Goal: Task Accomplishment & Management: Manage account settings

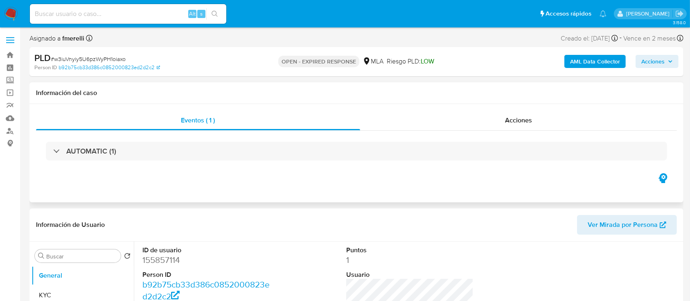
select select "10"
drag, startPoint x: 8, startPoint y: 13, endPoint x: 69, endPoint y: 70, distance: 83.6
click at [8, 13] on img at bounding box center [11, 14] width 14 height 14
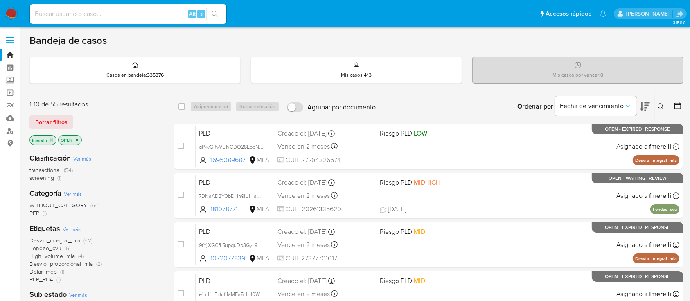
click at [660, 103] on icon at bounding box center [660, 106] width 6 height 6
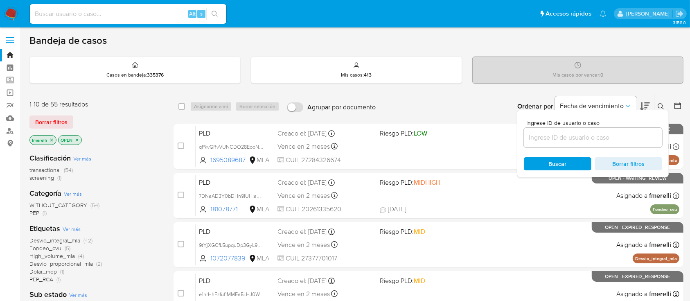
click at [607, 142] on div at bounding box center [593, 138] width 138 height 20
click at [604, 139] on input at bounding box center [593, 137] width 138 height 11
paste input "w3iuVnyiy5U6pzWyPH1oiaxo"
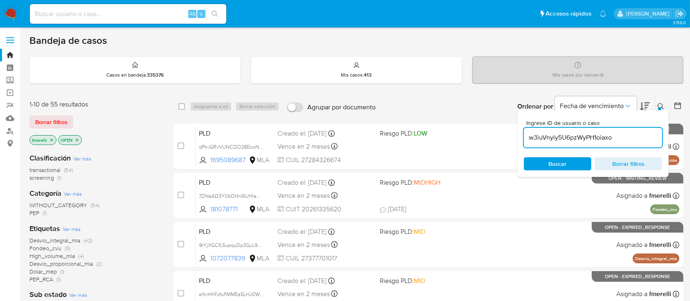
type input "w3iuVnyiy5U6pzWyPH1oiaxo"
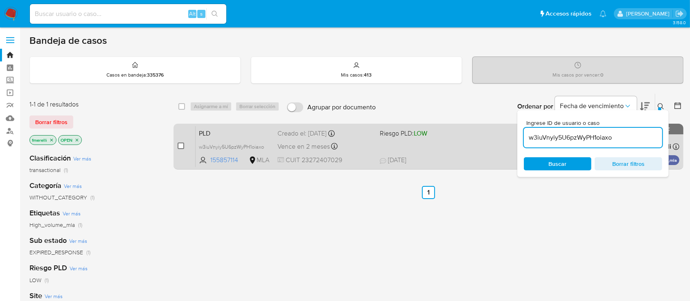
click at [177, 143] on div "case-item-checkbox No es posible asignar el caso PLD w3iuVnyiy5U6pzWyPH1oiaxo 1…" at bounding box center [428, 147] width 510 height 46
click at [178, 144] on input "checkbox" at bounding box center [181, 145] width 7 height 7
checkbox input "true"
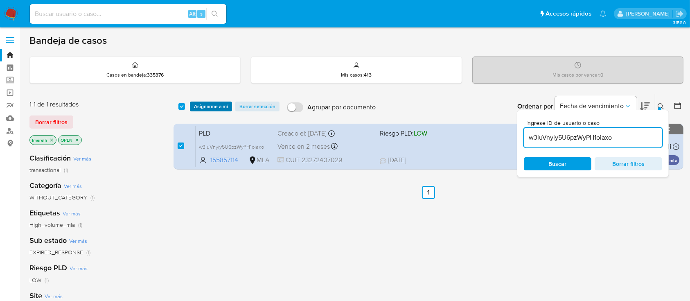
click at [209, 110] on span "Asignarme a mí" at bounding box center [211, 106] width 34 height 8
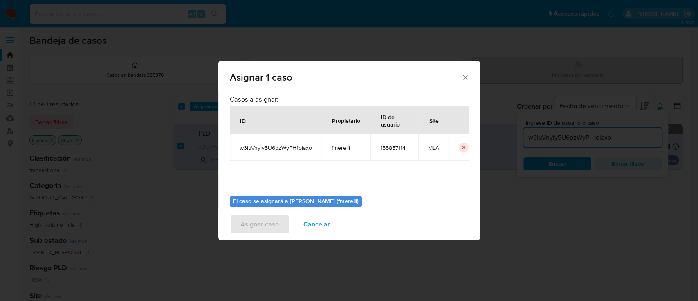
click at [210, 108] on div "Asignar 1 caso Casos a asignar: ID Propietario ID de usuario Site w3iuVnyiy5U6p…" at bounding box center [349, 150] width 698 height 301
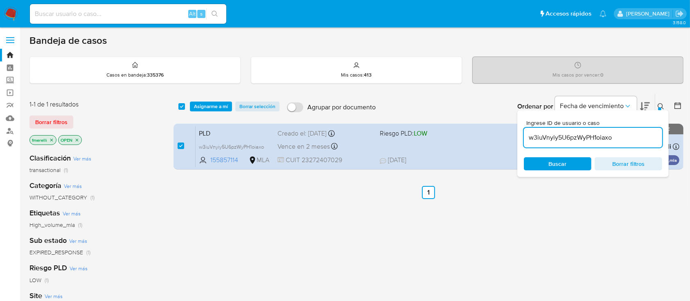
click at [197, 104] on span "Asignarme a mí" at bounding box center [211, 106] width 34 height 8
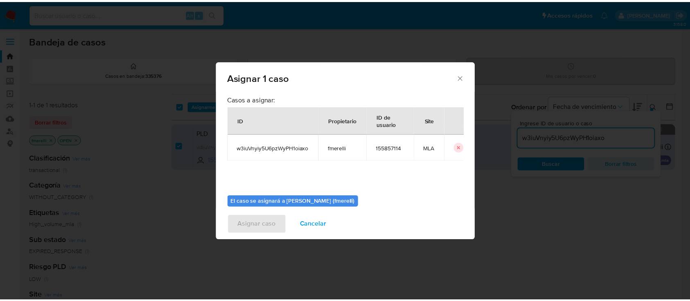
scroll to position [42, 0]
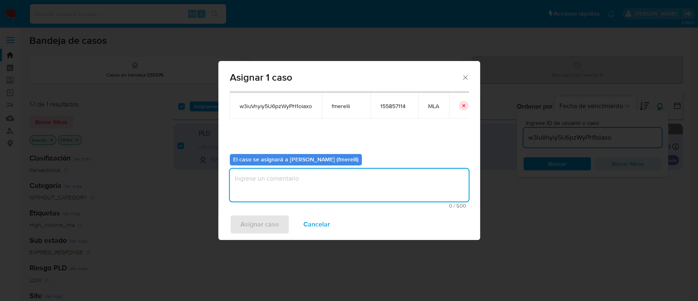
click at [295, 181] on textarea "assign-modal" at bounding box center [349, 185] width 239 height 33
click at [245, 229] on span "Asignar caso" at bounding box center [260, 224] width 38 height 18
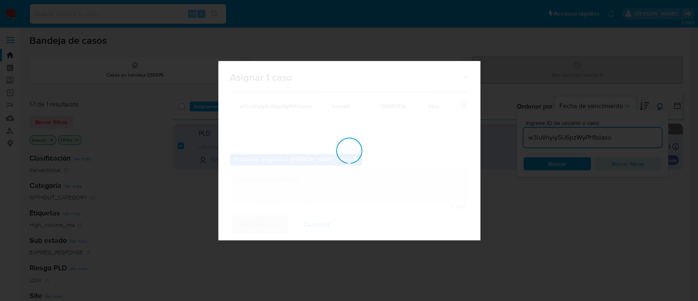
checkbox input "false"
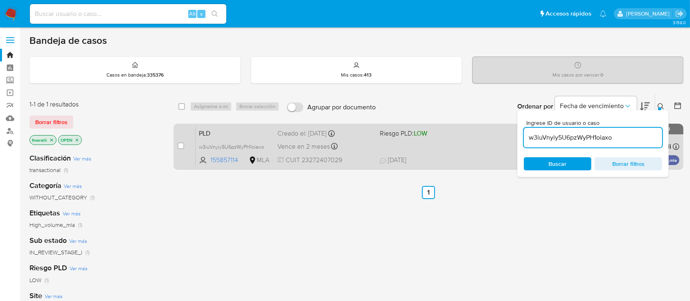
click at [368, 153] on div "PLD w3iuVnyiy5U6pzWyPH1oiaxo 155857114 MLA Riesgo PLD: LOW Creado el: 12/08/202…" at bounding box center [438, 146] width 484 height 41
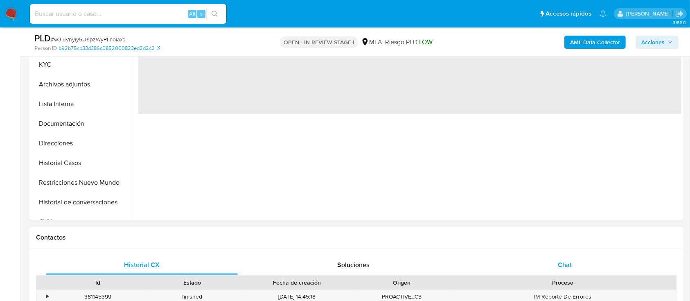
scroll to position [218, 0]
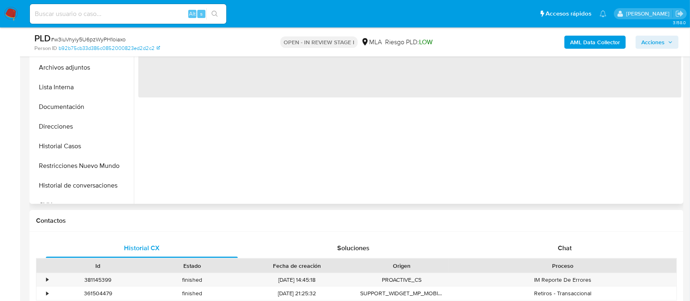
drag, startPoint x: 532, startPoint y: 244, endPoint x: 502, endPoint y: 187, distance: 64.2
click at [532, 244] on div "Chat" at bounding box center [565, 248] width 192 height 20
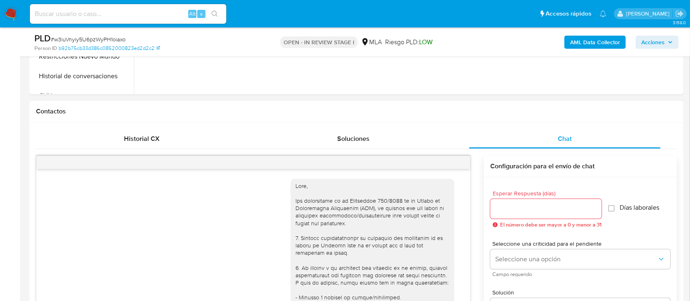
scroll to position [1017, 0]
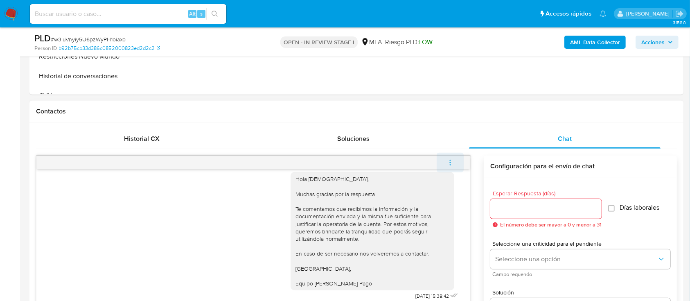
select select "10"
click at [446, 165] on icon "menu-action" at bounding box center [449, 162] width 7 height 7
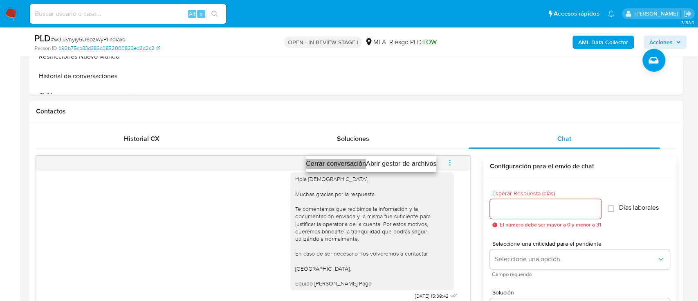
click at [324, 167] on li "Cerrar conversación" at bounding box center [336, 164] width 60 height 10
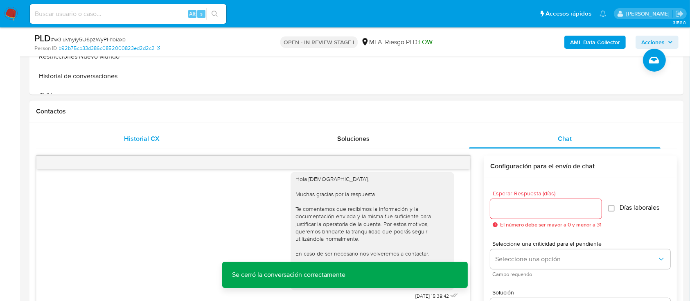
scroll to position [164, 0]
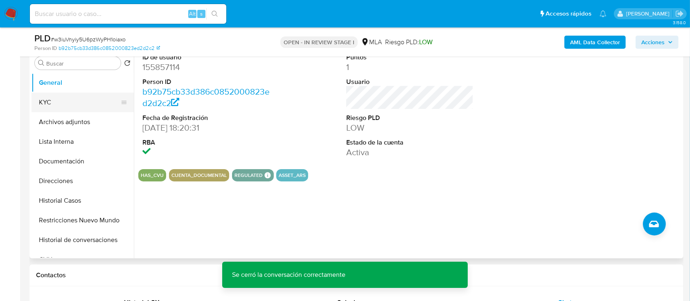
click at [65, 98] on button "KYC" at bounding box center [80, 102] width 96 height 20
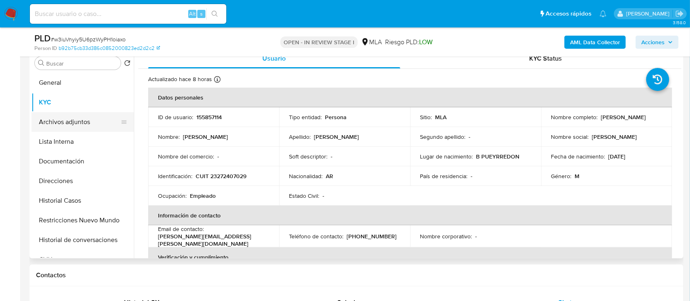
click at [63, 113] on button "Archivos adjuntos" at bounding box center [80, 122] width 96 height 20
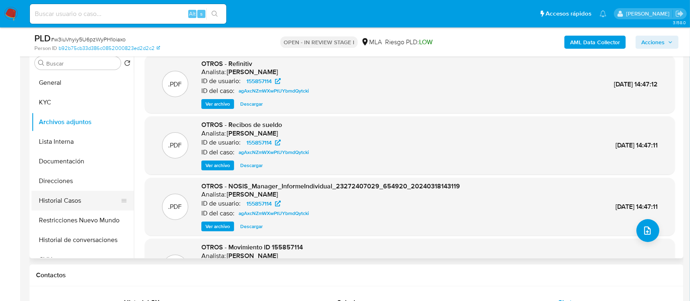
click at [65, 194] on button "Historial Casos" at bounding box center [80, 201] width 96 height 20
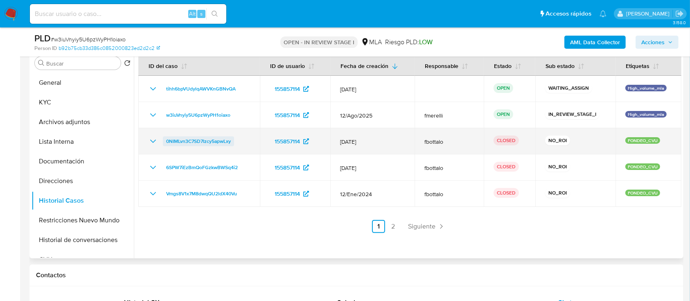
click at [182, 146] on td "0NIMLvn3C7SD7Izcy5apwLxy" at bounding box center [199, 141] width 122 height 26
click at [187, 141] on span "0NIMLvn3C7SD7Izcy5apwLxy" at bounding box center [198, 141] width 65 height 10
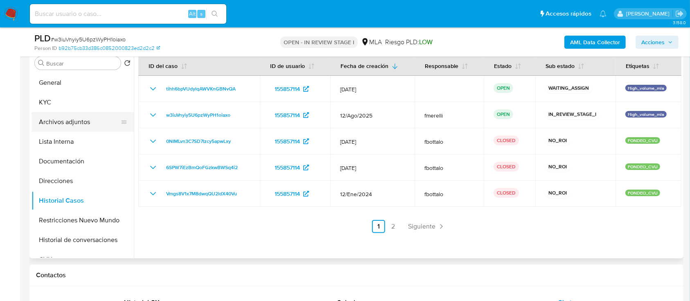
click at [86, 117] on button "Archivos adjuntos" at bounding box center [80, 122] width 96 height 20
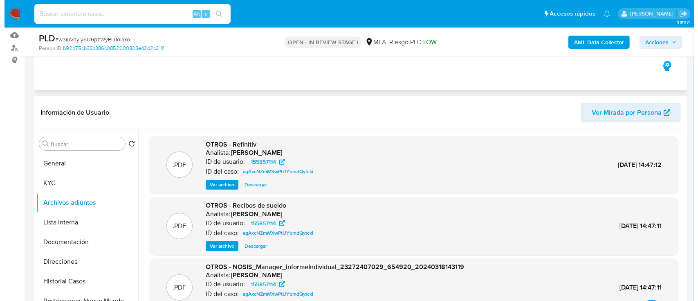
scroll to position [54, 0]
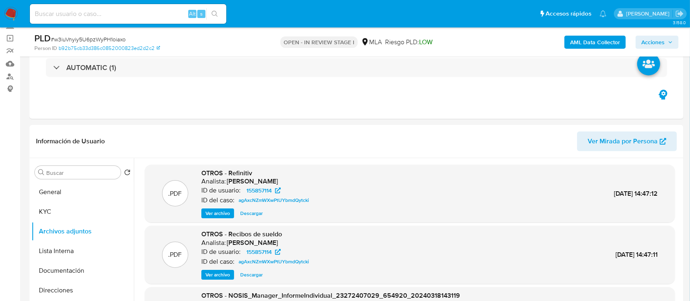
click at [586, 45] on b "AML Data Collector" at bounding box center [595, 42] width 50 height 13
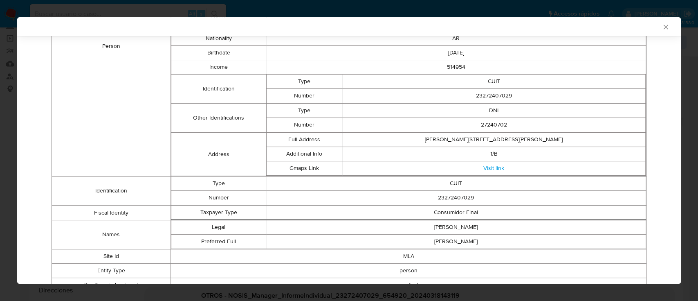
scroll to position [0, 0]
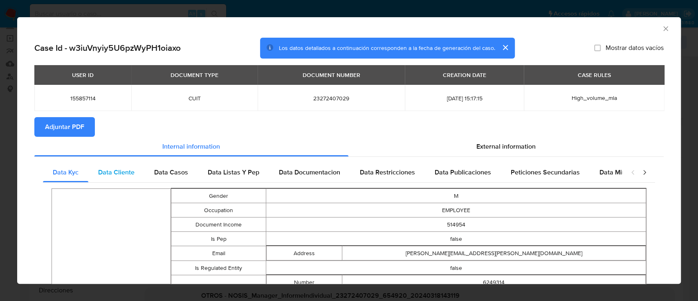
click at [133, 169] on span "Data Cliente" at bounding box center [116, 171] width 36 height 9
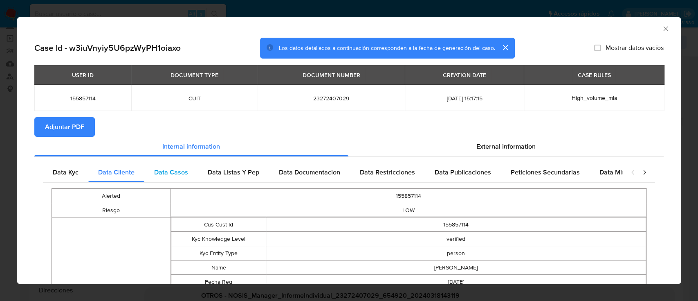
click at [149, 174] on div "Data Casos" at bounding box center [171, 172] width 54 height 20
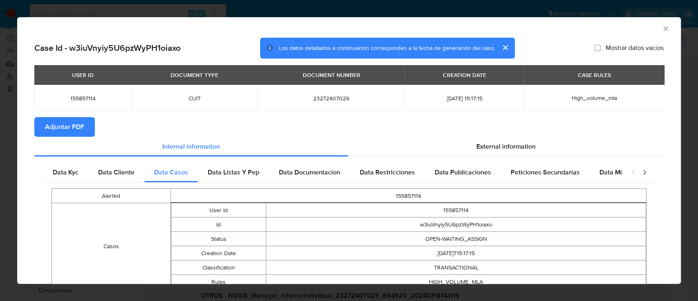
scroll to position [46, 0]
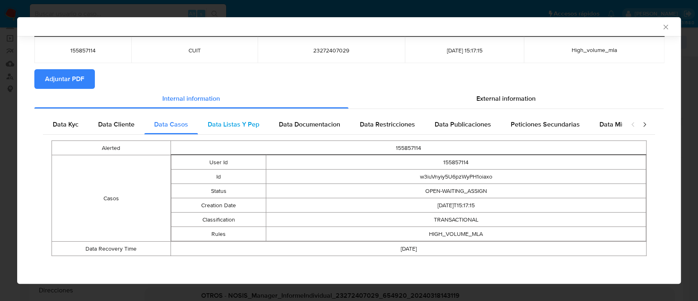
click at [253, 128] on span "Data Listas Y Pep" at bounding box center [234, 123] width 52 height 9
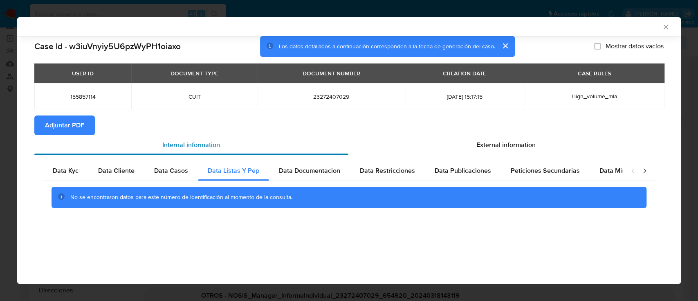
scroll to position [0, 0]
click at [315, 168] on span "Data Documentacion" at bounding box center [309, 170] width 61 height 9
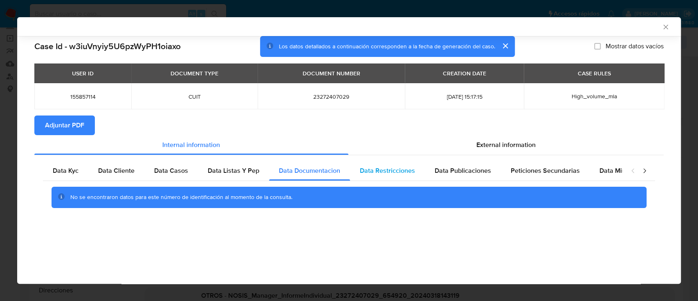
click at [401, 175] on span "Data Restricciones" at bounding box center [387, 170] width 55 height 9
click at [459, 172] on span "Data Publicaciones" at bounding box center [463, 170] width 56 height 9
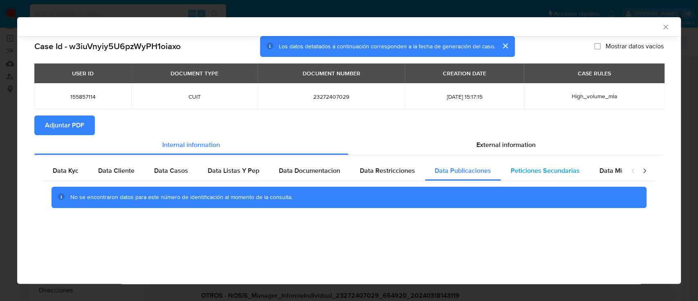
click at [540, 175] on span "Peticiones Secundarias" at bounding box center [545, 170] width 69 height 9
click at [619, 178] on div "Data Minoridad" at bounding box center [622, 171] width 65 height 20
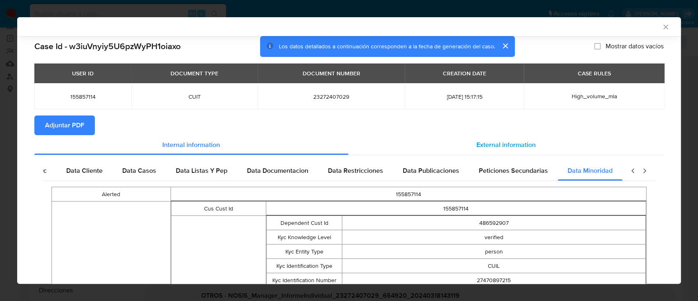
scroll to position [0, 36]
click at [514, 141] on span "External information" at bounding box center [506, 144] width 59 height 9
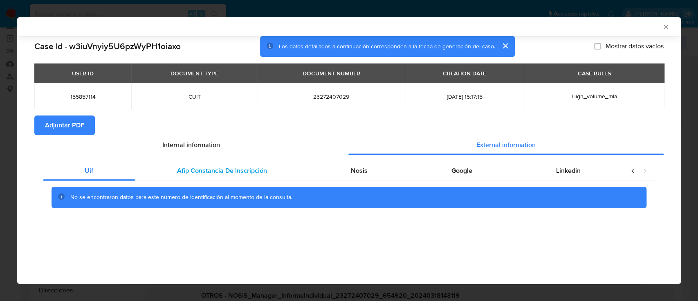
click at [247, 164] on div "Afip Constancia De Inscripción" at bounding box center [222, 171] width 174 height 20
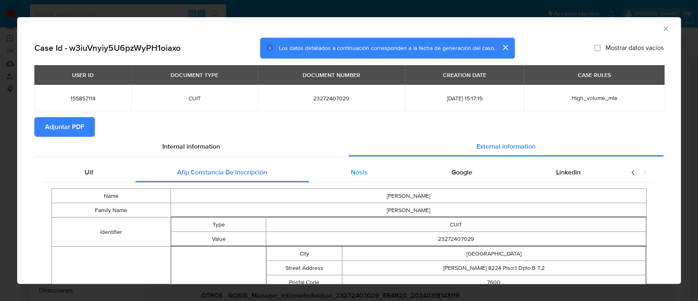
click at [357, 169] on span "Nosis" at bounding box center [359, 171] width 17 height 9
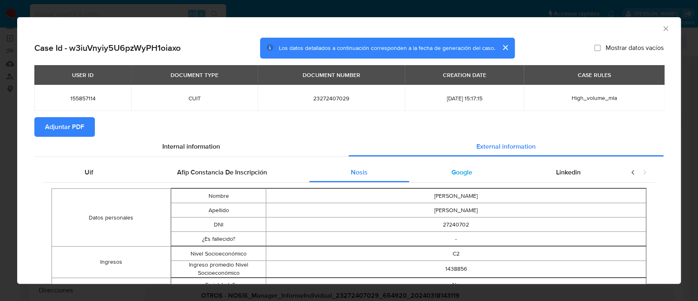
click at [464, 180] on div "Google" at bounding box center [462, 172] width 105 height 20
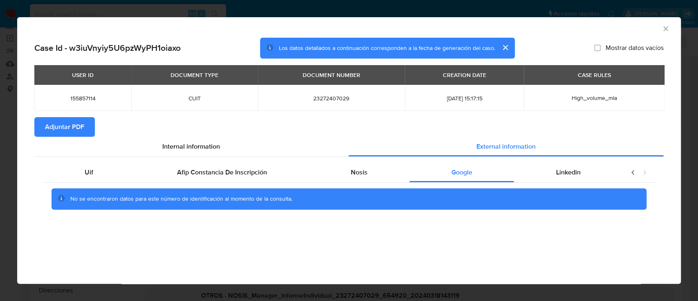
click at [558, 182] on div "No se encontraron datos para este número de identificación al momento de la con…" at bounding box center [349, 198] width 612 height 33
click at [555, 173] on div "Linkedin" at bounding box center [568, 172] width 108 height 20
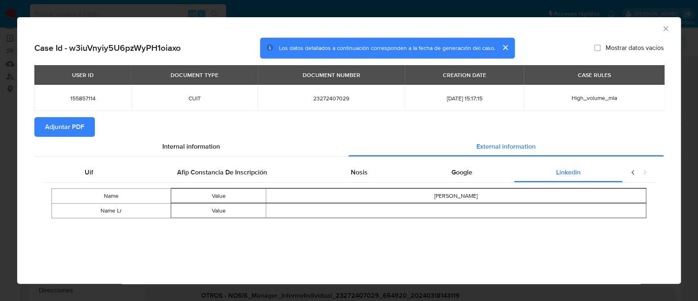
click at [86, 124] on button "Adjuntar PDF" at bounding box center [64, 127] width 61 height 20
click at [665, 30] on icon "Cerrar ventana" at bounding box center [666, 29] width 8 height 8
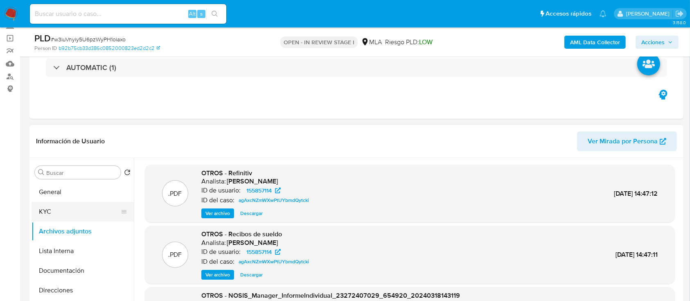
click at [61, 213] on button "KYC" at bounding box center [80, 212] width 96 height 20
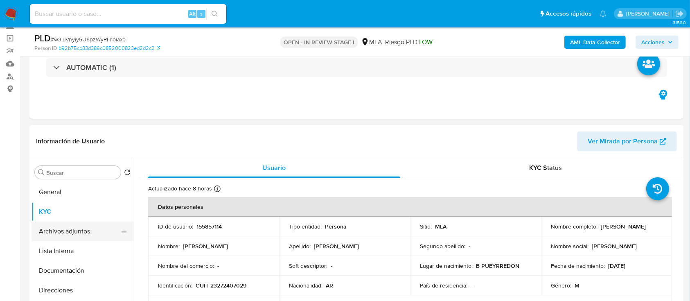
click at [77, 228] on button "Archivos adjuntos" at bounding box center [80, 231] width 96 height 20
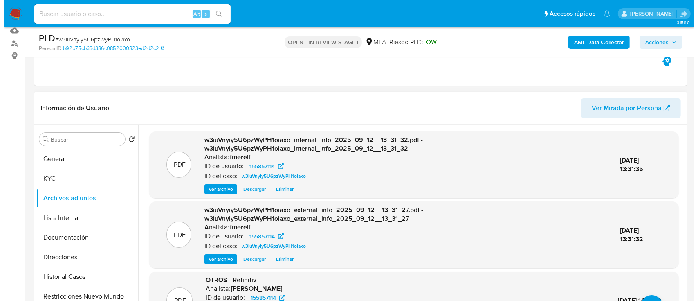
scroll to position [109, 0]
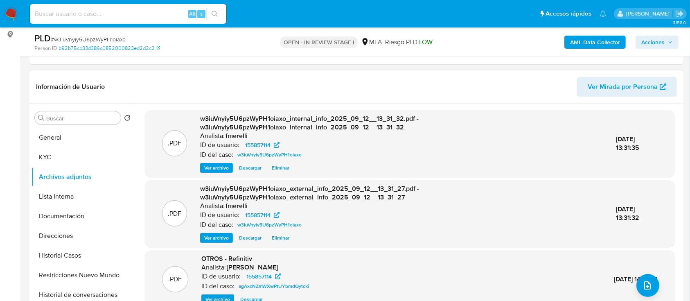
click at [223, 165] on span "Ver archivo" at bounding box center [216, 168] width 25 height 8
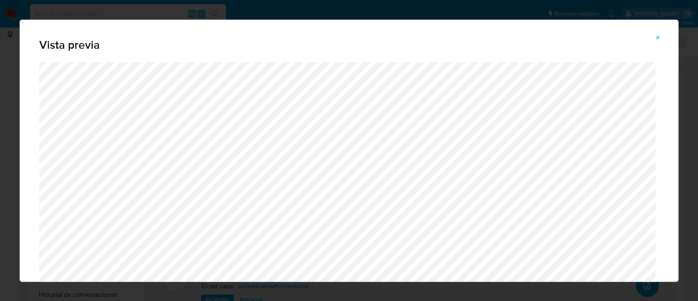
click at [661, 33] on span "Attachment preview" at bounding box center [658, 37] width 7 height 11
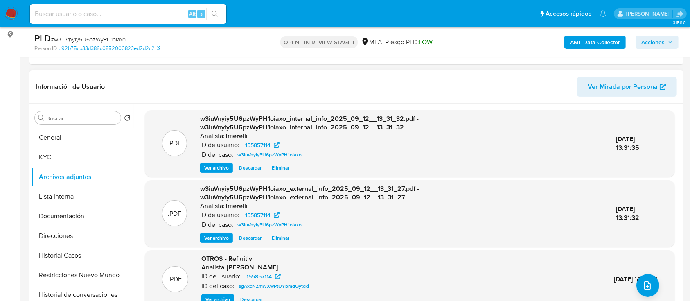
click at [216, 235] on span "Ver archivo" at bounding box center [216, 238] width 25 height 8
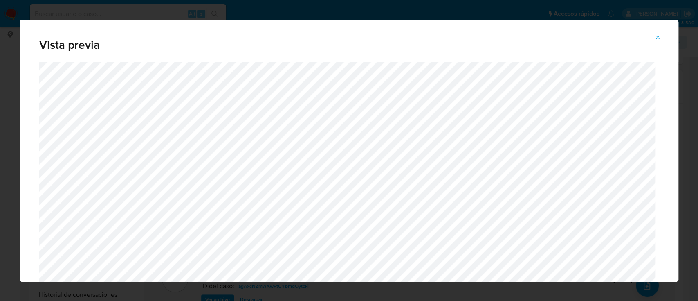
click at [653, 34] on button "Attachment preview" at bounding box center [658, 37] width 18 height 13
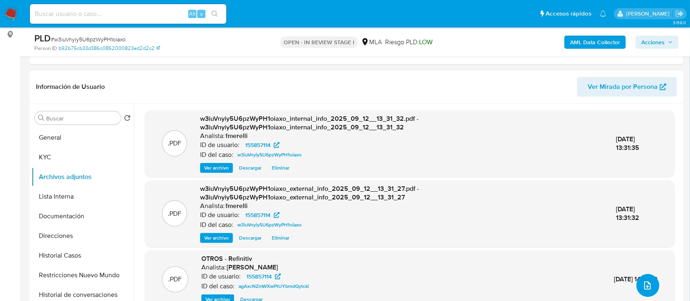
click at [653, 288] on button "upload-file" at bounding box center [647, 285] width 23 height 23
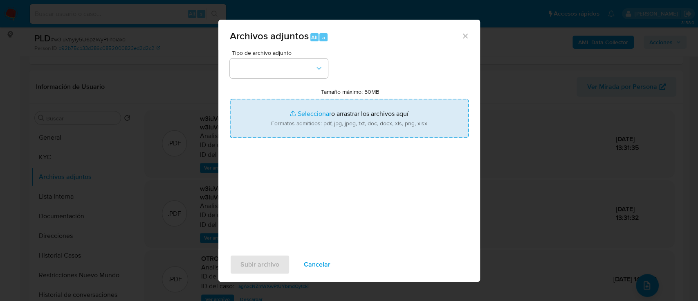
type input "C:\fakepath\NOSIS_Manager_InformeIndividual_23272407029_654927_20250905141335.p…"
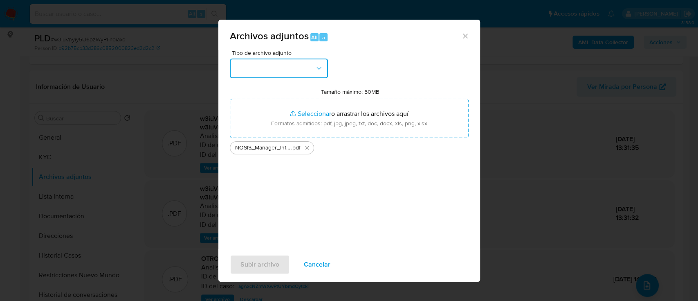
click at [281, 76] on button "button" at bounding box center [279, 69] width 98 height 20
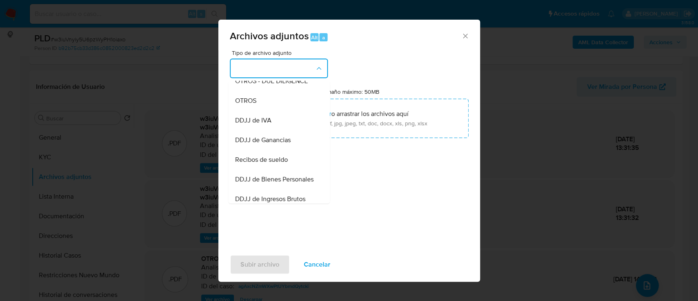
scroll to position [164, 0]
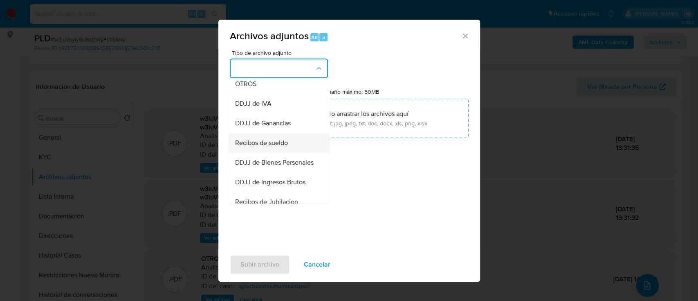
click at [276, 147] on span "Recibos de sueldo" at bounding box center [261, 143] width 53 height 8
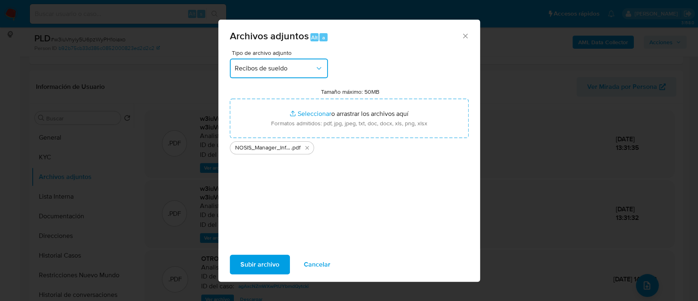
click at [281, 63] on button "Recibos de sueldo" at bounding box center [279, 69] width 98 height 20
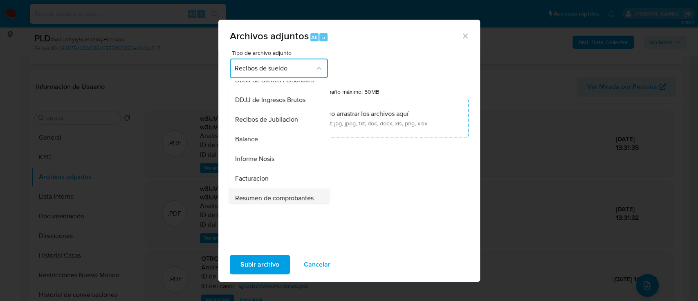
scroll to position [336, 0]
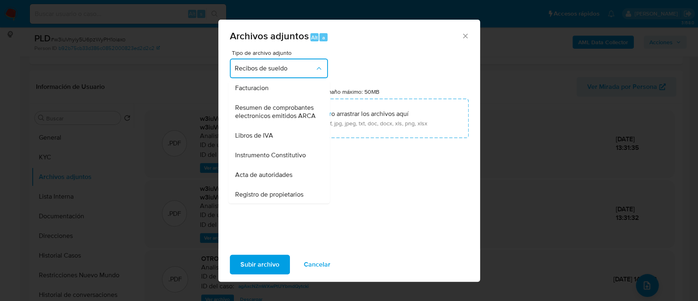
drag, startPoint x: 284, startPoint y: 83, endPoint x: 261, endPoint y: 206, distance: 125.4
click at [284, 78] on div "Informe Nosis" at bounding box center [276, 69] width 83 height 20
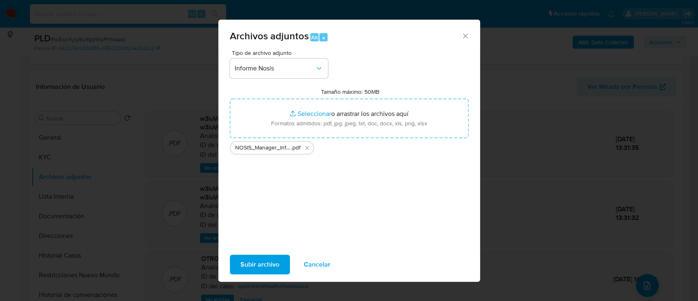
click at [250, 266] on span "Subir archivo" at bounding box center [260, 264] width 39 height 18
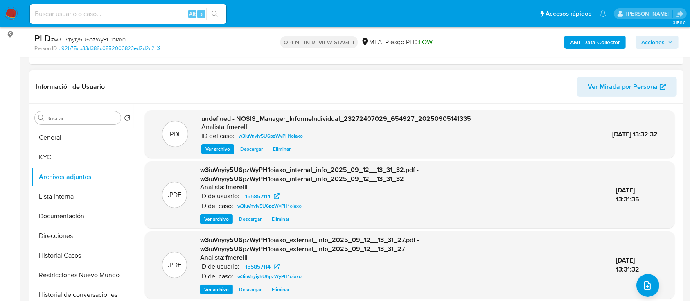
click at [219, 147] on span "Ver archivo" at bounding box center [217, 149] width 25 height 8
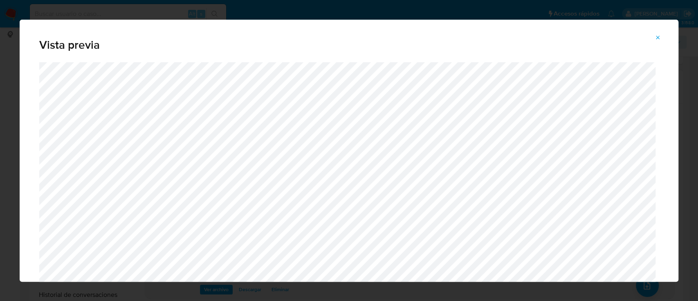
click at [655, 35] on icon "Attachment preview" at bounding box center [658, 37] width 7 height 7
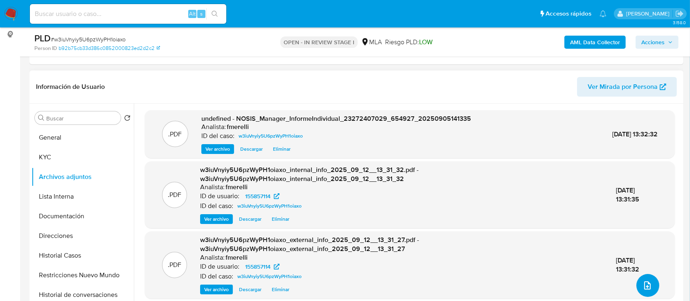
click at [650, 276] on button "upload-file" at bounding box center [647, 285] width 23 height 23
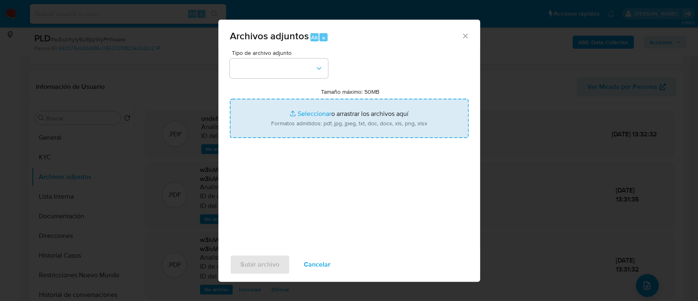
type input "C:\fakepath\Recibos mayo - julio 2025.pdf"
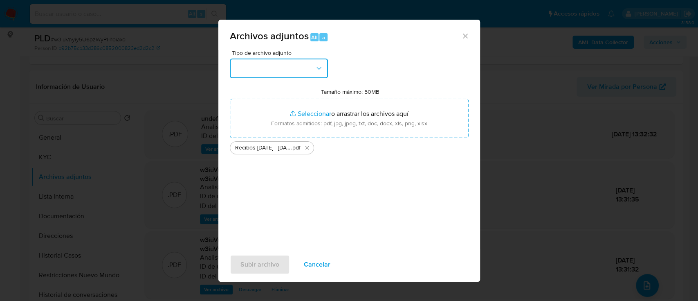
click at [288, 70] on button "button" at bounding box center [279, 69] width 98 height 20
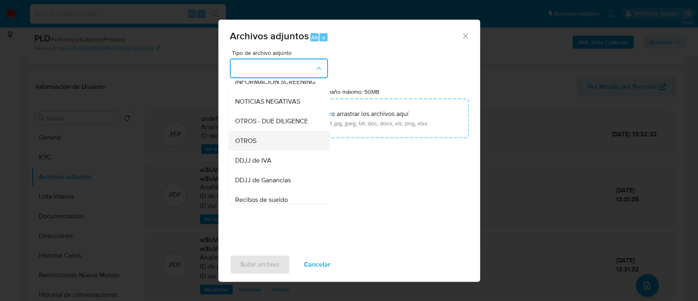
scroll to position [109, 0]
click at [278, 148] on div "OTROS" at bounding box center [276, 139] width 83 height 20
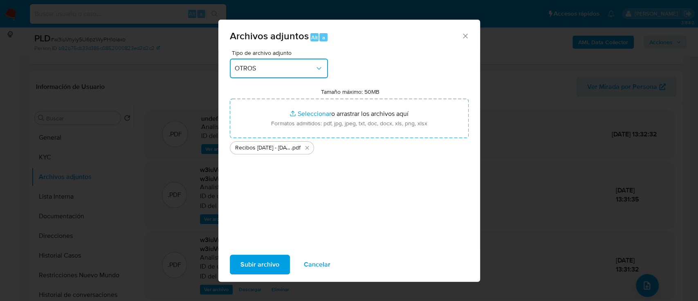
click at [276, 69] on span "OTROS" at bounding box center [275, 68] width 80 height 8
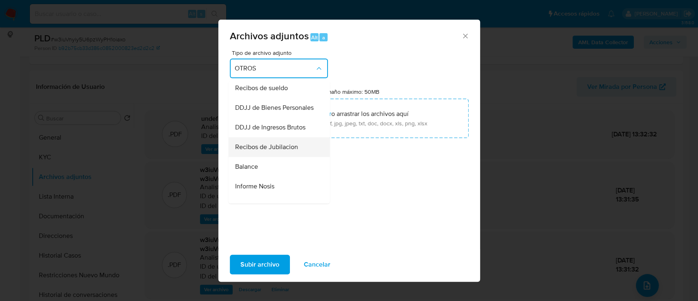
scroll to position [223, 0]
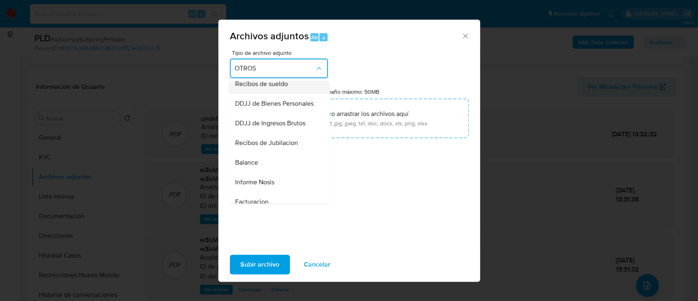
click at [283, 88] on span "Recibos de sueldo" at bounding box center [261, 84] width 53 height 8
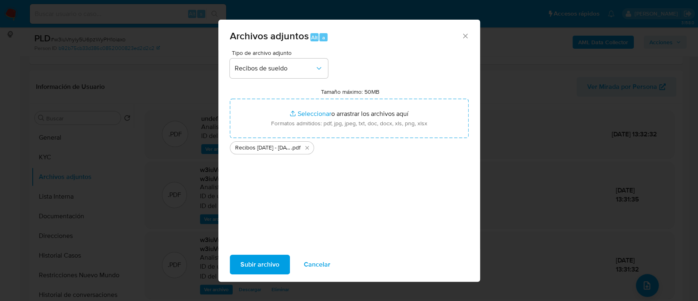
click at [255, 266] on span "Subir archivo" at bounding box center [260, 264] width 39 height 18
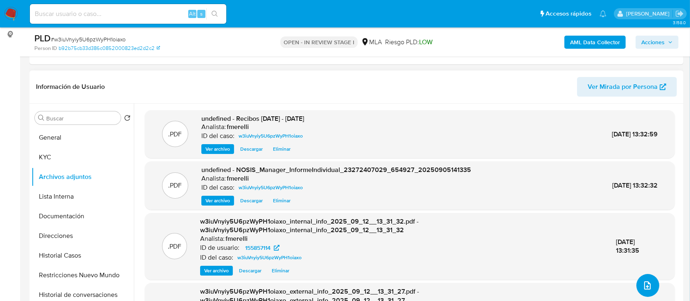
click at [637, 284] on button "upload-file" at bounding box center [647, 285] width 23 height 23
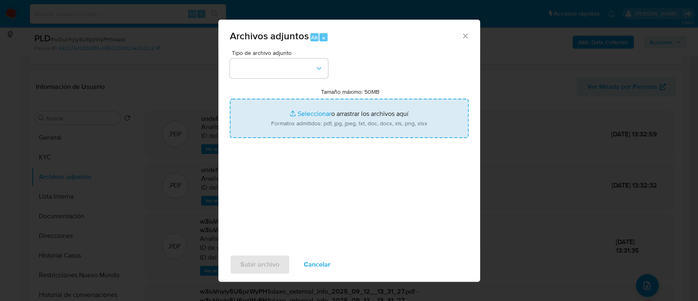
type input "C:\fakepath\Caselog w3iuVnyiy5U6pzWyPH1oiaxo_2025_08_18_18_23_58.docx"
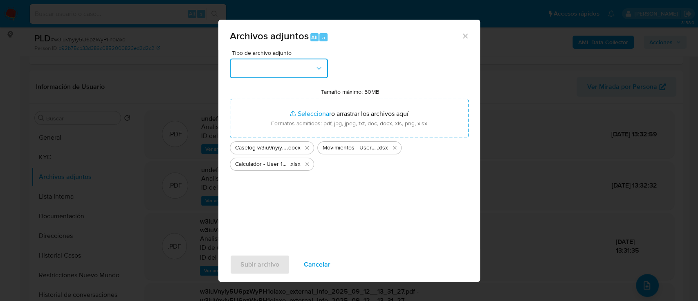
click at [295, 59] on button "button" at bounding box center [279, 69] width 98 height 20
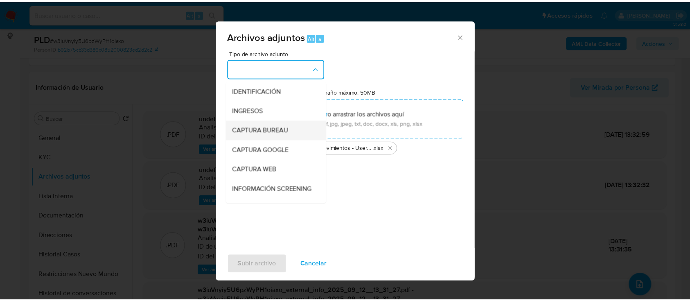
scroll to position [109, 0]
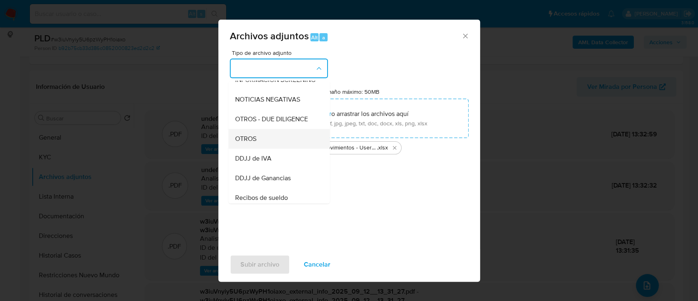
click at [260, 149] on div "OTROS" at bounding box center [276, 139] width 83 height 20
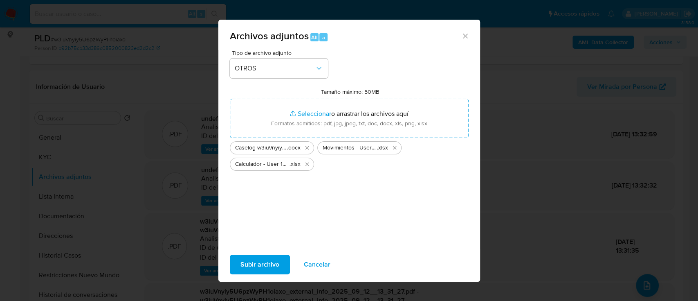
click at [245, 269] on span "Subir archivo" at bounding box center [260, 264] width 39 height 18
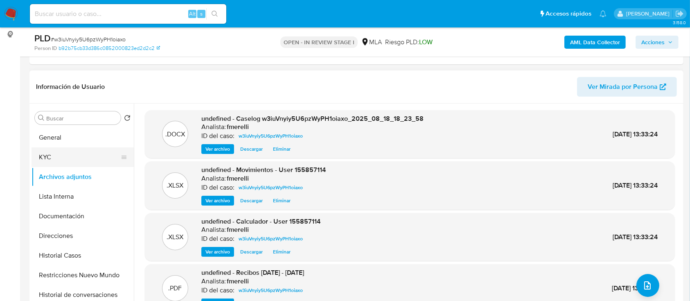
click at [61, 162] on button "KYC" at bounding box center [80, 157] width 96 height 20
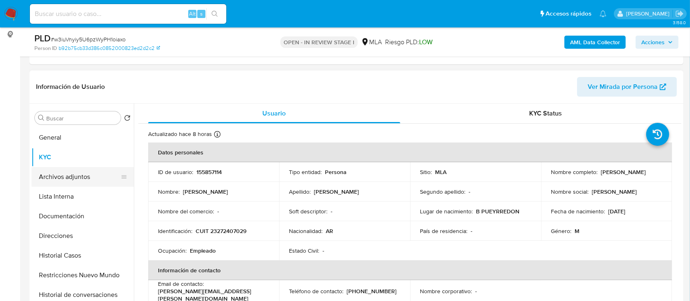
click at [65, 173] on button "Archivos adjuntos" at bounding box center [80, 177] width 96 height 20
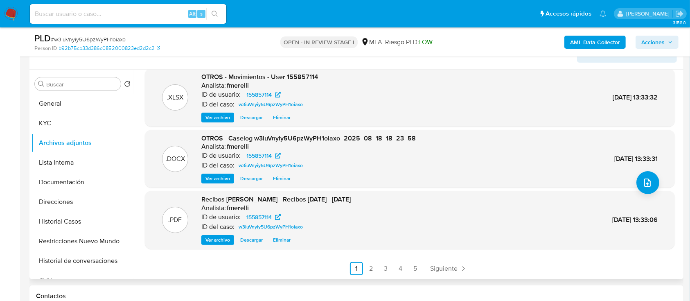
scroll to position [160, 0]
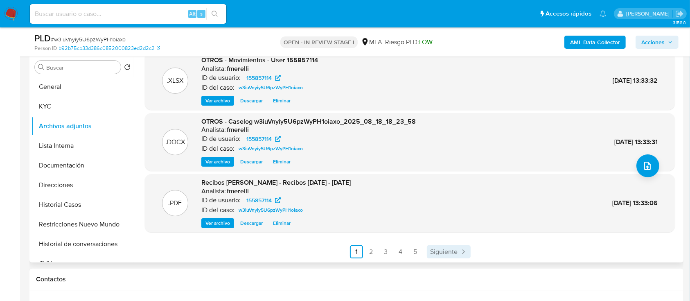
click at [441, 257] on link "Siguiente" at bounding box center [449, 251] width 44 height 13
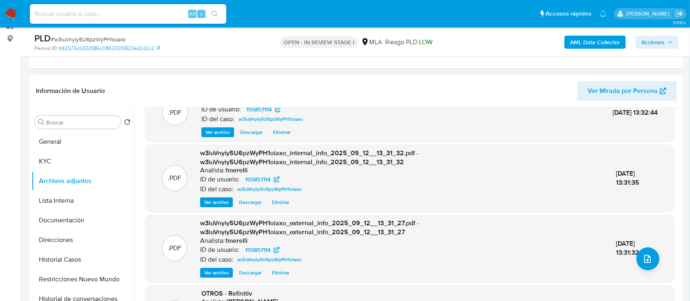
scroll to position [54, 0]
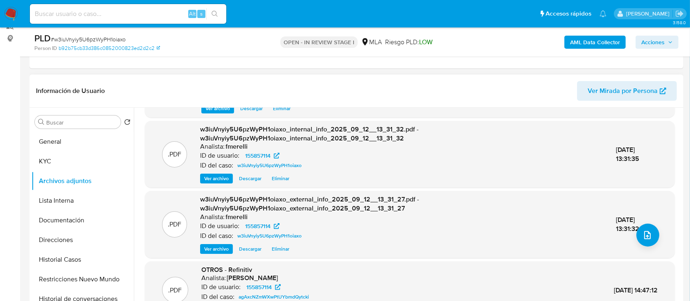
click at [275, 75] on div "Información de Usuario Ver Mirada por Persona" at bounding box center [356, 90] width 654 height 33
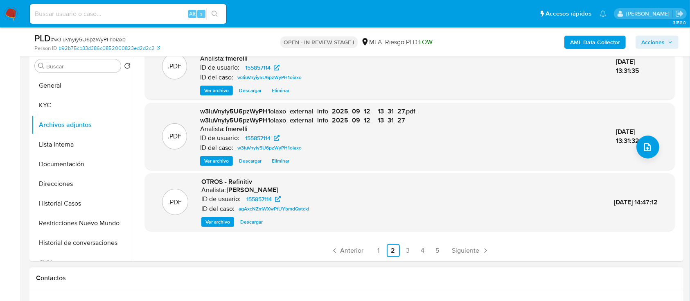
scroll to position [214, 0]
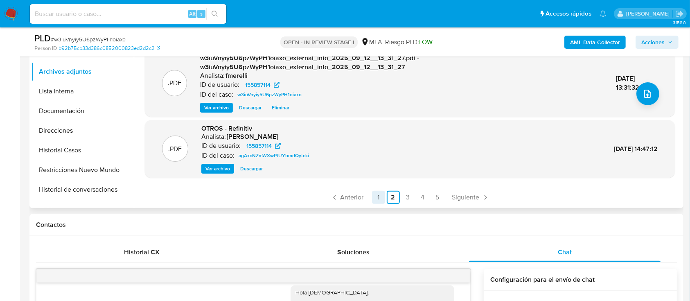
click at [359, 196] on span "Anterior" at bounding box center [351, 197] width 23 height 7
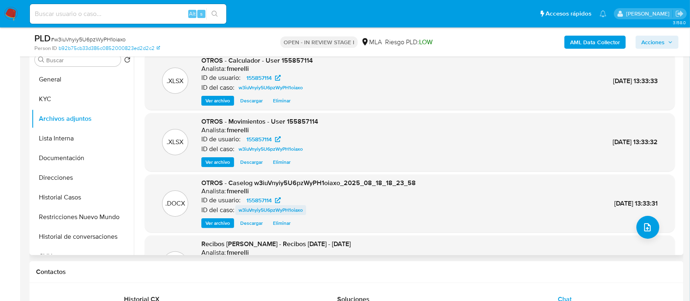
scroll to position [105, 0]
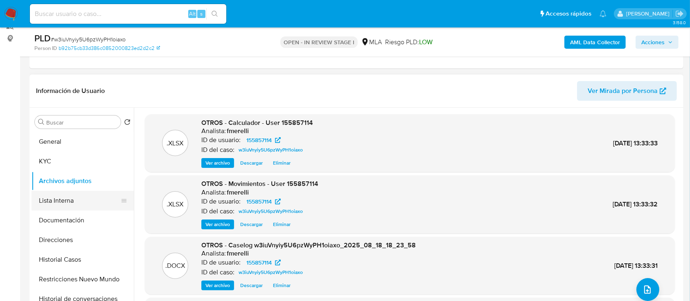
click at [77, 205] on button "Lista Interna" at bounding box center [80, 201] width 96 height 20
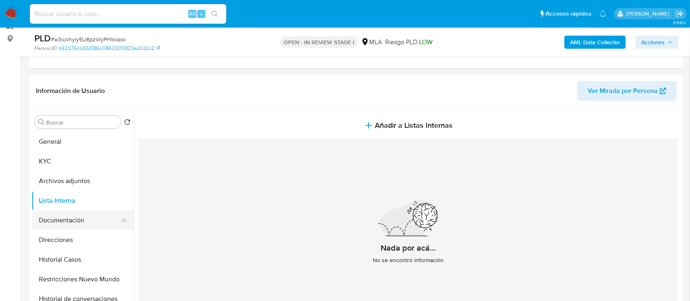
click at [77, 221] on button "Documentación" at bounding box center [80, 220] width 96 height 20
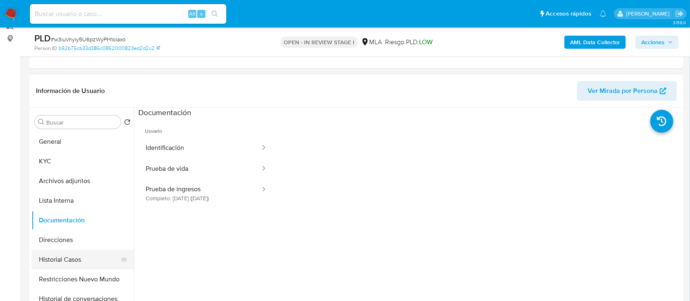
drag, startPoint x: 77, startPoint y: 243, endPoint x: 78, endPoint y: 250, distance: 6.7
click at [77, 243] on button "Direcciones" at bounding box center [83, 240] width 102 height 20
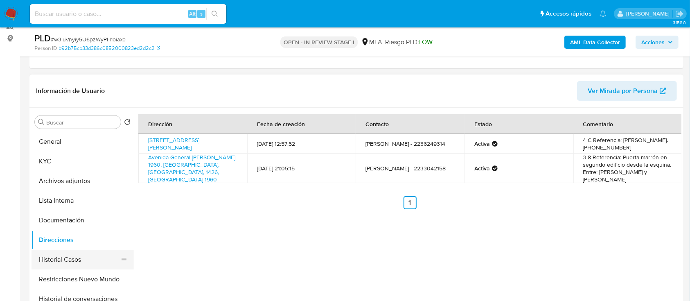
click at [60, 260] on button "Historial Casos" at bounding box center [80, 260] width 96 height 20
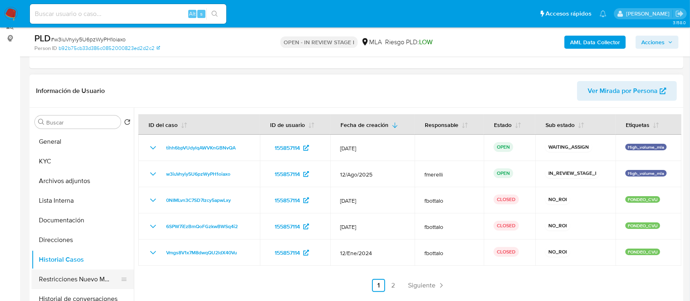
click at [68, 276] on button "Restricciones Nuevo Mundo" at bounding box center [80, 279] width 96 height 20
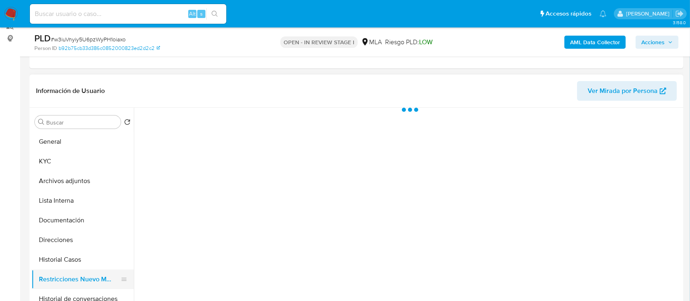
scroll to position [54, 0]
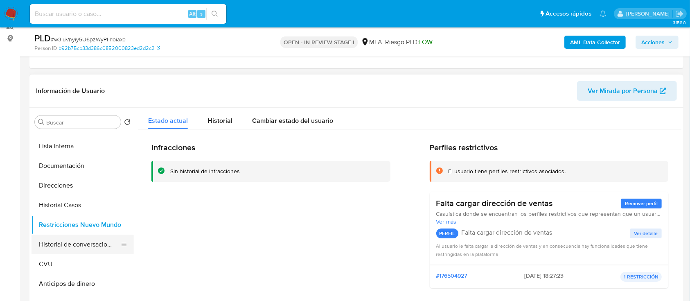
click at [74, 240] on button "Historial de conversaciones" at bounding box center [80, 244] width 96 height 20
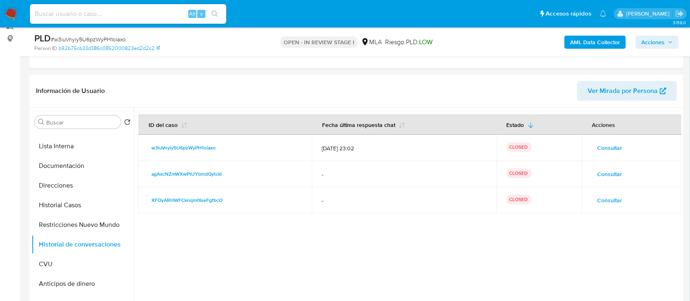
click at [660, 42] on span "Acciones" at bounding box center [652, 42] width 23 height 13
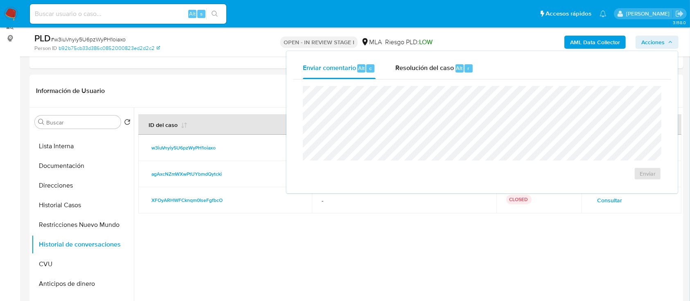
click at [443, 57] on div "Enviar comentario Alt c Resolución del caso Alt r Enviar" at bounding box center [481, 122] width 391 height 142
click at [450, 68] on span "Resolución del caso" at bounding box center [424, 67] width 59 height 9
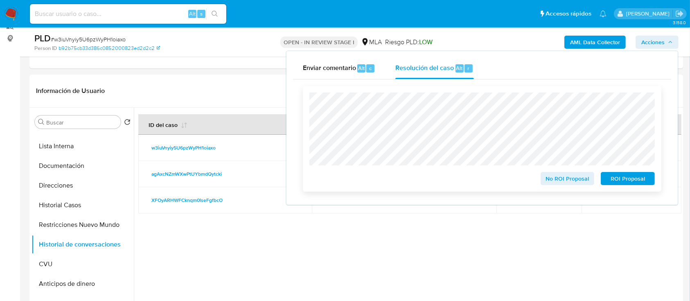
click at [554, 177] on span "No ROI Proposal" at bounding box center [567, 178] width 43 height 11
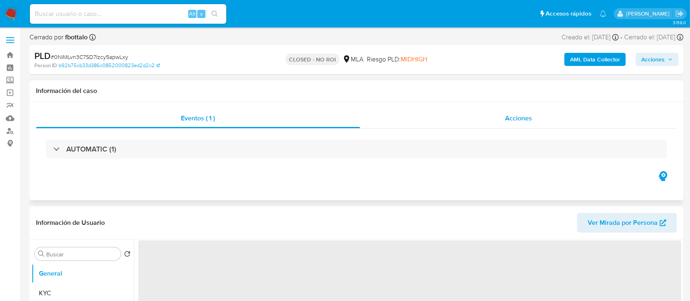
click at [508, 126] on div "Acciones" at bounding box center [518, 118] width 317 height 20
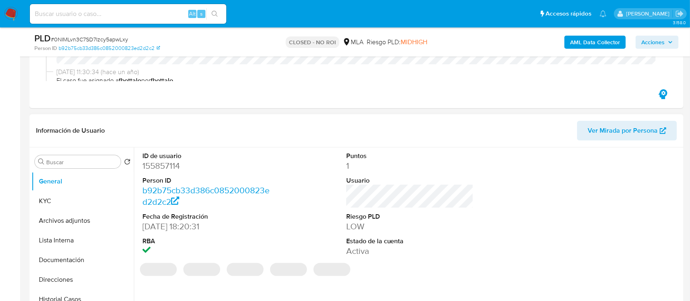
scroll to position [54, 0]
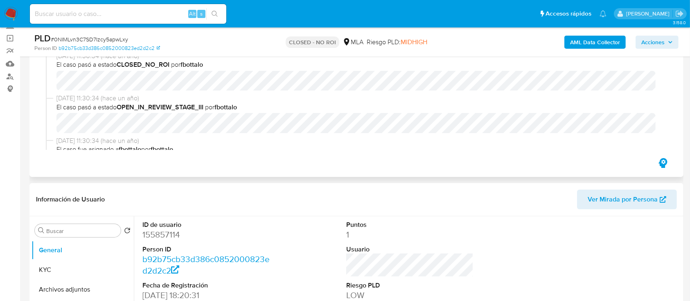
select select "10"
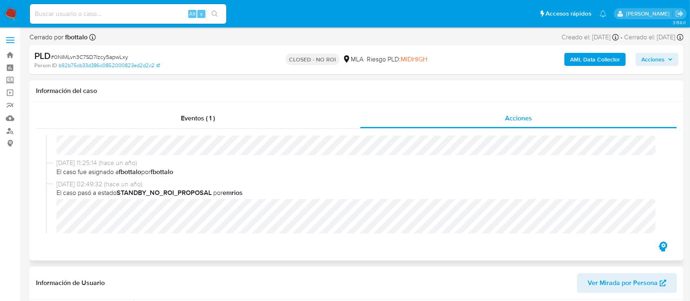
scroll to position [164, 0]
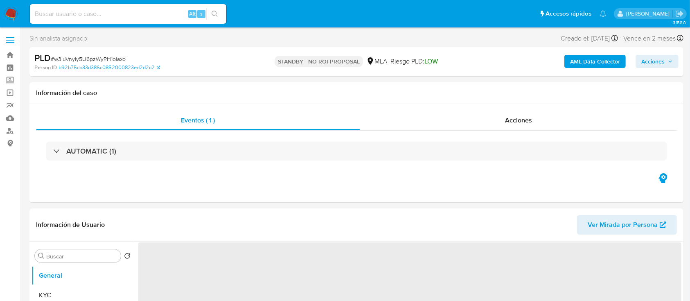
click at [85, 18] on input at bounding box center [128, 14] width 196 height 11
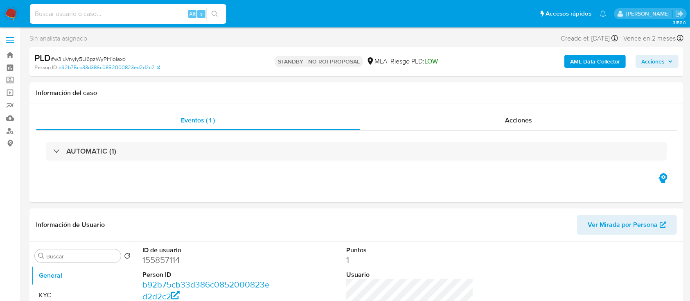
paste input "VgGrOEFYAi6u0MX94utKOdZf"
type input "VgGrOEFYAi6u0MX94utKOdZf"
select select "10"
type input "VgGrOEFYAi6u0MX94utKOdZf"
select select "10"
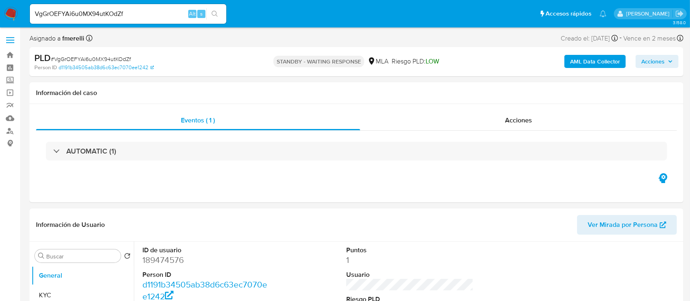
click at [8, 15] on img at bounding box center [11, 14] width 14 height 14
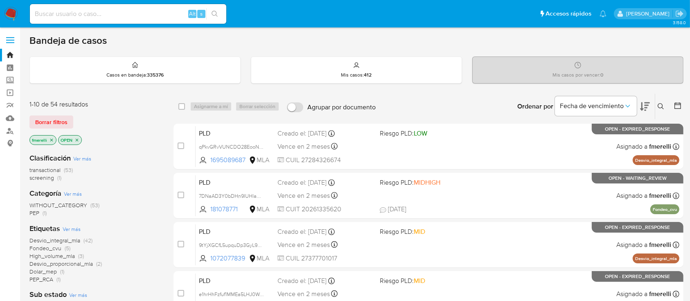
click at [165, 15] on input at bounding box center [128, 14] width 196 height 11
paste input "U8zXYCPYbQabsXtIpxmGemKc"
type input "U8zXYCPYbQabsXtIpxmGemKc"
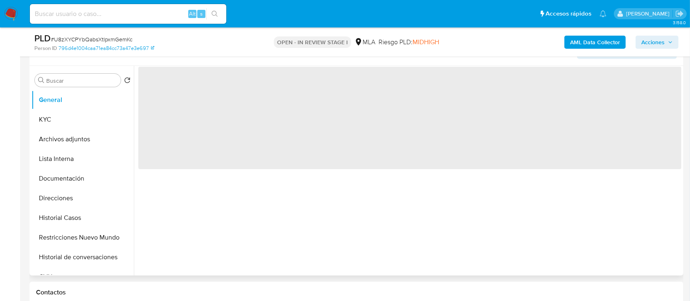
scroll to position [164, 0]
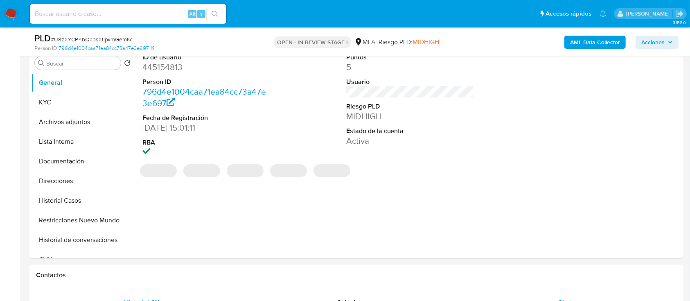
click at [544, 293] on div "Chat" at bounding box center [565, 303] width 192 height 20
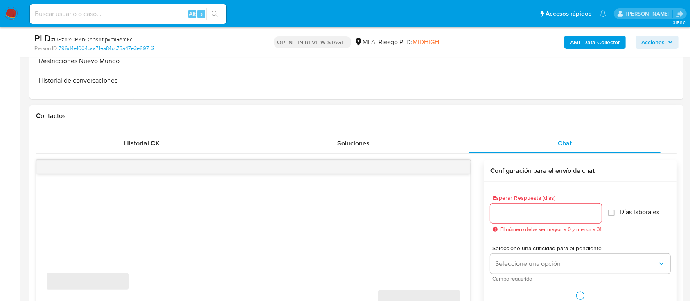
select select "10"
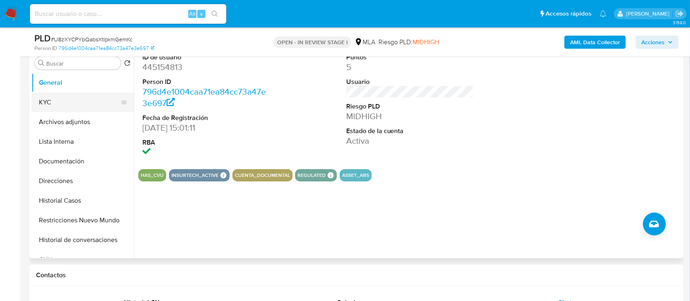
click at [70, 108] on button "KYC" at bounding box center [80, 102] width 96 height 20
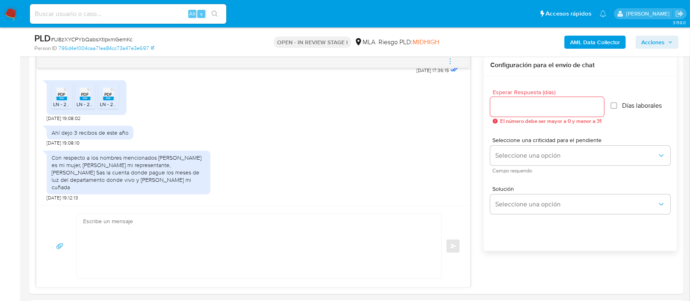
scroll to position [436, 0]
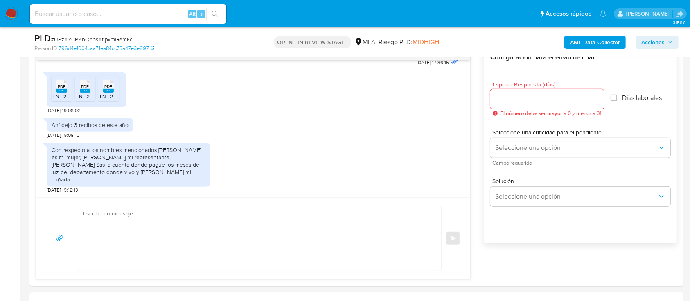
drag, startPoint x: 255, startPoint y: 219, endPoint x: 243, endPoint y: 234, distance: 19.2
click at [255, 219] on textarea at bounding box center [257, 238] width 348 height 64
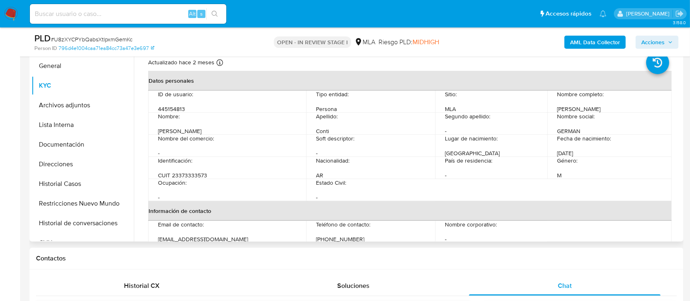
scroll to position [164, 0]
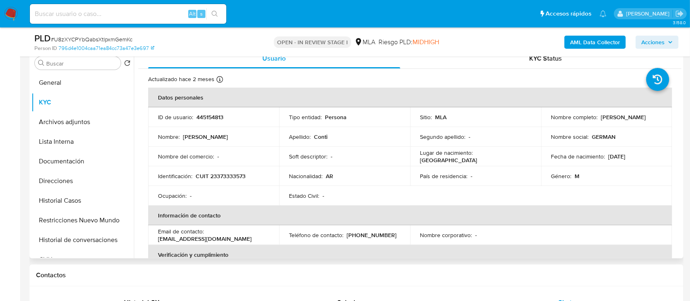
click at [608, 114] on p "German Andres Conti" at bounding box center [623, 116] width 45 height 7
copy p "German"
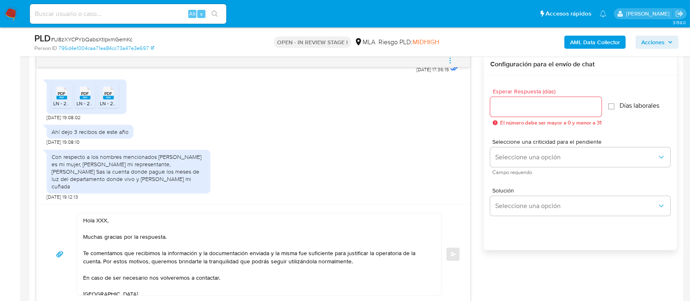
scroll to position [436, 0]
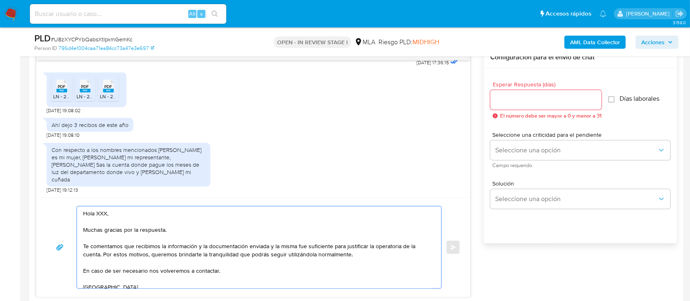
click at [105, 213] on textarea "Hola XXX, Muchas gracias por la respuesta. Te comentamos que recibimos la infor…" at bounding box center [257, 247] width 348 height 82
click at [105, 212] on textarea "Hola XXX, Muchas gracias por la respuesta. Te comentamos que recibimos la infor…" at bounding box center [257, 247] width 348 height 82
paste textarea "German"
type textarea "Hola German, Muchas gracias por la respuesta. Te comentamos que recibimos la in…"
click at [515, 95] on input "Esperar Respuesta (días)" at bounding box center [545, 100] width 111 height 11
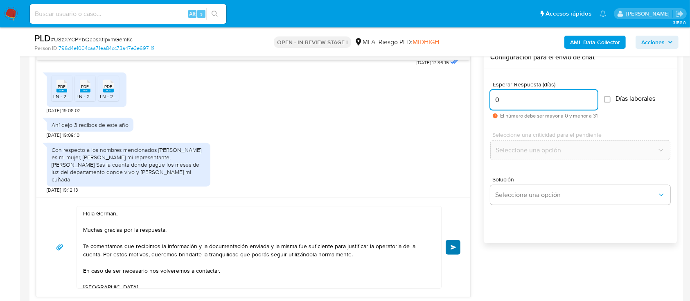
type input "0"
click at [457, 246] on button "Enviar" at bounding box center [453, 247] width 15 height 15
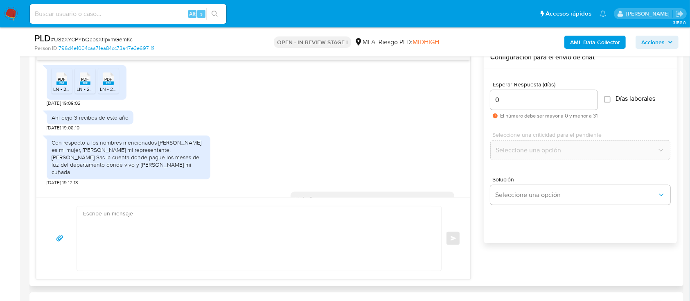
scroll to position [983, 0]
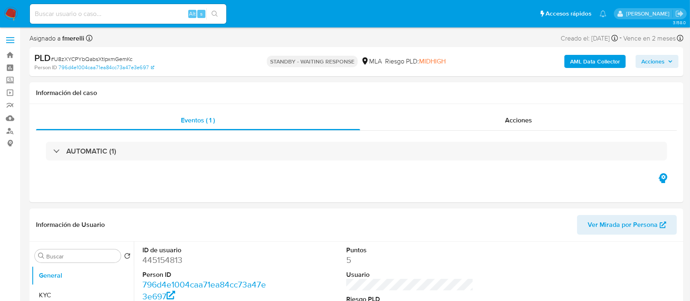
select select "10"
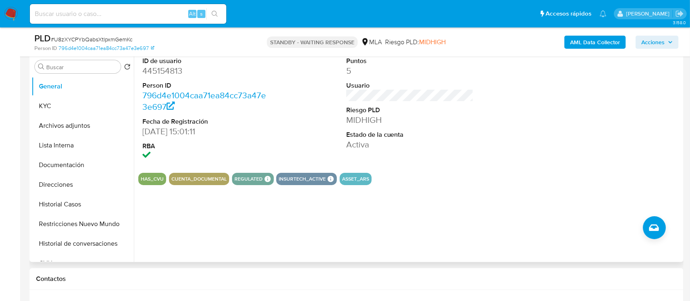
scroll to position [164, 0]
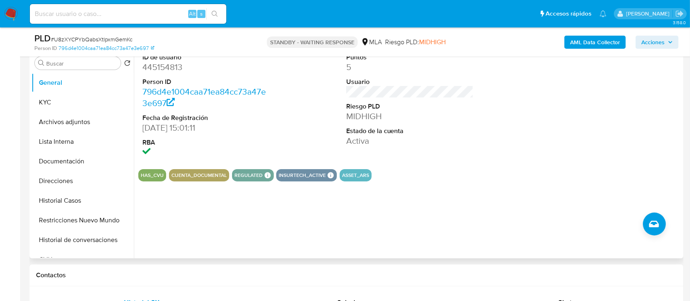
drag, startPoint x: 271, startPoint y: 263, endPoint x: 320, endPoint y: 233, distance: 57.7
click at [270, 264] on div "Contactos" at bounding box center [356, 275] width 654 height 22
click at [67, 92] on button "KYC" at bounding box center [80, 102] width 96 height 20
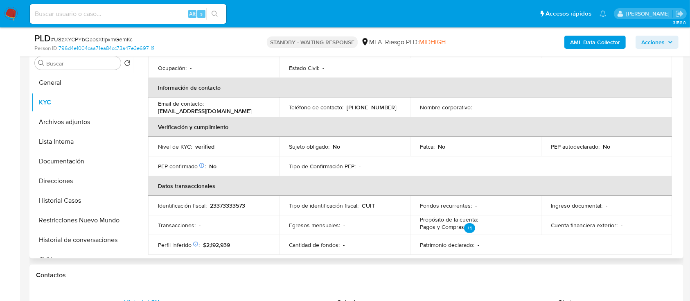
scroll to position [19, 0]
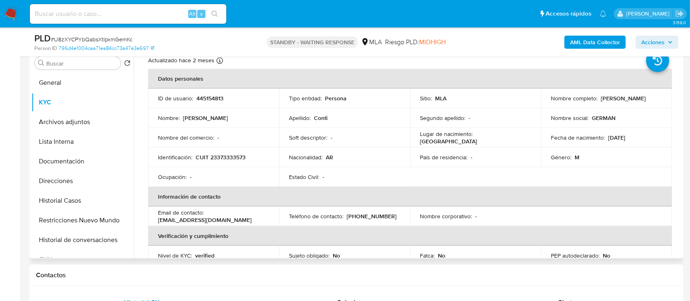
click at [225, 158] on p "CUIT 23373333573" at bounding box center [221, 156] width 50 height 7
click at [225, 157] on p "CUIT 23373333573" at bounding box center [221, 156] width 50 height 7
copy p "23373333573"
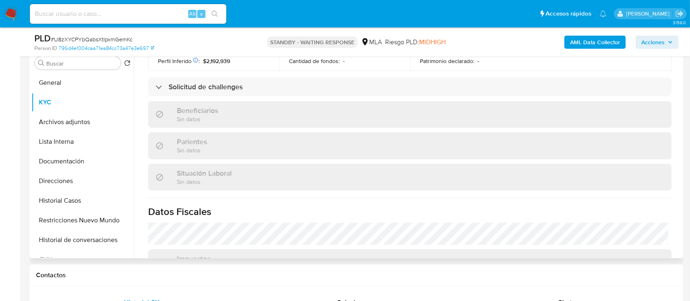
scroll to position [346, 0]
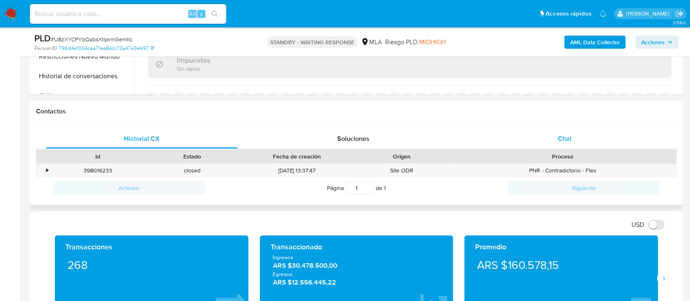
click at [591, 130] on div "Chat" at bounding box center [565, 139] width 192 height 20
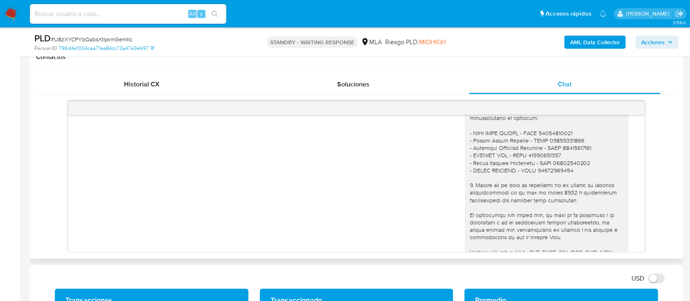
scroll to position [601, 0]
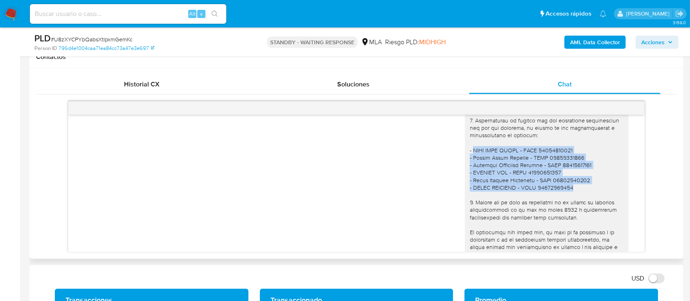
drag, startPoint x: 465, startPoint y: 163, endPoint x: 586, endPoint y: 200, distance: 126.7
click at [586, 200] on div at bounding box center [547, 183] width 154 height 327
copy div "DUEK EZRA DARIO - CUIT 20298656508 - Oriana Itati Ledesma - CUIL 27190529571 - …"
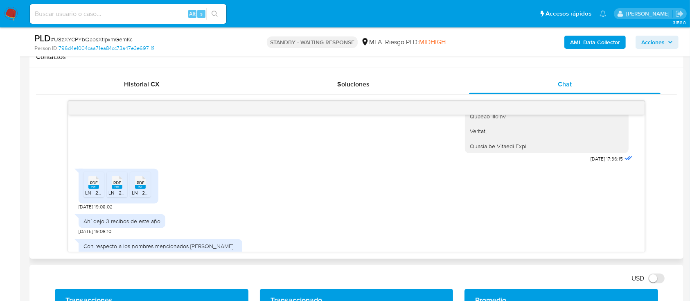
scroll to position [874, 0]
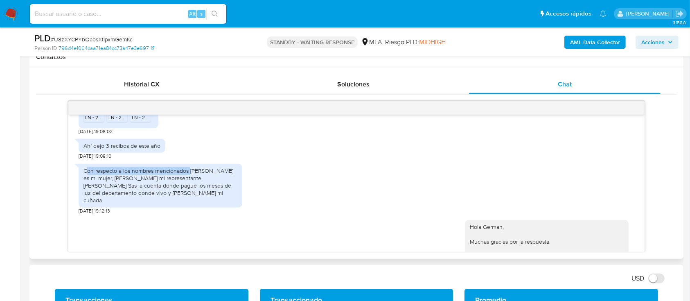
drag, startPoint x: 88, startPoint y: 187, endPoint x: 191, endPoint y: 183, distance: 102.3
click at [191, 183] on div "Con respecto a los nombres mencionados [PERSON_NAME] es mi mujer, [PERSON_NAME]…" at bounding box center [160, 185] width 154 height 37
drag, startPoint x: 203, startPoint y: 184, endPoint x: 101, endPoint y: 194, distance: 102.3
click at [101, 194] on div "Con respecto a los nombres mencionados [PERSON_NAME] es mi mujer, [PERSON_NAME]…" at bounding box center [160, 185] width 154 height 37
drag, startPoint x: 113, startPoint y: 191, endPoint x: 162, endPoint y: 191, distance: 48.3
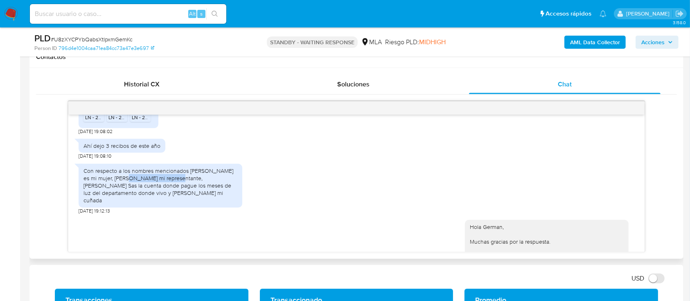
click at [162, 191] on div "Con respecto a los nombres mencionados [PERSON_NAME] es mi mujer, [PERSON_NAME]…" at bounding box center [160, 185] width 154 height 37
click at [184, 186] on div "Con respecto a los nombres mencionados [PERSON_NAME] es mi mujer, [PERSON_NAME]…" at bounding box center [160, 185] width 154 height 37
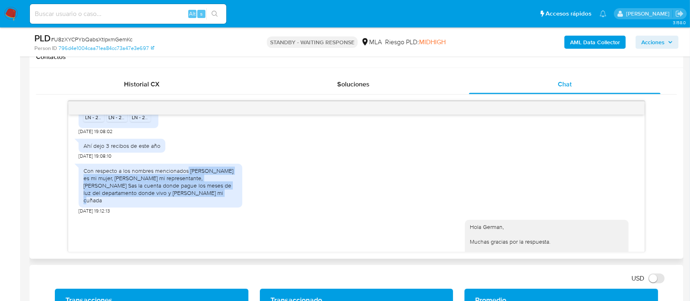
drag, startPoint x: 189, startPoint y: 188, endPoint x: 160, endPoint y: 205, distance: 33.0
click at [160, 204] on div "Con respecto a los nombres mencionados [PERSON_NAME] es mi mujer, [PERSON_NAME]…" at bounding box center [160, 185] width 154 height 37
copy div "Priscila Enrique es mi mujer, Dario Duek mi representante, Gagnant Sas la cuent…"
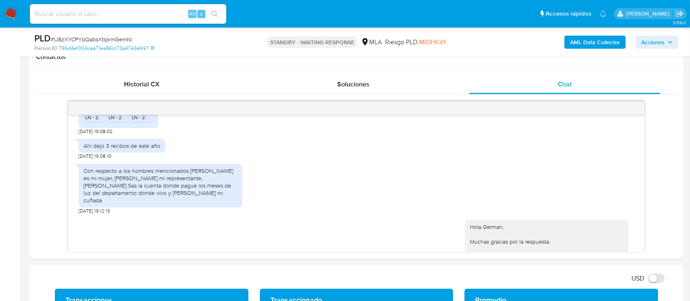
click at [97, 36] on span "# U8zXYCPYbQabsXtIpxmGemKc" at bounding box center [92, 39] width 82 height 8
copy span "U8zXYCPYbQabsXtIpxmGemKc"
click at [9, 13] on img at bounding box center [11, 14] width 14 height 14
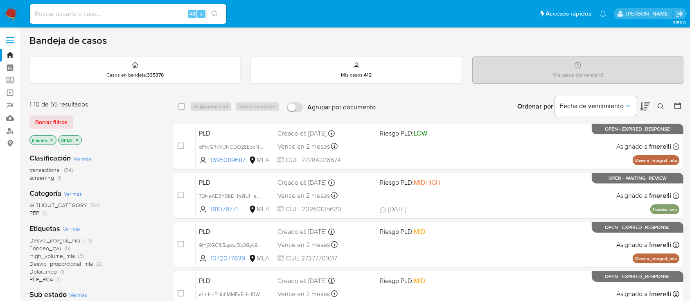
drag, startPoint x: 655, startPoint y: 108, endPoint x: 661, endPoint y: 106, distance: 6.0
click at [657, 108] on button at bounding box center [662, 106] width 14 height 10
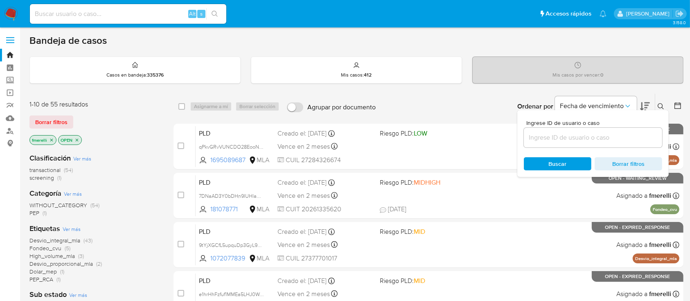
click at [599, 133] on input at bounding box center [593, 137] width 138 height 11
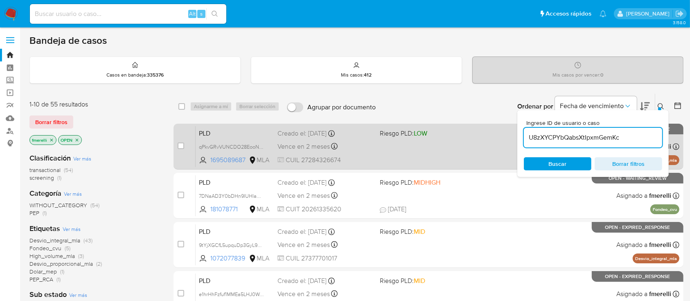
type input "U8zXYCPYbQabsXtIpxmGemKc"
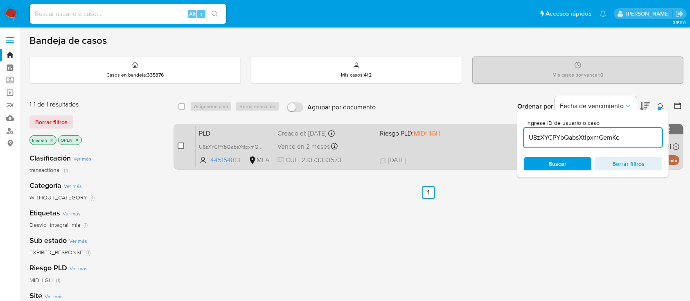
click at [179, 146] on input "checkbox" at bounding box center [181, 145] width 7 height 7
checkbox input "true"
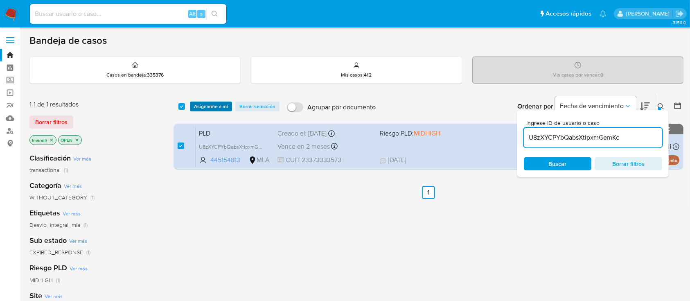
click at [211, 106] on span "Asignarme a mí" at bounding box center [211, 106] width 34 height 8
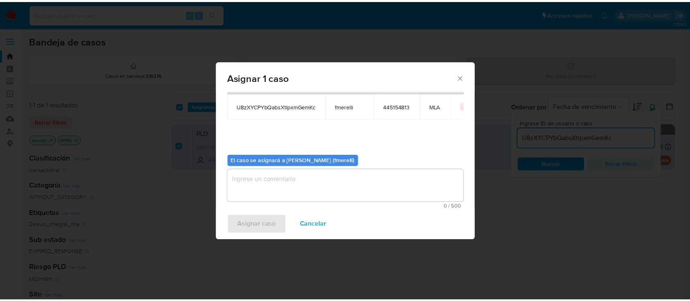
scroll to position [42, 0]
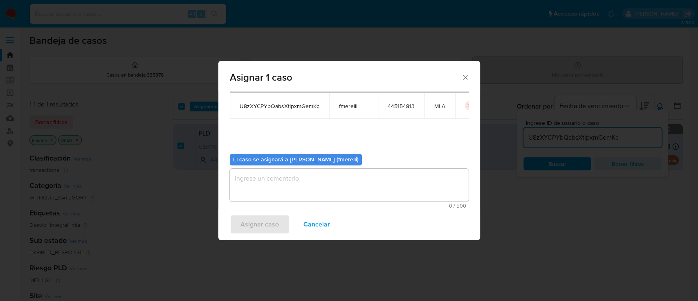
click at [325, 195] on textarea "assign-modal" at bounding box center [349, 185] width 239 height 33
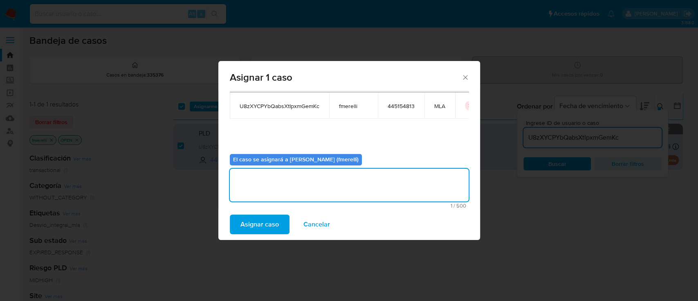
click at [249, 228] on span "Asignar caso" at bounding box center [260, 224] width 38 height 18
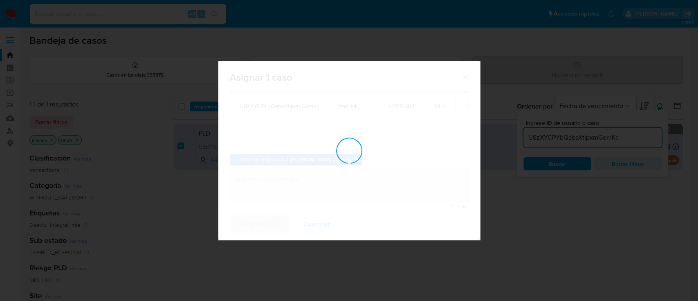
checkbox input "false"
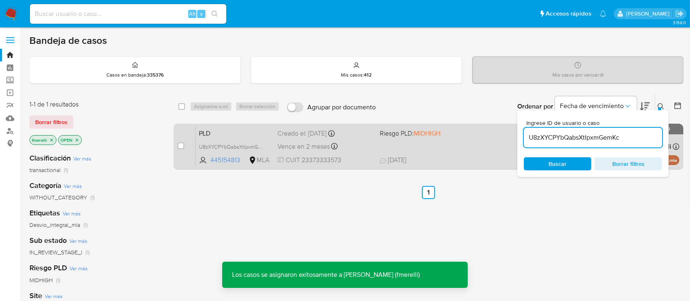
click at [387, 151] on div "PLD U8zXYCPYbQabsXtIpxmGemKc 445154813 MLA Riesgo PLD: MIDHIGH Creado el: [DATE…" at bounding box center [438, 146] width 484 height 41
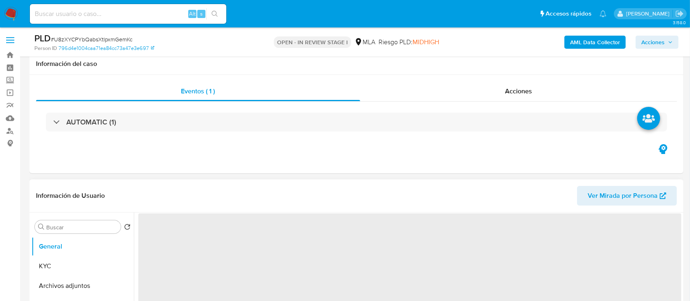
scroll to position [218, 0]
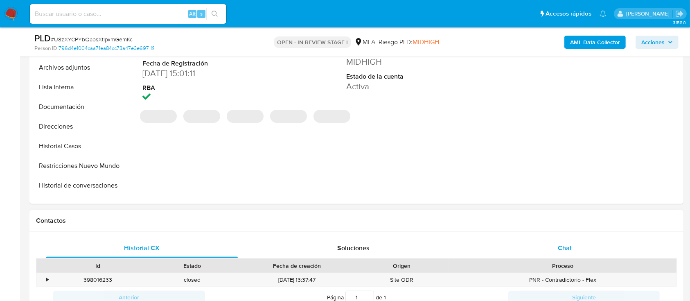
click at [553, 244] on div "Chat" at bounding box center [565, 248] width 192 height 20
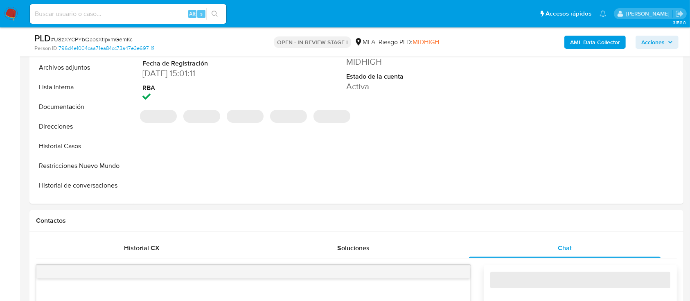
select select "10"
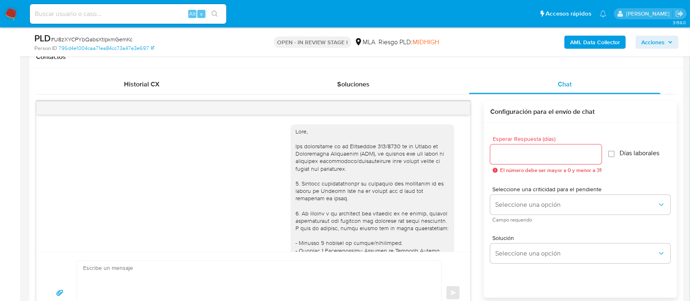
scroll to position [983, 0]
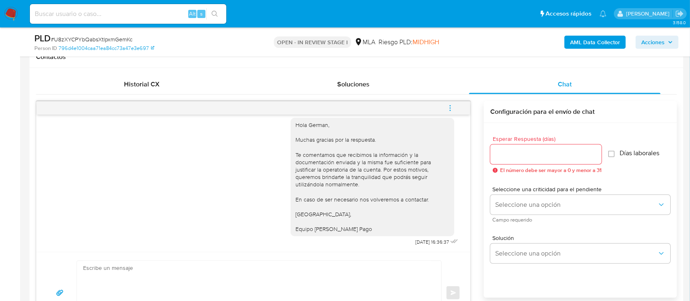
click at [448, 117] on span "menu-action" at bounding box center [449, 108] width 7 height 20
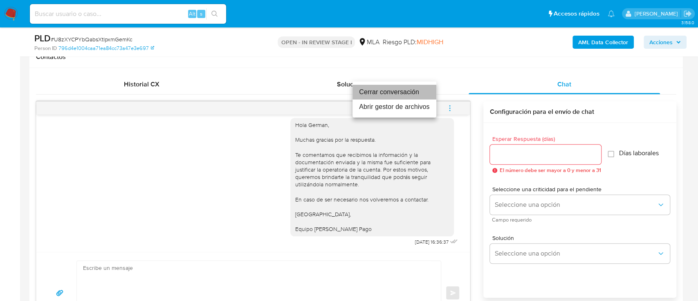
click at [380, 87] on li "Cerrar conversación" at bounding box center [395, 92] width 84 height 15
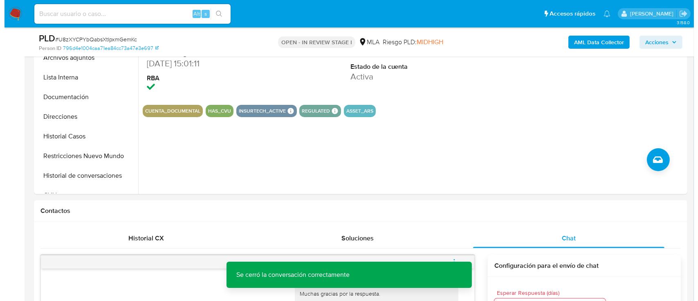
scroll to position [164, 0]
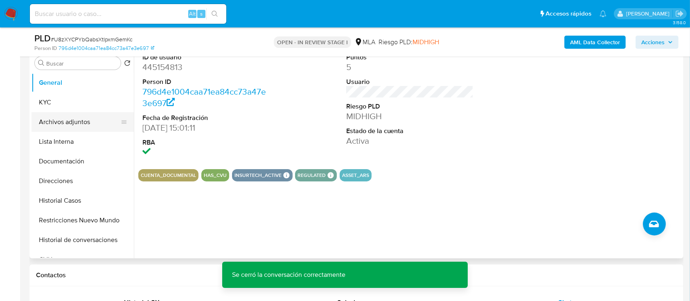
click at [68, 105] on button "KYC" at bounding box center [83, 102] width 102 height 20
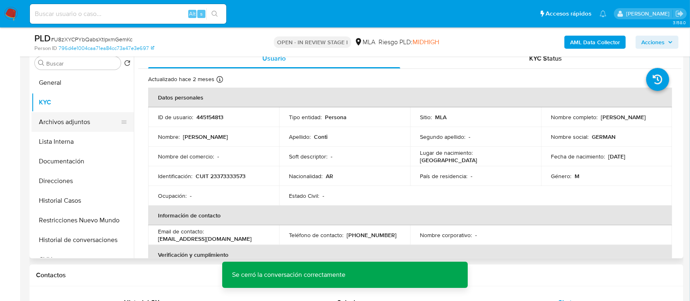
click at [71, 114] on button "Archivos adjuntos" at bounding box center [80, 122] width 96 height 20
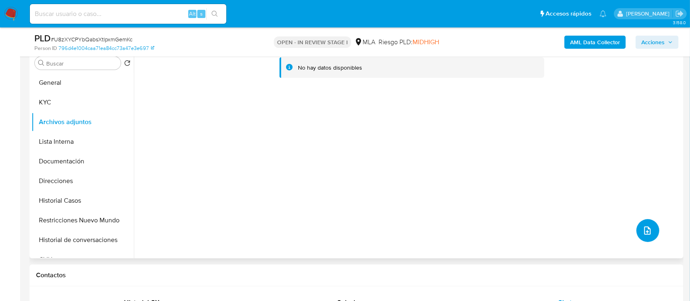
click at [642, 232] on icon "upload-file" at bounding box center [647, 230] width 10 height 10
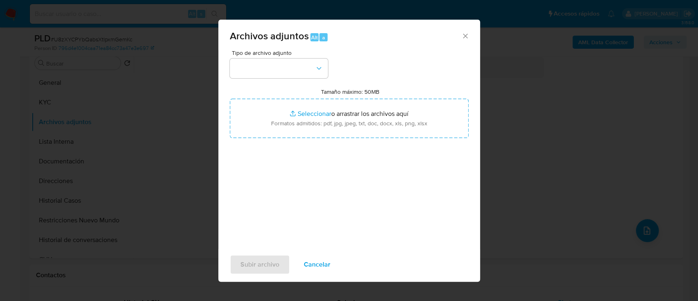
click at [162, 236] on div "Archivos adjuntos Alt a Tipo de archivo adjunto Tamaño máximo: 50MB Seleccionar…" at bounding box center [349, 150] width 698 height 301
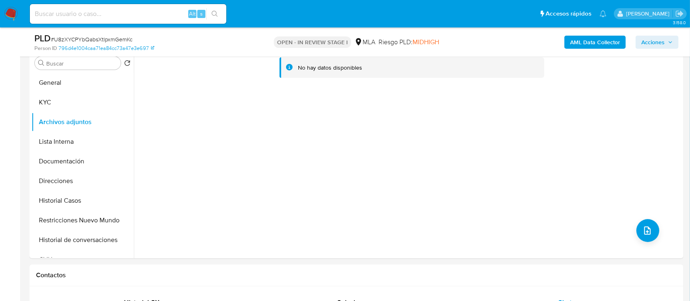
click at [581, 38] on b "AML Data Collector" at bounding box center [595, 42] width 50 height 13
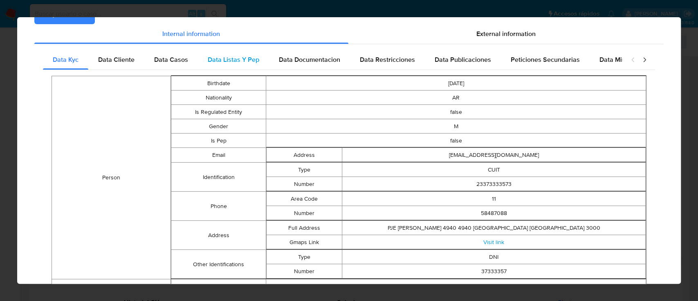
scroll to position [0, 0]
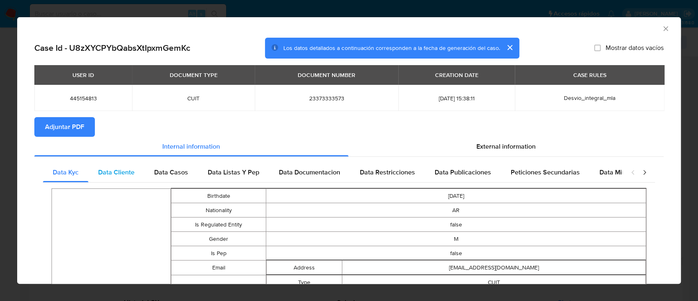
click at [135, 174] on div "Data Cliente" at bounding box center [116, 172] width 56 height 20
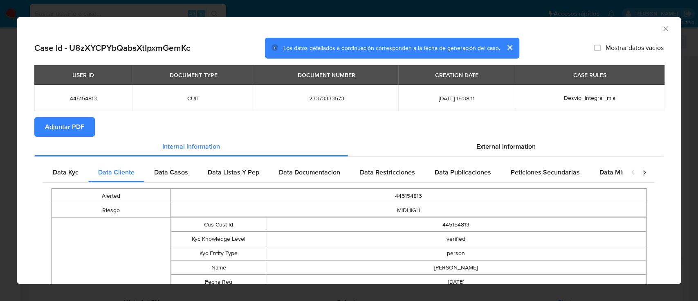
drag, startPoint x: 166, startPoint y: 173, endPoint x: 187, endPoint y: 183, distance: 22.9
click at [166, 173] on span "Data Casos" at bounding box center [171, 171] width 34 height 9
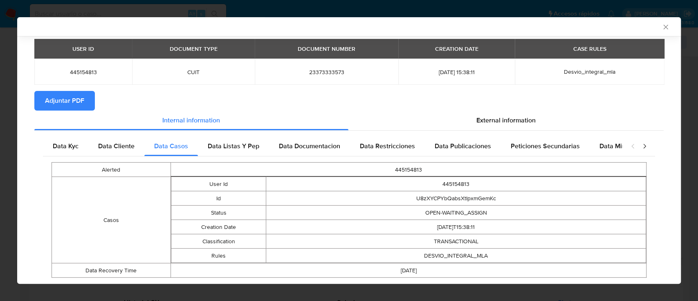
scroll to position [46, 0]
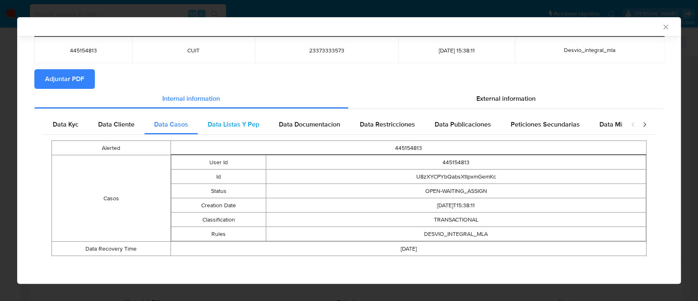
click at [213, 124] on span "Data Listas Y Pep" at bounding box center [234, 123] width 52 height 9
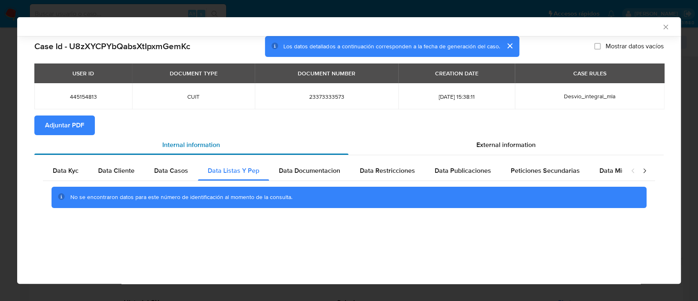
scroll to position [0, 0]
click at [307, 178] on div "Data Documentacion" at bounding box center [309, 171] width 81 height 20
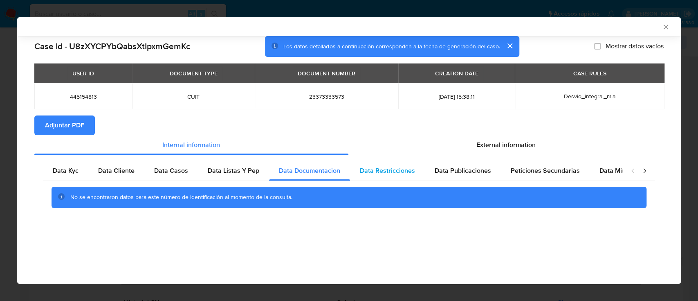
click at [383, 174] on span "Data Restricciones" at bounding box center [387, 170] width 55 height 9
click at [452, 174] on span "Data Publicaciones" at bounding box center [463, 170] width 56 height 9
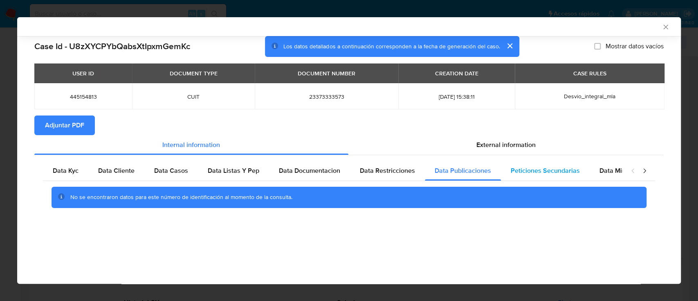
click at [538, 174] on span "Peticiones Secundarias" at bounding box center [545, 170] width 69 height 9
click at [600, 170] on span "Data Minoridad" at bounding box center [622, 170] width 45 height 9
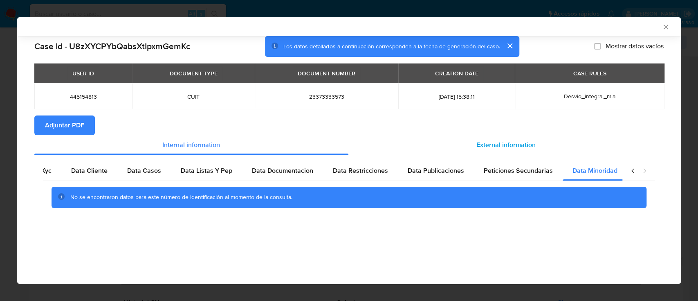
scroll to position [0, 27]
click at [531, 146] on span "External information" at bounding box center [506, 144] width 59 height 9
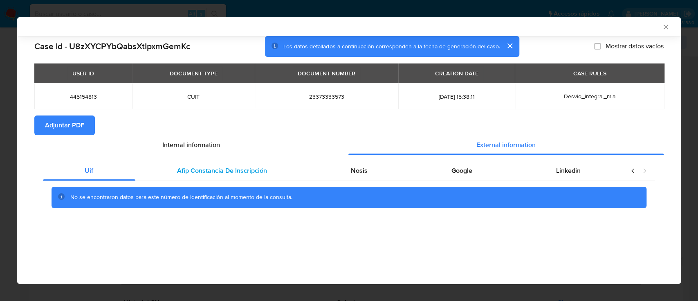
scroll to position [0, 0]
click at [244, 180] on div "Afip Constancia De Inscripción" at bounding box center [222, 171] width 174 height 20
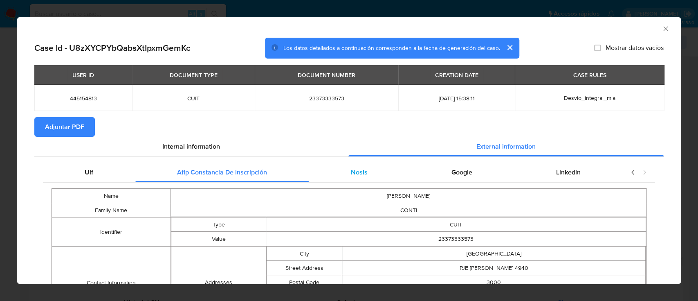
click at [352, 164] on div "Nosis" at bounding box center [359, 172] width 101 height 20
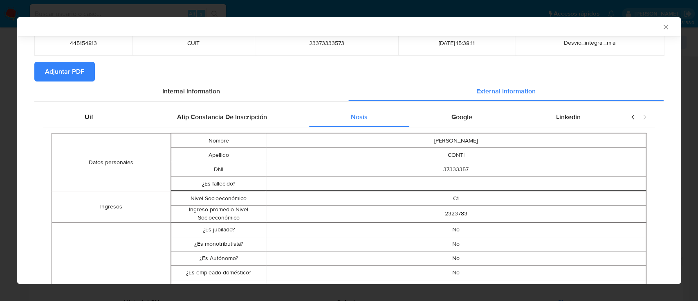
scroll to position [52, 0]
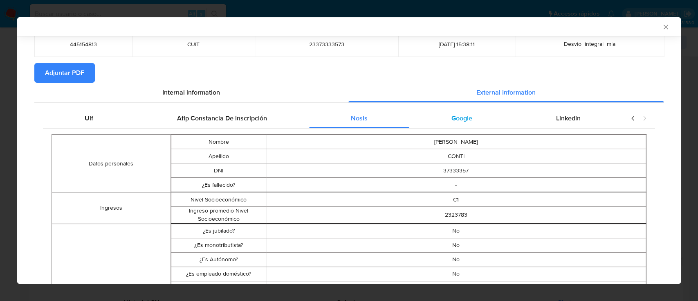
click at [460, 126] on div "Google" at bounding box center [462, 118] width 105 height 20
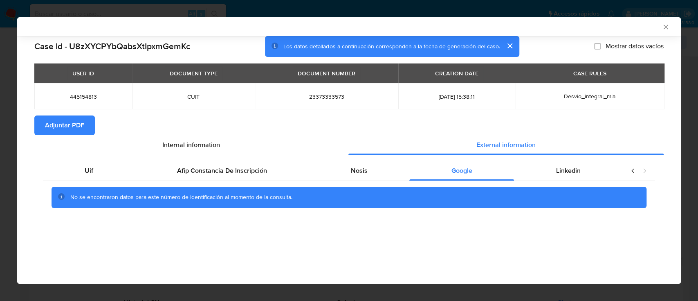
scroll to position [0, 0]
click at [560, 166] on span "Linkedin" at bounding box center [568, 170] width 25 height 9
click at [75, 117] on span "Adjuntar PDF" at bounding box center [64, 125] width 39 height 18
click at [667, 27] on icon "Cerrar ventana" at bounding box center [666, 27] width 8 height 8
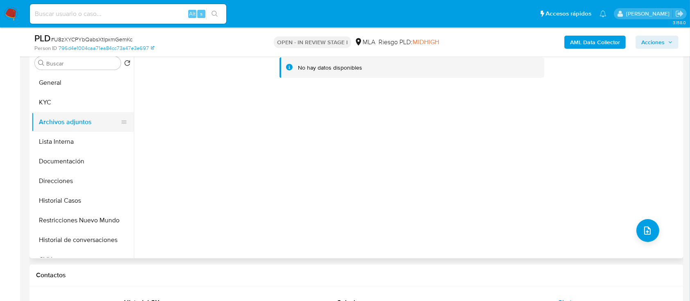
click at [75, 105] on button "KYC" at bounding box center [83, 102] width 102 height 20
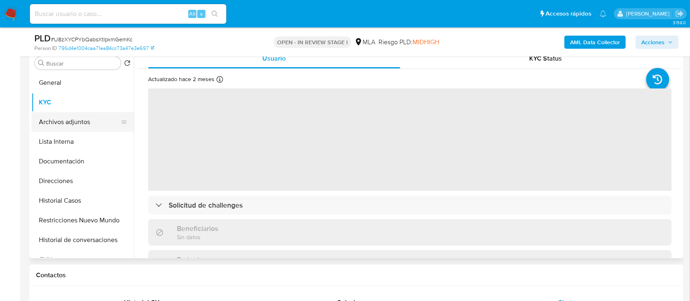
click at [56, 125] on button "Archivos adjuntos" at bounding box center [80, 122] width 96 height 20
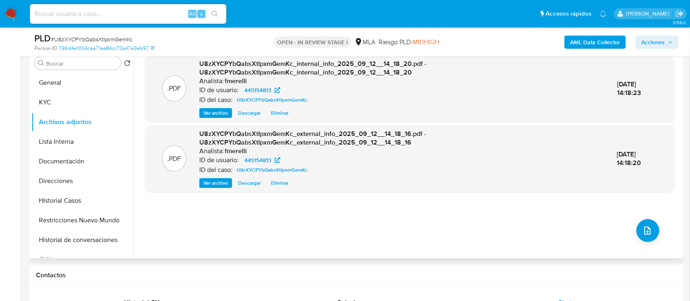
click at [200, 114] on button "Ver archivo" at bounding box center [215, 113] width 33 height 10
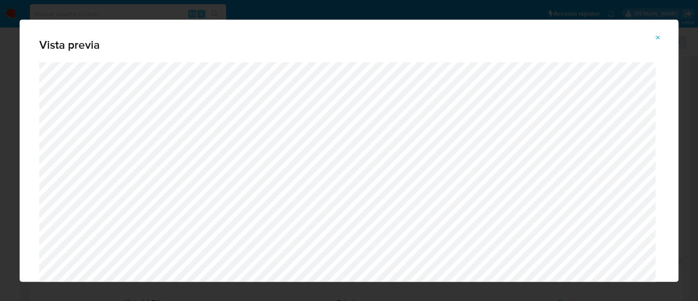
click at [660, 32] on span "Attachment preview" at bounding box center [658, 37] width 7 height 11
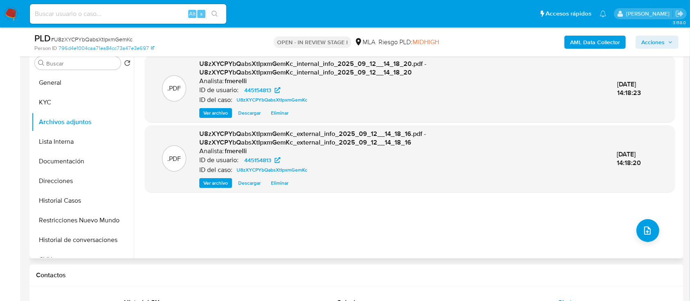
click at [202, 178] on button "Ver archivo" at bounding box center [215, 183] width 33 height 10
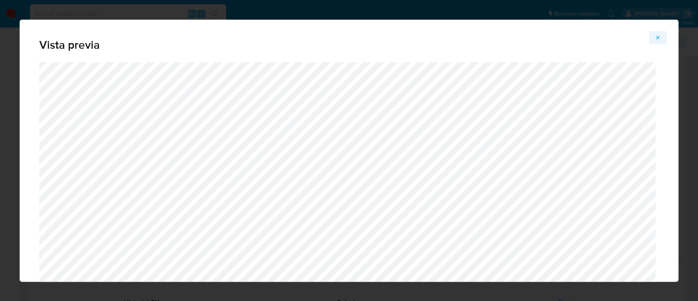
click at [660, 38] on icon "Attachment preview" at bounding box center [658, 37] width 7 height 7
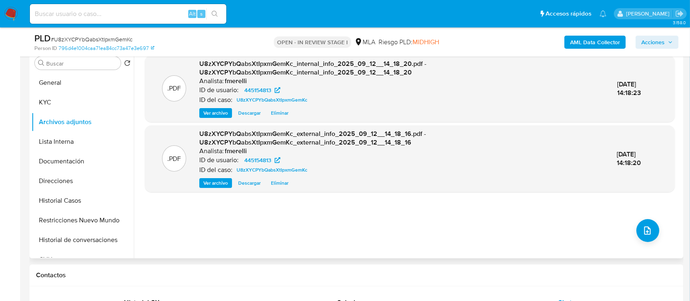
click at [657, 225] on div ".PDF U8zXYCPYbQabsXtIpxmGemKc_internal_info_2025_09_12__14_18_20.pdf - U8zXYCPY…" at bounding box center [410, 153] width 530 height 196
click at [649, 232] on icon "upload-file" at bounding box center [647, 230] width 10 height 10
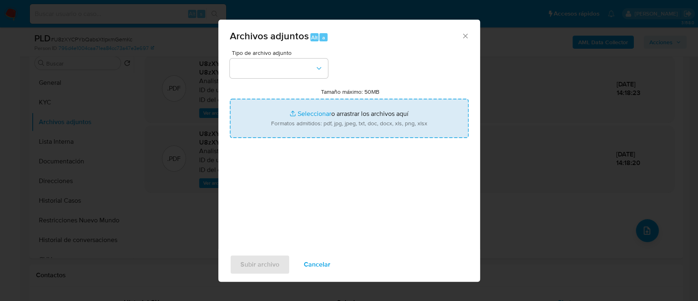
type input "C:\fakepath\NOSIS_Manager_InformeIndividual_23373333573_654927_20250909141617.p…"
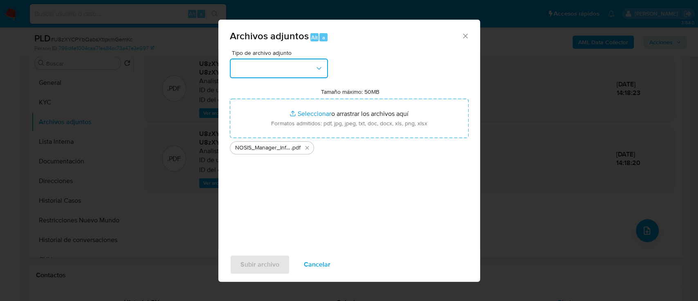
click at [311, 72] on button "button" at bounding box center [279, 69] width 98 height 20
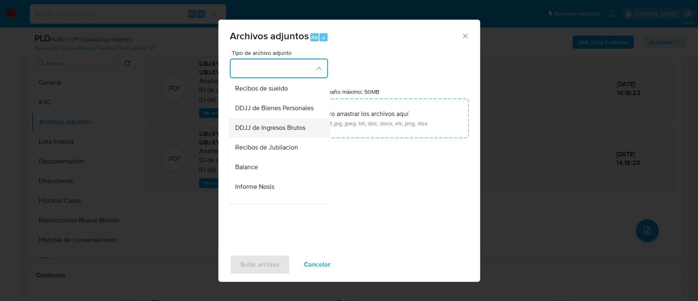
scroll to position [272, 0]
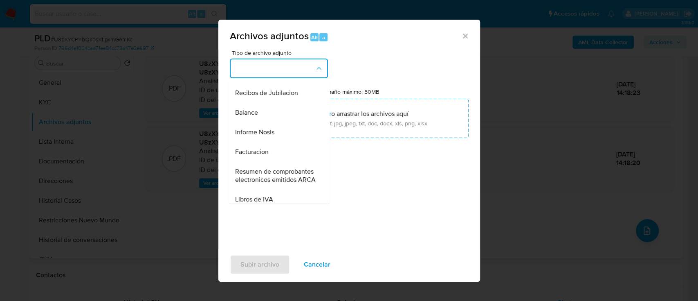
drag, startPoint x: 281, startPoint y: 153, endPoint x: 275, endPoint y: 181, distance: 29.4
click at [281, 142] on div "Informe Nosis" at bounding box center [276, 132] width 83 height 20
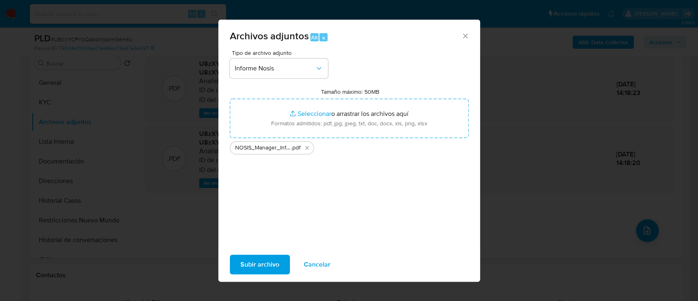
click at [241, 257] on span "Subir archivo" at bounding box center [260, 264] width 39 height 18
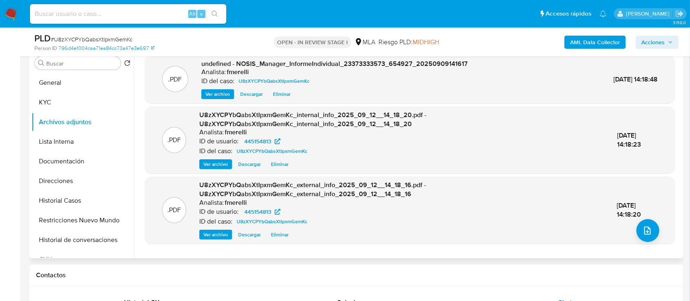
click at [220, 92] on span "Ver archivo" at bounding box center [217, 94] width 25 height 8
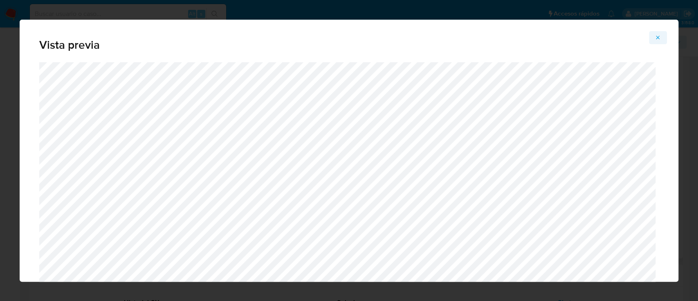
click at [655, 36] on icon "Attachment preview" at bounding box center [658, 37] width 7 height 7
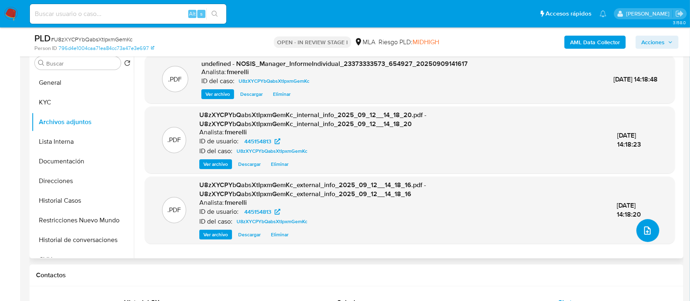
click at [641, 220] on button "upload-file" at bounding box center [647, 230] width 23 height 23
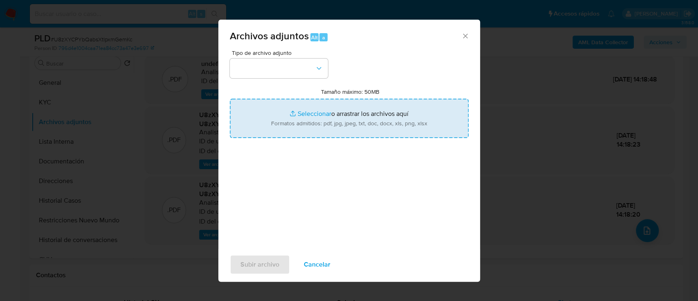
type input "C:\fakepath\Recibos marzo, [DATE] y [DATE].pdf"
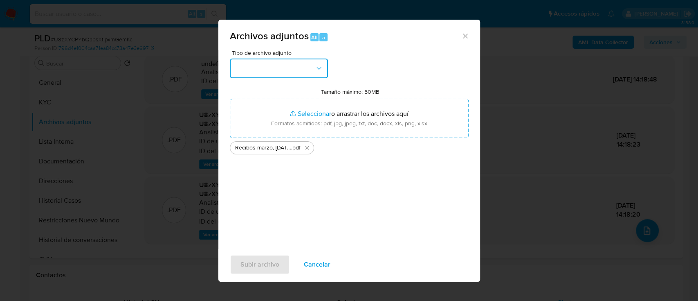
click at [284, 69] on button "button" at bounding box center [279, 69] width 98 height 20
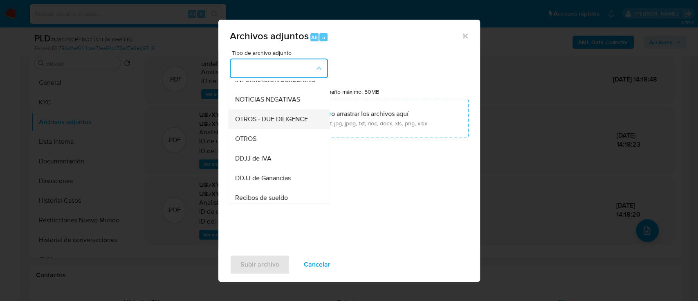
scroll to position [164, 0]
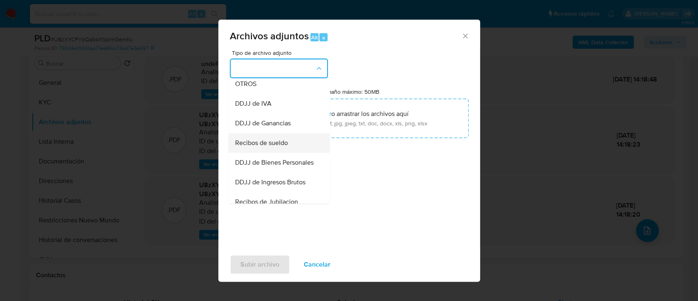
click at [284, 153] on div "Recibos de sueldo" at bounding box center [276, 143] width 83 height 20
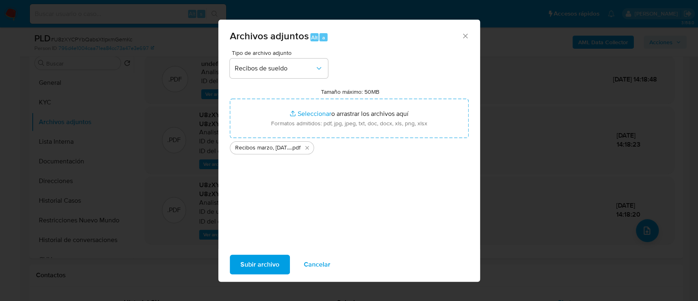
click at [280, 267] on button "Subir archivo" at bounding box center [260, 264] width 60 height 20
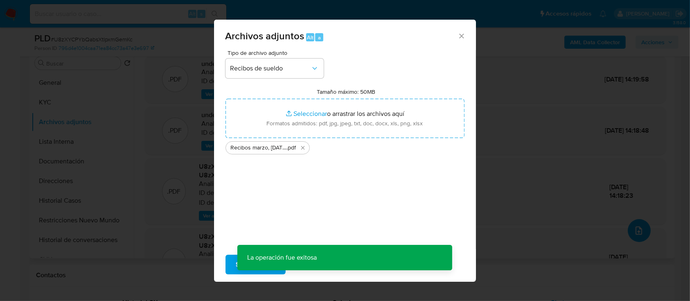
click at [644, 233] on icon "upload-file" at bounding box center [639, 230] width 10 height 10
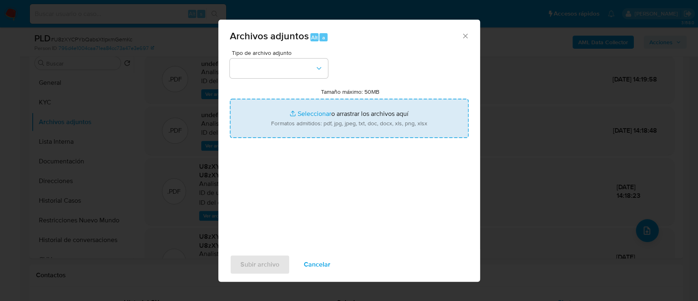
type input "C:\fakepath\Caselog U8zXYCPYbQabsXtIpxmGemKc_2025_08_19_02_27_29.docx"
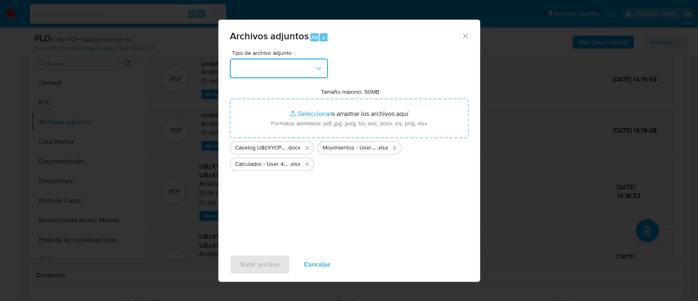
click at [268, 69] on button "button" at bounding box center [279, 69] width 98 height 20
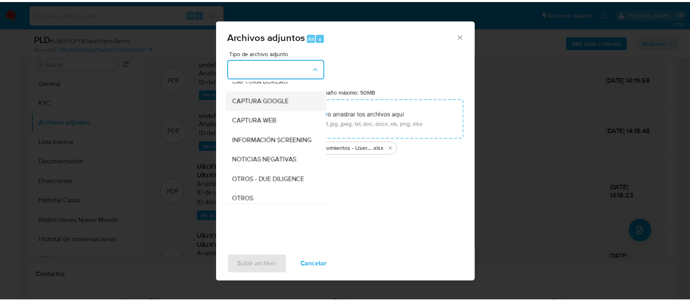
scroll to position [109, 0]
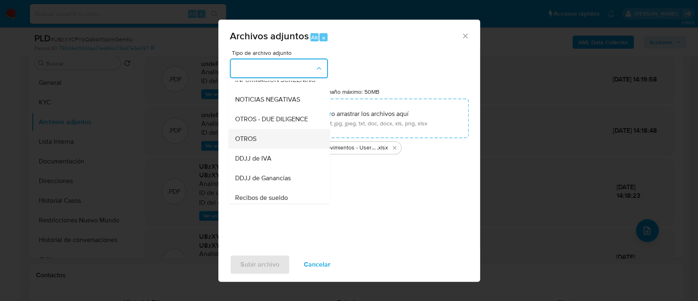
click at [272, 148] on div "OTROS" at bounding box center [276, 139] width 83 height 20
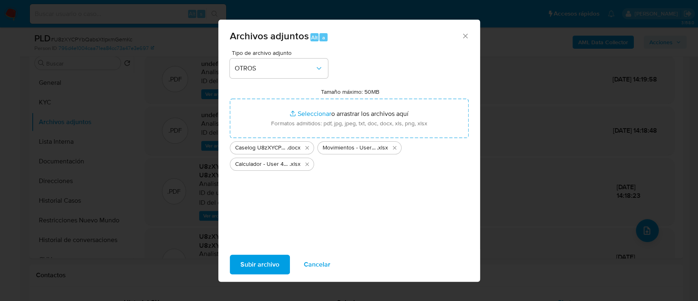
click at [268, 267] on span "Subir archivo" at bounding box center [260, 264] width 39 height 18
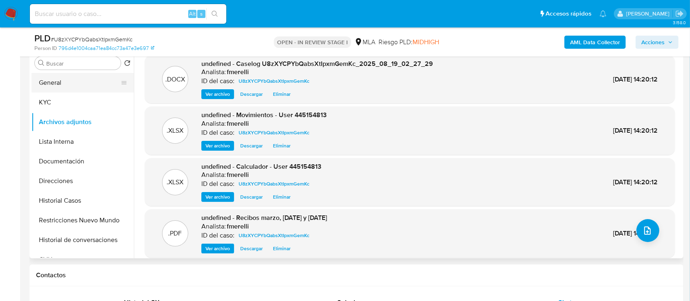
click at [72, 89] on button "General" at bounding box center [80, 83] width 96 height 20
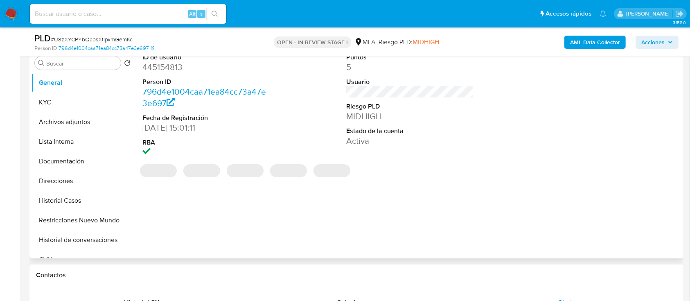
click at [167, 70] on dd "445154813" at bounding box center [206, 66] width 128 height 11
copy dd "445154813"
click at [79, 123] on button "Archivos adjuntos" at bounding box center [80, 122] width 96 height 20
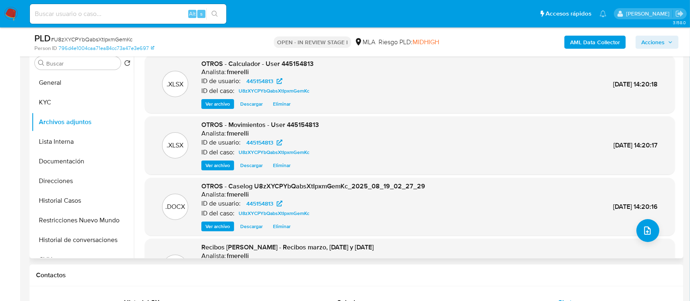
scroll to position [69, 0]
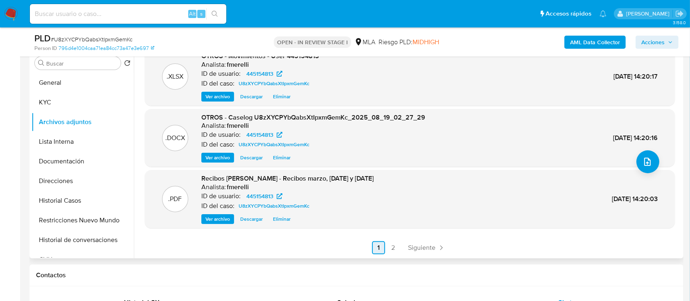
click at [425, 247] on span "Siguiente" at bounding box center [421, 247] width 27 height 7
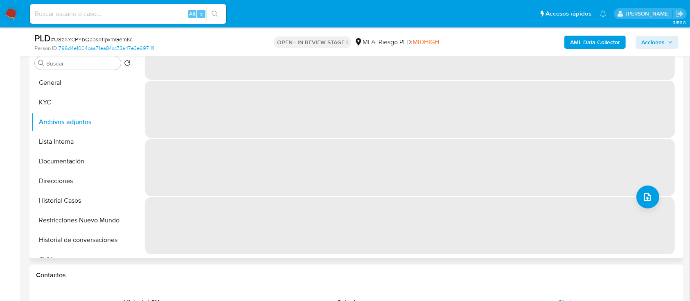
scroll to position [0, 0]
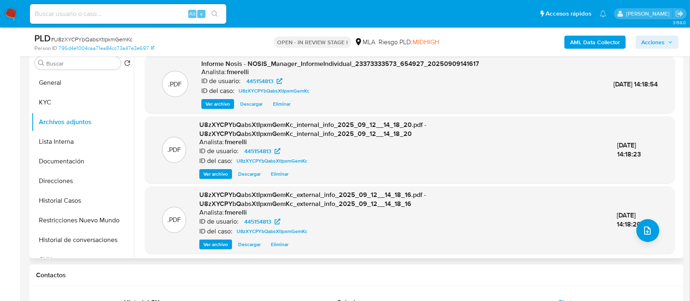
click at [298, 266] on div "Contactos" at bounding box center [356, 275] width 654 height 22
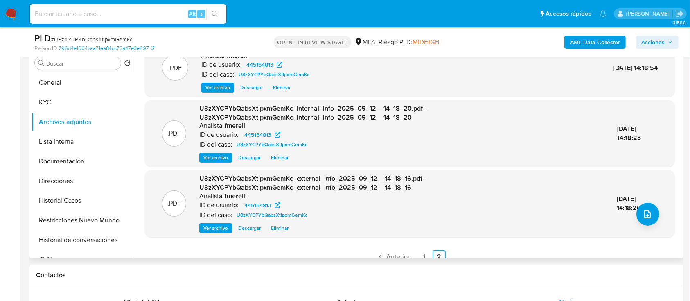
scroll to position [25, 0]
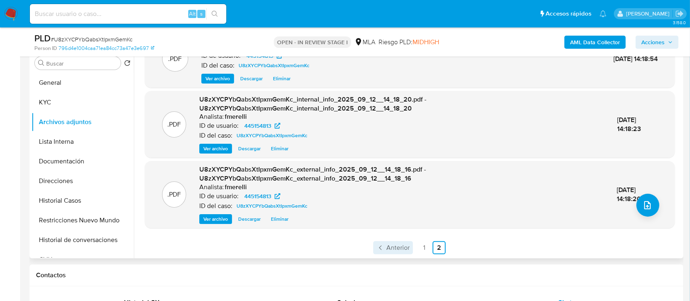
click at [378, 251] on icon "Paginación" at bounding box center [380, 247] width 8 height 8
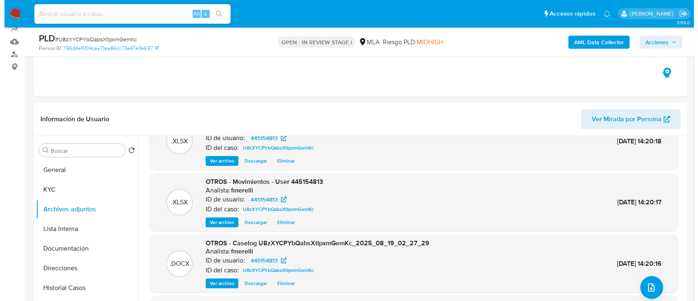
scroll to position [54, 0]
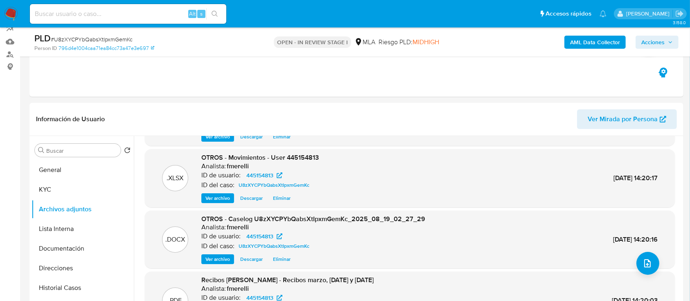
click at [217, 259] on span "Ver archivo" at bounding box center [217, 259] width 25 height 8
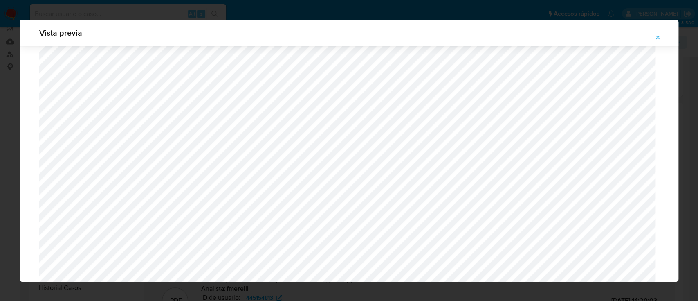
scroll to position [772, 0]
click at [659, 38] on icon "Attachment preview" at bounding box center [658, 37] width 7 height 7
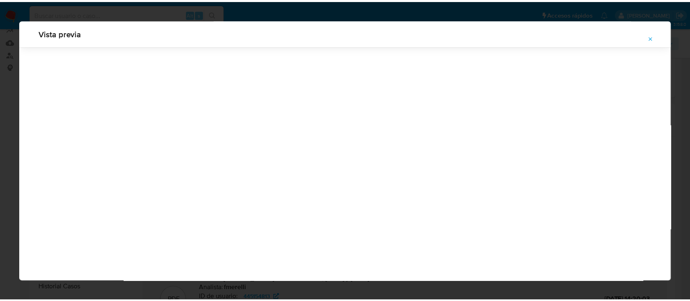
scroll to position [26, 0]
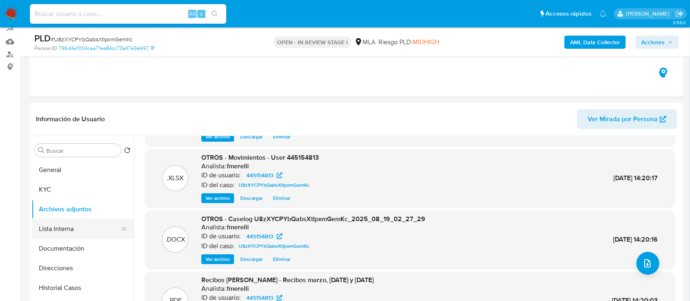
click at [79, 227] on button "Lista Interna" at bounding box center [80, 229] width 96 height 20
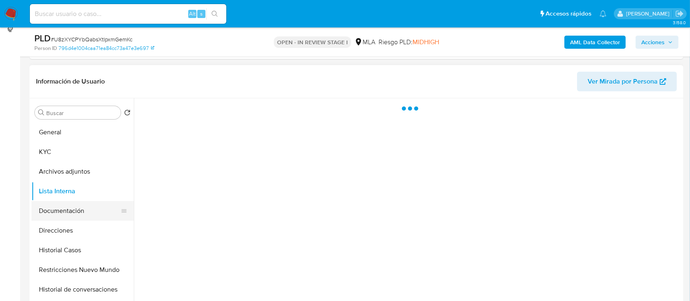
scroll to position [131, 0]
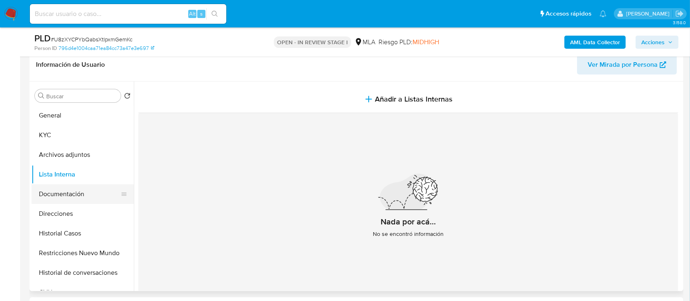
click at [64, 188] on button "Documentación" at bounding box center [80, 194] width 96 height 20
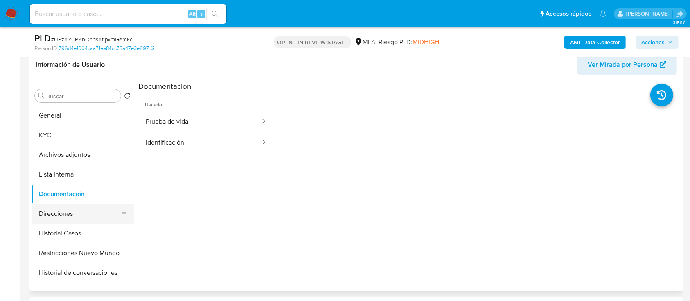
click at [80, 213] on button "Direcciones" at bounding box center [80, 214] width 96 height 20
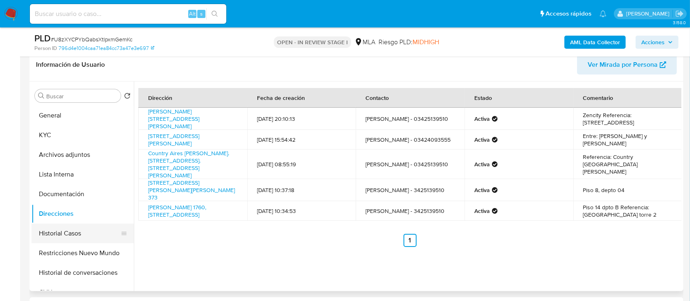
click at [78, 236] on button "Historial Casos" at bounding box center [80, 233] width 96 height 20
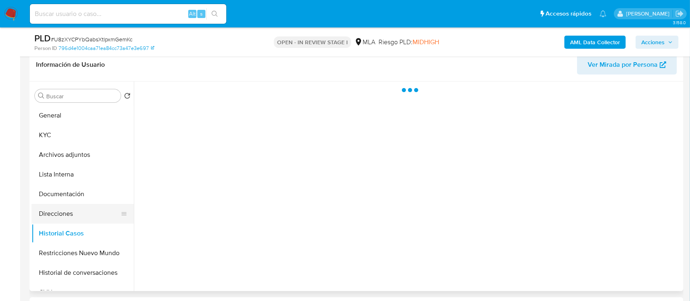
click at [71, 215] on button "Direcciones" at bounding box center [80, 214] width 96 height 20
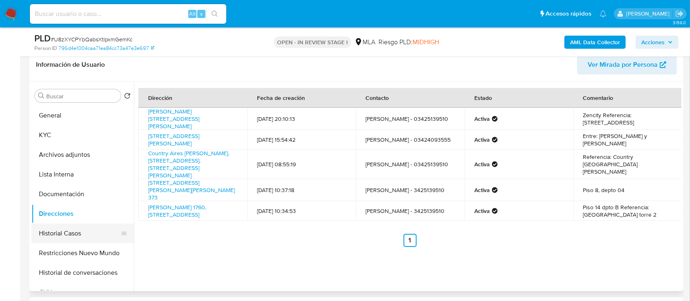
click at [32, 204] on button "Direcciones" at bounding box center [83, 214] width 102 height 20
click at [75, 232] on button "Historial Casos" at bounding box center [80, 233] width 96 height 20
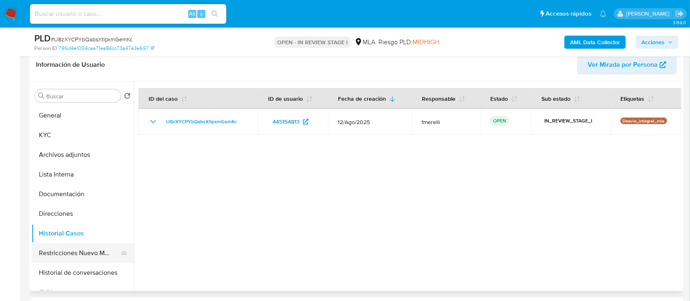
click at [76, 255] on button "Restricciones Nuevo Mundo" at bounding box center [80, 253] width 96 height 20
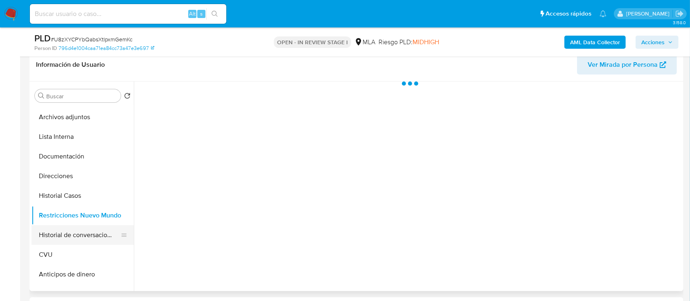
scroll to position [54, 0]
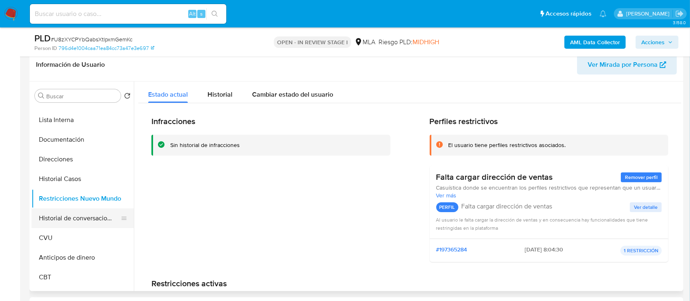
click at [69, 213] on button "Historial de conversaciones" at bounding box center [80, 218] width 96 height 20
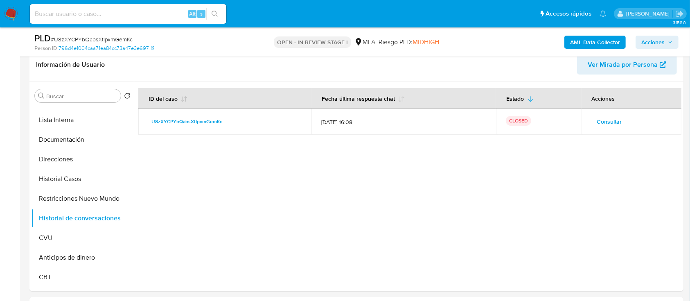
click at [647, 41] on span "Acciones" at bounding box center [652, 42] width 23 height 13
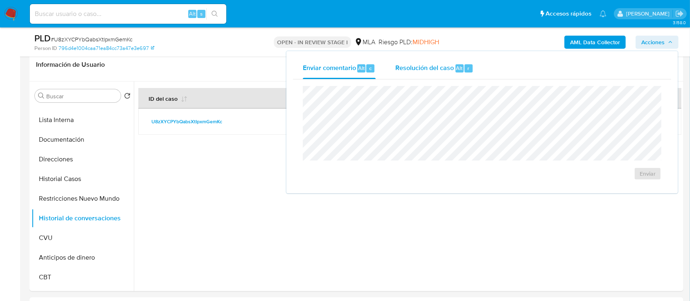
click at [393, 61] on button "Resolución del caso Alt r" at bounding box center [434, 68] width 98 height 21
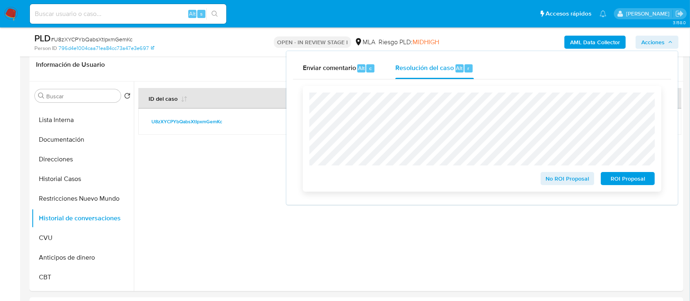
click at [559, 181] on span "No ROI Proposal" at bounding box center [567, 178] width 43 height 11
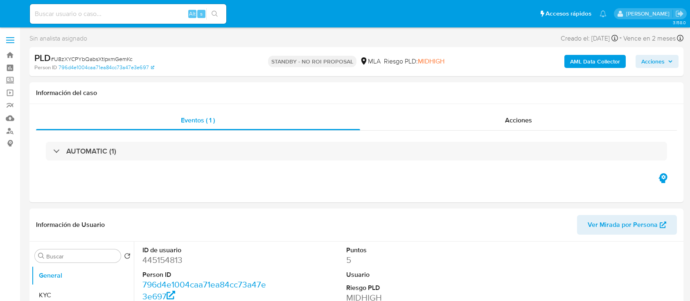
select select "10"
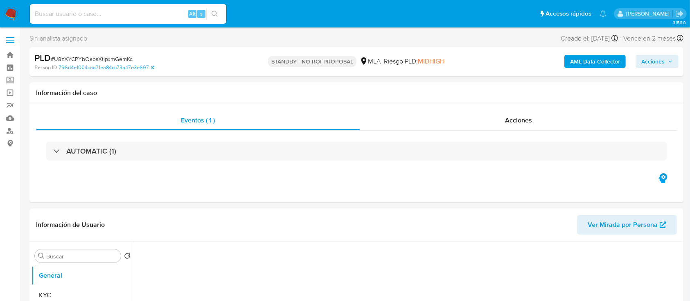
click at [11, 16] on img at bounding box center [11, 14] width 14 height 14
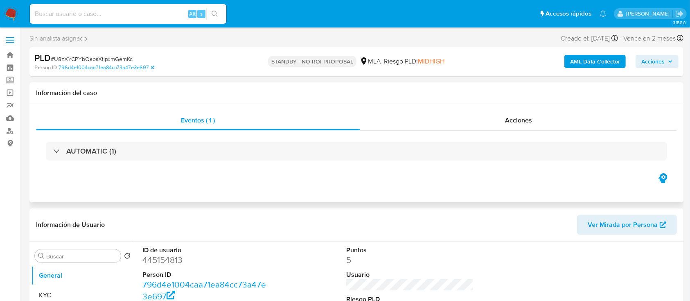
select select "10"
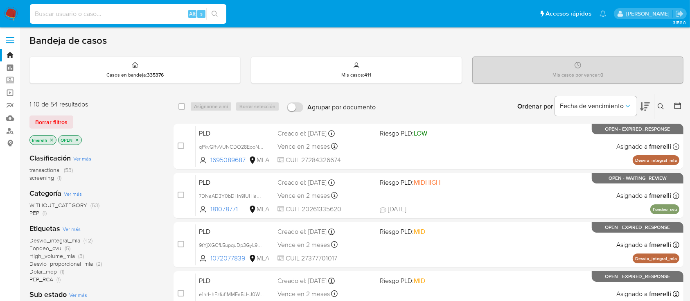
click at [152, 13] on input at bounding box center [128, 14] width 196 height 11
paste input "e1hrHhFzfuf1MMEa5LHJ0WAh"
type input "e1hrHhFzfuf1MMEa5LHJ0WAh"
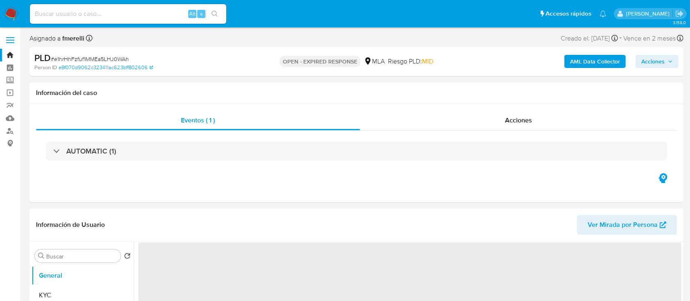
click at [14, 14] on img at bounding box center [11, 14] width 14 height 14
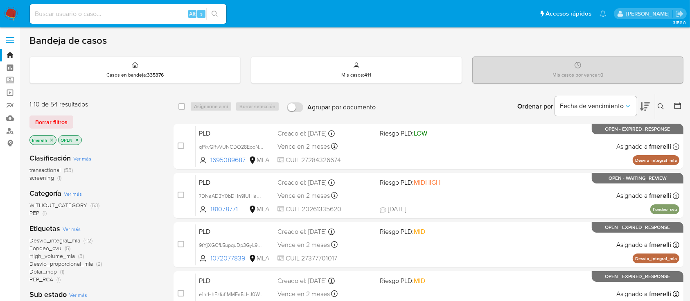
click at [661, 110] on button at bounding box center [662, 106] width 14 height 10
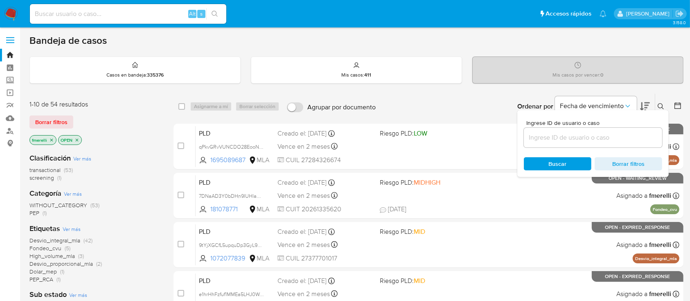
click at [619, 143] on div at bounding box center [593, 138] width 138 height 20
drag, startPoint x: 623, startPoint y: 135, endPoint x: 550, endPoint y: 148, distance: 74.8
click at [623, 135] on input at bounding box center [593, 137] width 138 height 11
paste input "e1hrHhFzfuf1MMEa5LHJ0WAh"
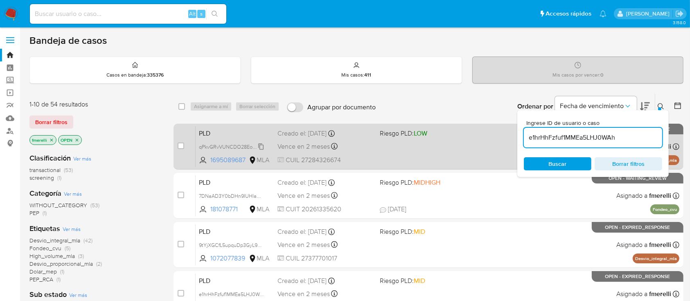
type input "e1hrHhFzfuf1MMEa5LHJ0WAh"
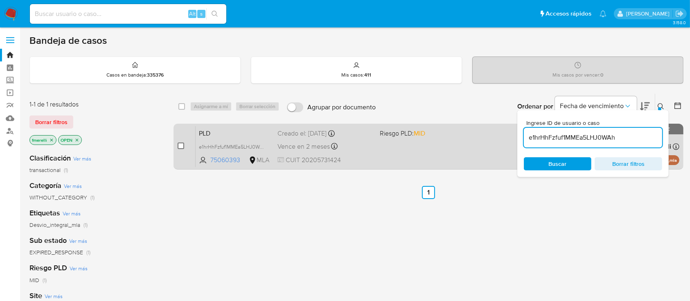
click at [180, 147] on input "checkbox" at bounding box center [181, 145] width 7 height 7
checkbox input "true"
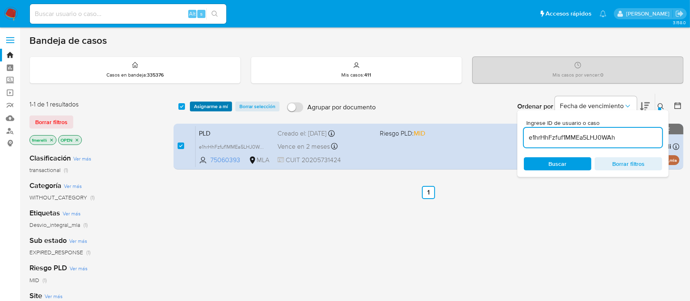
click at [212, 103] on span "Asignarme a mí" at bounding box center [211, 106] width 34 height 8
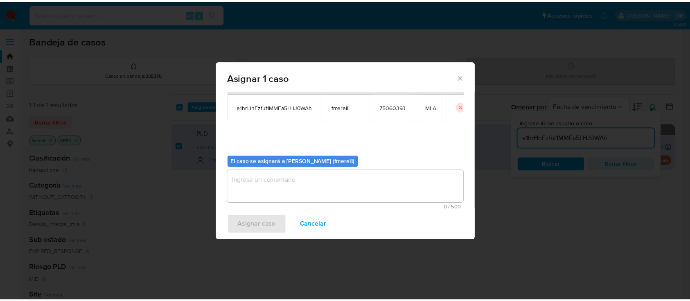
scroll to position [42, 0]
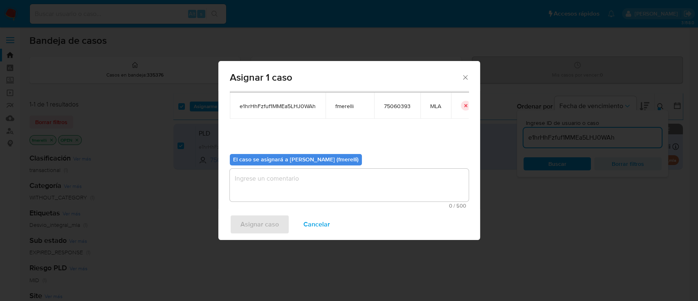
click at [270, 186] on textarea "assign-modal" at bounding box center [349, 185] width 239 height 33
click at [259, 220] on span "Asignar caso" at bounding box center [260, 224] width 38 height 18
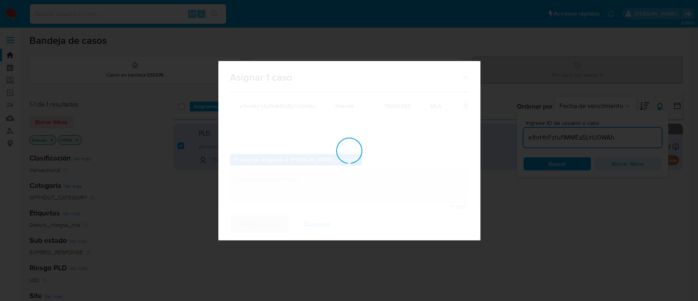
checkbox input "false"
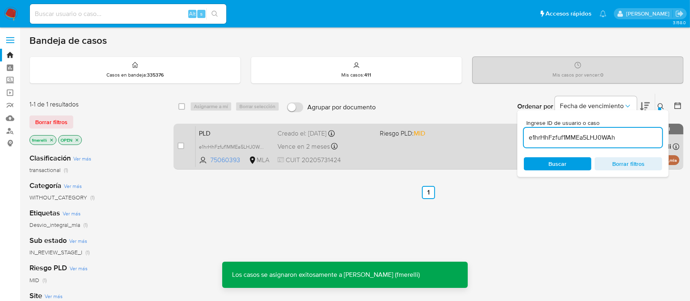
click at [412, 154] on div "PLD e1hrHhFzfuf1MMEa5LHJ0WAh 75060393 MLA Riesgo PLD: MID Creado el: [DATE] Cre…" at bounding box center [438, 146] width 484 height 41
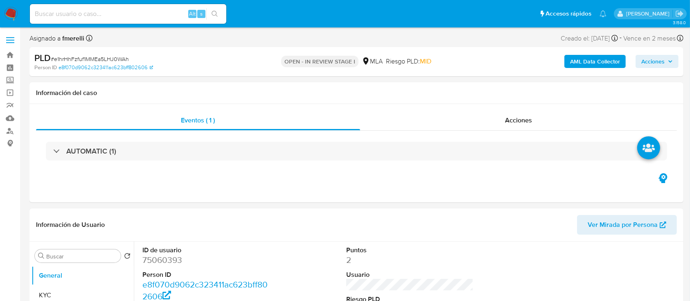
select select "10"
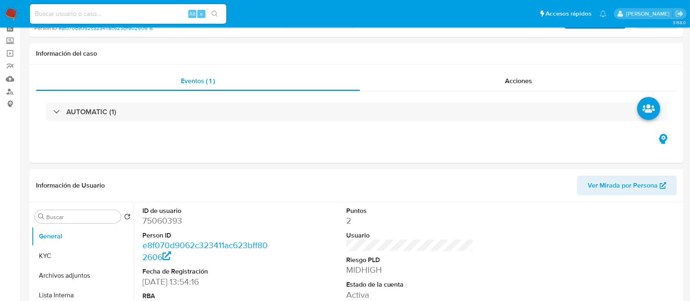
scroll to position [54, 0]
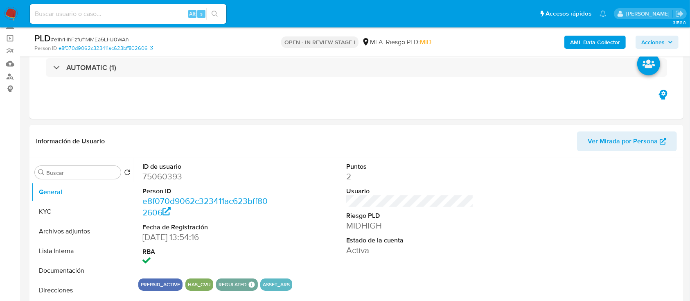
click at [163, 20] on div "Alt s" at bounding box center [128, 14] width 196 height 20
click at [132, 13] on input at bounding box center [128, 14] width 196 height 11
click at [88, 13] on input at bounding box center [128, 14] width 196 height 11
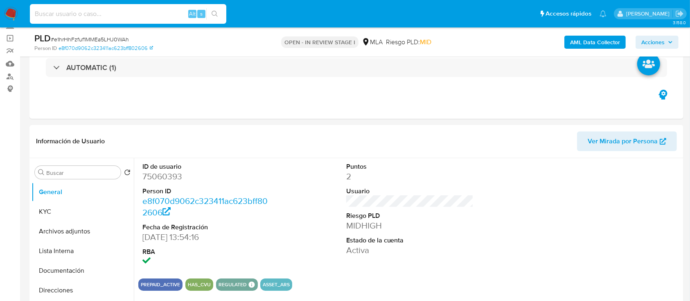
paste input "RpXW19K03efvsQsceeWHwKyG"
type input "RpXW19K03efvsQsceeWHwKyG"
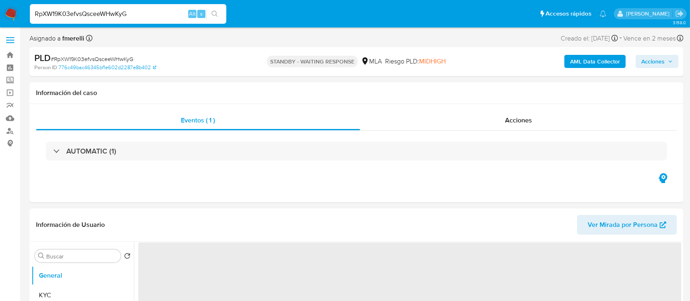
select select "10"
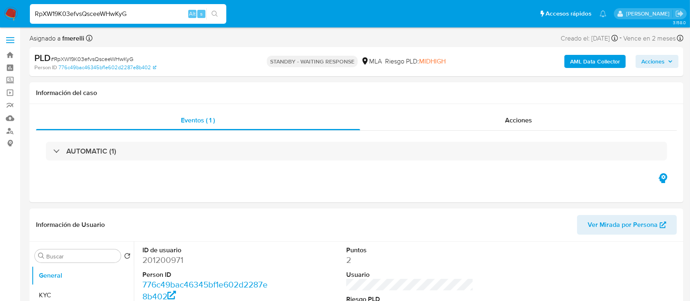
click at [139, 15] on input "RpXW19K03efvsQsceeWHwKyG" at bounding box center [128, 14] width 196 height 11
paste input "40VQrwcm1gM6hhIp4bMDT1Sq"
type input "40VQrwcm1gM6hhIp4bMDT1Sq"
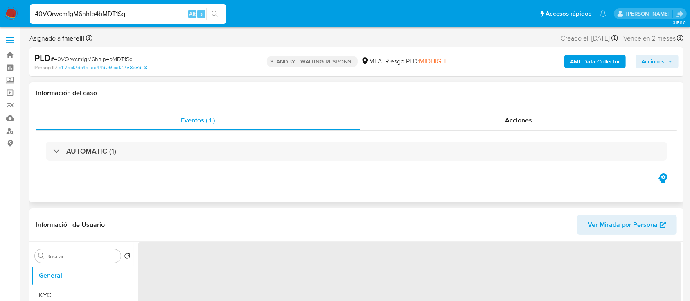
select select "10"
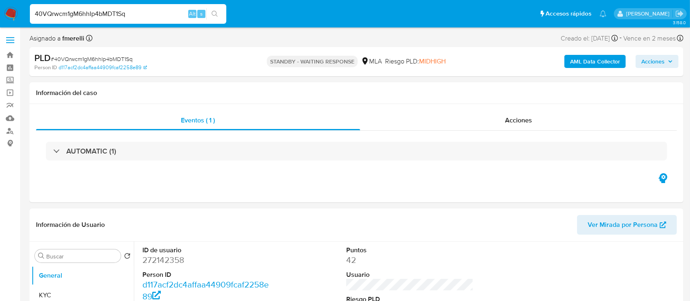
click at [149, 12] on input "40VQrwcm1gM6hhIp4bMDT1Sq" at bounding box center [128, 14] width 196 height 11
paste input "AeZ3A5OpRZw8LERak4iuDFuv"
type input "AeZ3A5OpRZw8LERak4iuDFuv"
select select "10"
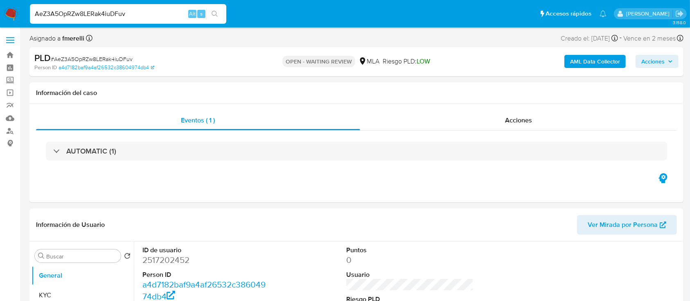
click at [147, 15] on input "AeZ3A5OpRZw8LERak4iuDFuv" at bounding box center [128, 14] width 196 height 11
click at [147, 14] on input "AeZ3A5OpRZw8LERak4iuDFuv" at bounding box center [128, 14] width 196 height 11
paste input "z2tfnO3g2JGQCZnpdVfZA6k"
type input "Az2tfnO3g2JGQCZnpdVfZA6k"
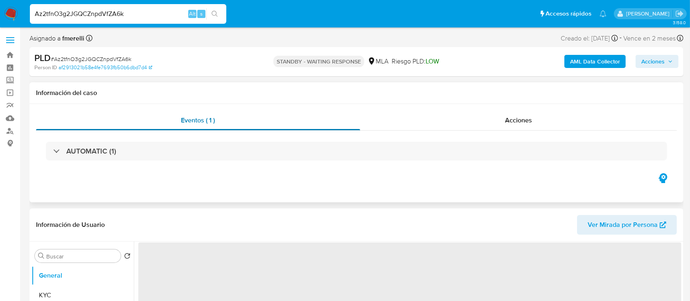
select select "10"
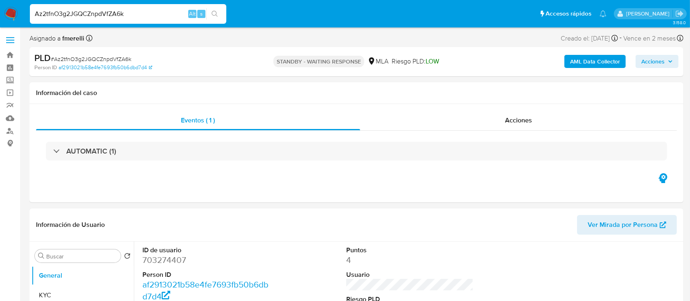
click at [170, 10] on input "Az2tfnO3g2JGQCZnpdVfZA6k" at bounding box center [128, 14] width 196 height 11
paste input "3Ararx4UsvAg6OzkrImhR6PO"
type input "3Ararx4UsvAg6OzkrImhR6PO"
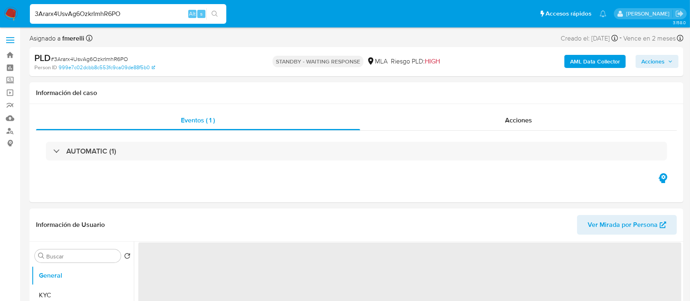
select select "10"
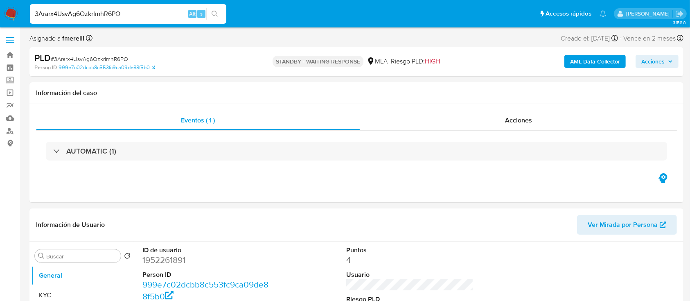
click at [166, 17] on input "3Ararx4UsvAg6OzkrImhR6PO" at bounding box center [128, 14] width 196 height 11
click at [166, 16] on input "3Ararx4UsvAg6OzkrImhR6PO" at bounding box center [128, 14] width 196 height 11
paste input "644OOdAWvwoegWFBzZN5nSMf"
click at [163, 11] on input "644OOdAWvwoegWFBzZN5nSMf" at bounding box center [128, 14] width 196 height 11
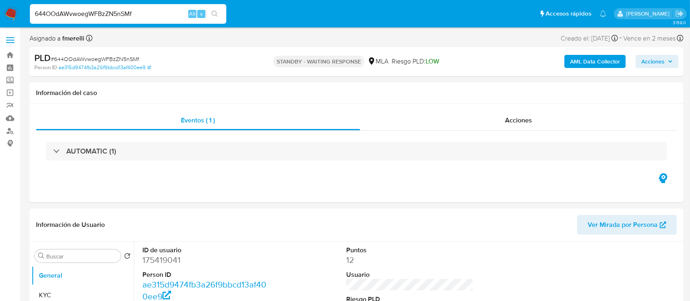
paste input "YxcVNOVr8UqeQ6RNWWMLgReM"
type input "YxcVNOVr8UqeQ6RNWWMLgReM"
select select "10"
type input "YxcVNOVr8UqeQ6RNWWMLgReM"
click at [153, 17] on input "YxcVNOVr8UqeQ6RNWWMLgReM" at bounding box center [128, 14] width 196 height 11
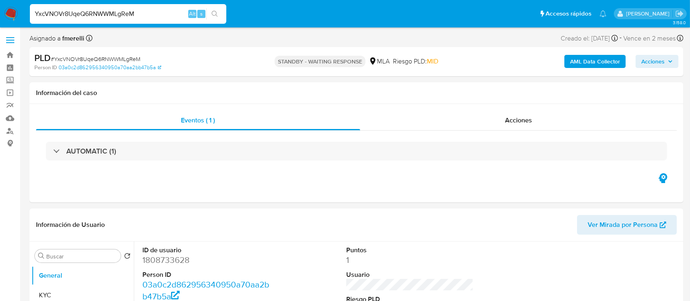
click at [153, 17] on input "YxcVNOVr8UqeQ6RNWWMLgReM" at bounding box center [128, 14] width 196 height 11
select select "10"
paste input "Ez4ab80IbxazdY2PaBbOe9V"
type input "YEz4ab80IbxazdY2PaBbOe9V"
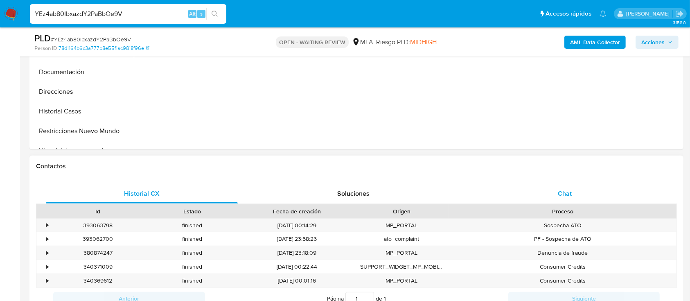
click at [567, 194] on span "Chat" at bounding box center [565, 193] width 14 height 9
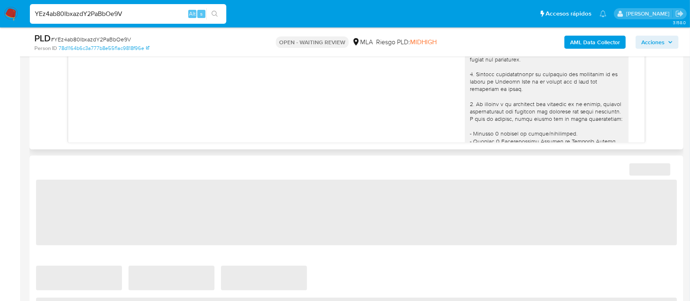
scroll to position [838, 0]
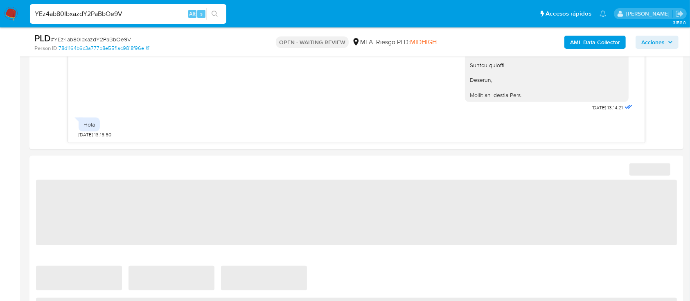
select select "10"
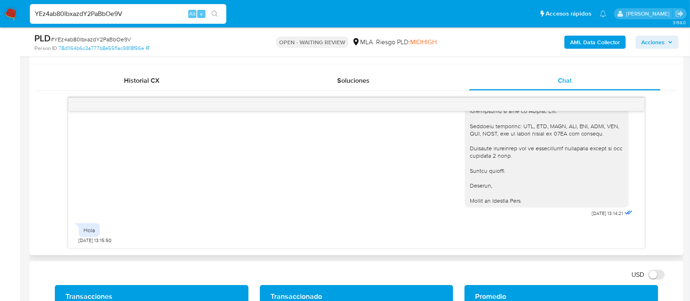
scroll to position [382, 0]
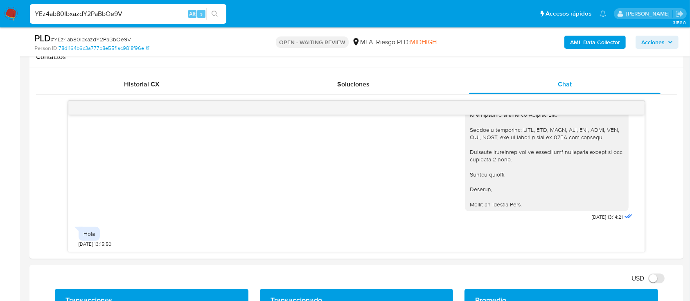
click at [146, 17] on input "YEz4ab80IbxazdY2PaBbOe9V" at bounding box center [128, 14] width 196 height 11
paste input "6wrRF0gwkeNC2G6X34zwSt6E"
type input "6wrRF0gwkeNC2G6X34zwSt6E"
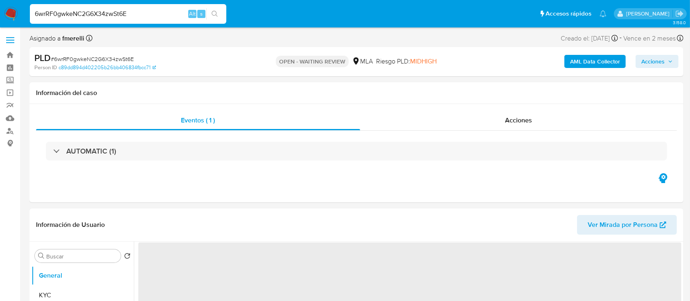
select select "10"
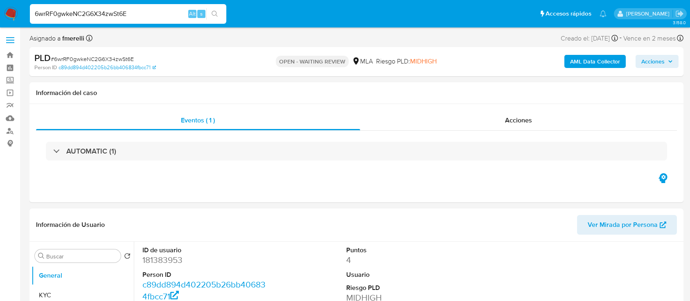
select select "10"
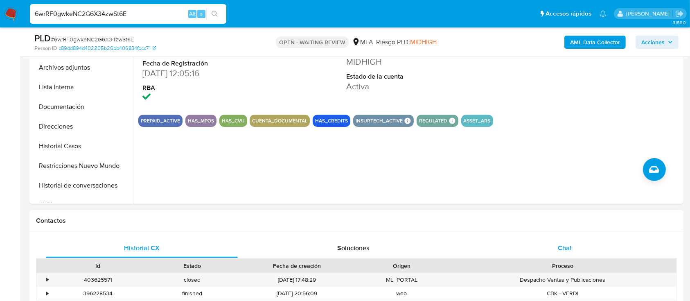
click at [550, 253] on div "Chat" at bounding box center [565, 248] width 192 height 20
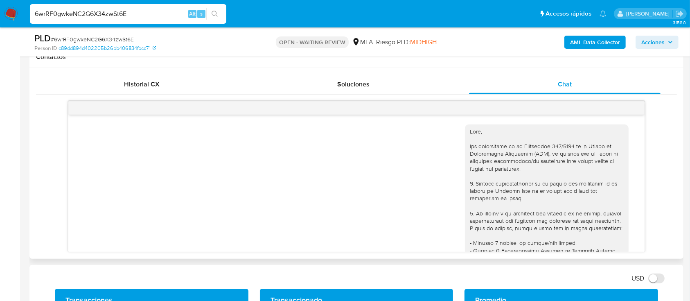
scroll to position [749, 0]
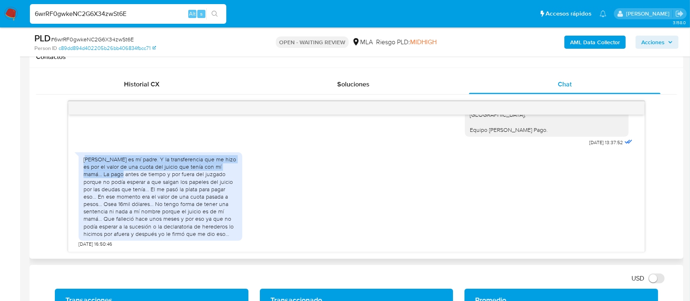
drag, startPoint x: 87, startPoint y: 157, endPoint x: 106, endPoint y: 174, distance: 26.4
click at [106, 174] on div "[PERSON_NAME] es mí padre. Y la transferencia que me hizo es por el valor de un…" at bounding box center [160, 196] width 154 height 82
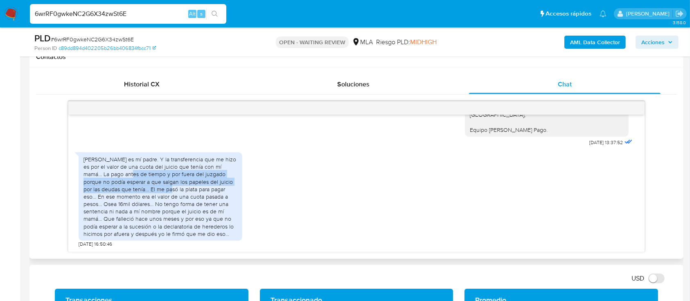
drag, startPoint x: 114, startPoint y: 175, endPoint x: 147, endPoint y: 188, distance: 35.4
click at [147, 188] on div "[PERSON_NAME] es mí padre. Y la transferencia que me hizo es por el valor de un…" at bounding box center [160, 196] width 154 height 82
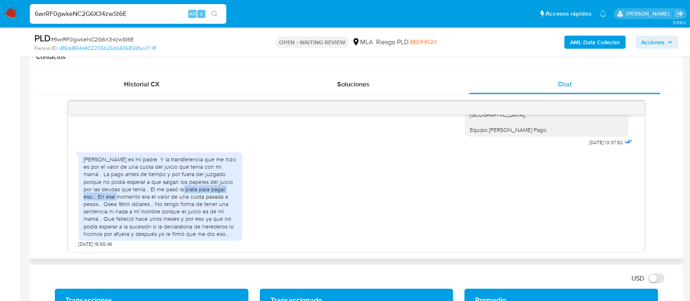
drag, startPoint x: 158, startPoint y: 191, endPoint x: 93, endPoint y: 197, distance: 64.9
click at [93, 197] on div "[PERSON_NAME] es mí padre. Y la transferencia que me hizo es por el valor de un…" at bounding box center [160, 196] width 154 height 82
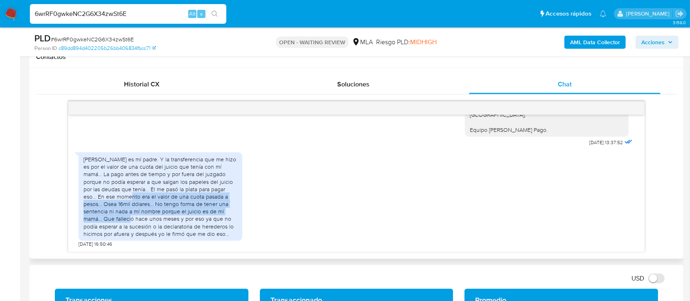
drag, startPoint x: 100, startPoint y: 197, endPoint x: 107, endPoint y: 216, distance: 20.3
click at [107, 216] on div "[PERSON_NAME] es mí padre. Y la transferencia que me hizo es por el valor de un…" at bounding box center [160, 196] width 154 height 82
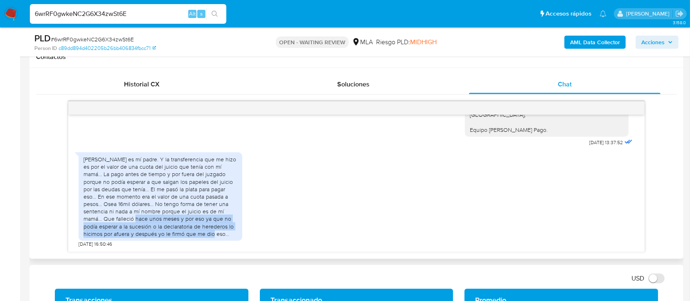
drag, startPoint x: 122, startPoint y: 218, endPoint x: 187, endPoint y: 231, distance: 67.1
click at [186, 231] on div "[PERSON_NAME] es mí padre. Y la transferencia que me hizo es por el valor de un…" at bounding box center [160, 196] width 154 height 82
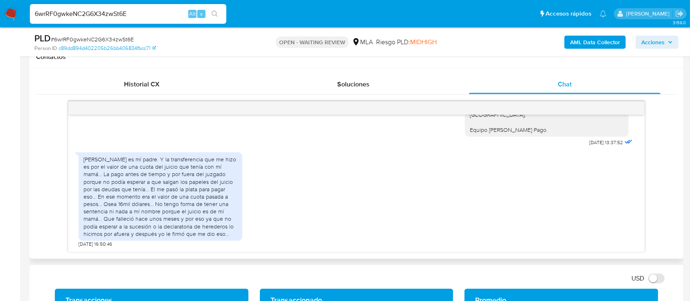
click at [188, 231] on div "Damián liberalino daluz es mí padre. Y la transferencia que me hizo es por el v…" at bounding box center [160, 196] width 154 height 82
drag, startPoint x: 131, startPoint y: 234, endPoint x: 217, endPoint y: 241, distance: 86.5
click at [217, 241] on div "Damián liberalino daluz es mí padre. Y la transferencia que me hizo es por el v…" at bounding box center [161, 197] width 164 height 99
click at [158, 14] on input "6wrRF0gwkeNC2G6X34zwSt6E" at bounding box center [128, 14] width 196 height 11
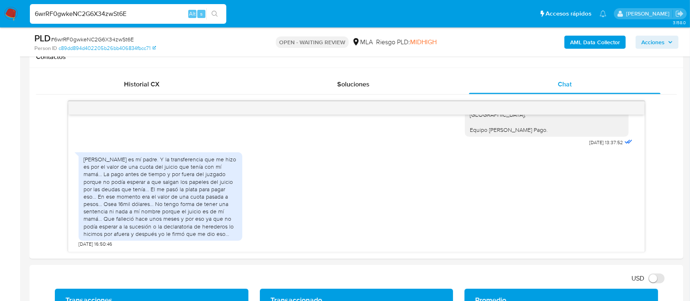
paste input "5dN6dmeupPaeen31OCKjaNcw"
type input "5dN6dmeupPaeen31OCKjaNcw"
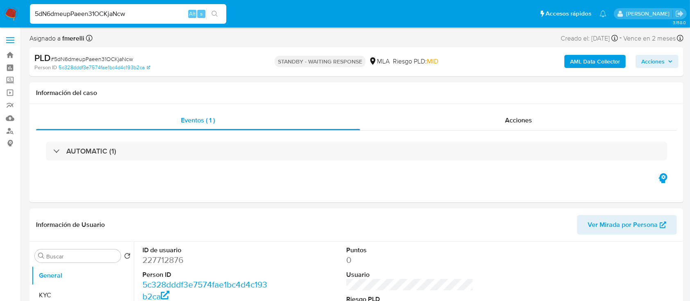
click at [146, 19] on div "5dN6dmeupPaeen31OCKjaNcw Alt s" at bounding box center [128, 14] width 196 height 20
select select "10"
click at [146, 18] on input "5dN6dmeupPaeen31OCKjaNcw" at bounding box center [128, 14] width 196 height 11
paste input "YUq84j5FjH6rhiQgqWnYSjOk"
type input "YUq84j5FjH6rhiQgqWnYSjOk"
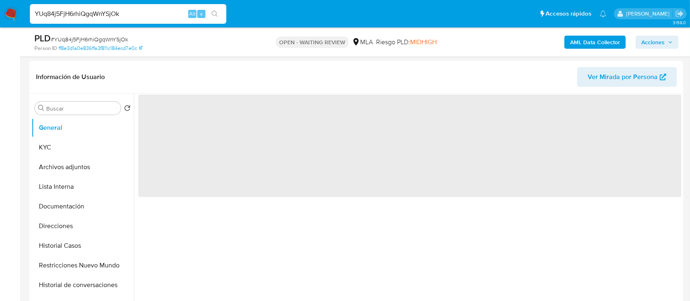
scroll to position [218, 0]
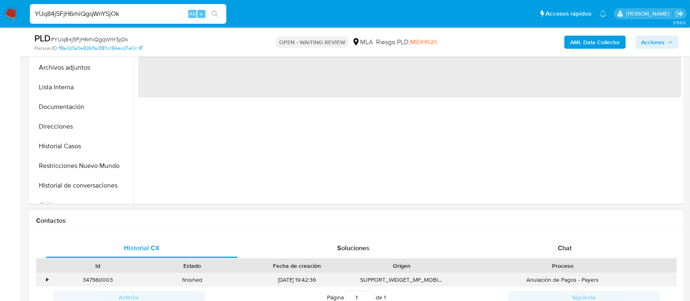
click at [549, 275] on div "Anulación de Pagos - Payers" at bounding box center [562, 280] width 227 height 14
click at [540, 248] on div "Chat" at bounding box center [565, 248] width 192 height 20
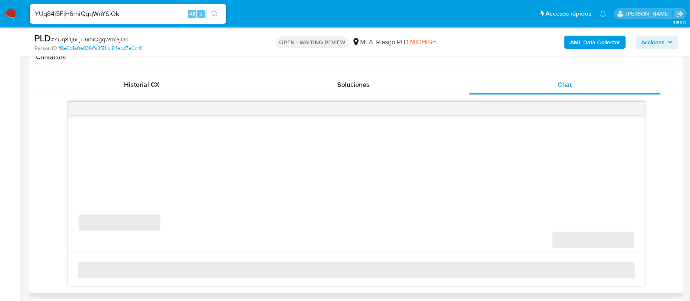
scroll to position [382, 0]
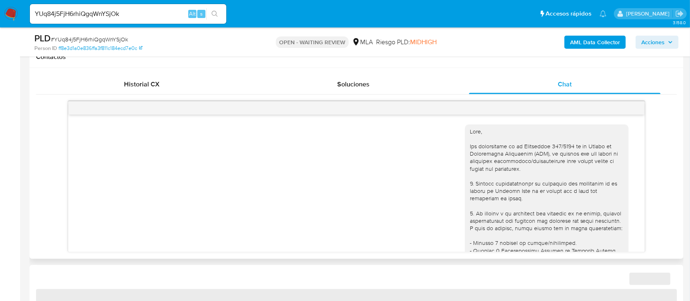
select select "10"
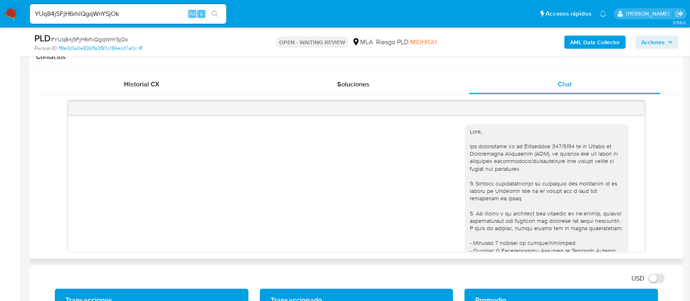
scroll to position [874, 0]
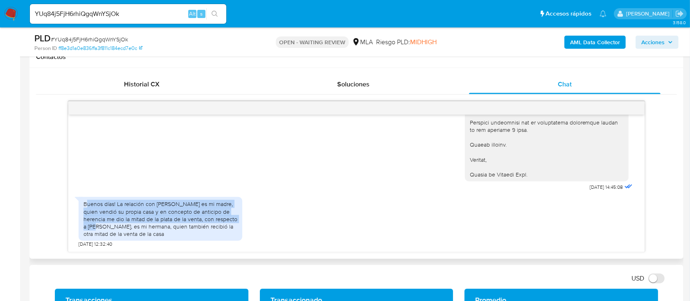
drag, startPoint x: 94, startPoint y: 204, endPoint x: 227, endPoint y: 216, distance: 134.3
click at [227, 216] on div "Buenos días! La relación con silvia farina es mi madre, quien vendió su propia …" at bounding box center [160, 218] width 154 height 37
click at [13, 11] on img at bounding box center [11, 14] width 14 height 14
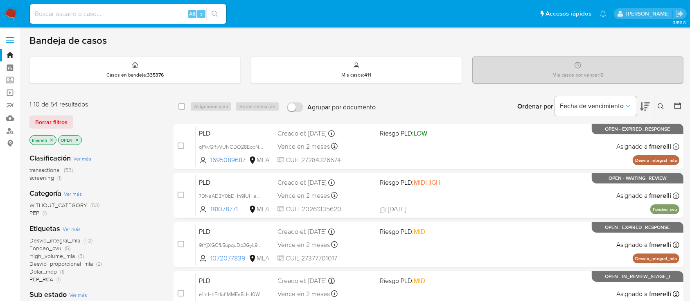
click at [662, 106] on icon at bounding box center [660, 106] width 6 height 6
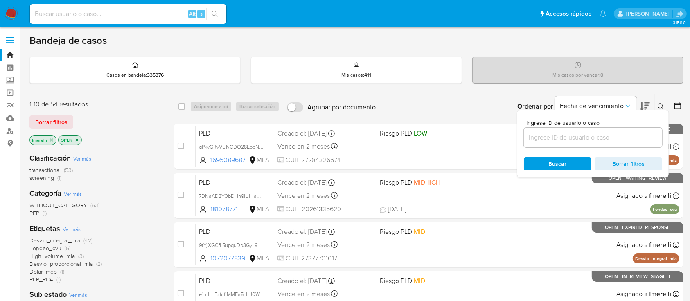
click at [596, 142] on div at bounding box center [593, 138] width 138 height 20
click at [599, 136] on input at bounding box center [593, 137] width 138 height 11
paste input "YUq84j5FjH6rhiQgqWnYSjOk"
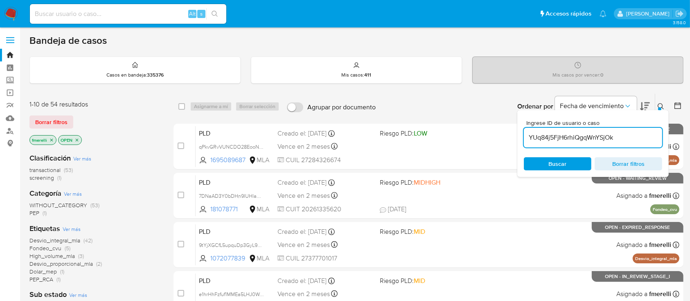
type input "YUq84j5FjH6rhiQgqWnYSjOk"
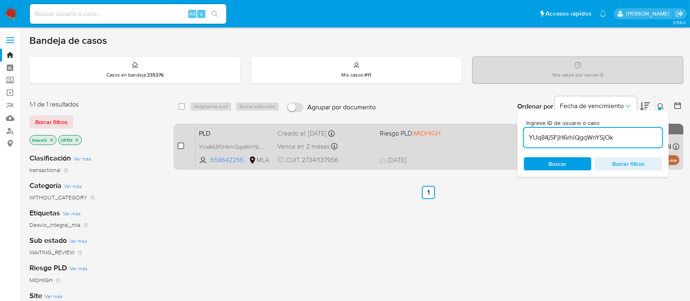
click at [182, 146] on input "checkbox" at bounding box center [181, 145] width 7 height 7
checkbox input "true"
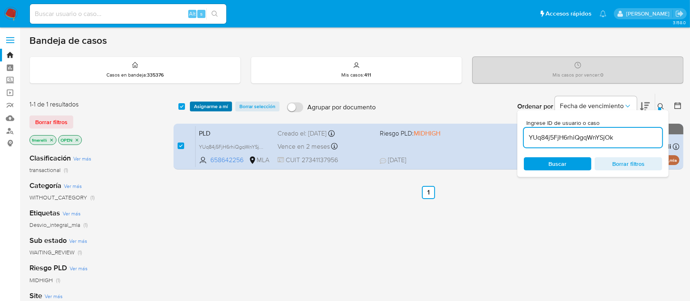
click at [214, 108] on span "Asignarme a mí" at bounding box center [211, 106] width 34 height 8
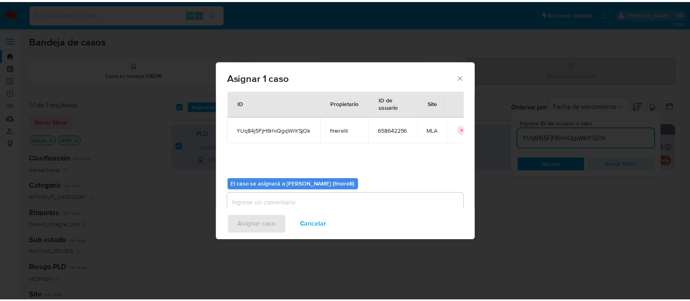
scroll to position [42, 0]
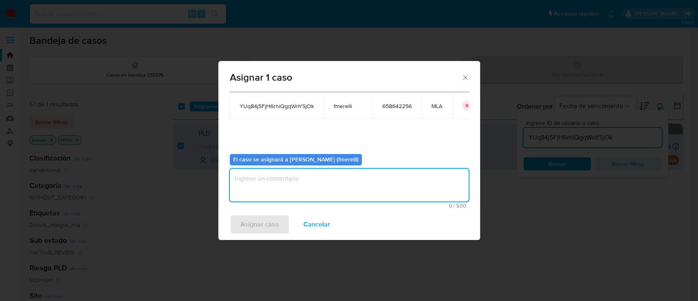
click at [296, 191] on textarea "assign-modal" at bounding box center [349, 185] width 239 height 33
click at [264, 215] on span "Asignar caso" at bounding box center [260, 224] width 38 height 18
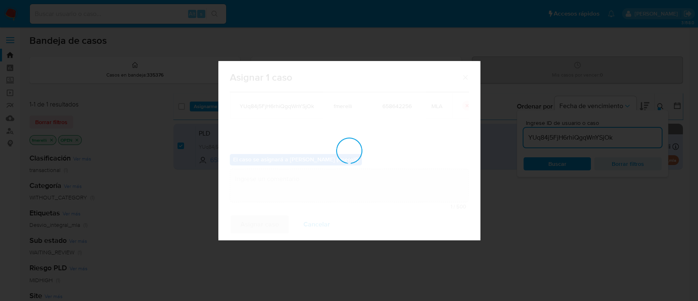
checkbox input "false"
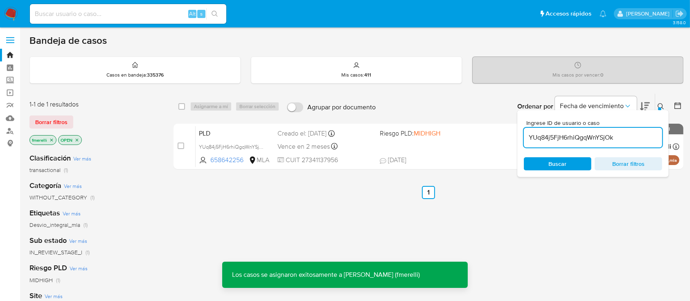
click at [428, 147] on div "PLD YUq84j5FjH6rhiQgqWnYSjOk 658642256 MLA Riesgo PLD: MIDHIGH Creado el: [DATE…" at bounding box center [438, 146] width 484 height 41
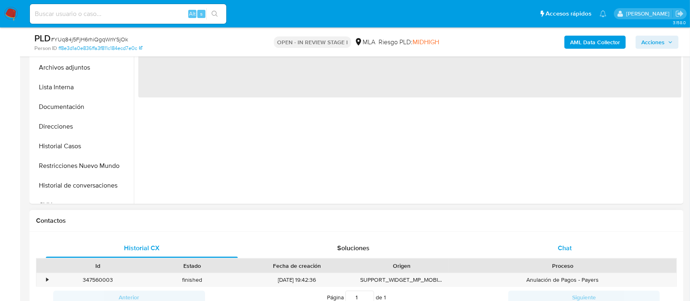
click at [560, 245] on span "Chat" at bounding box center [565, 247] width 14 height 9
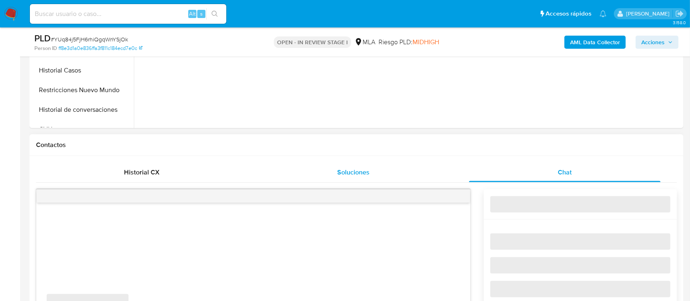
select select "10"
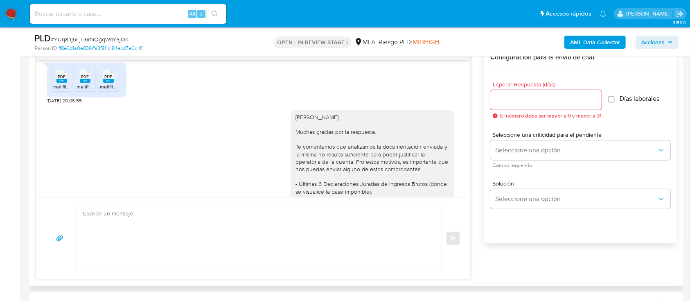
scroll to position [438, 0]
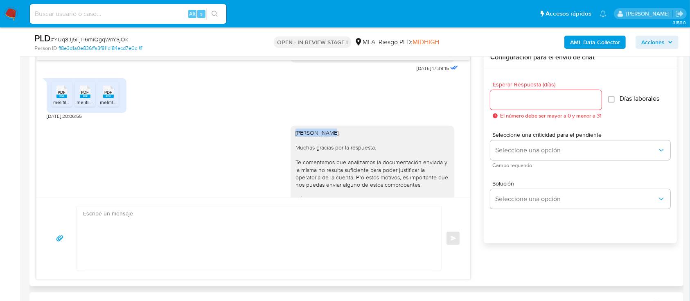
drag, startPoint x: 286, startPoint y: 144, endPoint x: 317, endPoint y: 142, distance: 31.2
copy div "[PERSON_NAME],"
click at [283, 218] on textarea at bounding box center [257, 238] width 348 height 64
paste textarea "[PERSON_NAME],"
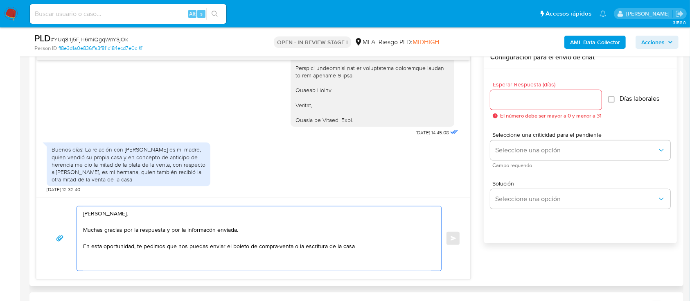
scroll to position [874, 0]
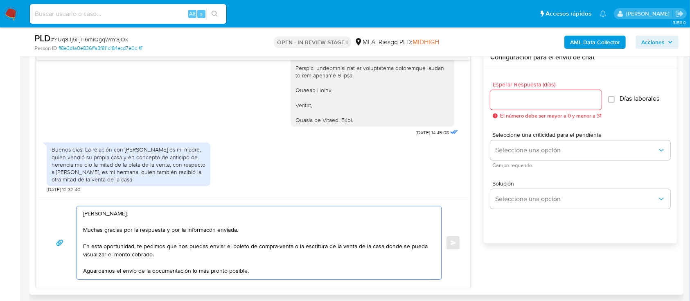
click at [158, 254] on textarea "[PERSON_NAME], Muchas gracias por la respuesta y por la informacón enviada. En …" at bounding box center [257, 242] width 348 height 73
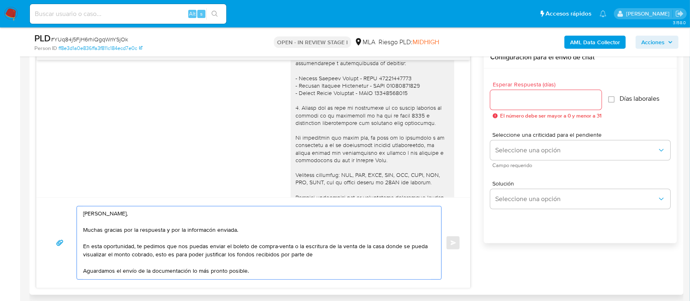
scroll to position [710, 0]
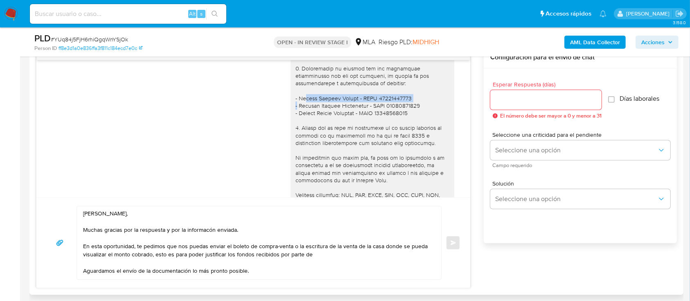
drag, startPoint x: 290, startPoint y: 113, endPoint x: 401, endPoint y: 111, distance: 110.9
click at [401, 111] on div "[PERSON_NAME], Muchas gracias por la respuesta. Te comentamos que analizamos la…" at bounding box center [372, 64] width 154 height 417
copy div "[PERSON_NAME] - CUIT 27185919663"
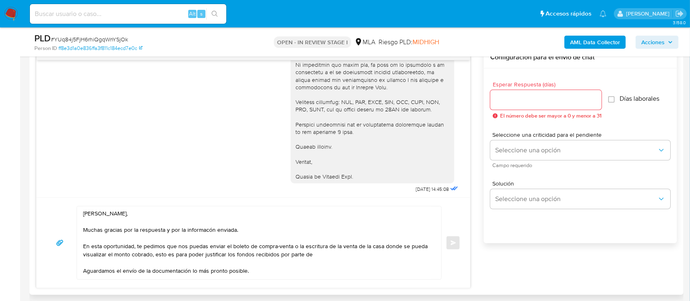
scroll to position [874, 0]
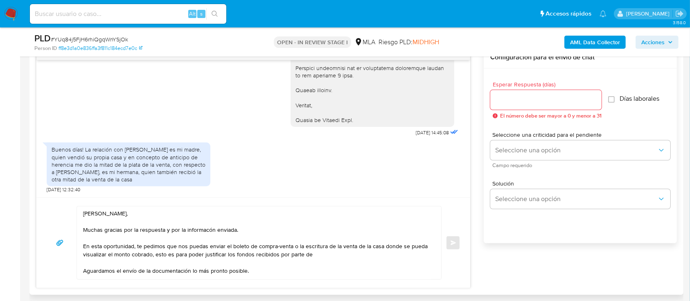
click at [338, 255] on textarea "[PERSON_NAME], Muchas gracias por la respuesta y por la informacón enviada. En …" at bounding box center [257, 242] width 348 height 73
paste textarea "[PERSON_NAME] - CUIT 27185919663"
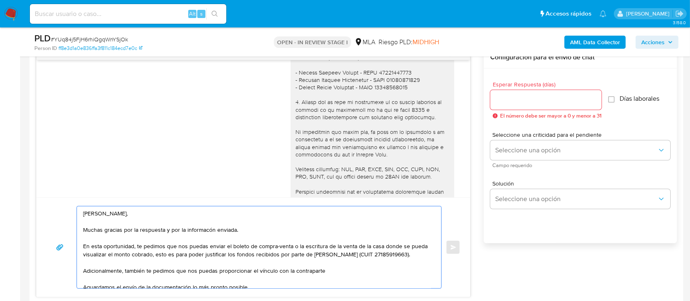
scroll to position [710, 0]
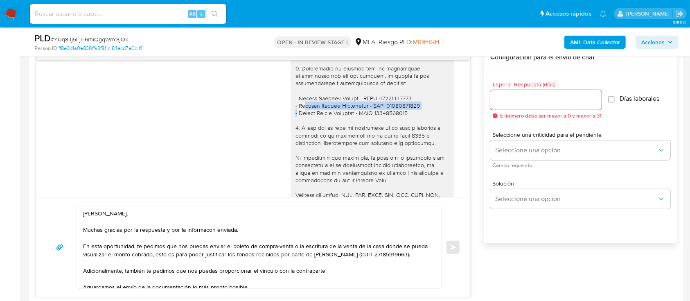
drag, startPoint x: 291, startPoint y: 119, endPoint x: 424, endPoint y: 119, distance: 133.0
click at [424, 119] on div "[PERSON_NAME], Muchas gracias por la respuesta. Te comentamos que analizamos la…" at bounding box center [372, 64] width 154 height 417
copy div "[PERSON_NAME] - CUIT 20335165234"
click at [330, 275] on textarea "[PERSON_NAME], Muchas gracias por la respuesta y por la informacón enviada. En …" at bounding box center [257, 247] width 348 height 82
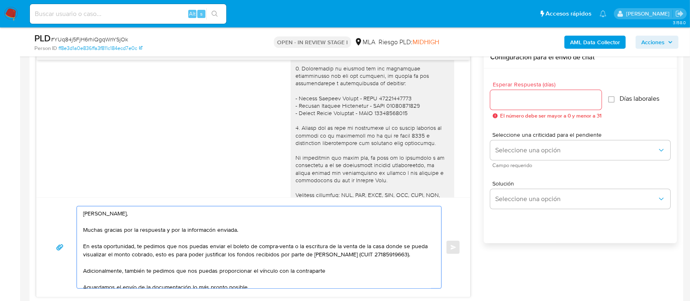
click at [336, 281] on textarea "[PERSON_NAME], Muchas gracias por la respuesta y por la informacón enviada. En …" at bounding box center [257, 247] width 348 height 82
paste textarea "[PERSON_NAME] - CUIT 20335165234"
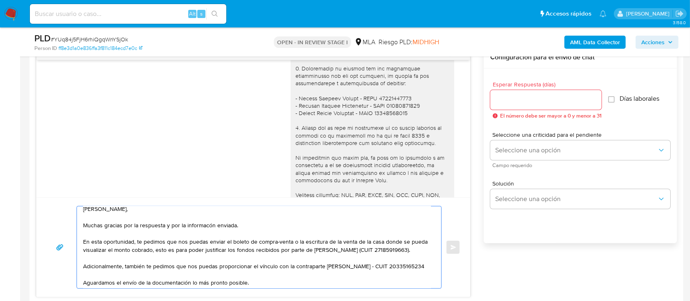
click at [394, 275] on textarea "[PERSON_NAME], Muchas gracias por la respuesta y por la informacón enviada. En …" at bounding box center [257, 247] width 348 height 82
click at [266, 283] on textarea "[PERSON_NAME], Muchas gracias por la respuesta y por la informacón enviada. En …" at bounding box center [257, 247] width 348 height 82
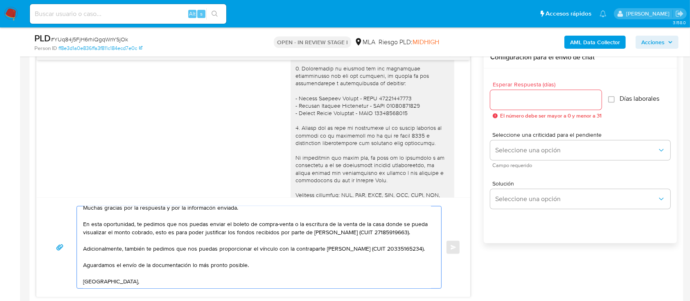
scroll to position [55, 0]
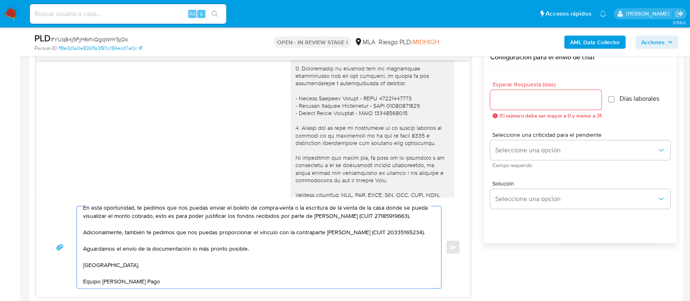
type textarea "Hola Melisa, Muchas gracias por la respuesta y por la informacón enviada. En es…"
click at [551, 103] on input "Esperar Respuesta (días)" at bounding box center [545, 100] width 111 height 11
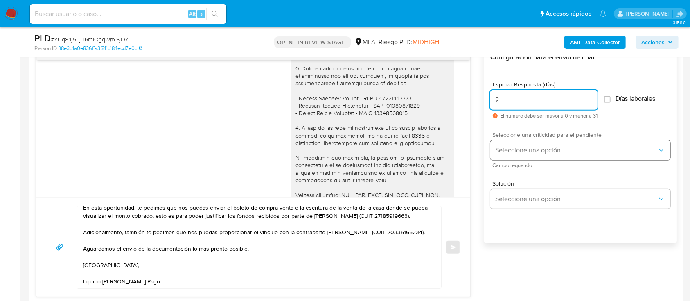
type input "2"
drag, startPoint x: 550, startPoint y: 147, endPoint x: 549, endPoint y: 152, distance: 4.6
click at [550, 147] on span "Seleccione una opción" at bounding box center [576, 150] width 162 height 8
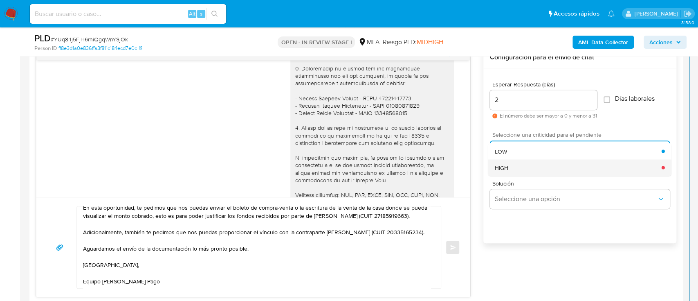
click at [537, 160] on div "HIGH" at bounding box center [578, 167] width 167 height 16
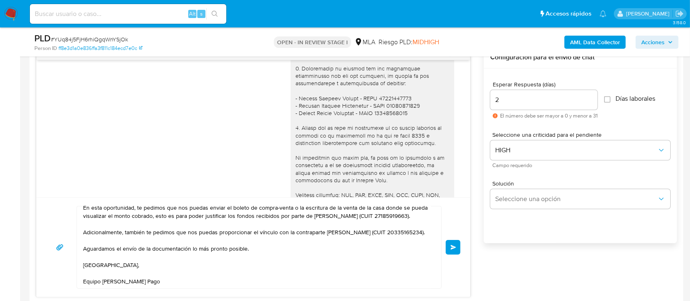
click at [456, 247] on span "Enviar" at bounding box center [453, 247] width 6 height 5
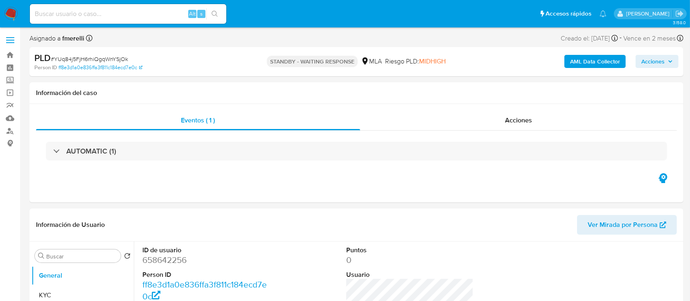
select select "10"
click at [154, 17] on input at bounding box center [128, 14] width 196 height 11
paste input "e1hrHhFzfuf1MMEa5LHJ0WAh"
type input "e1hrHhFzfuf1MMEa5LHJ0WAh"
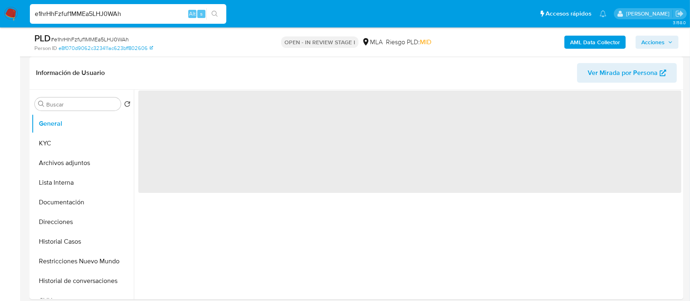
scroll to position [218, 0]
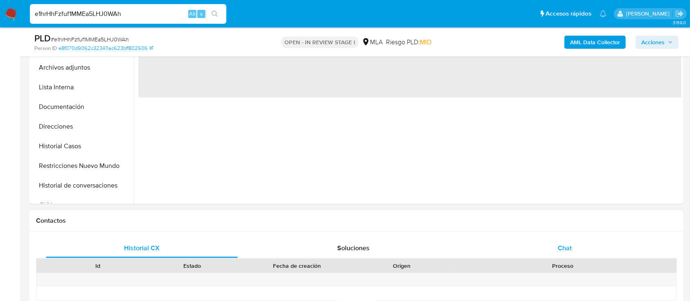
click at [560, 250] on span "Chat" at bounding box center [565, 247] width 14 height 9
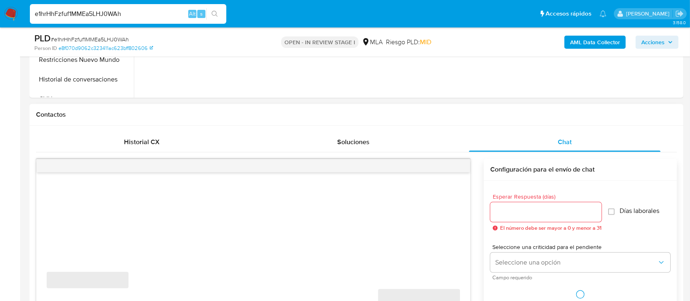
scroll to position [327, 0]
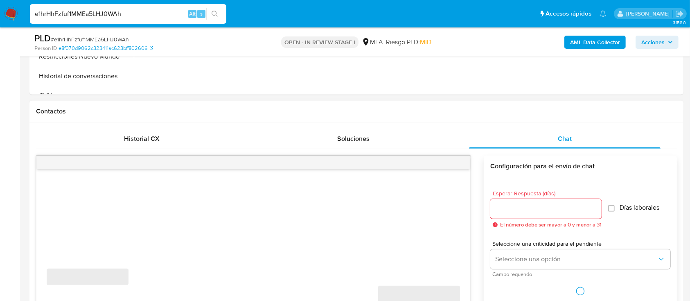
select select "10"
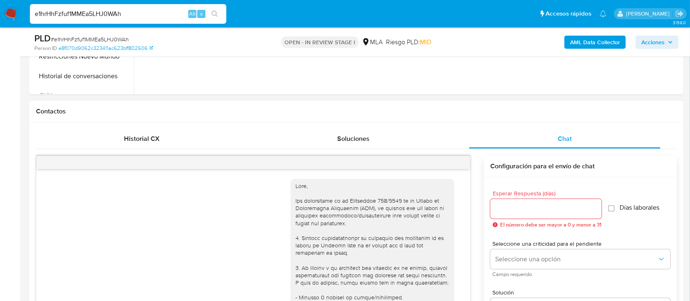
scroll to position [977, 0]
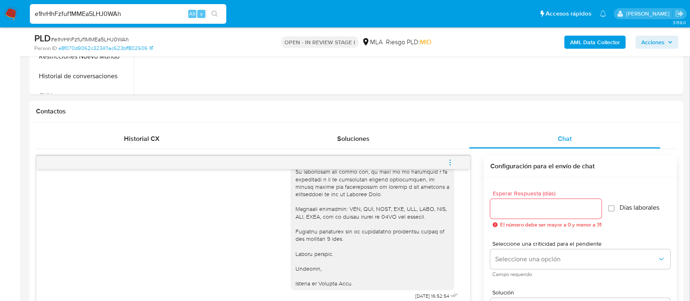
click at [452, 162] on icon "menu-action" at bounding box center [449, 162] width 7 height 7
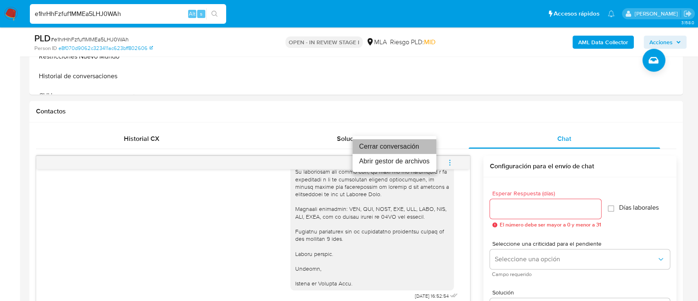
click at [405, 146] on li "Cerrar conversación" at bounding box center [395, 146] width 84 height 15
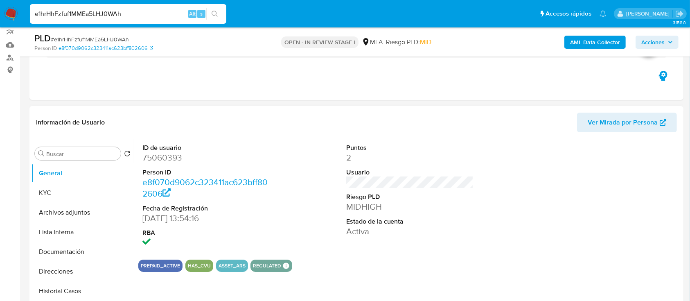
scroll to position [0, 0]
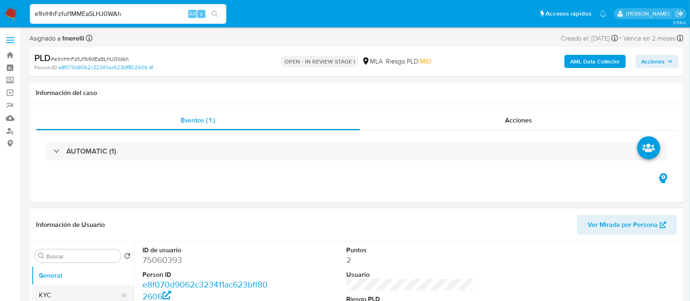
click at [61, 296] on button "KYC" at bounding box center [80, 295] width 96 height 20
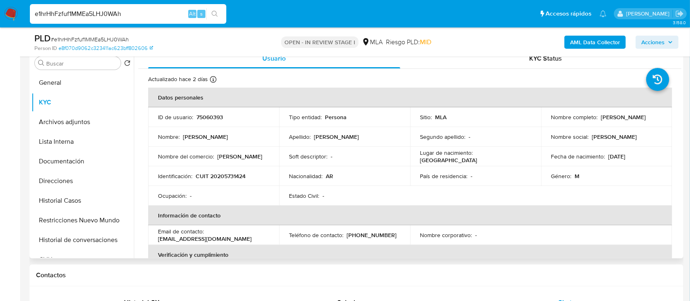
drag, startPoint x: 365, startPoint y: 236, endPoint x: 374, endPoint y: 236, distance: 9.0
click at [365, 236] on p "(11) 30386259" at bounding box center [372, 234] width 50 height 7
click at [226, 175] on p "CUIT 20205731424" at bounding box center [221, 175] width 50 height 7
copy p "20205731424"
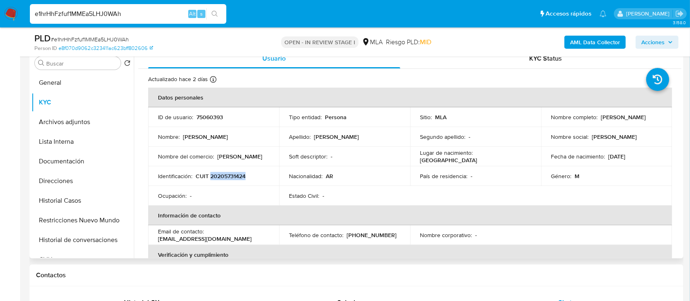
click at [225, 173] on p "CUIT 20205731424" at bounding box center [221, 175] width 50 height 7
click at [241, 171] on td "Identificación : CUIT 20205731424" at bounding box center [213, 176] width 131 height 20
click at [227, 176] on p "CUIT 20205731424" at bounding box center [221, 175] width 50 height 7
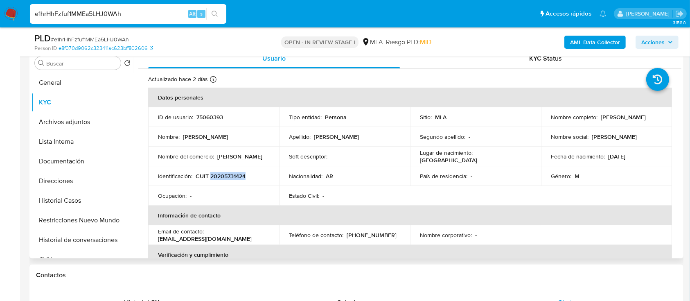
click at [227, 176] on p "CUIT 20205731424" at bounding box center [221, 175] width 50 height 7
copy p "20205731424"
click at [81, 206] on button "Historial Casos" at bounding box center [80, 201] width 96 height 20
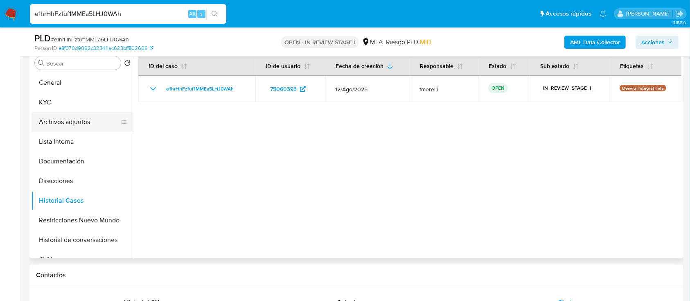
click at [83, 117] on button "Archivos adjuntos" at bounding box center [80, 122] width 96 height 20
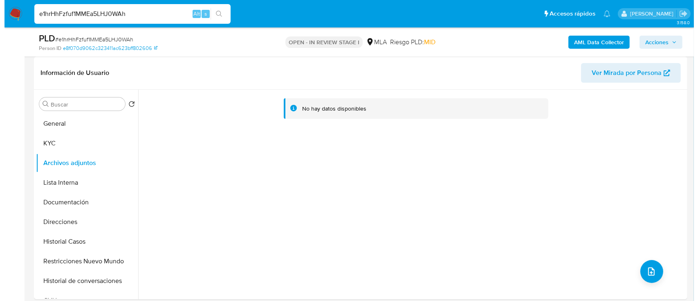
scroll to position [164, 0]
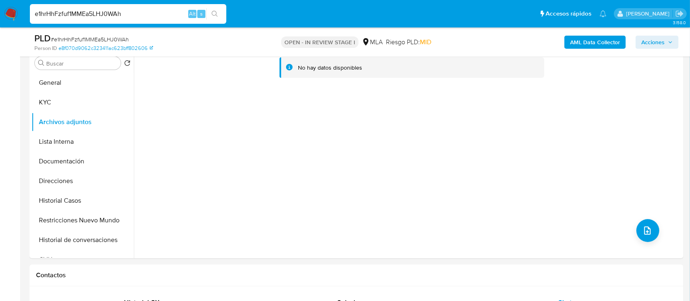
click at [590, 42] on b "AML Data Collector" at bounding box center [595, 42] width 50 height 13
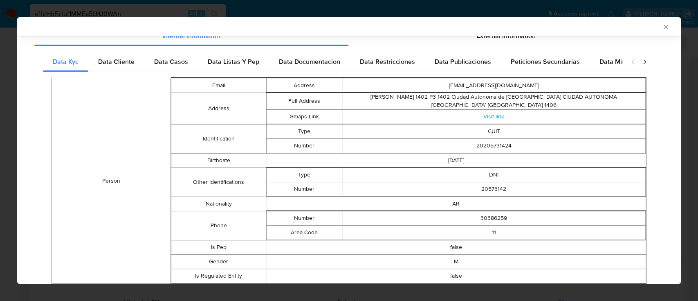
scroll to position [0, 0]
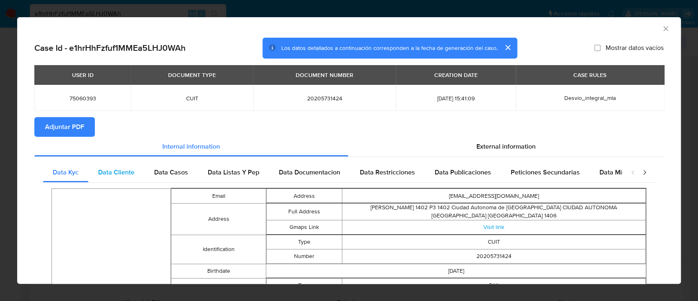
click at [135, 179] on div "Data Cliente" at bounding box center [116, 172] width 56 height 20
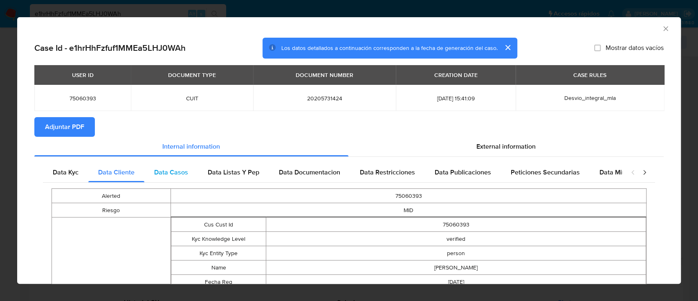
click at [159, 170] on span "Data Casos" at bounding box center [171, 171] width 34 height 9
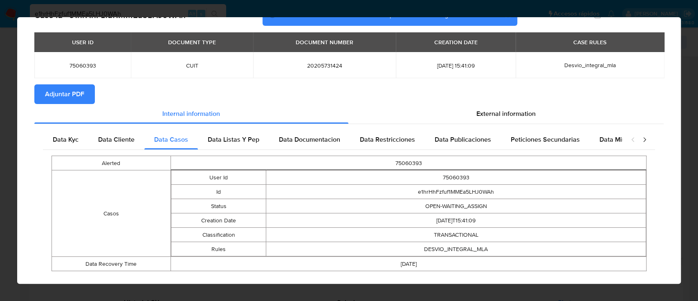
scroll to position [46, 0]
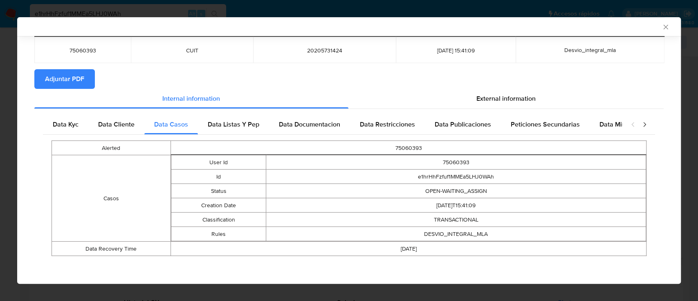
click at [245, 117] on div "Data Listas Y Pep" at bounding box center [233, 125] width 71 height 20
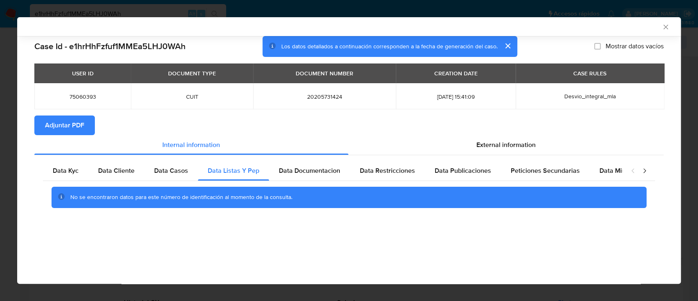
scroll to position [0, 0]
click at [320, 186] on div "No se encontraron datos para este número de identificación al momento de la con…" at bounding box center [349, 197] width 612 height 33
click at [334, 171] on span "Data Documentacion" at bounding box center [309, 170] width 61 height 9
click at [391, 167] on span "Data Restricciones" at bounding box center [387, 170] width 55 height 9
click at [480, 168] on span "Data Publicaciones" at bounding box center [463, 170] width 56 height 9
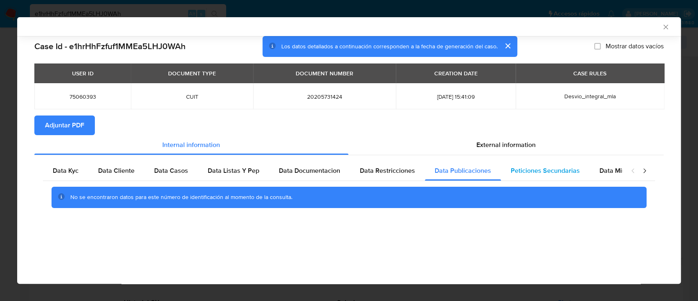
drag, startPoint x: 539, startPoint y: 168, endPoint x: 569, endPoint y: 169, distance: 29.5
click at [540, 168] on span "Peticiones Secundarias" at bounding box center [545, 170] width 69 height 9
click at [620, 171] on span "Data Minoridad" at bounding box center [622, 170] width 45 height 9
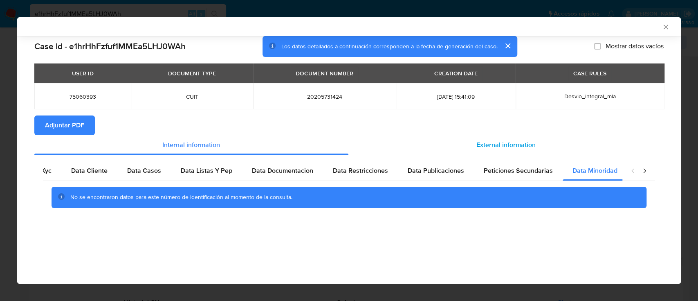
scroll to position [0, 27]
click at [525, 148] on span "External information" at bounding box center [506, 144] width 59 height 9
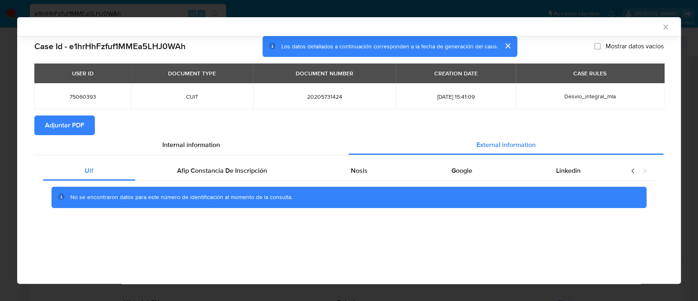
scroll to position [0, 0]
drag, startPoint x: 233, startPoint y: 164, endPoint x: 252, endPoint y: 169, distance: 19.8
click at [234, 164] on div "Afip Constancia De Inscripción" at bounding box center [222, 171] width 174 height 20
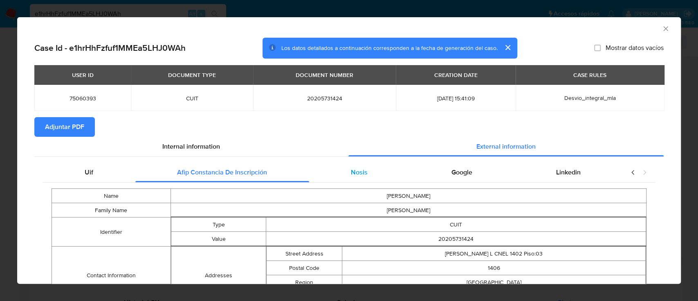
click at [357, 172] on span "Nosis" at bounding box center [359, 171] width 17 height 9
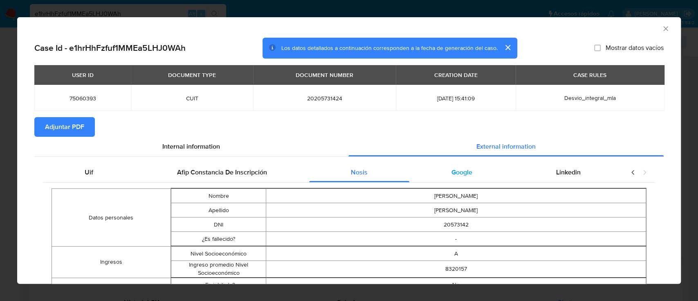
click at [477, 169] on div "Google" at bounding box center [462, 172] width 105 height 20
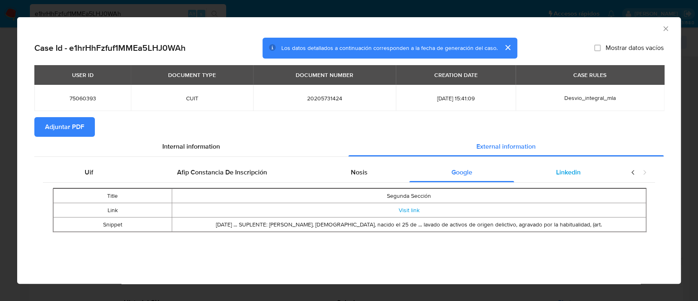
click at [572, 171] on span "Linkedin" at bounding box center [568, 171] width 25 height 9
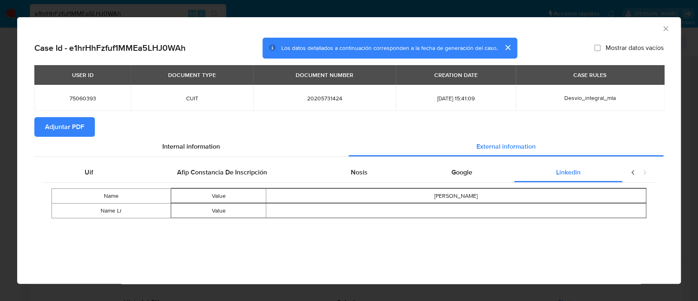
click at [65, 123] on span "Adjuntar PDF" at bounding box center [64, 127] width 39 height 18
click at [665, 31] on icon "Cerrar ventana" at bounding box center [666, 29] width 8 height 8
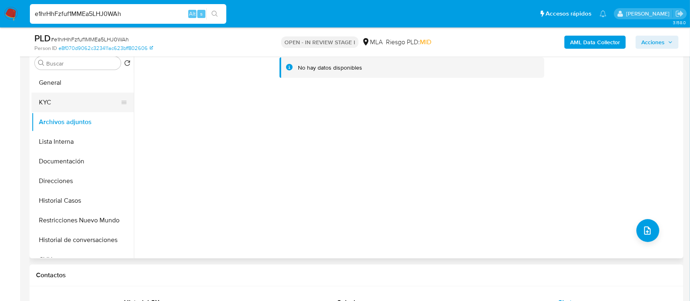
click at [46, 96] on button "KYC" at bounding box center [80, 102] width 96 height 20
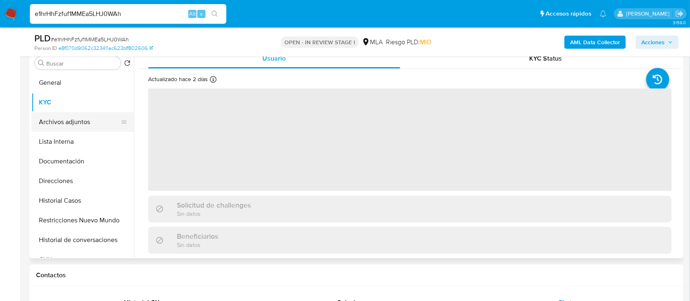
click at [88, 122] on button "Archivos adjuntos" at bounding box center [80, 122] width 96 height 20
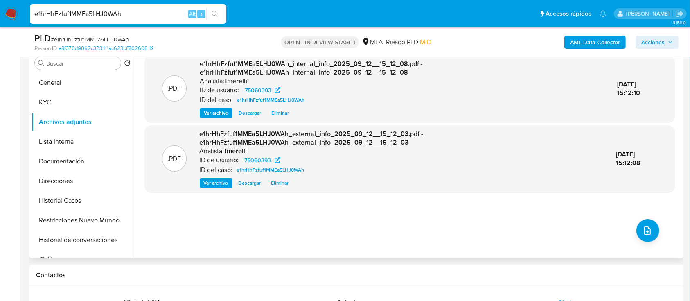
click at [214, 184] on span "Ver archivo" at bounding box center [216, 183] width 25 height 8
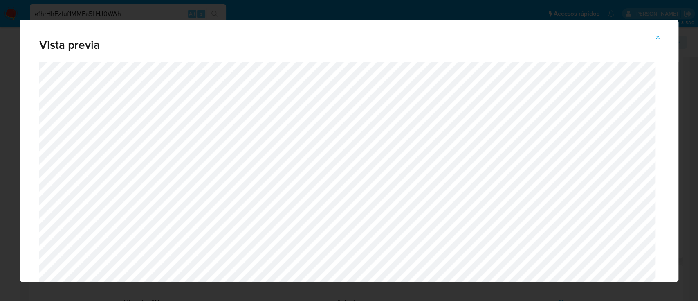
click at [656, 36] on icon "Attachment preview" at bounding box center [658, 37] width 7 height 7
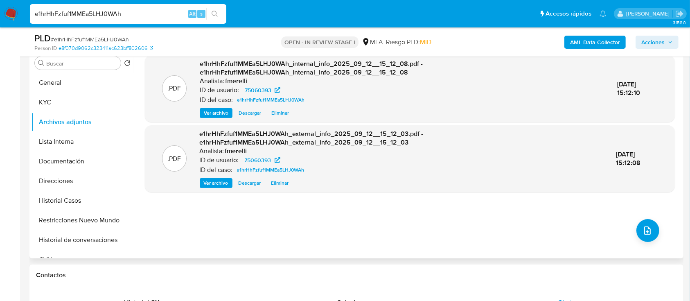
click at [215, 117] on span "Ver archivo" at bounding box center [216, 113] width 25 height 8
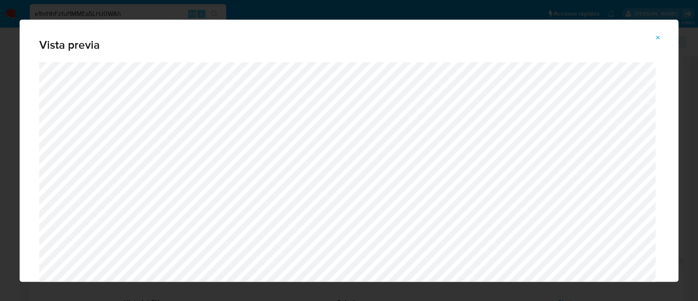
drag, startPoint x: 657, startPoint y: 35, endPoint x: 641, endPoint y: 149, distance: 114.4
click at [657, 35] on icon "Attachment preview" at bounding box center [658, 37] width 7 height 7
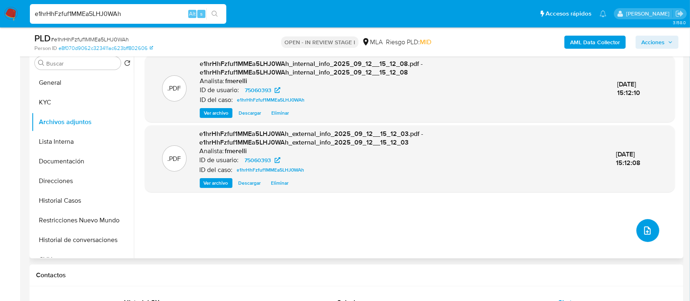
click at [643, 235] on button "upload-file" at bounding box center [647, 230] width 23 height 23
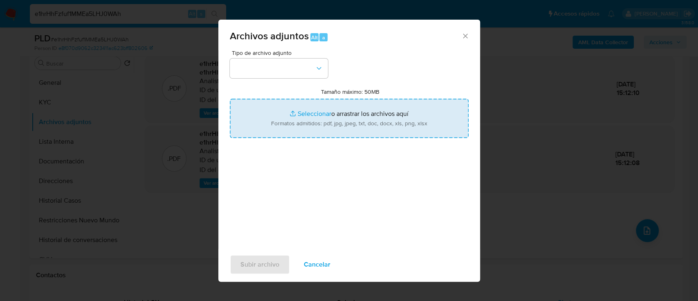
type input "C:\fakepath\NOSIS_Manager_InformeIndividual_20205731424_654927_20250909132922.p…"
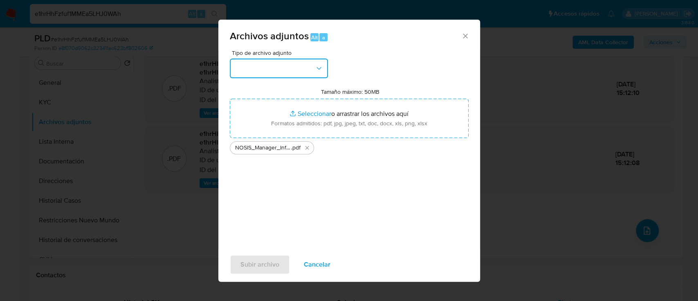
click at [290, 67] on button "button" at bounding box center [279, 69] width 98 height 20
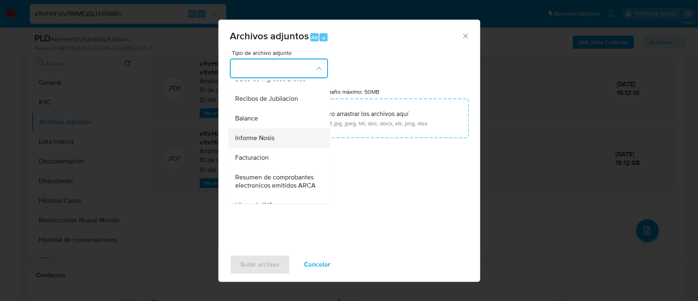
scroll to position [272, 0]
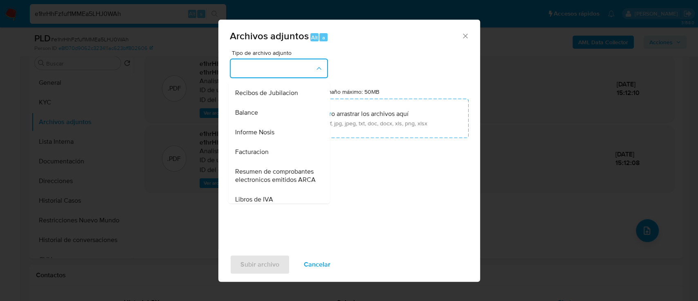
click at [279, 142] on div "Informe Nosis" at bounding box center [276, 132] width 83 height 20
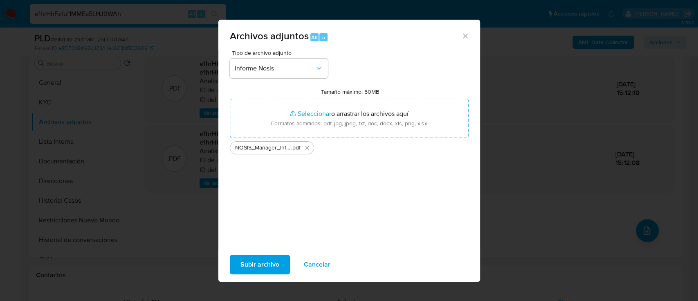
click at [254, 265] on span "Subir archivo" at bounding box center [260, 264] width 39 height 18
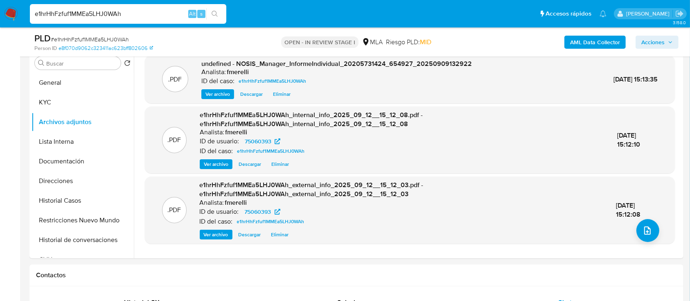
drag, startPoint x: 218, startPoint y: 93, endPoint x: 227, endPoint y: 126, distance: 33.7
click at [218, 93] on span "Ver archivo" at bounding box center [217, 94] width 25 height 8
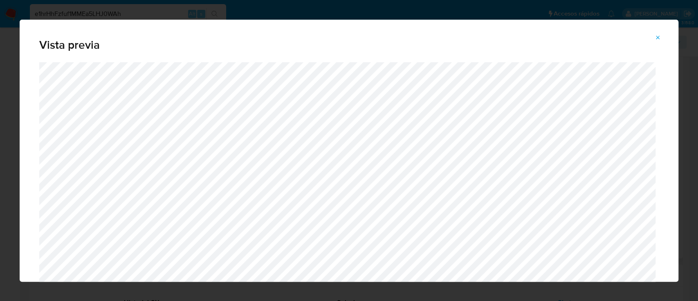
click at [659, 40] on icon "Attachment preview" at bounding box center [658, 37] width 7 height 7
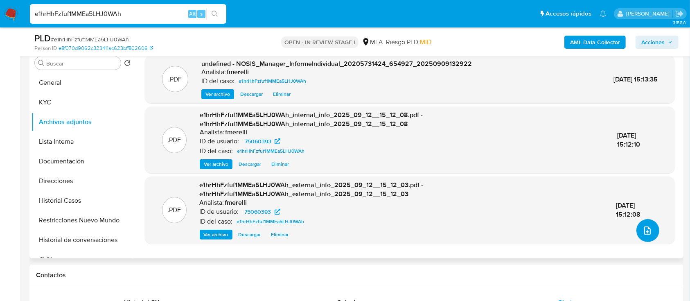
click at [644, 237] on button "upload-file" at bounding box center [647, 230] width 23 height 23
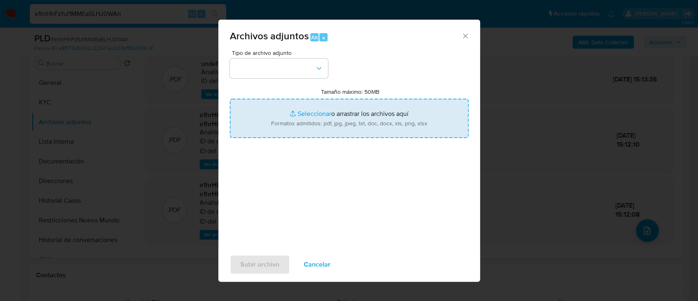
type input "C:\fakepath\NOSIS - VT MUJER SRL.pdf"
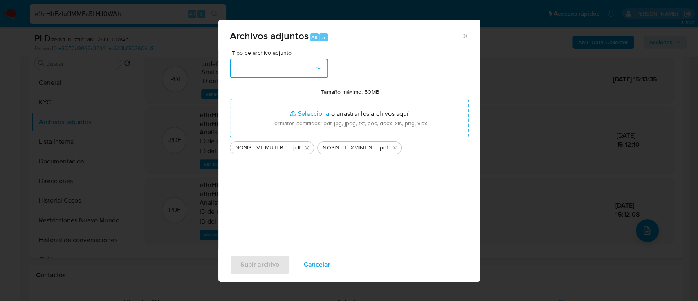
click at [275, 71] on button "button" at bounding box center [279, 69] width 98 height 20
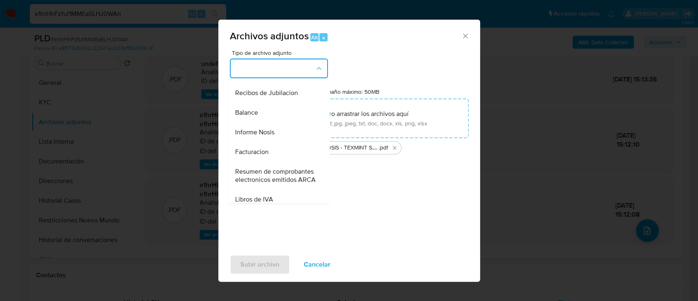
click at [269, 136] on span "Informe Nosis" at bounding box center [254, 132] width 39 height 8
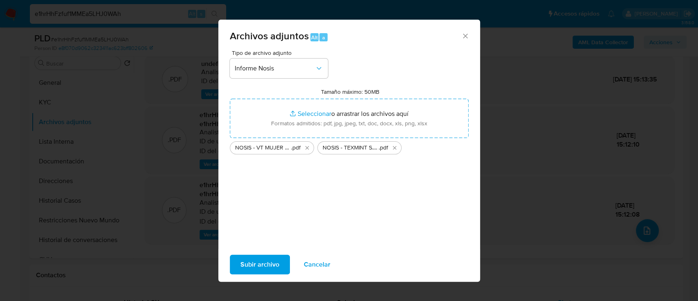
click at [262, 266] on span "Subir archivo" at bounding box center [260, 264] width 39 height 18
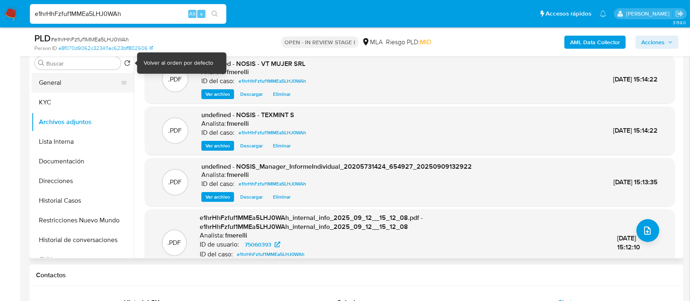
click at [102, 76] on button "General" at bounding box center [80, 83] width 96 height 20
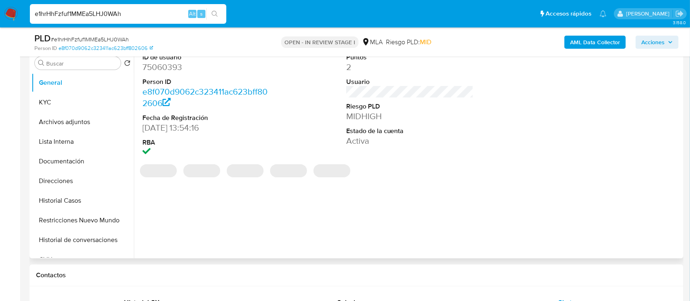
click at [159, 68] on dd "75060393" at bounding box center [206, 66] width 128 height 11
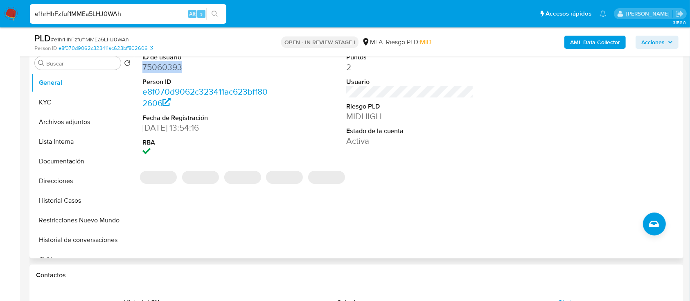
click at [159, 68] on dd "75060393" at bounding box center [206, 66] width 128 height 11
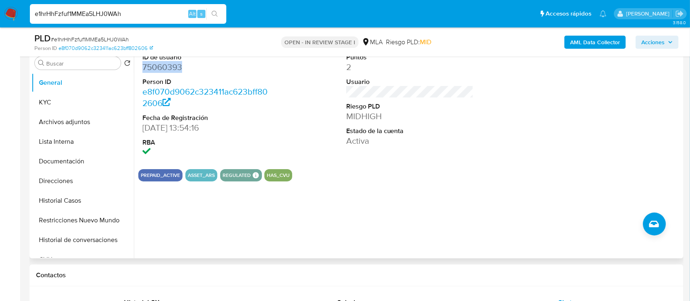
copy dd "75060393"
click at [89, 124] on button "Archivos adjuntos" at bounding box center [80, 122] width 96 height 20
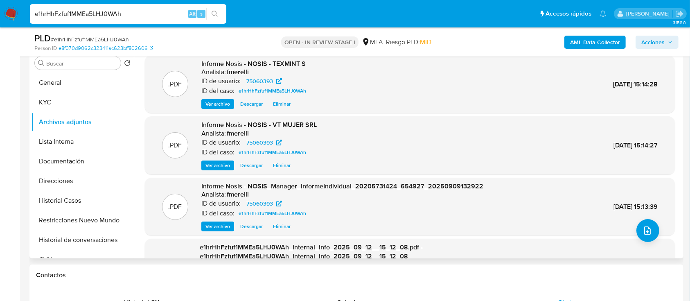
scroll to position [78, 0]
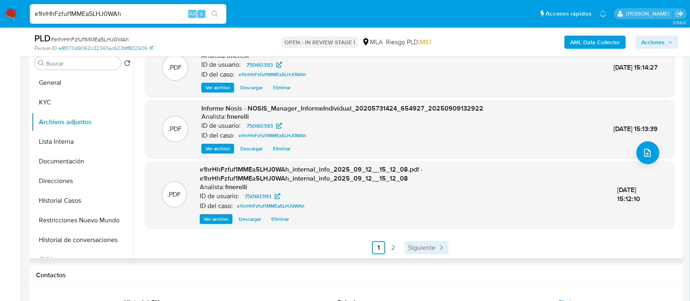
click at [412, 244] on span "Siguiente" at bounding box center [421, 247] width 27 height 7
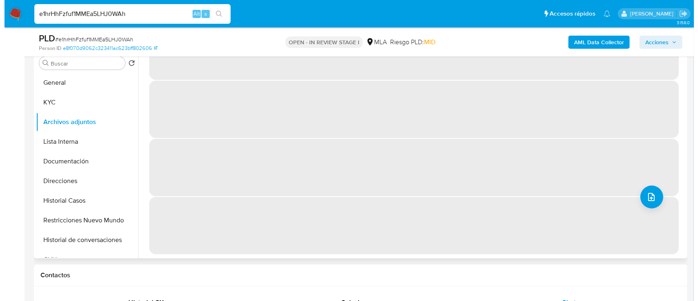
scroll to position [0, 0]
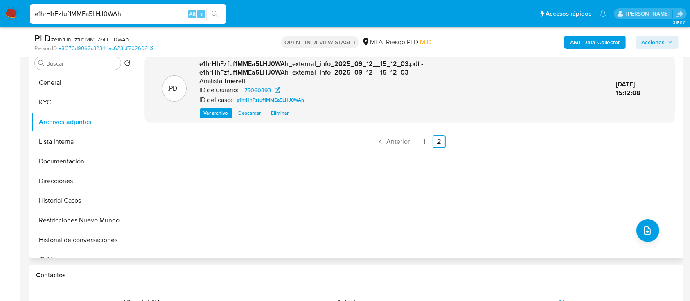
drag, startPoint x: 262, startPoint y: 199, endPoint x: 274, endPoint y: 198, distance: 11.9
click at [262, 199] on div ".PDF e1hrHhFzfuf1MMEa5LHJ0WAh_external_info_2025_09_12__15_12_03.pdf - e1hrHhFz…" at bounding box center [410, 153] width 530 height 196
click at [400, 139] on span "Anterior" at bounding box center [397, 141] width 23 height 7
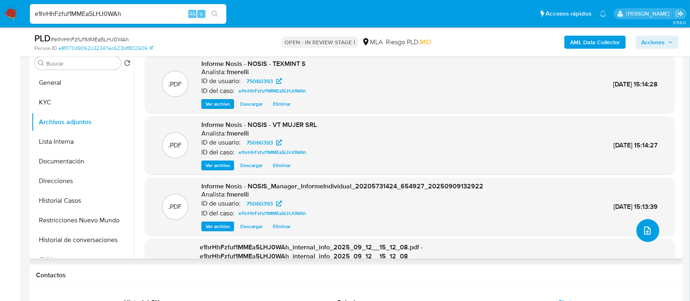
click at [646, 228] on icon "upload-file" at bounding box center [647, 230] width 10 height 10
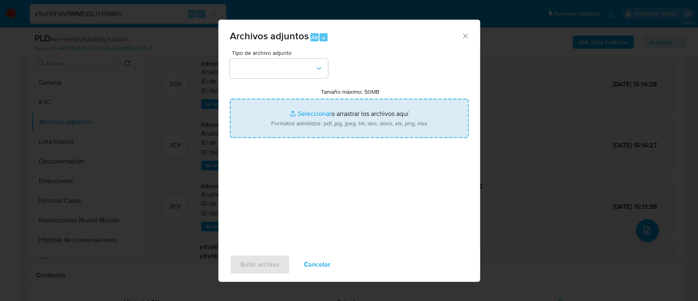
type input "C:\fakepath\Caselog e1hrHhFzfuf1MMEa5LHJ0WAh_2025_08_19_07_37_39.docx"
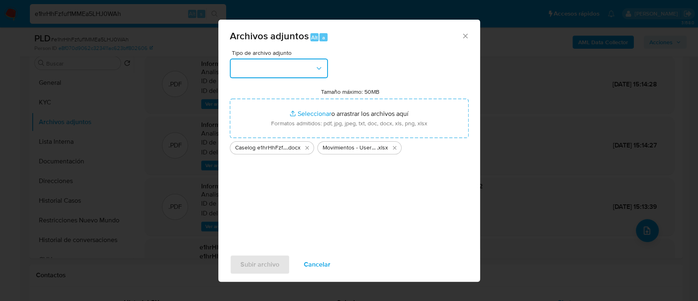
click at [263, 67] on button "button" at bounding box center [279, 69] width 98 height 20
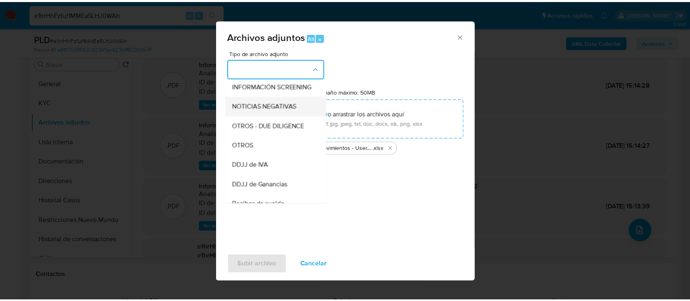
scroll to position [164, 0]
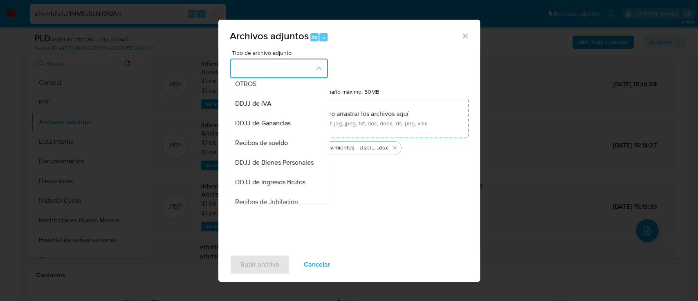
click at [282, 94] on div "OTROS" at bounding box center [276, 84] width 83 height 20
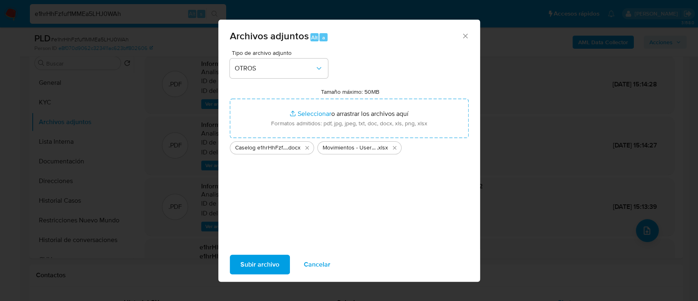
click at [260, 264] on span "Subir archivo" at bounding box center [260, 264] width 39 height 18
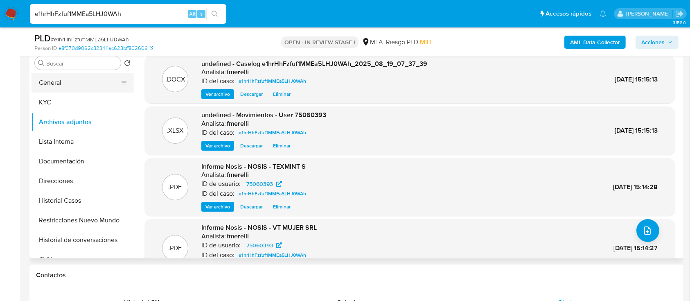
click at [79, 77] on button "General" at bounding box center [80, 83] width 96 height 20
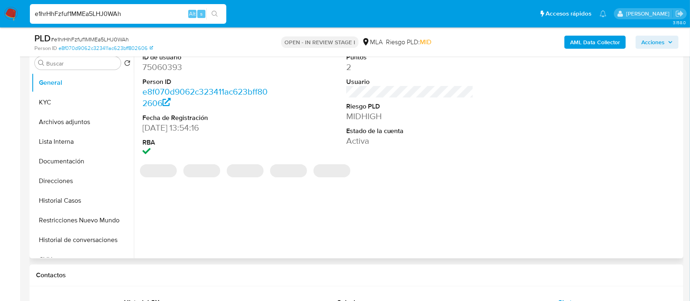
click at [169, 68] on dd "75060393" at bounding box center [206, 66] width 128 height 11
copy dd "75060393"
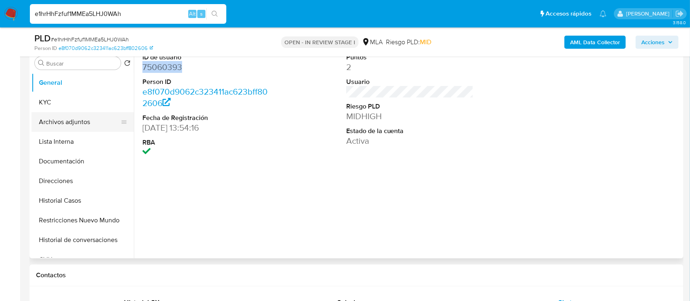
click at [79, 125] on button "Archivos adjuntos" at bounding box center [80, 122] width 96 height 20
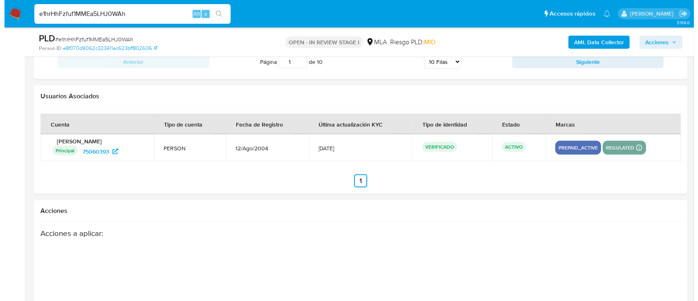
scroll to position [77, 0]
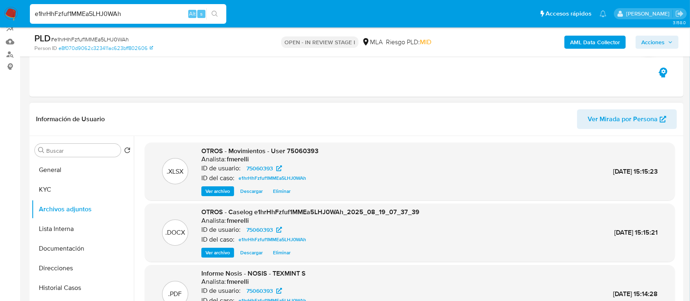
click at [223, 253] on span "Ver archivo" at bounding box center [217, 252] width 25 height 8
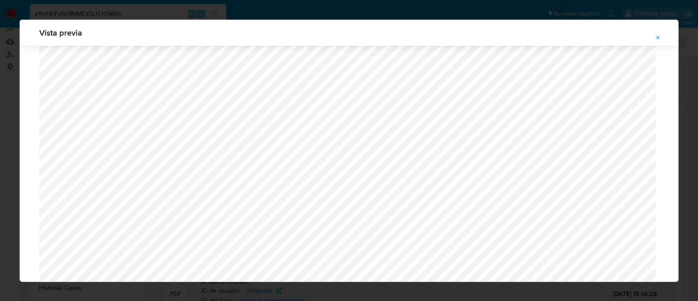
scroll to position [755, 0]
click at [657, 36] on icon "Attachment preview" at bounding box center [658, 37] width 7 height 7
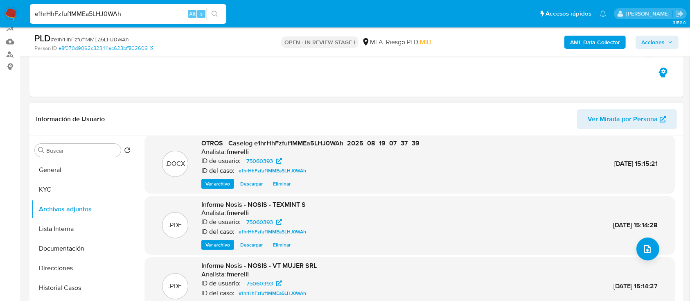
scroll to position [186, 0]
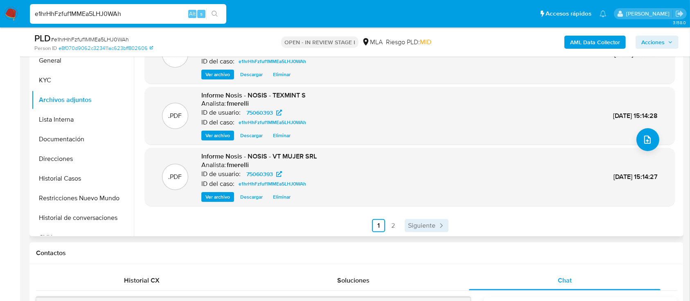
click at [413, 222] on span "Siguiente" at bounding box center [421, 225] width 27 height 7
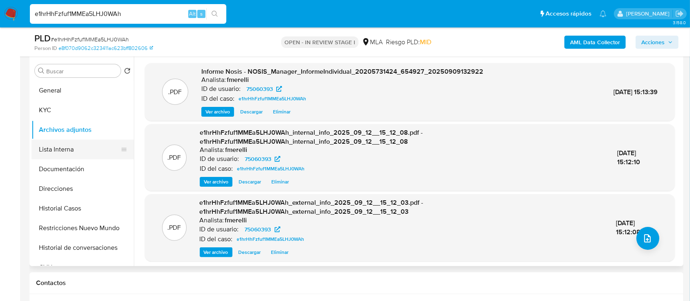
scroll to position [131, 0]
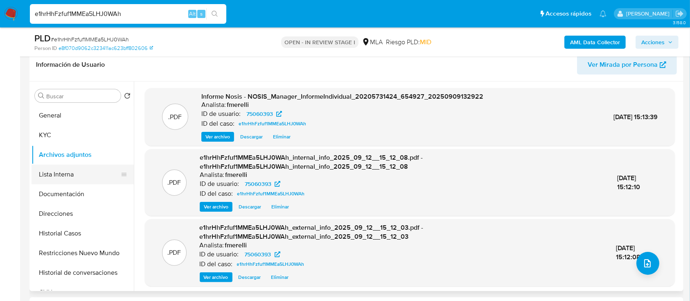
click at [64, 172] on button "Lista Interna" at bounding box center [80, 174] width 96 height 20
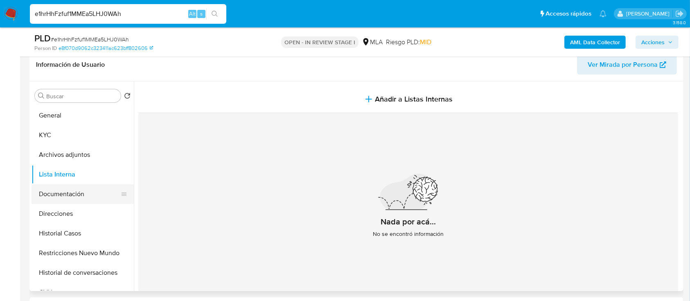
click at [75, 198] on button "Documentación" at bounding box center [80, 194] width 96 height 20
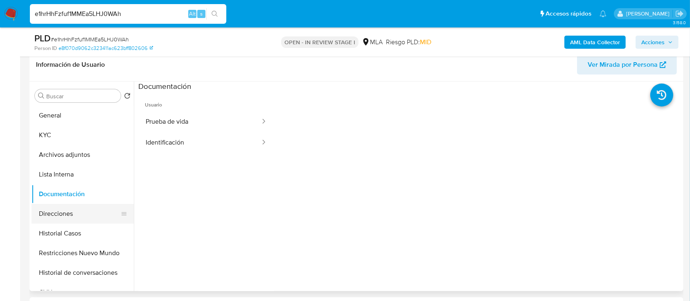
click at [82, 208] on button "Direcciones" at bounding box center [80, 214] width 96 height 20
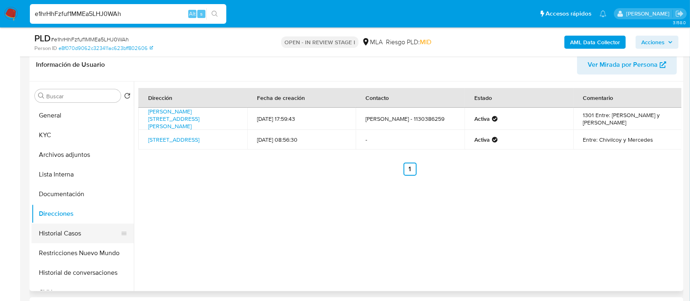
click at [92, 231] on button "Historial Casos" at bounding box center [80, 233] width 96 height 20
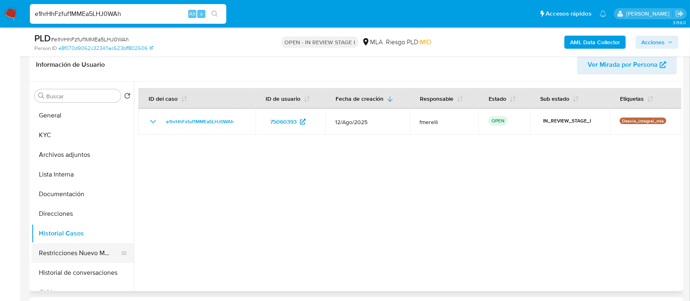
click at [75, 253] on button "Restricciones Nuevo Mundo" at bounding box center [80, 253] width 96 height 20
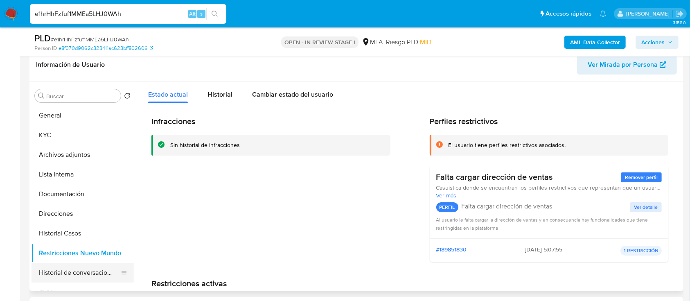
click at [68, 270] on button "Historial de conversaciones" at bounding box center [80, 273] width 96 height 20
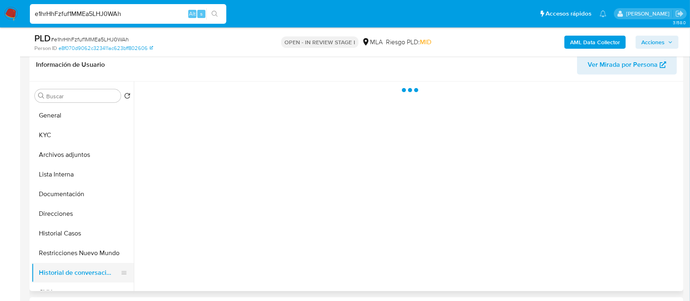
scroll to position [54, 0]
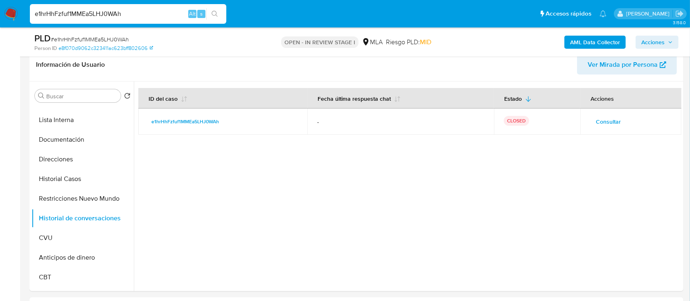
drag, startPoint x: 650, startPoint y: 38, endPoint x: 616, endPoint y: 49, distance: 35.6
click at [650, 38] on span "Acciones" at bounding box center [652, 42] width 23 height 13
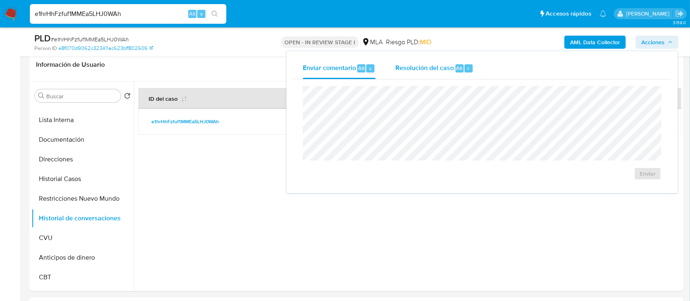
click at [464, 70] on div "r" at bounding box center [468, 68] width 8 height 8
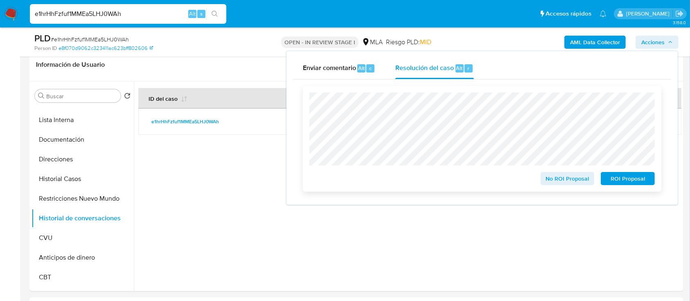
click at [572, 181] on span "No ROI Proposal" at bounding box center [567, 178] width 43 height 11
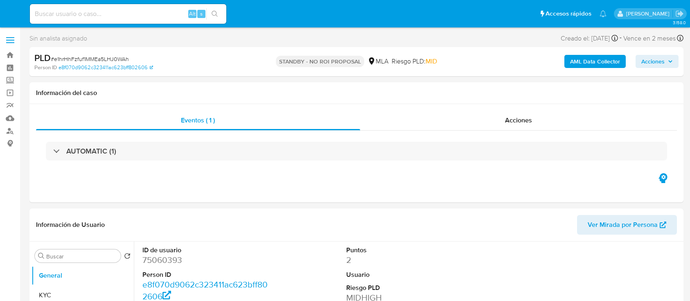
select select "10"
click at [9, 12] on img at bounding box center [11, 14] width 14 height 14
select select "10"
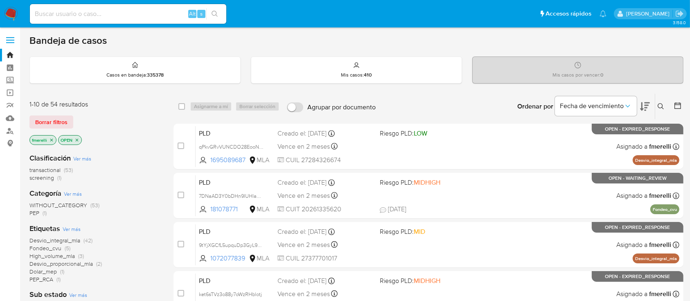
click at [72, 13] on input at bounding box center [128, 14] width 196 height 11
paste input "jvWrIy3cH633oXPdlc1xs07R"
type input "jvWrIy3cH633oXPdlc1xs07R"
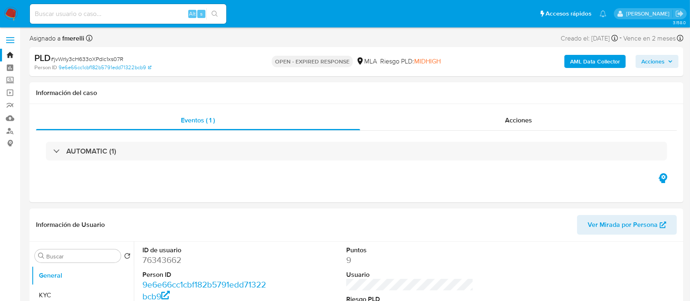
select select "10"
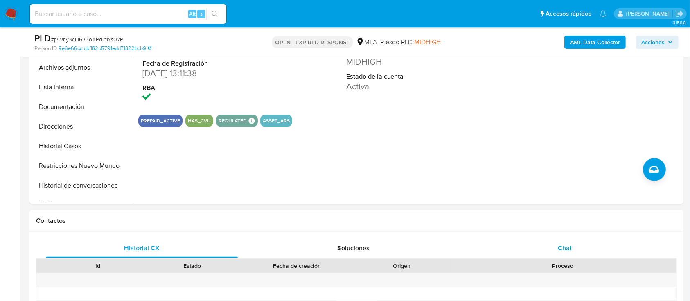
click at [514, 250] on div "Chat" at bounding box center [565, 248] width 192 height 20
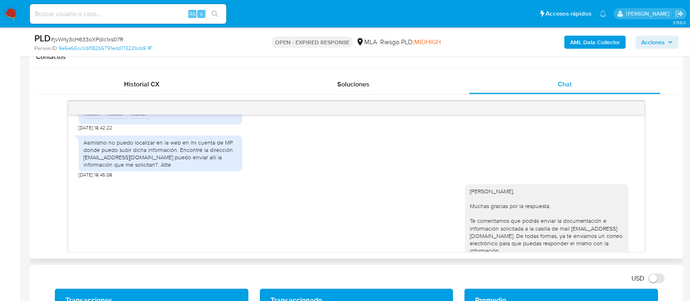
scroll to position [1123, 0]
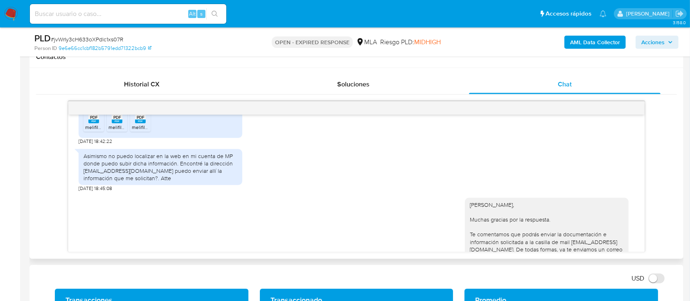
drag, startPoint x: 105, startPoint y: 182, endPoint x: 248, endPoint y: 199, distance: 144.3
click at [248, 192] on div "Asimismo no puedo localizar en la web en mi cuenta de MP donde puedo subir dich…" at bounding box center [356, 168] width 555 height 47
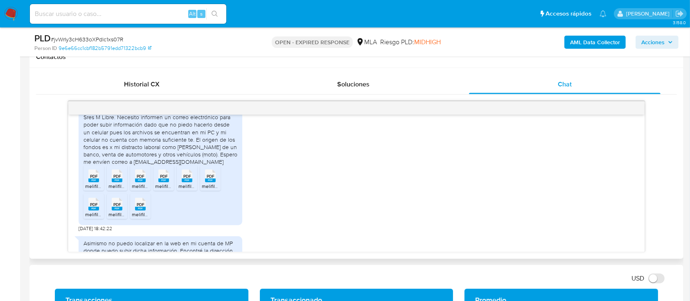
scroll to position [1015, 0]
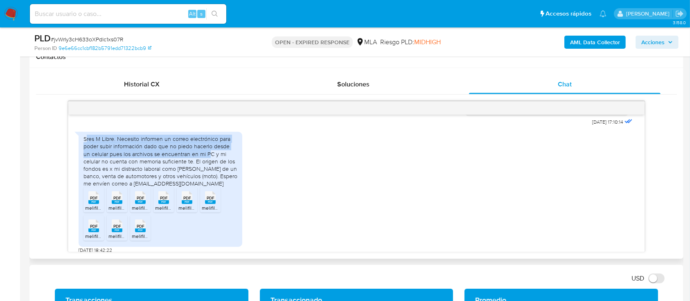
drag, startPoint x: 86, startPoint y: 159, endPoint x: 201, endPoint y: 178, distance: 116.9
click at [201, 178] on div "Sres M Libre. Necesito informen un correo electrónico para poder subir informac…" at bounding box center [160, 161] width 154 height 52
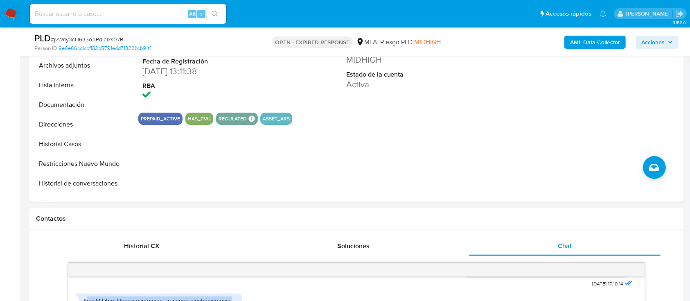
scroll to position [109, 0]
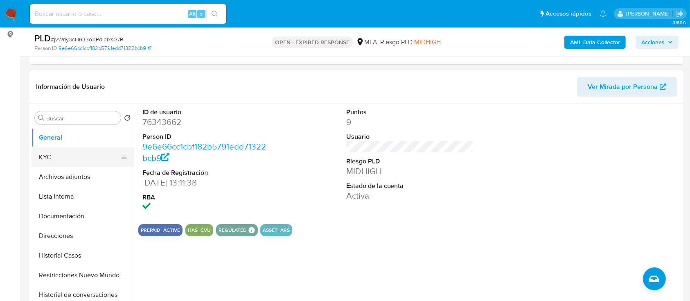
click at [73, 163] on button "KYC" at bounding box center [80, 157] width 96 height 20
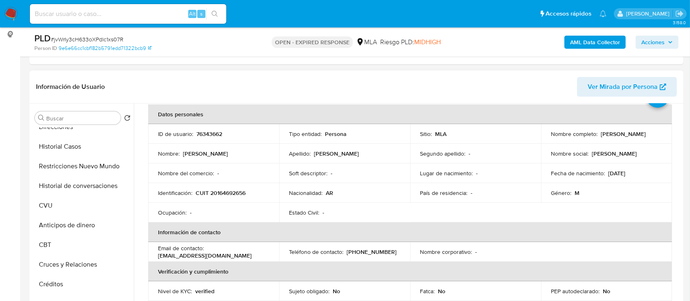
scroll to position [54, 0]
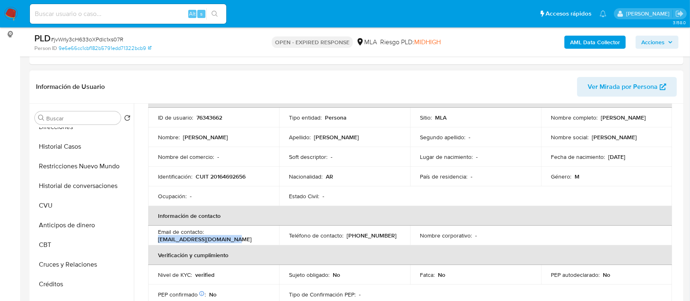
drag, startPoint x: 231, startPoint y: 240, endPoint x: 156, endPoint y: 241, distance: 75.3
click at [156, 241] on td "Email de contacto : [EMAIL_ADDRESS][DOMAIN_NAME]" at bounding box center [213, 235] width 131 height 20
copy p "[EMAIL_ADDRESS][DOMAIN_NAME]"
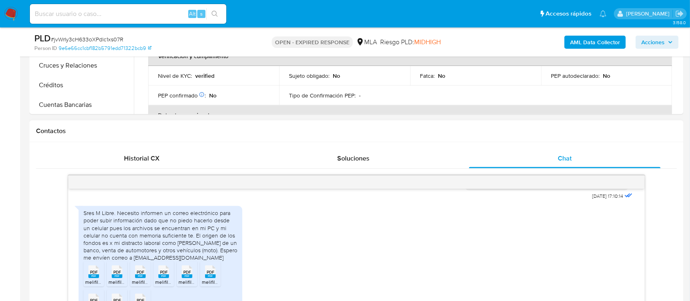
scroll to position [327, 0]
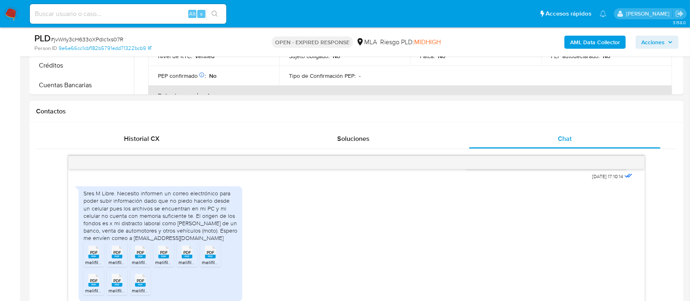
click at [98, 258] on rect at bounding box center [93, 256] width 11 height 4
click at [122, 266] on span "melifile4470002720894840077.pdf" at bounding box center [146, 262] width 77 height 7
click at [144, 266] on span "melifile8866721132332053242.pdf" at bounding box center [170, 262] width 76 height 7
click at [167, 266] on span "melifile2210510180206006239.pdf" at bounding box center [192, 262] width 75 height 7
drag, startPoint x: 191, startPoint y: 281, endPoint x: 216, endPoint y: 282, distance: 25.8
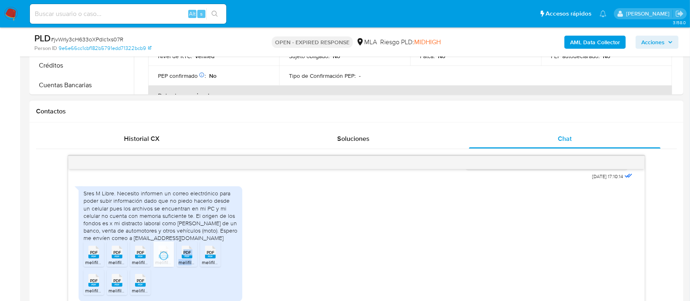
click at [191, 267] on li "PDF PDF melifile516713678629528811.pdf" at bounding box center [187, 253] width 20 height 25
click at [216, 266] on span "melifile690935943881207391.pdf" at bounding box center [238, 262] width 73 height 7
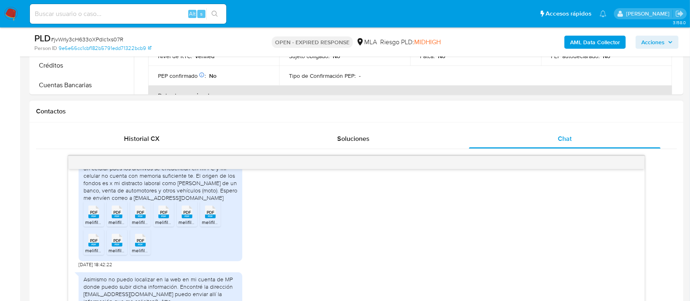
scroll to position [1069, 0]
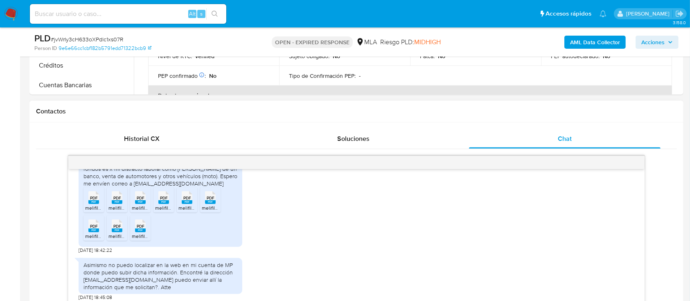
drag, startPoint x: 96, startPoint y: 253, endPoint x: 110, endPoint y: 252, distance: 13.5
click at [96, 232] on rect at bounding box center [93, 230] width 11 height 4
click at [118, 232] on rect at bounding box center [117, 230] width 11 height 4
click at [140, 232] on rect at bounding box center [140, 230] width 11 height 4
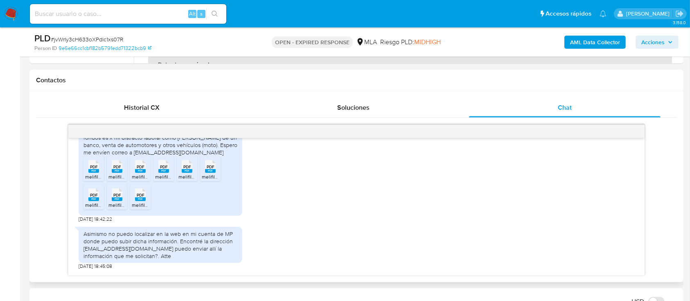
scroll to position [382, 0]
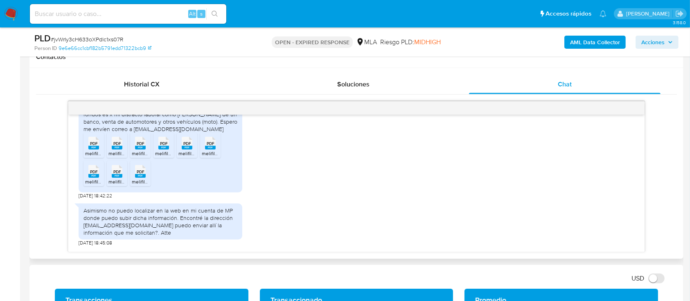
click at [302, 152] on div "Sres M Libre. Necesito informen un correo electrónico para poder subir informac…" at bounding box center [356, 136] width 555 height 126
drag, startPoint x: 124, startPoint y: 149, endPoint x: 197, endPoint y: 151, distance: 72.8
click at [197, 133] on div "Sres M Libre. Necesito informen un correo electrónico para poder subir informac…" at bounding box center [160, 107] width 154 height 52
copy div "[EMAIL_ADDRESS][DOMAIN_NAME]"
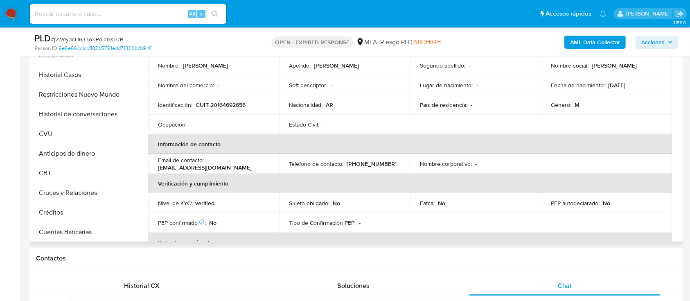
scroll to position [164, 0]
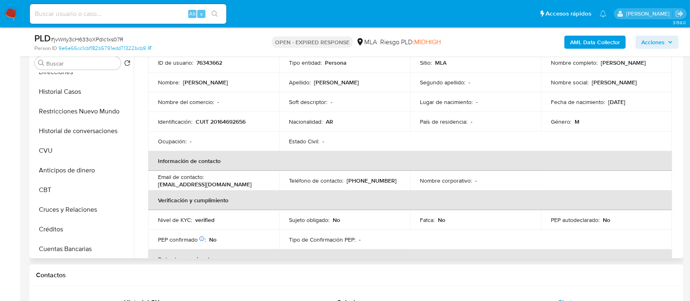
drag, startPoint x: 325, startPoint y: 0, endPoint x: 203, endPoint y: 144, distance: 188.6
click at [200, 149] on td "Ocupación : -" at bounding box center [213, 141] width 131 height 20
click at [225, 123] on p "CUIT 20164692656" at bounding box center [221, 121] width 50 height 7
copy p "20164692656"
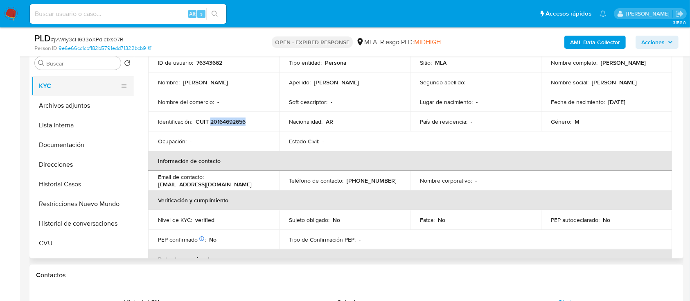
scroll to position [0, 0]
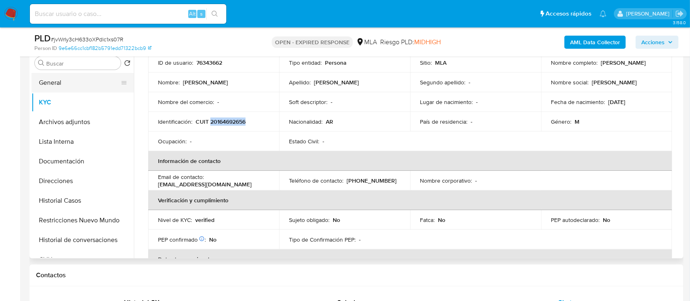
click at [78, 83] on button "General" at bounding box center [80, 83] width 96 height 20
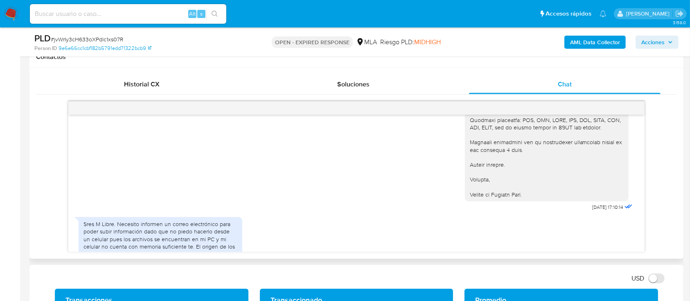
scroll to position [1036, 0]
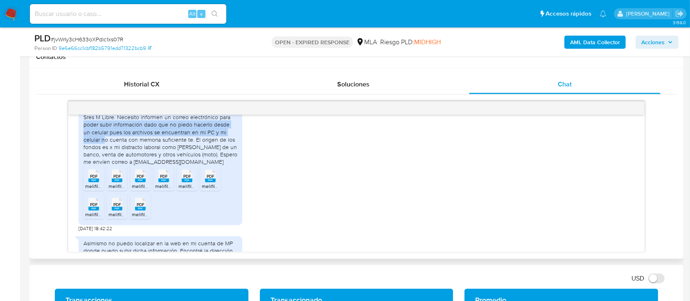
drag, startPoint x: 80, startPoint y: 148, endPoint x: 85, endPoint y: 161, distance: 14.0
click at [85, 161] on div "Sres M Libre. Necesito informen un correo electrónico para poder subir informac…" at bounding box center [161, 167] width 164 height 115
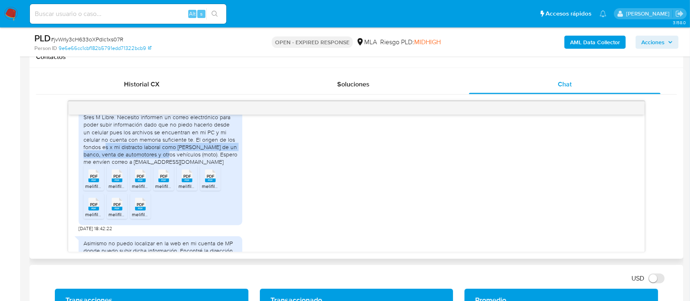
drag, startPoint x: 88, startPoint y: 167, endPoint x: 154, endPoint y: 174, distance: 66.6
click at [154, 165] on div "Sres M Libre. Necesito informen un correo electrónico para poder subir informac…" at bounding box center [160, 139] width 154 height 52
drag, startPoint x: 176, startPoint y: 161, endPoint x: 224, endPoint y: 170, distance: 49.1
click at [224, 165] on div "Sres M Libre. Necesito informen un correo electrónico para poder subir informac…" at bounding box center [160, 139] width 154 height 52
copy div "El origen de los fondos es x mi distracto laboral como [PERSON_NAME] de un banco"
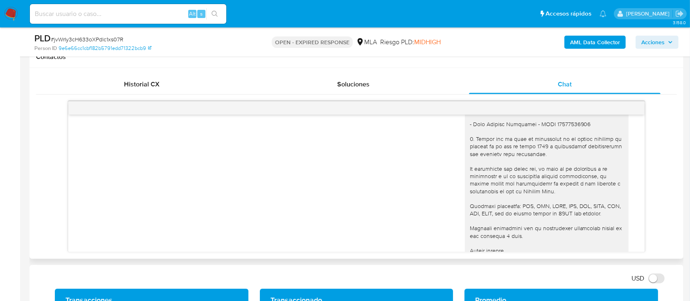
scroll to position [818, 0]
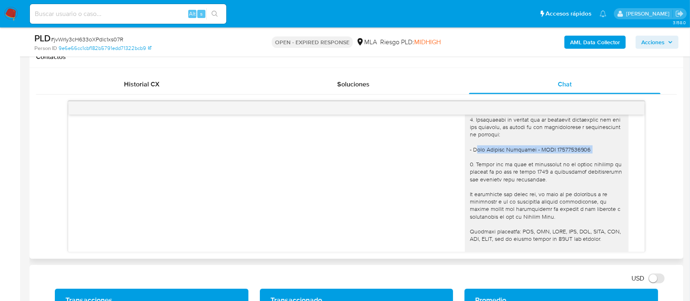
drag, startPoint x: 465, startPoint y: 170, endPoint x: 577, endPoint y: 171, distance: 112.5
click at [577, 170] on div "Hola [PERSON_NAME], En función de las operaciones registradas en tu cuenta [PER…" at bounding box center [547, 115] width 154 height 387
copy div "[PERSON_NAME] - CUIT 20296488438"
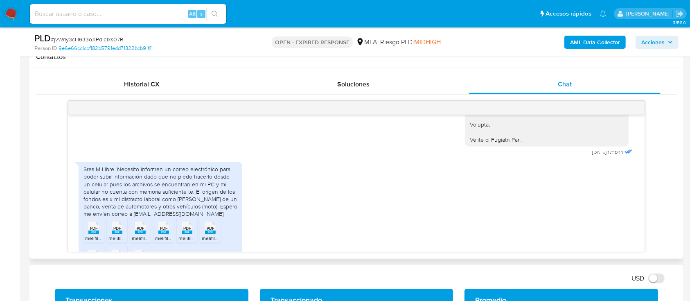
scroll to position [1036, 0]
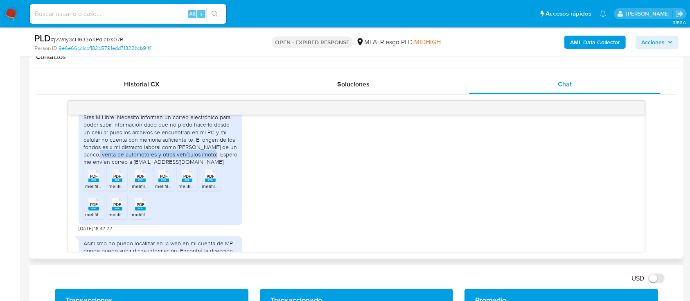
drag, startPoint x: 83, startPoint y: 176, endPoint x: 197, endPoint y: 178, distance: 114.6
click at [197, 165] on div "Sres M Libre. Necesito informen un correo electrónico para poder subir informac…" at bounding box center [160, 139] width 154 height 52
copy div "venta de automotores y otros vehículos (moto)"
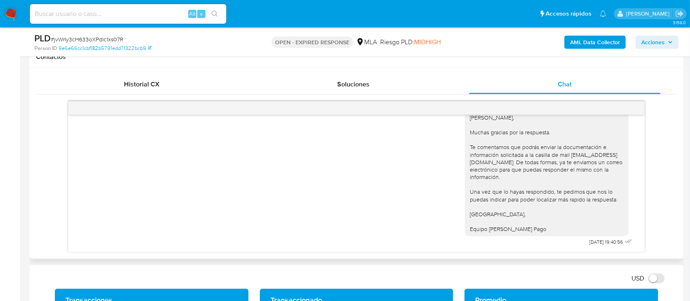
scroll to position [1233, 0]
click at [90, 37] on span "# jvWrIy3cH633oXPdlc1xs07R" at bounding box center [87, 39] width 72 height 8
copy span "jvWrIy3cH633oXPdlc1xs07R"
click at [1, 11] on nav "Pausado Ver notificaciones Alt s Accesos rápidos Presiona las siguientes teclas…" at bounding box center [345, 13] width 690 height 27
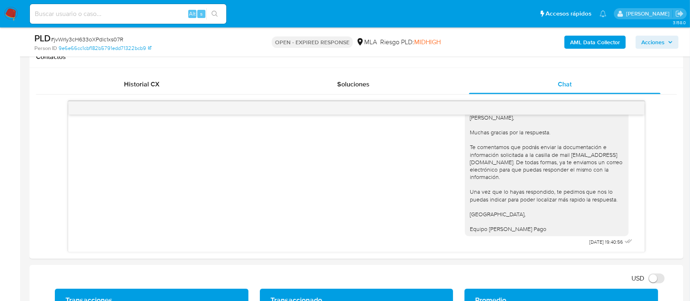
click at [5, 12] on img at bounding box center [11, 14] width 14 height 14
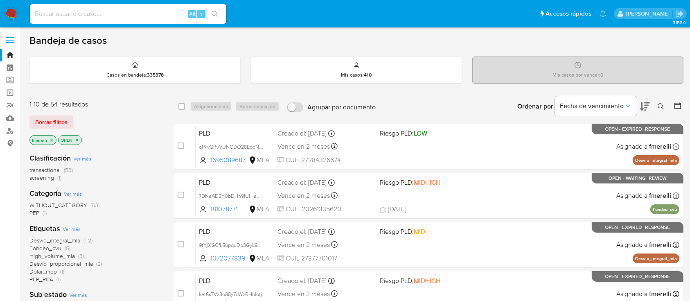
click at [661, 104] on icon at bounding box center [660, 106] width 7 height 7
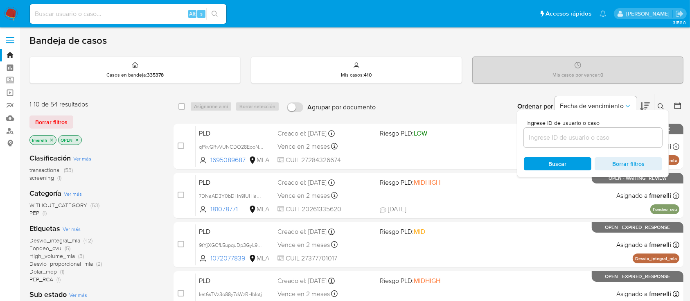
click at [594, 142] on div at bounding box center [593, 138] width 138 height 20
click at [594, 138] on input at bounding box center [593, 137] width 138 height 11
paste input "jvWrIy3cH633oXPdlc1xs07R"
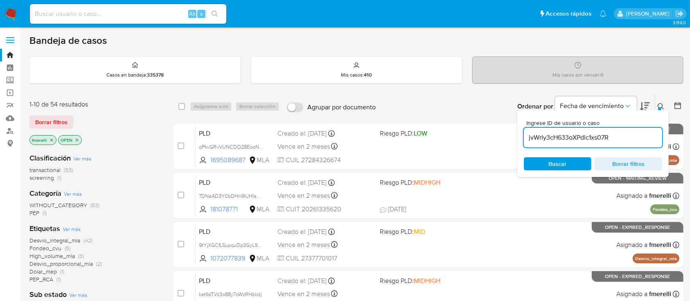
type input "jvWrIy3cH633oXPdlc1xs07R"
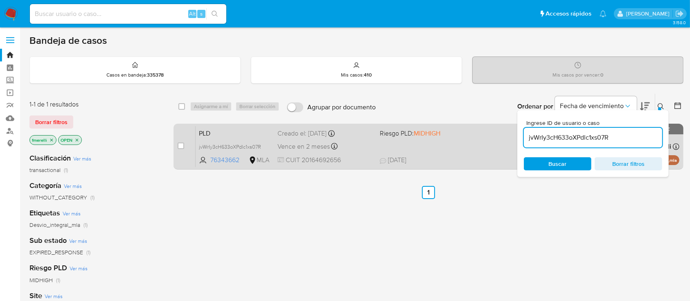
drag, startPoint x: 182, startPoint y: 142, endPoint x: 188, endPoint y: 134, distance: 10.3
click at [182, 142] on input "checkbox" at bounding box center [181, 145] width 7 height 7
checkbox input "true"
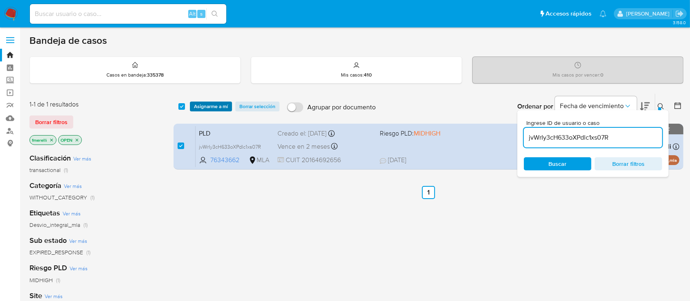
click at [212, 103] on span "Asignarme a mí" at bounding box center [211, 106] width 34 height 8
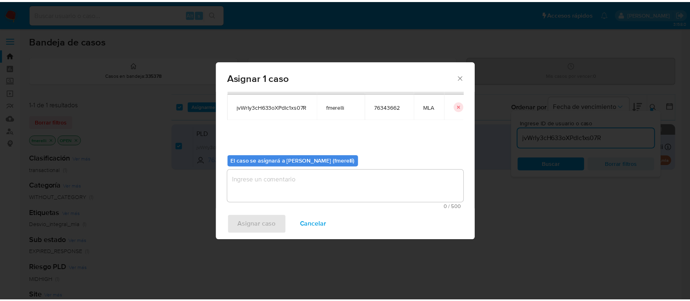
scroll to position [42, 0]
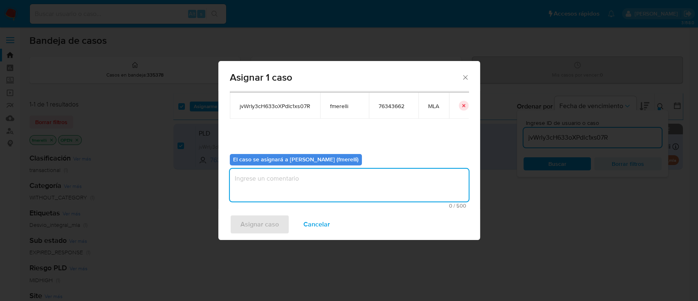
click at [268, 191] on textarea "assign-modal" at bounding box center [349, 185] width 239 height 33
click at [248, 227] on span "Asignar caso" at bounding box center [260, 224] width 38 height 18
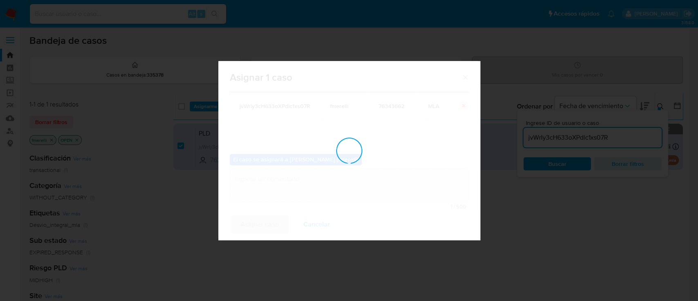
checkbox input "false"
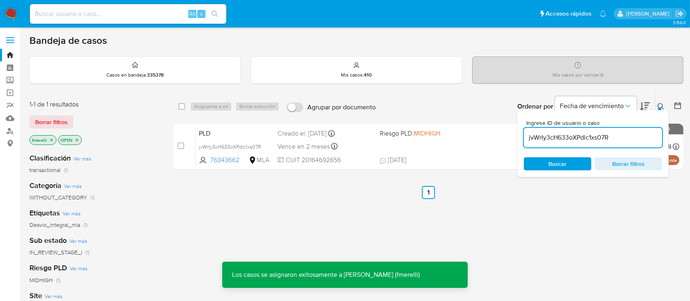
click at [399, 147] on div "PLD jvWrIy3cH633oXPdlc1xs07R 76343662 MLA Riesgo PLD: MIDHIGH Creado el: [DATE]…" at bounding box center [438, 146] width 484 height 41
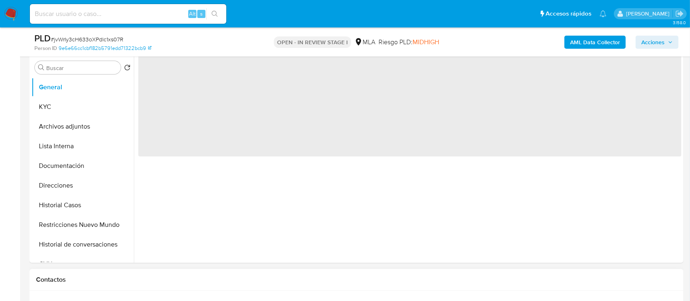
scroll to position [272, 0]
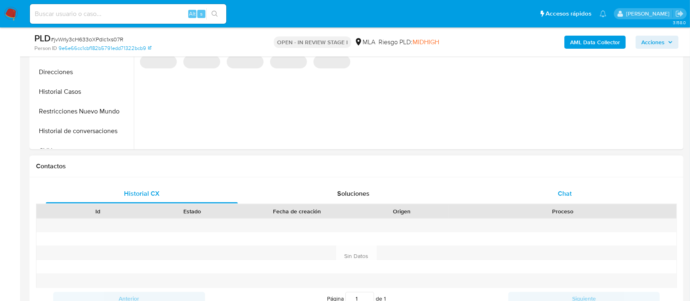
click at [564, 190] on span "Chat" at bounding box center [565, 193] width 14 height 9
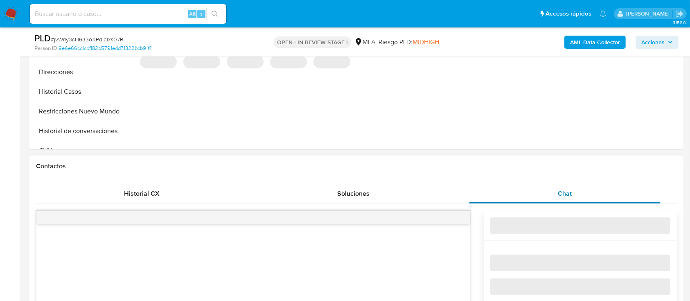
select select "10"
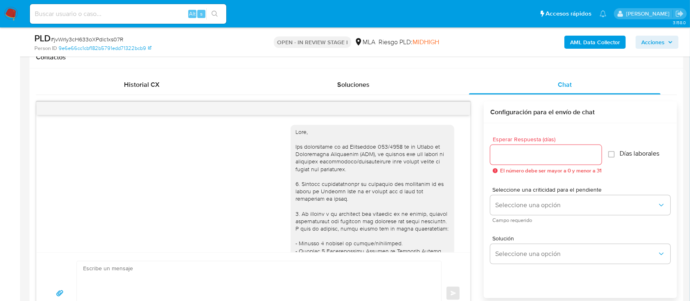
scroll to position [1233, 0]
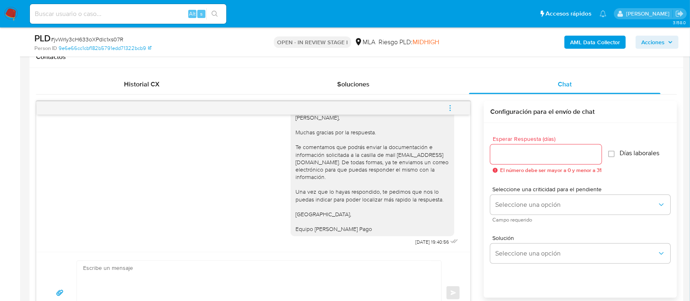
click at [452, 112] on span "menu-action" at bounding box center [449, 108] width 7 height 20
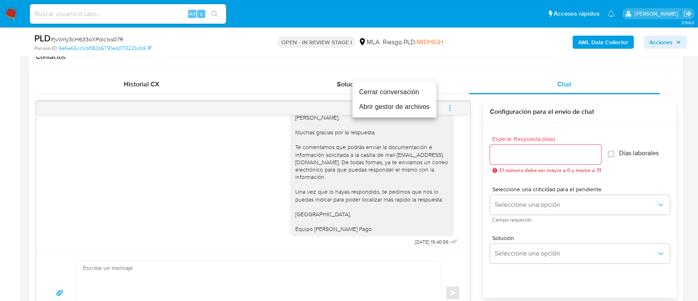
click at [392, 92] on li "Cerrar conversación" at bounding box center [395, 92] width 84 height 15
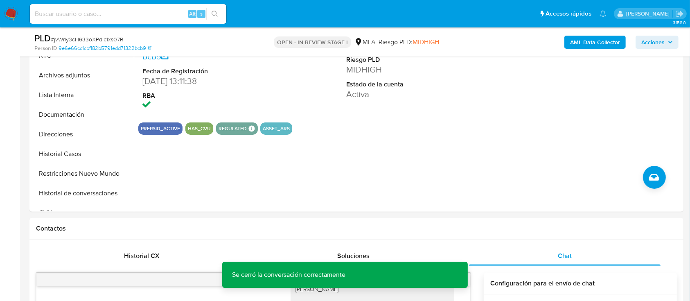
scroll to position [109, 0]
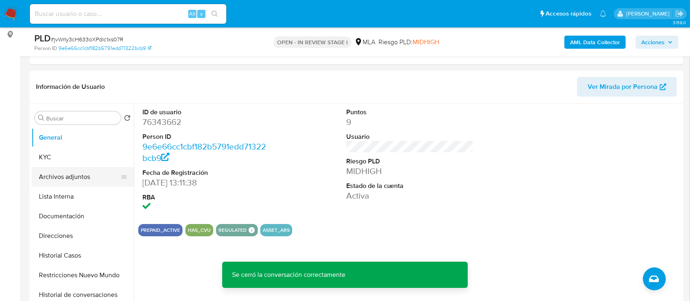
click at [73, 173] on button "Archivos adjuntos" at bounding box center [80, 177] width 96 height 20
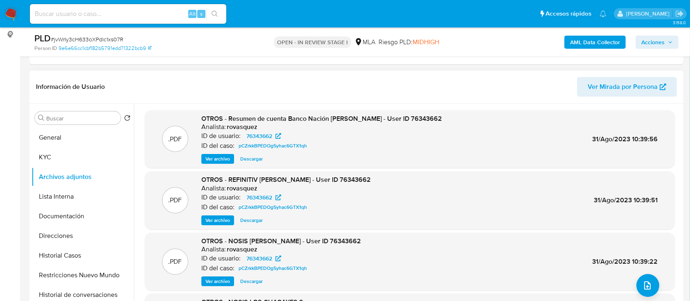
click at [215, 159] on span "Ver archivo" at bounding box center [217, 159] width 25 height 8
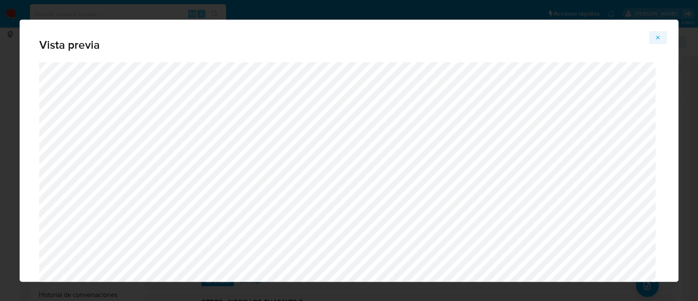
click at [659, 38] on icon "Attachment preview" at bounding box center [659, 38] width 4 height 4
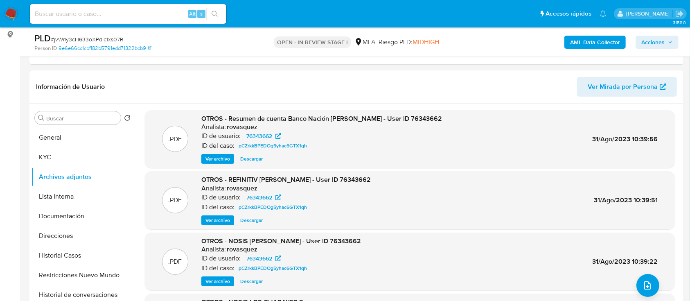
click at [600, 42] on b "AML Data Collector" at bounding box center [595, 42] width 50 height 13
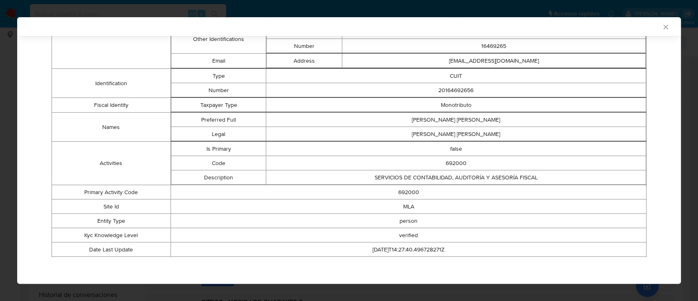
scroll to position [0, 0]
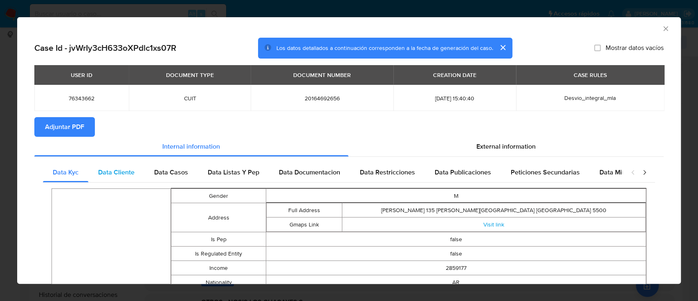
click at [128, 178] on div "Data Cliente" at bounding box center [116, 172] width 56 height 20
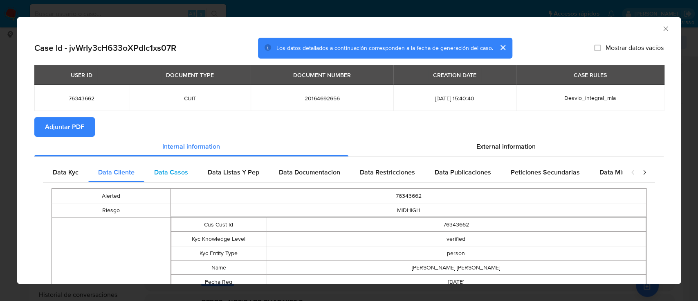
click at [169, 173] on span "Data Casos" at bounding box center [171, 171] width 34 height 9
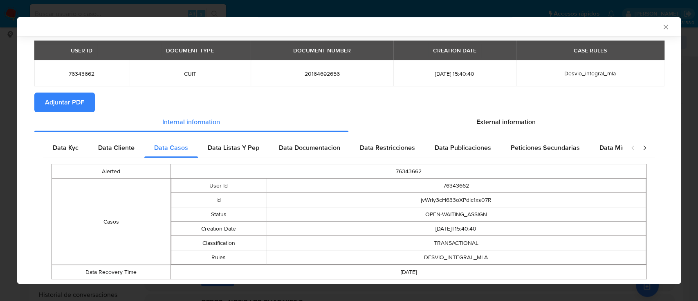
scroll to position [47, 0]
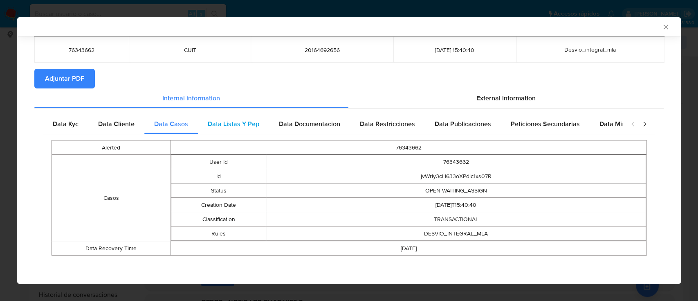
click at [259, 126] on div "Data Listas Y Pep" at bounding box center [233, 124] width 71 height 20
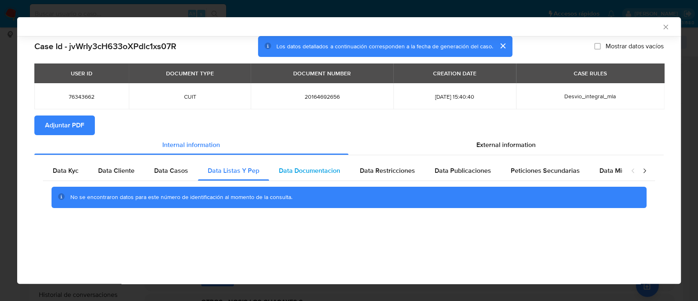
click at [312, 175] on span "Data Documentacion" at bounding box center [309, 170] width 61 height 9
click at [398, 176] on div "Data Restricciones" at bounding box center [387, 171] width 75 height 20
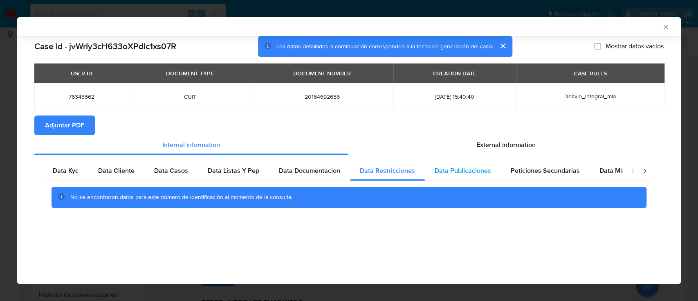
click at [466, 174] on span "Data Publicaciones" at bounding box center [463, 170] width 56 height 9
click at [533, 171] on span "Peticiones Secundarias" at bounding box center [545, 170] width 69 height 9
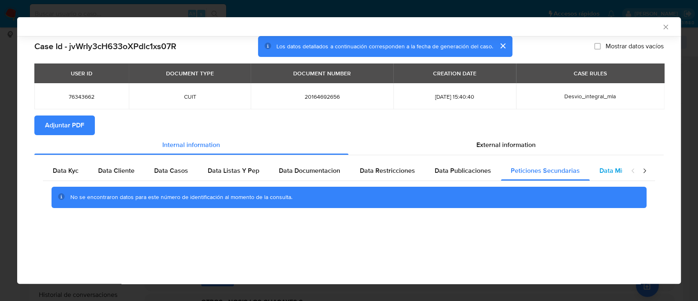
click at [604, 170] on span "Data Minoridad" at bounding box center [622, 170] width 45 height 9
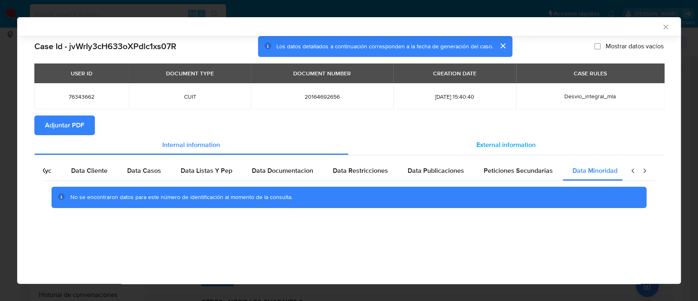
scroll to position [0, 27]
click at [497, 142] on span "External information" at bounding box center [506, 144] width 59 height 9
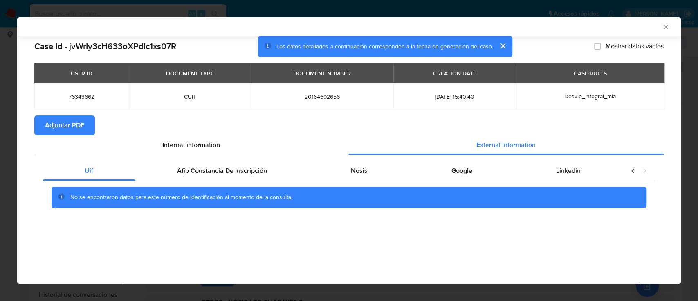
scroll to position [0, 0]
click at [241, 173] on span "Afip Constancia De Inscripción" at bounding box center [222, 170] width 90 height 9
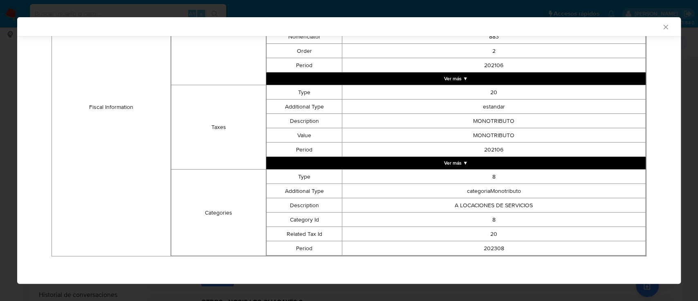
scroll to position [141, 0]
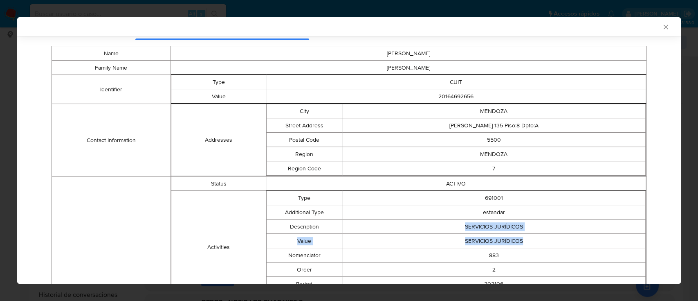
drag, startPoint x: 512, startPoint y: 224, endPoint x: 518, endPoint y: 244, distance: 21.0
click at [518, 244] on tbody "Type 691001 Additional Type estandar Description SERVICIOS JURÍDICOS Value SERV…" at bounding box center [456, 241] width 379 height 100
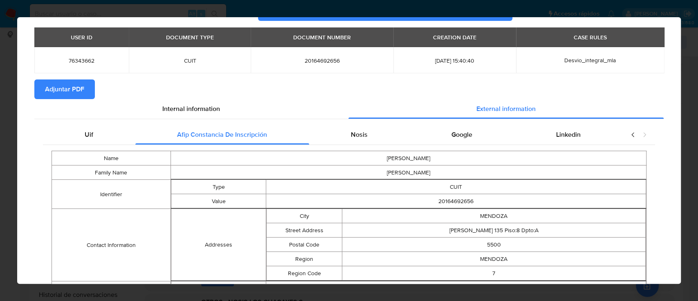
scroll to position [0, 0]
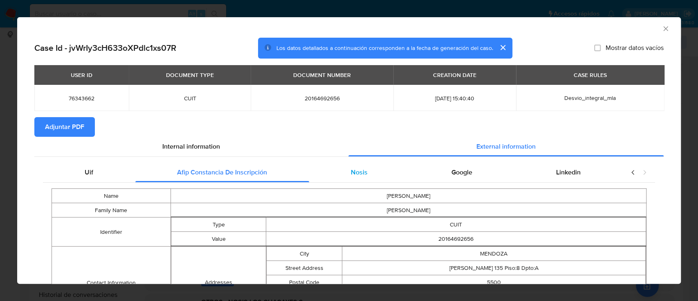
click at [356, 169] on span "Nosis" at bounding box center [359, 171] width 17 height 9
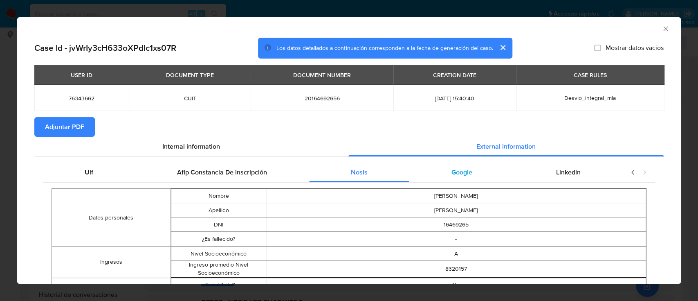
click at [461, 167] on span "Google" at bounding box center [462, 171] width 21 height 9
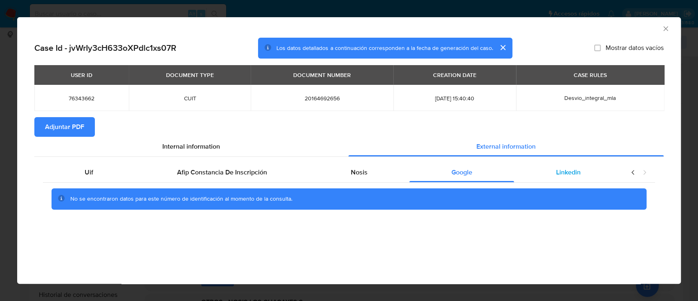
click at [578, 174] on span "Linkedin" at bounding box center [568, 171] width 25 height 9
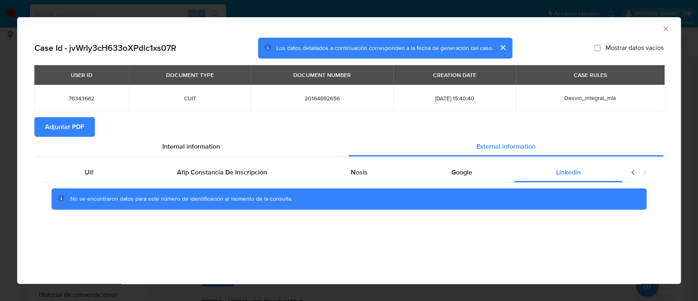
click at [58, 122] on span "Adjuntar PDF" at bounding box center [64, 127] width 39 height 18
click at [663, 31] on icon "Cerrar ventana" at bounding box center [666, 29] width 8 height 8
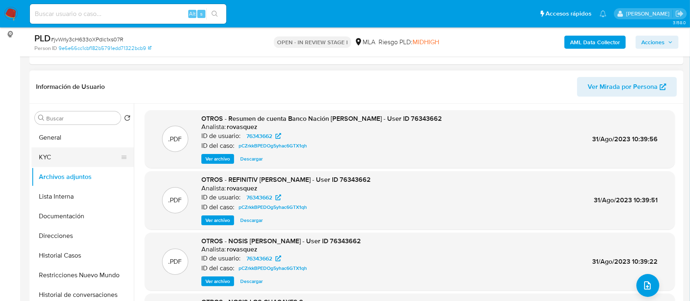
drag, startPoint x: 72, startPoint y: 153, endPoint x: 68, endPoint y: 156, distance: 4.7
click at [72, 153] on button "KYC" at bounding box center [80, 157] width 96 height 20
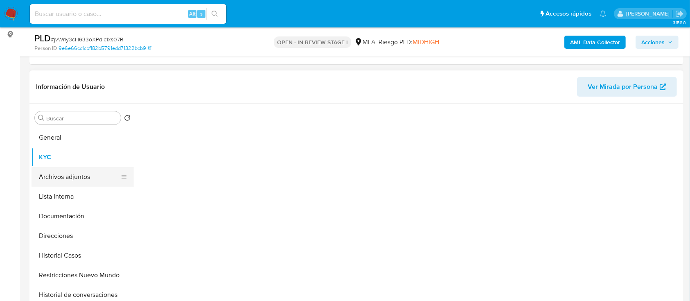
click at [63, 174] on button "Archivos adjuntos" at bounding box center [80, 177] width 96 height 20
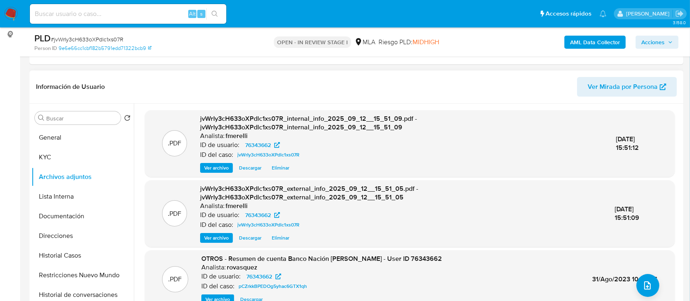
click at [201, 236] on button "Ver archivo" at bounding box center [216, 238] width 33 height 10
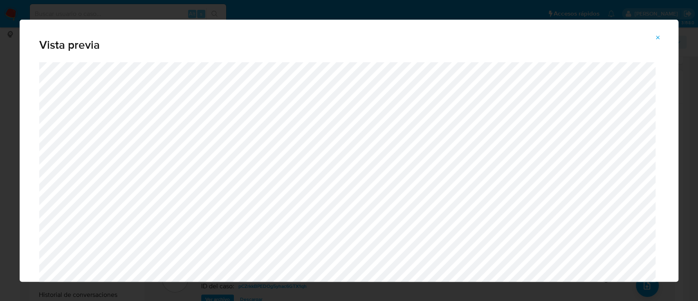
click at [660, 41] on icon "Attachment preview" at bounding box center [658, 37] width 7 height 7
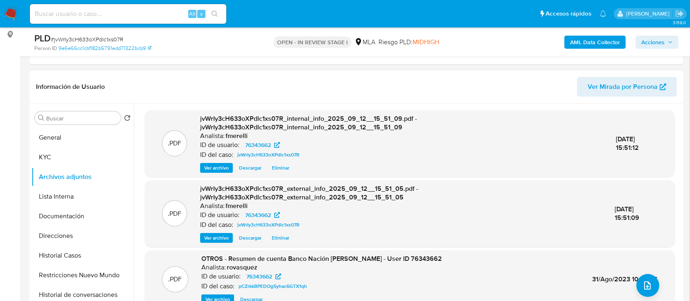
click at [212, 167] on span "Ver archivo" at bounding box center [216, 168] width 25 height 8
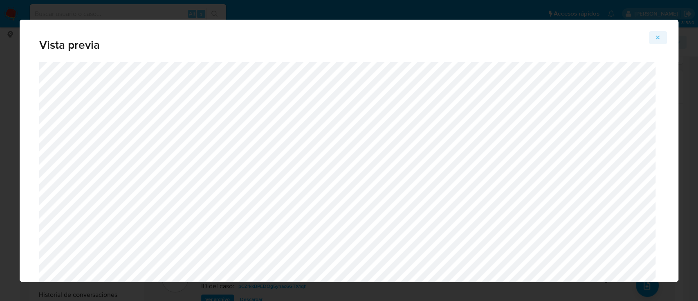
click at [664, 33] on button "Attachment preview" at bounding box center [658, 37] width 18 height 13
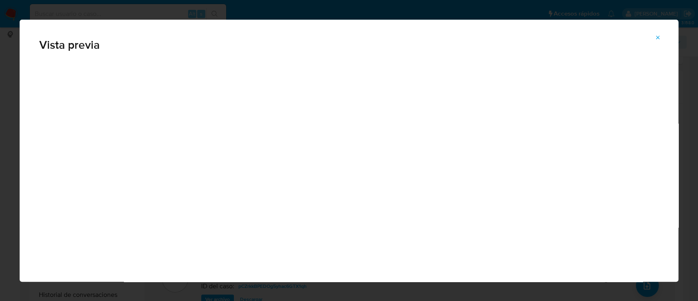
click at [653, 39] on span "Acciones" at bounding box center [661, 42] width 23 height 13
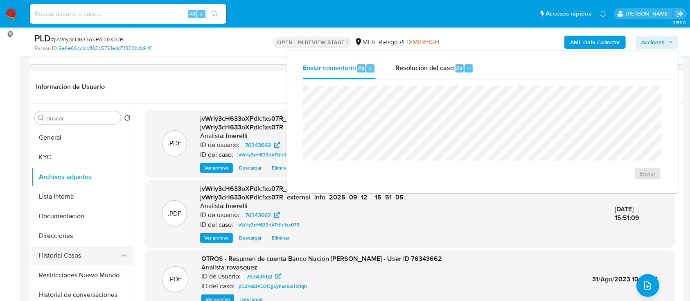
click at [37, 245] on button "Historial Casos" at bounding box center [80, 255] width 96 height 20
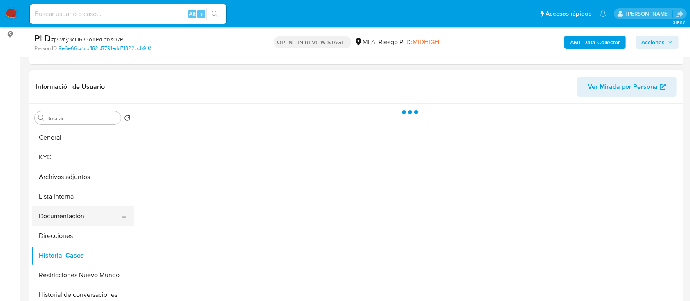
click at [79, 218] on button "Documentación" at bounding box center [80, 216] width 96 height 20
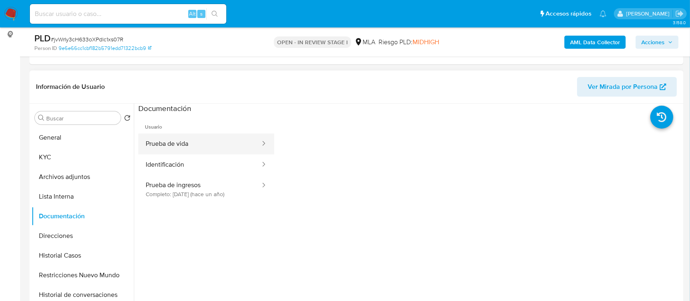
click at [180, 145] on button "Prueba de vida" at bounding box center [199, 143] width 123 height 21
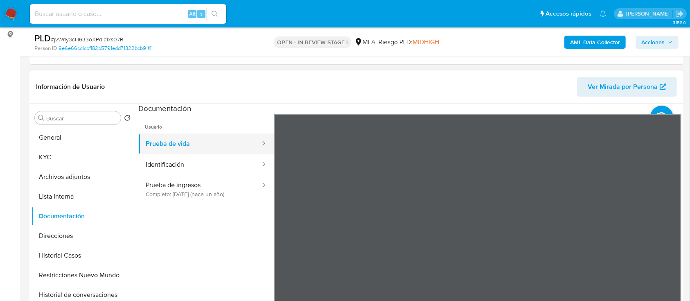
click at [205, 150] on button "Prueba de vida" at bounding box center [199, 143] width 123 height 21
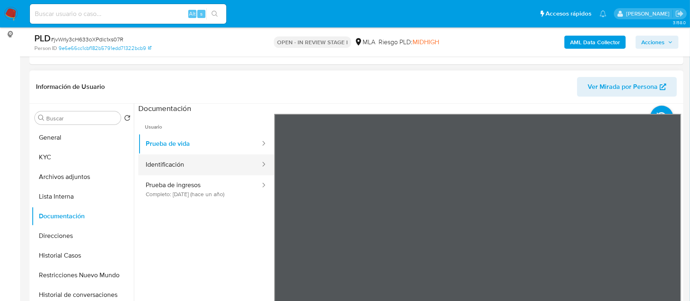
click at [218, 167] on button "Identificación" at bounding box center [199, 164] width 123 height 21
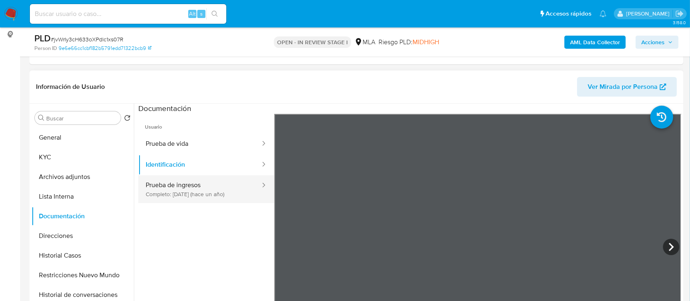
click at [230, 189] on button "Prueba de ingresos Completo: [DATE] (hace un año)" at bounding box center [199, 189] width 123 height 28
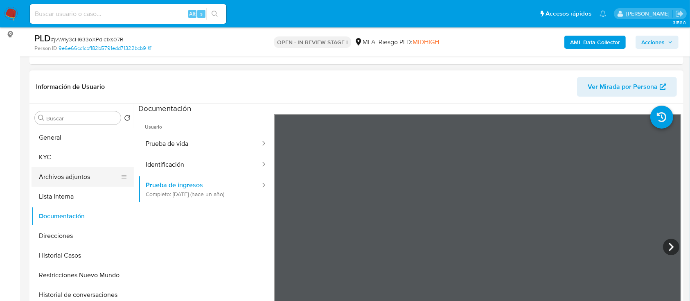
click at [68, 169] on button "Archivos adjuntos" at bounding box center [80, 177] width 96 height 20
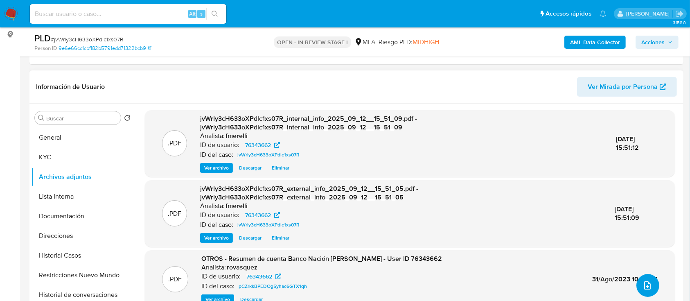
click at [646, 289] on span "upload-file" at bounding box center [647, 285] width 10 height 10
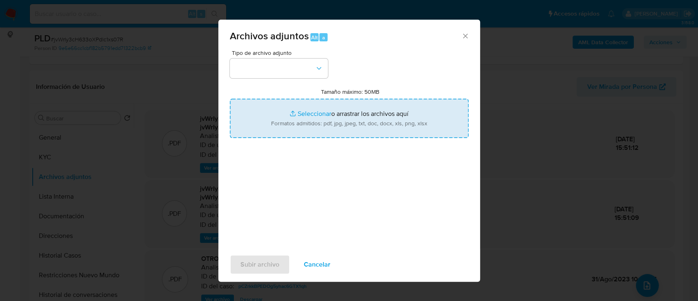
type input "C:\fakepath\NOSIS_Manager_InformeIndividual_20164692656_654927_20250909140123.p…"
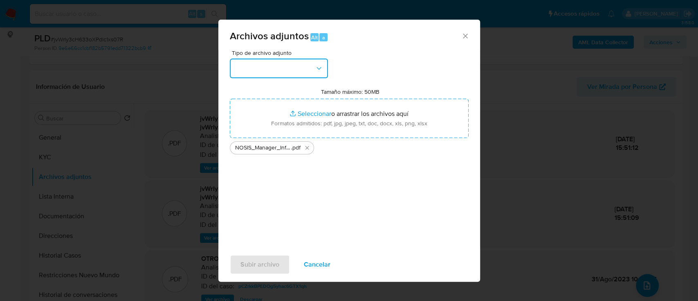
click at [253, 68] on button "button" at bounding box center [279, 69] width 98 height 20
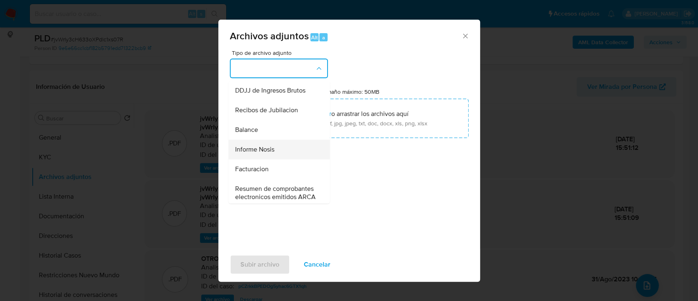
scroll to position [272, 0]
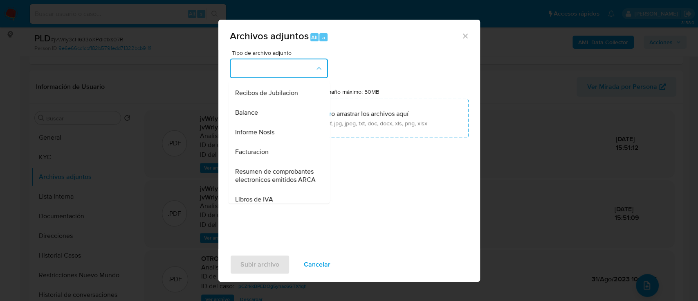
click at [270, 136] on span "Informe Nosis" at bounding box center [254, 132] width 39 height 8
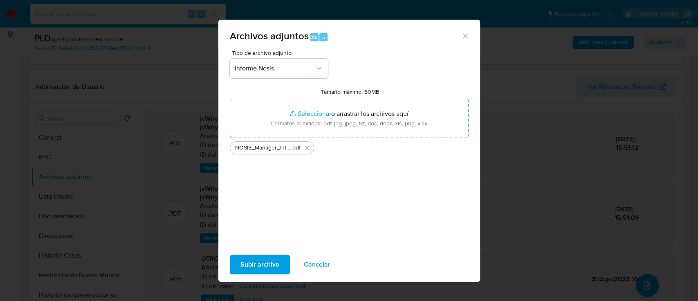
click at [257, 259] on span "Subir archivo" at bounding box center [260, 264] width 39 height 18
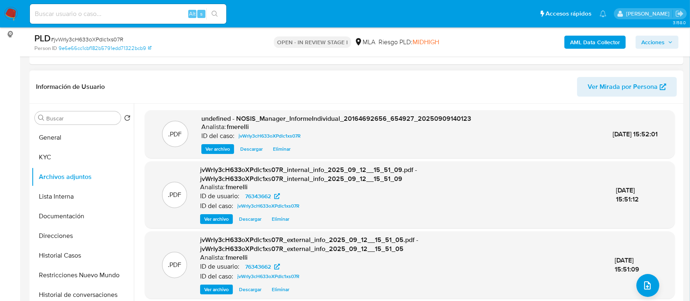
drag, startPoint x: 203, startPoint y: 151, endPoint x: 256, endPoint y: 233, distance: 97.9
click at [203, 150] on button "Ver archivo" at bounding box center [217, 149] width 33 height 10
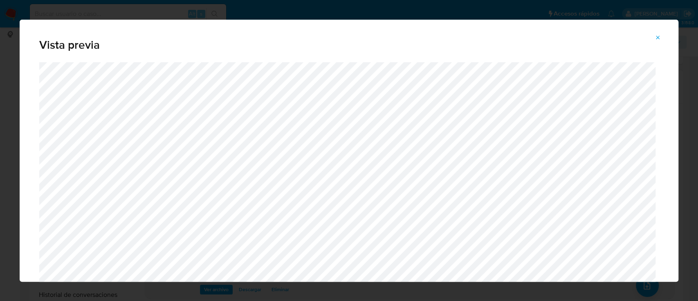
click at [657, 38] on icon "Attachment preview" at bounding box center [658, 37] width 7 height 7
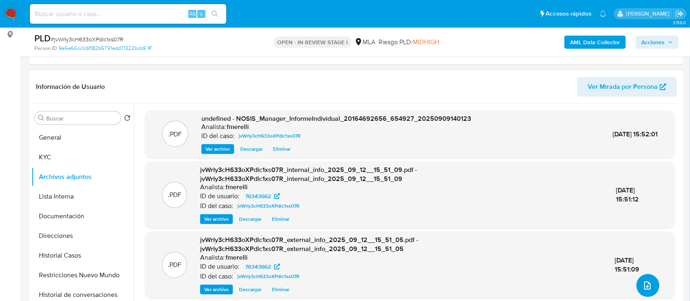
click at [638, 288] on button "upload-file" at bounding box center [647, 285] width 23 height 23
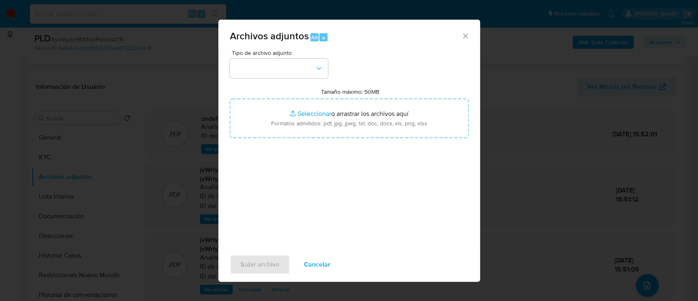
drag, startPoint x: 315, startPoint y: 263, endPoint x: 307, endPoint y: 263, distance: 8.2
click at [315, 263] on span "Cancelar" at bounding box center [317, 264] width 27 height 18
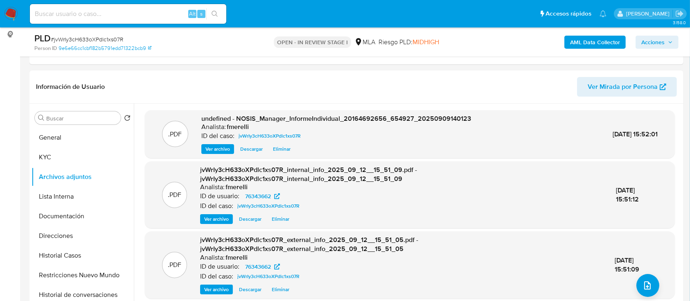
click at [213, 152] on span "Ver archivo" at bounding box center [217, 149] width 25 height 8
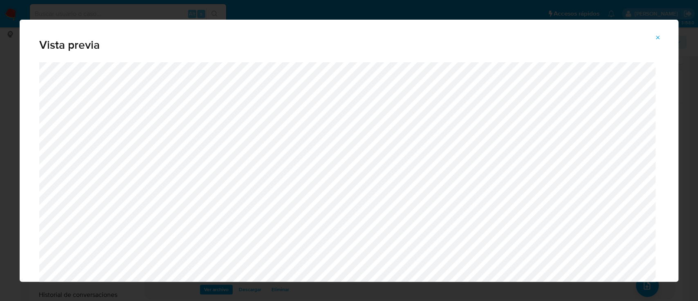
click at [655, 41] on button "Attachment preview" at bounding box center [658, 37] width 18 height 13
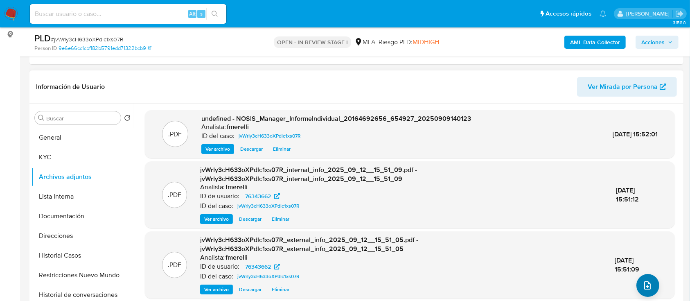
click at [636, 276] on div ".PDF undefined - NOSIS_Manager_InformeIndividual_20164692656_654927_20250909140…" at bounding box center [410, 248] width 530 height 276
click at [644, 288] on icon "upload-file" at bounding box center [647, 285] width 10 height 10
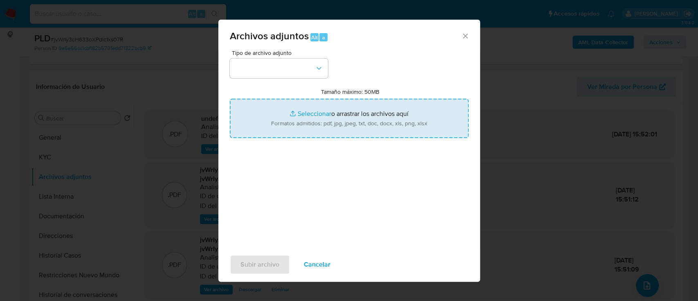
type input "C:\fakepath\Recibos abril 2025.pdf"
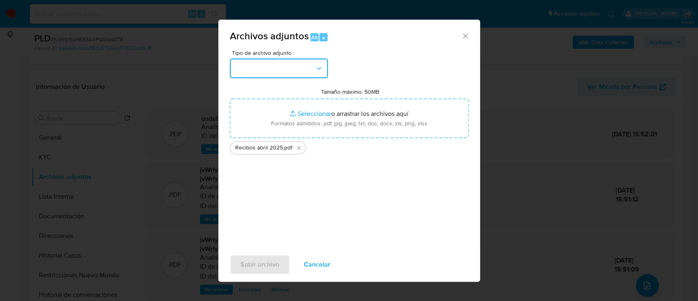
click at [262, 67] on button "button" at bounding box center [279, 69] width 98 height 20
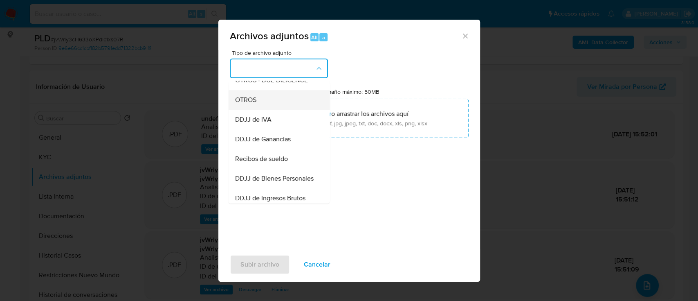
scroll to position [164, 0]
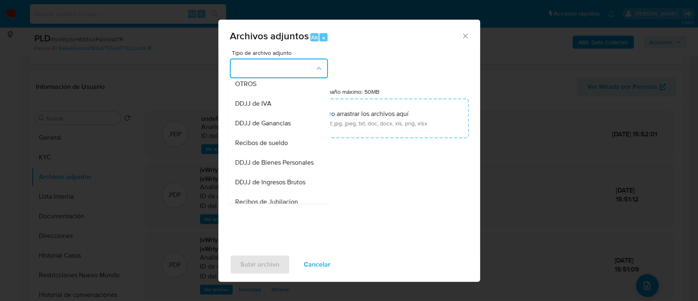
click at [279, 147] on span "Recibos de sueldo" at bounding box center [261, 143] width 53 height 8
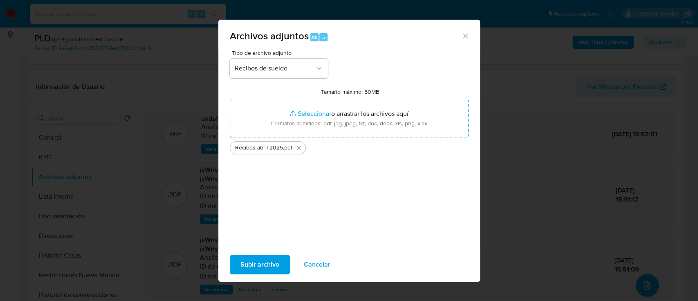
click at [265, 267] on span "Subir archivo" at bounding box center [260, 264] width 39 height 18
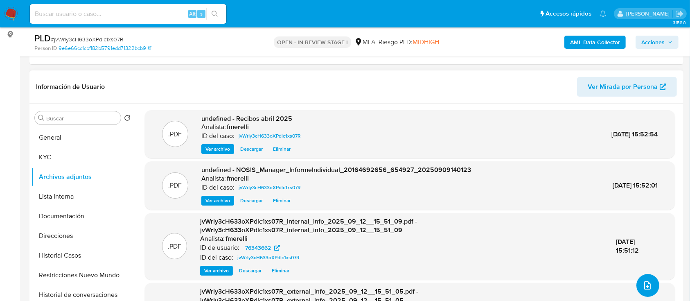
click at [637, 286] on button "upload-file" at bounding box center [647, 285] width 23 height 23
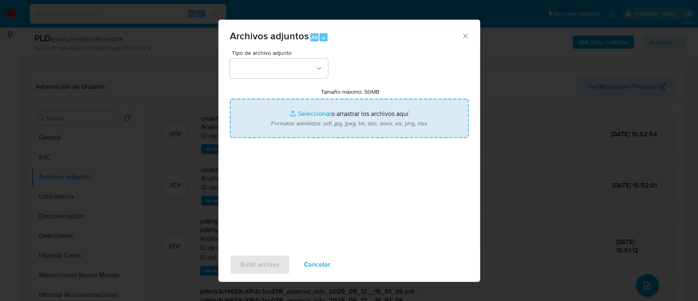
type input "C:\fakepath\Caselog jvWrIy3cH633oXPdlc1xs07R_2025_08_19_00_14_28.docx"
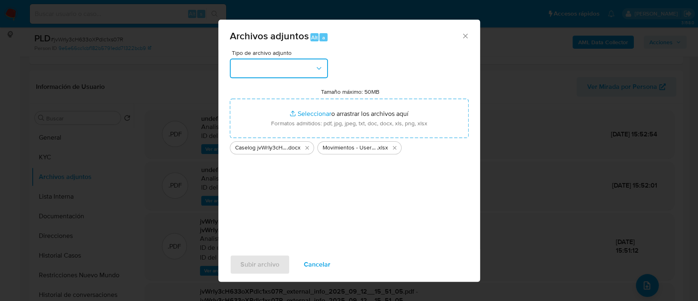
click at [279, 66] on button "button" at bounding box center [279, 69] width 98 height 20
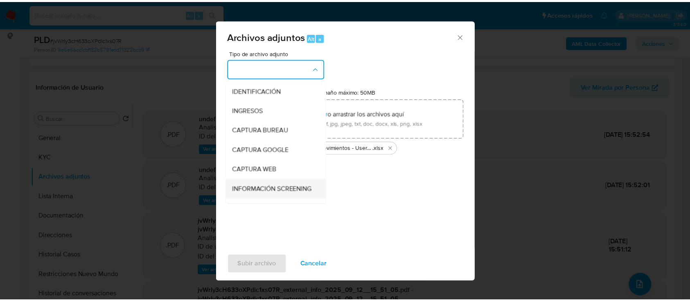
scroll to position [109, 0]
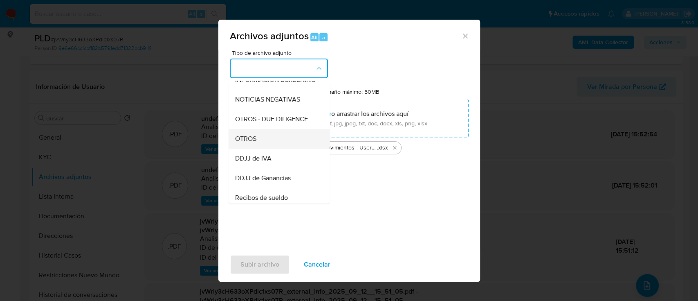
click at [275, 148] on div "OTROS" at bounding box center [276, 139] width 83 height 20
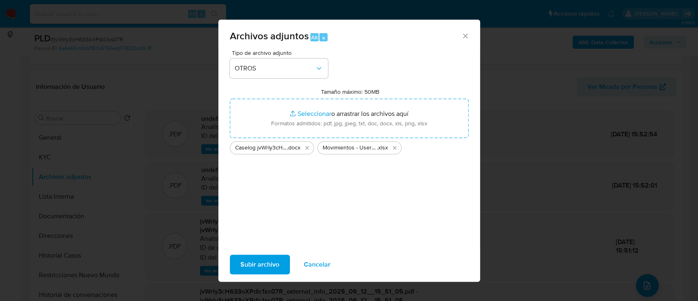
click at [271, 260] on span "Subir archivo" at bounding box center [260, 264] width 39 height 18
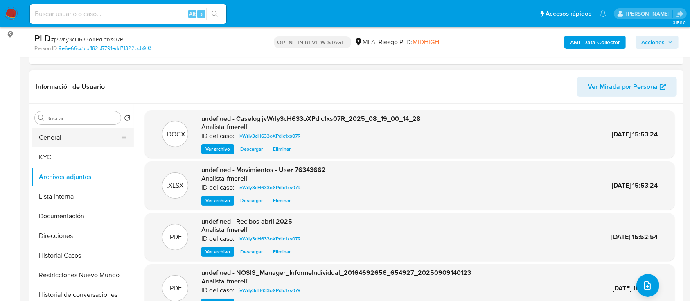
click at [60, 132] on button "General" at bounding box center [80, 138] width 96 height 20
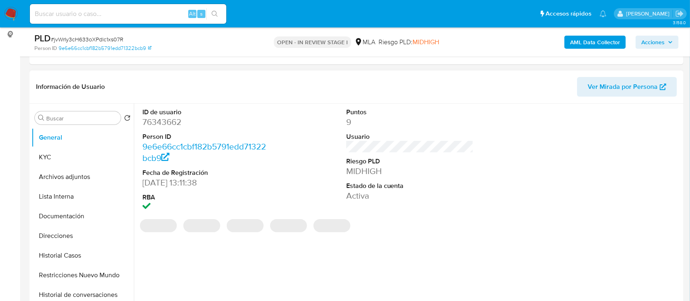
click at [168, 124] on dd "76343662" at bounding box center [206, 121] width 128 height 11
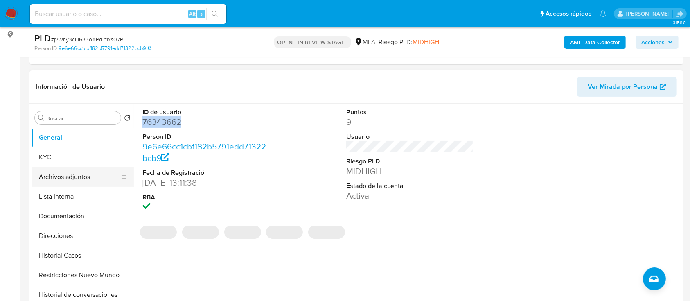
click at [78, 174] on button "Archivos adjuntos" at bounding box center [80, 177] width 96 height 20
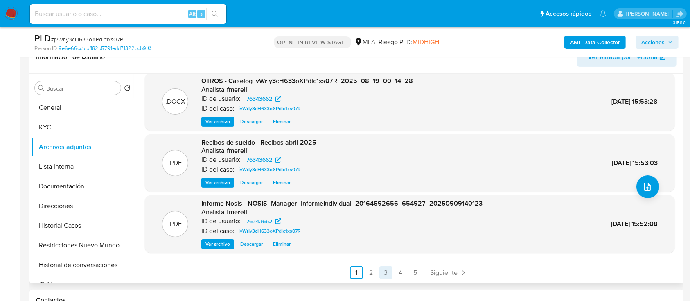
scroll to position [164, 0]
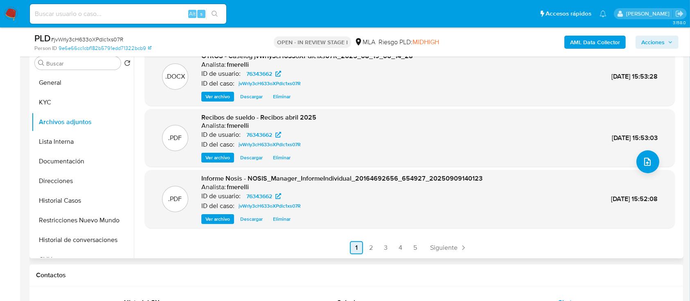
click at [374, 247] on link "2" at bounding box center [371, 247] width 13 height 13
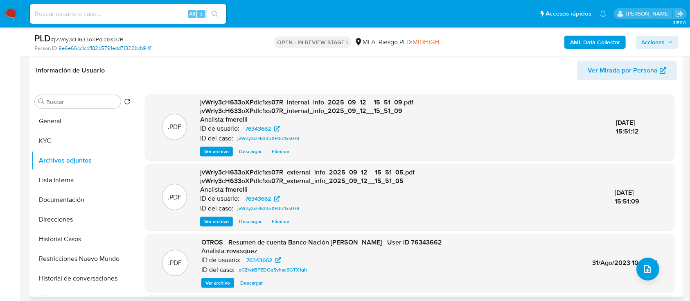
scroll to position [109, 0]
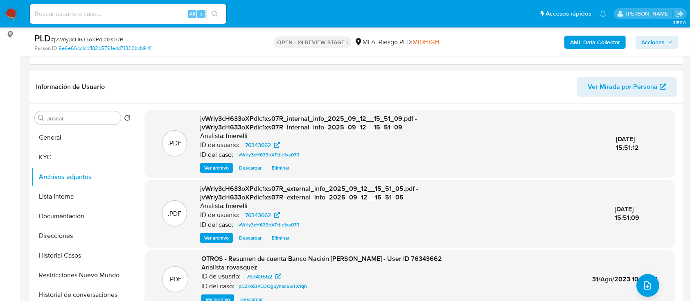
click at [108, 34] on div "PLD # jvWrIy3cH633oXPdlc1xs07R" at bounding box center [140, 38] width 212 height 12
copy span "jvWrIy3cH633oXPdlc1xs07R"
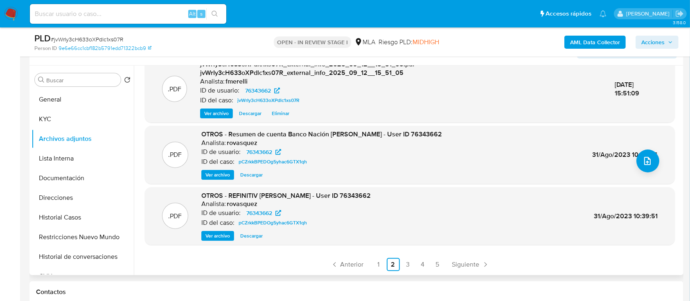
scroll to position [164, 0]
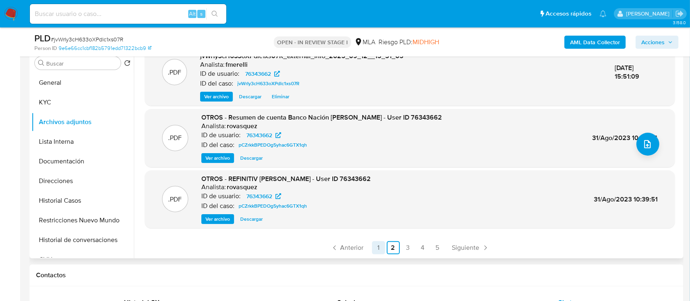
drag, startPoint x: 350, startPoint y: 248, endPoint x: 351, endPoint y: 243, distance: 4.9
click at [350, 248] on span "Anterior" at bounding box center [351, 247] width 23 height 7
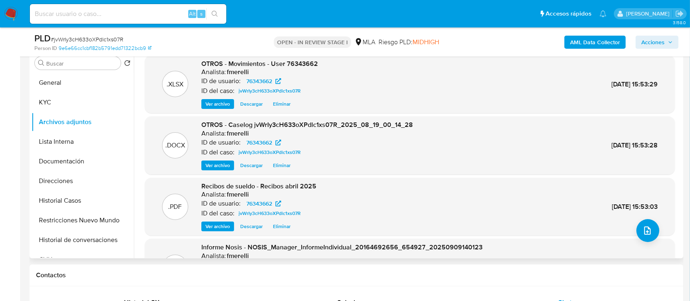
scroll to position [69, 0]
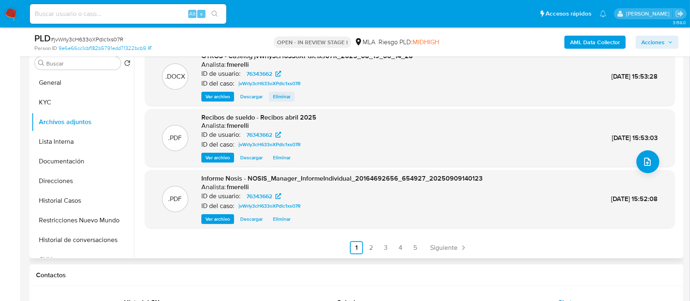
drag, startPoint x: 229, startPoint y: 266, endPoint x: 291, endPoint y: 99, distance: 178.0
click at [230, 266] on div "Contactos" at bounding box center [356, 275] width 654 height 22
click at [68, 88] on button "General" at bounding box center [80, 83] width 96 height 20
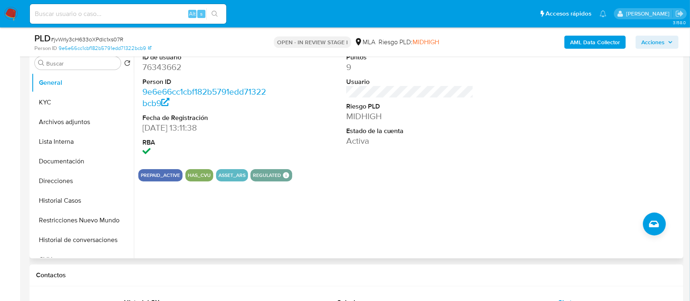
click at [173, 66] on dd "76343662" at bounding box center [206, 66] width 128 height 11
copy dd "76343662"
click at [83, 124] on button "Archivos adjuntos" at bounding box center [80, 122] width 96 height 20
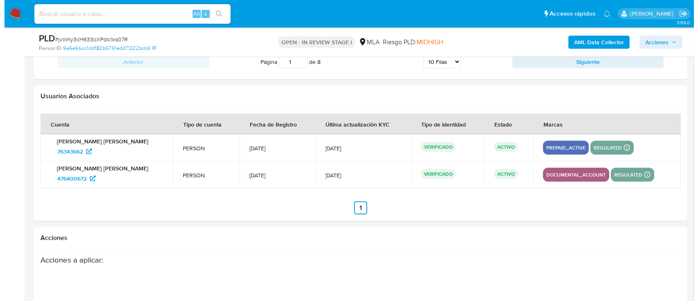
scroll to position [77, 0]
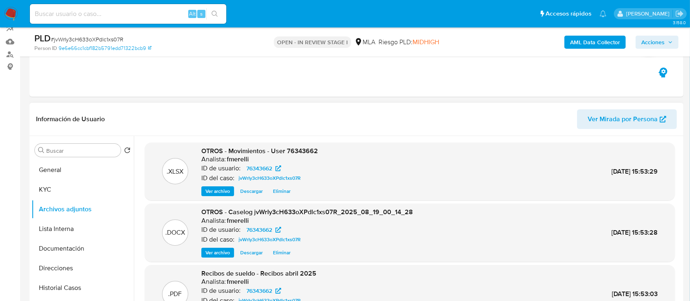
click at [210, 257] on span "Ver archivo" at bounding box center [217, 252] width 25 height 8
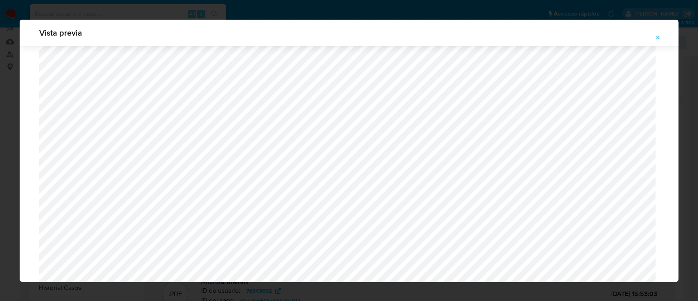
scroll to position [755, 0]
click at [659, 37] on icon "Attachment preview" at bounding box center [658, 37] width 7 height 7
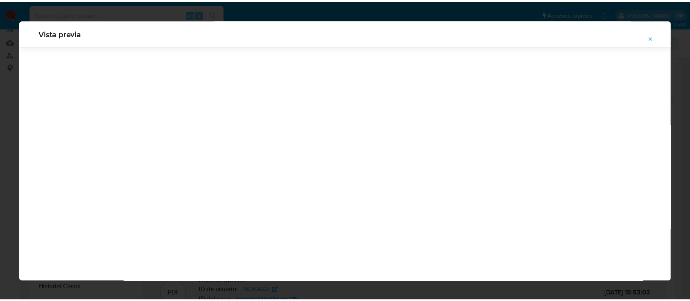
scroll to position [26, 0]
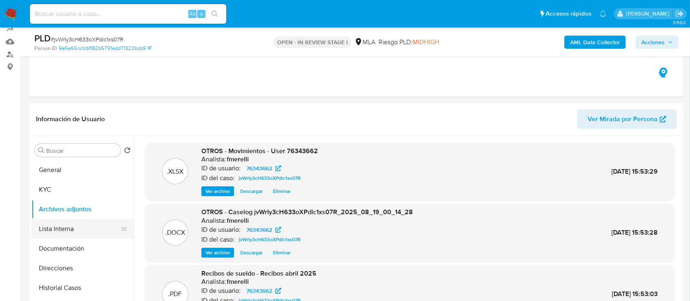
click at [65, 221] on button "Lista Interna" at bounding box center [80, 229] width 96 height 20
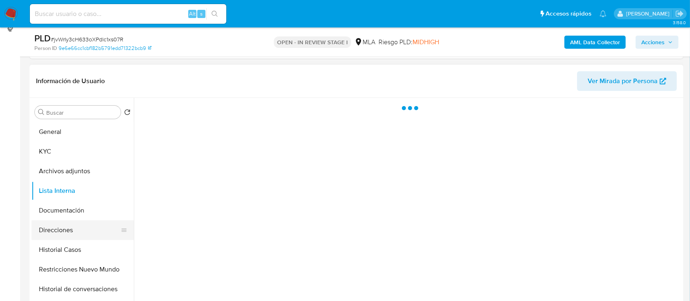
scroll to position [131, 0]
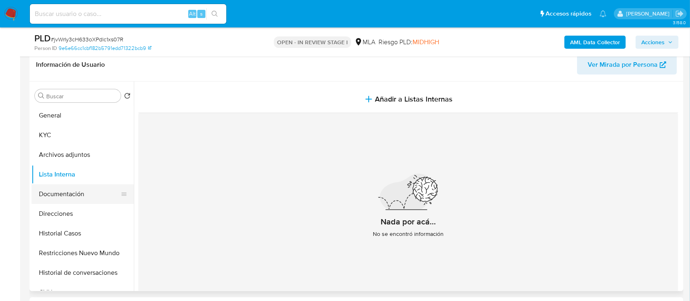
click at [61, 193] on button "Documentación" at bounding box center [80, 194] width 96 height 20
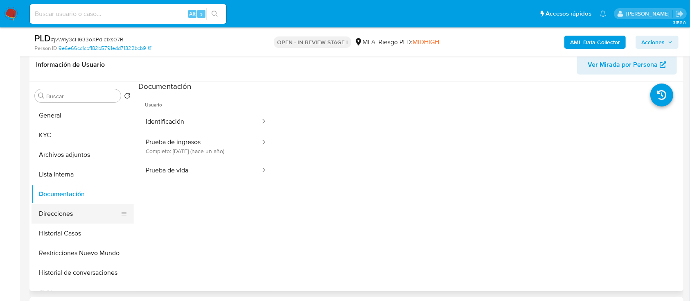
click at [58, 210] on button "Direcciones" at bounding box center [80, 214] width 96 height 20
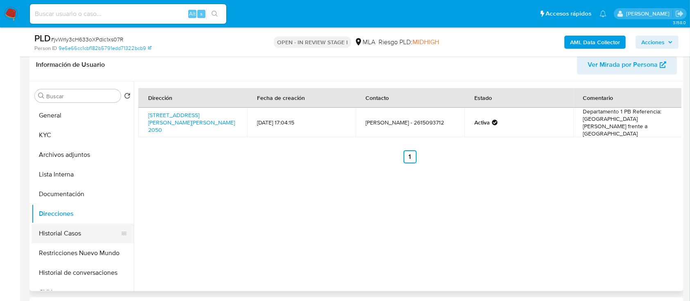
click at [58, 229] on button "Historial Casos" at bounding box center [80, 233] width 96 height 20
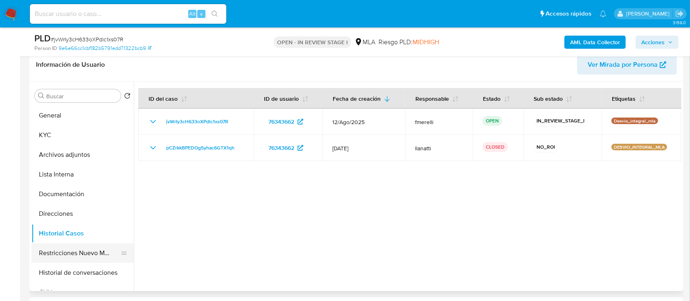
click at [59, 252] on button "Restricciones Nuevo Mundo" at bounding box center [80, 253] width 96 height 20
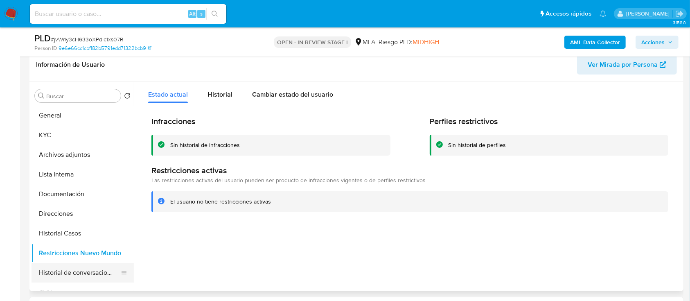
click at [65, 273] on button "Historial de conversaciones" at bounding box center [80, 273] width 96 height 20
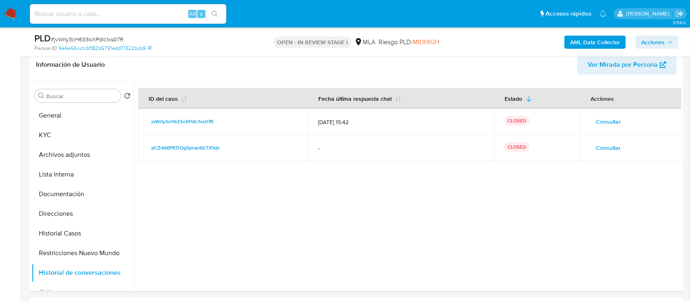
click at [650, 41] on span "Acciones" at bounding box center [652, 42] width 23 height 13
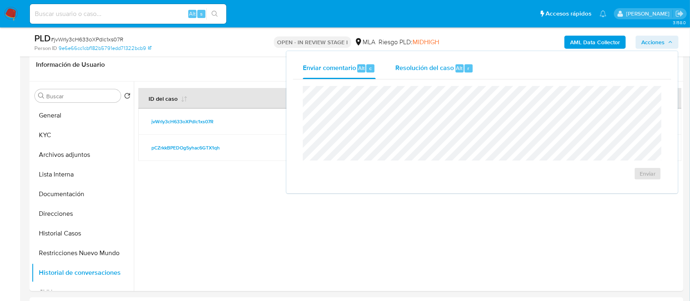
click at [409, 65] on span "Resolución del caso" at bounding box center [424, 67] width 59 height 9
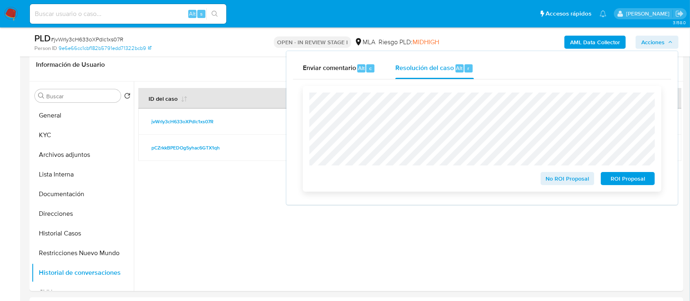
drag, startPoint x: 575, startPoint y: 179, endPoint x: 567, endPoint y: 184, distance: 9.8
click at [576, 178] on span "No ROI Proposal" at bounding box center [567, 178] width 43 height 11
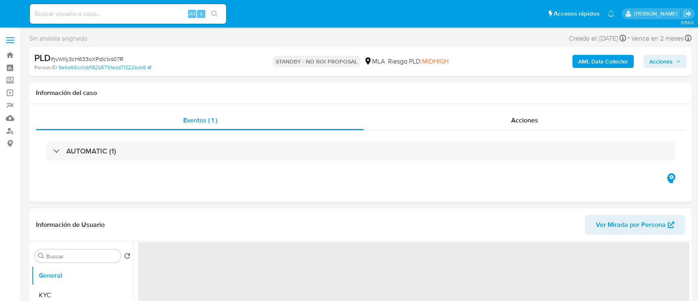
select select "10"
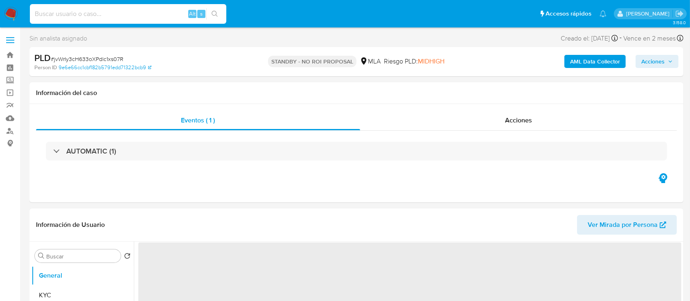
click at [119, 9] on input at bounding box center [128, 14] width 196 height 11
paste input "RpXW19K03efvsQsceeWHwKyG"
type input "RpXW19K03efvsQsceeWHwKyG"
select select "10"
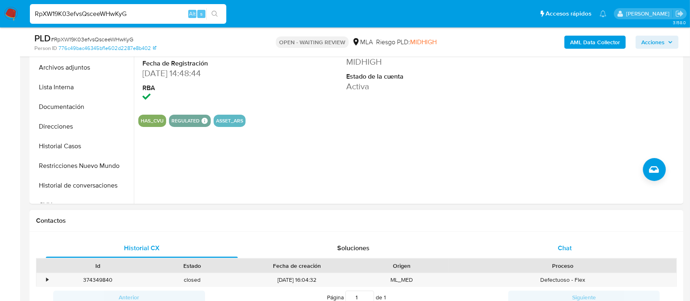
click at [563, 246] on span "Chat" at bounding box center [565, 247] width 14 height 9
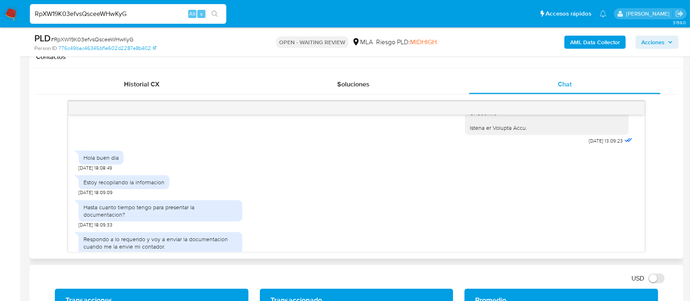
scroll to position [1172, 0]
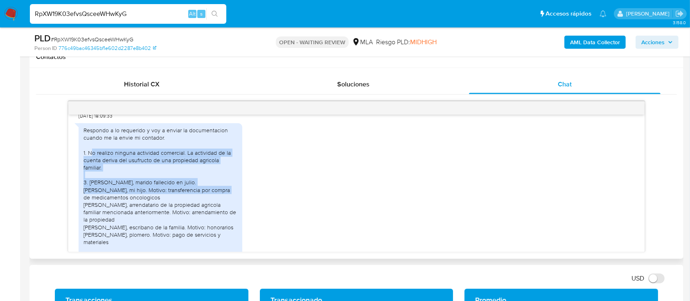
drag, startPoint x: 90, startPoint y: 165, endPoint x: 208, endPoint y: 199, distance: 123.0
click at [208, 199] on div "Respondo a lo requerido y voy a enviar la documentacion cuando me la envie mi c…" at bounding box center [160, 193] width 154 height 134
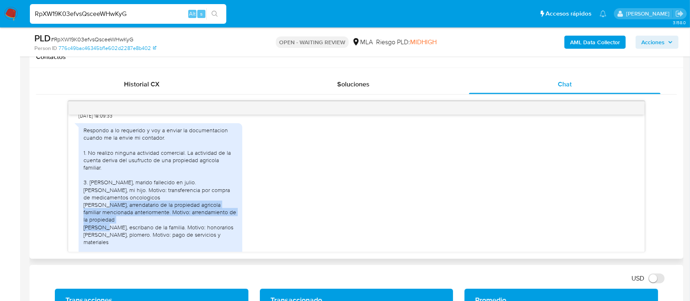
drag, startPoint x: 88, startPoint y: 212, endPoint x: 158, endPoint y: 228, distance: 70.9
click at [158, 228] on div "Respondo a lo requerido y voy a enviar la documentacion cuando me la envie mi c…" at bounding box center [160, 193] width 154 height 134
drag, startPoint x: 124, startPoint y: 237, endPoint x: 196, endPoint y: 239, distance: 72.8
click at [198, 239] on div "Respondo a lo requerido y voy a enviar la documentacion cuando me la envie mi c…" at bounding box center [160, 193] width 154 height 134
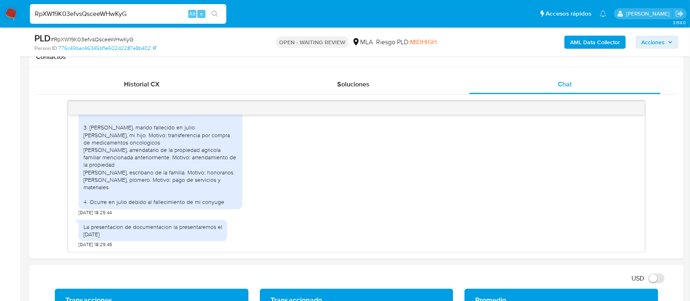
click at [168, 12] on input "RpXW19K03efvsQsceeWHwKyG" at bounding box center [128, 14] width 196 height 11
paste input "40VQrwcm1gM6hhIp4bMDT1Sq"
type input "40VQrwcm1gM6hhIp4bMDT1Sq"
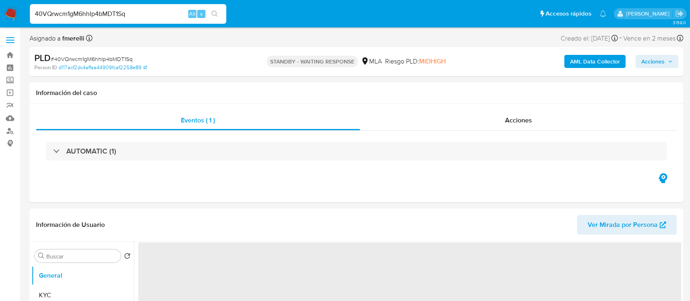
select select "10"
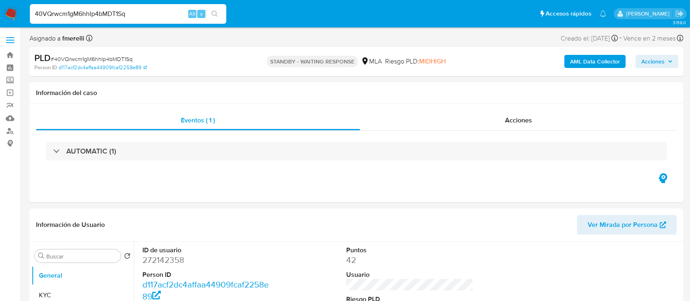
click at [13, 11] on img at bounding box center [11, 14] width 14 height 14
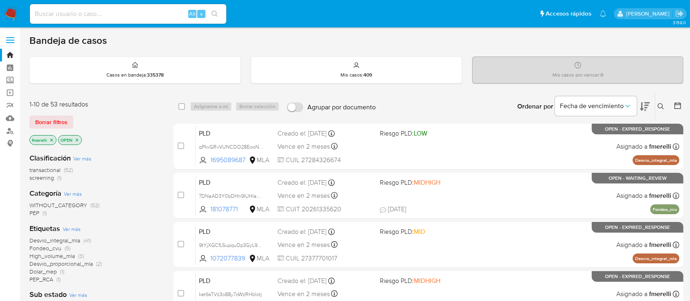
click at [159, 19] on div "Alt s" at bounding box center [128, 14] width 196 height 20
click at [162, 14] on input at bounding box center [128, 14] width 196 height 11
paste input "YUq84j5FjH6rhiQgqWnYSjOk"
type input "YUq84j5FjH6rhiQgqWnYSjOk"
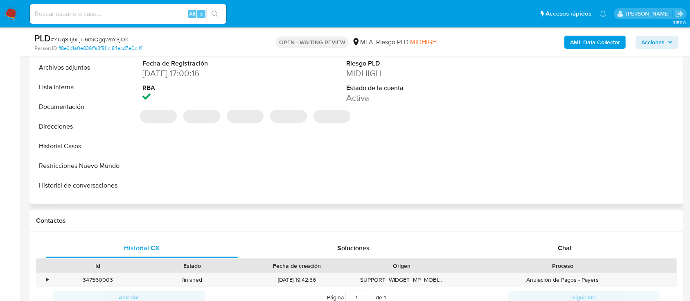
click at [550, 243] on div "Chat" at bounding box center [565, 248] width 192 height 20
select select "10"
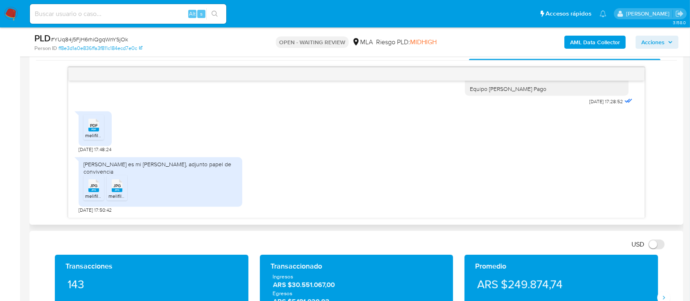
scroll to position [382, 0]
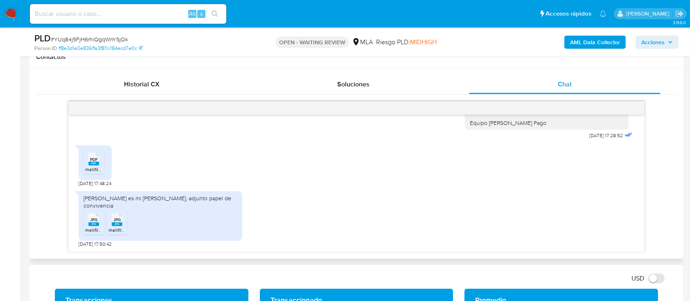
drag, startPoint x: 167, startPoint y: 198, endPoint x: 200, endPoint y: 207, distance: 33.8
click at [200, 207] on div "[DATE] 17:39:15 PDF PDF melifile9054013273962712499.pdf PDF PDF melifile6330842…" at bounding box center [356, 183] width 576 height 137
click at [88, 165] on icon "PDF" at bounding box center [93, 159] width 11 height 14
click at [170, 16] on input at bounding box center [128, 14] width 196 height 11
paste input "Az2tfnO3g2JGQCZnpdVfZA6k"
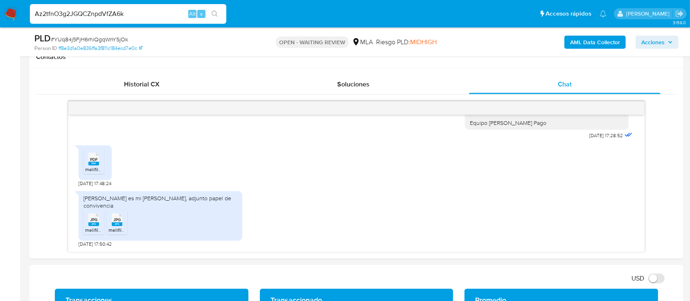
type input "Az2tfnO3g2JGQCZnpdVfZA6k"
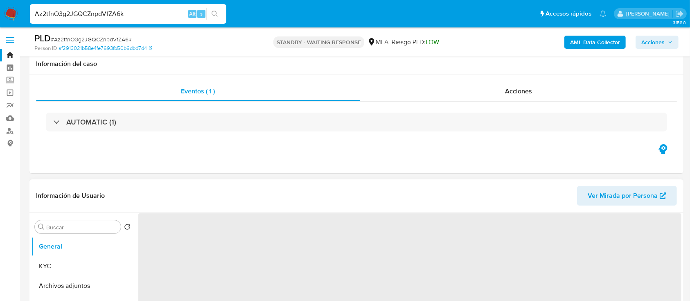
scroll to position [54, 0]
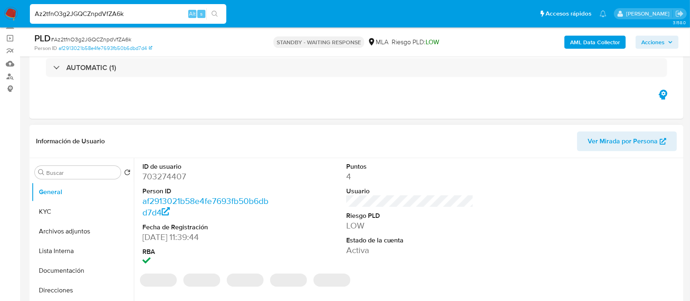
select select "10"
click at [145, 15] on input "Az2tfnO3g2JGQCZnpdVfZA6k" at bounding box center [128, 14] width 196 height 11
paste input "eZ3A5OpRZw8LERak4iuDFuv"
type input "AeZ3A5OpRZw8LERak4iuDFuv"
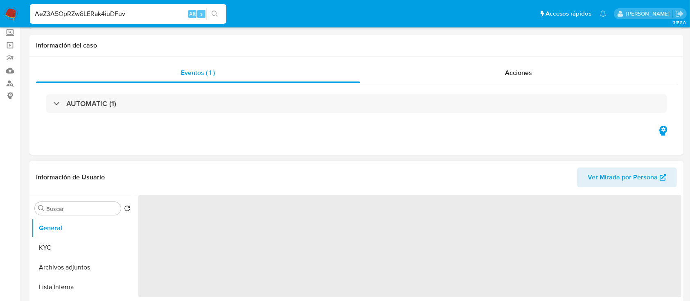
scroll to position [109, 0]
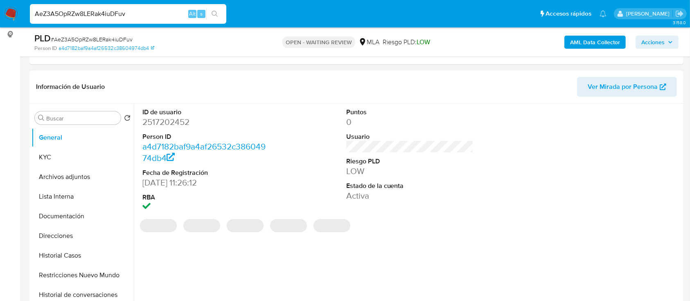
select select "10"
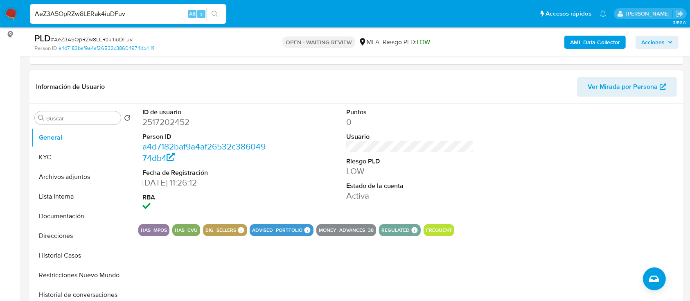
click at [10, 16] on img at bounding box center [11, 14] width 14 height 14
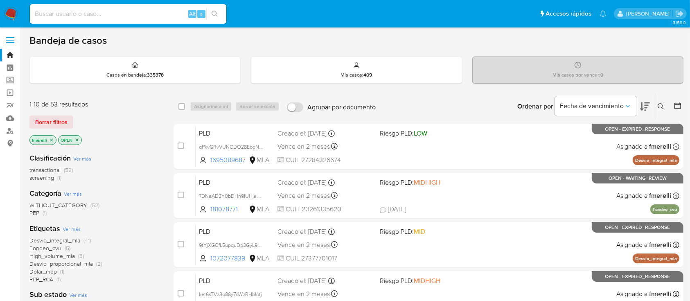
click at [665, 107] on button at bounding box center [662, 106] width 14 height 10
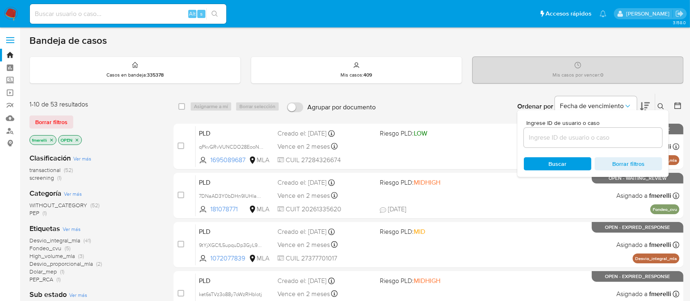
click at [602, 139] on input at bounding box center [593, 137] width 138 height 11
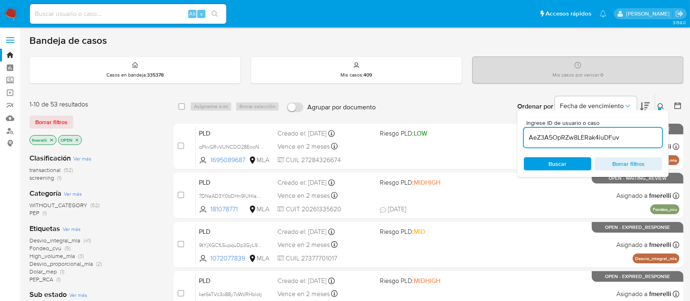
type input "AeZ3A5OpRZw8LERak4iuDFuv"
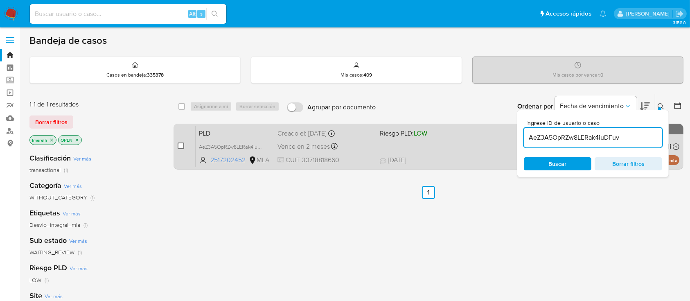
click at [181, 144] on input "checkbox" at bounding box center [181, 145] width 7 height 7
checkbox input "true"
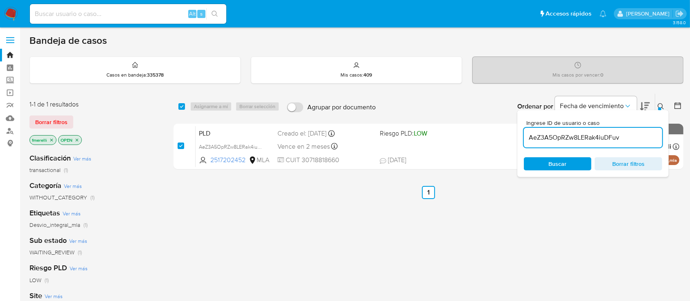
checkbox input "true"
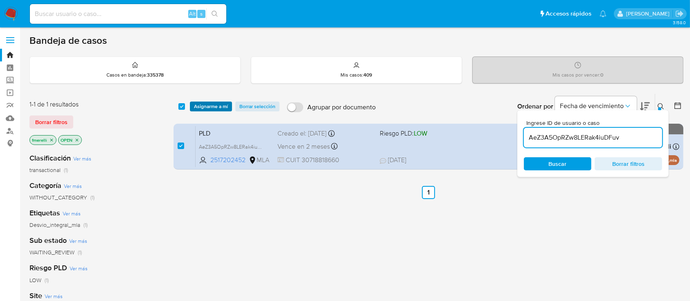
click at [205, 104] on span "Asignarme a mí" at bounding box center [211, 106] width 34 height 8
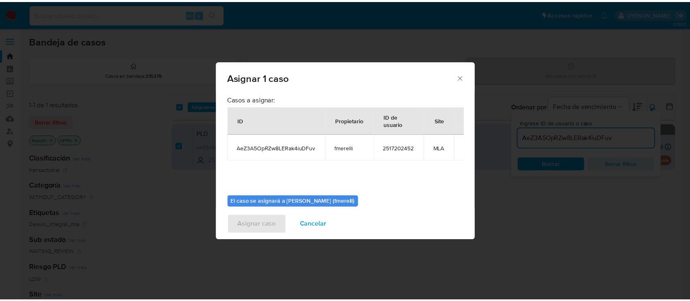
scroll to position [42, 0]
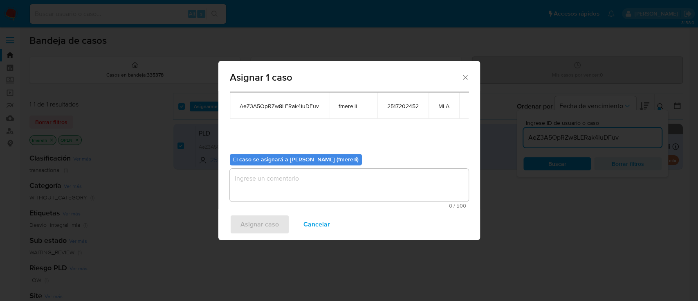
click at [315, 180] on textarea "assign-modal" at bounding box center [349, 185] width 239 height 33
click at [274, 219] on span "Asignar caso" at bounding box center [260, 224] width 38 height 18
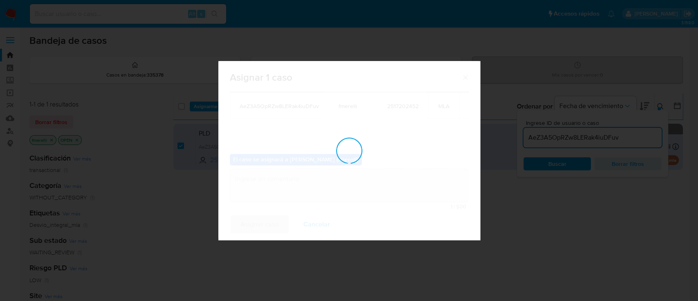
checkbox input "false"
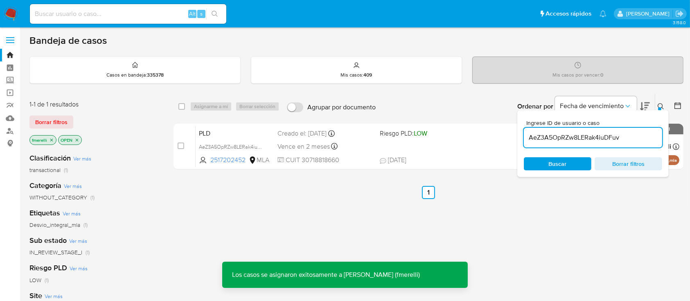
click at [375, 147] on div "PLD AeZ3A5OpRZw8LERak4iuDFuv 2517202452 MLA Riesgo PLD: LOW Creado el: 12/08/20…" at bounding box center [438, 146] width 484 height 41
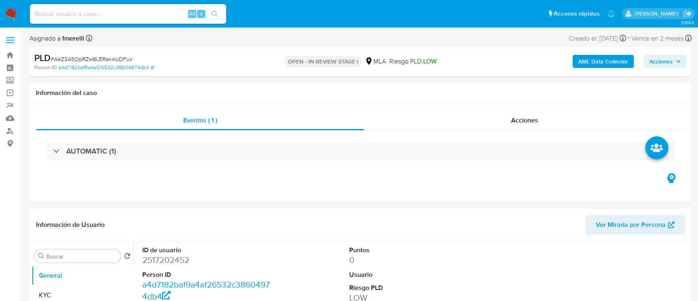
select select "10"
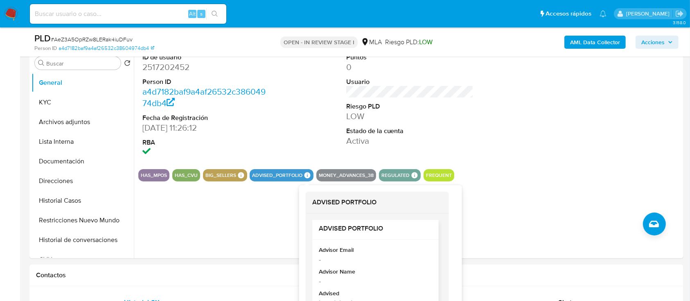
scroll to position [7, 0]
click at [221, 235] on div "ID de usuario 2517202452 Person ID a4d7182baf9a4af26532c38604974db4 Fecha de Re…" at bounding box center [407, 153] width 547 height 209
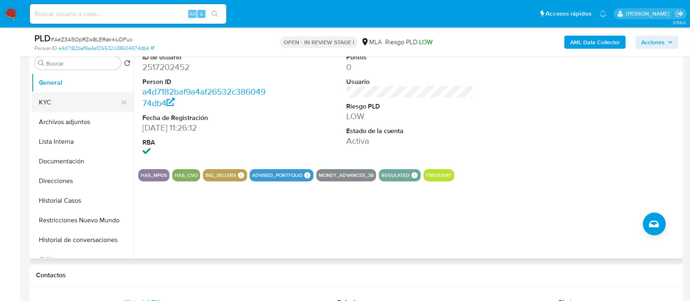
drag, startPoint x: 326, startPoint y: 0, endPoint x: 68, endPoint y: 106, distance: 279.6
click at [68, 106] on button "KYC" at bounding box center [80, 102] width 96 height 20
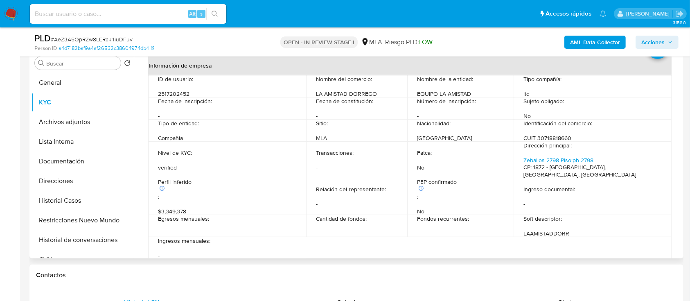
scroll to position [109, 0]
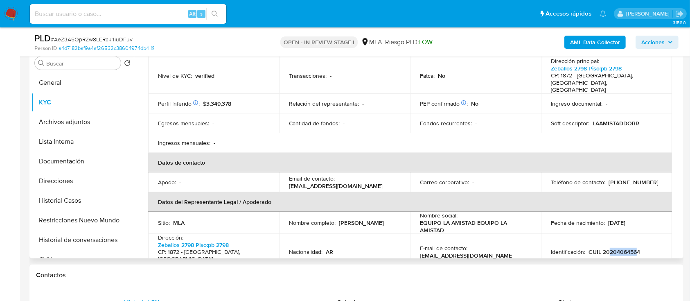
drag, startPoint x: 606, startPoint y: 239, endPoint x: 634, endPoint y: 241, distance: 27.9
click at [634, 248] on p "CUIL 20204064564" at bounding box center [614, 251] width 52 height 7
copy p "20406456"
click at [76, 164] on button "Documentación" at bounding box center [80, 161] width 96 height 20
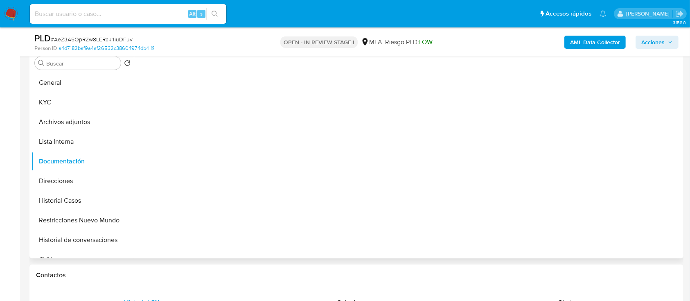
scroll to position [0, 0]
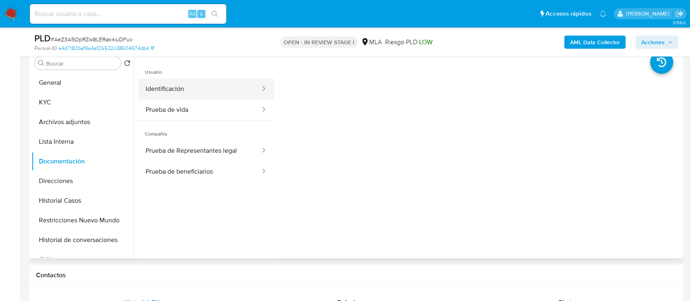
click at [194, 94] on button "Identificación" at bounding box center [199, 89] width 123 height 21
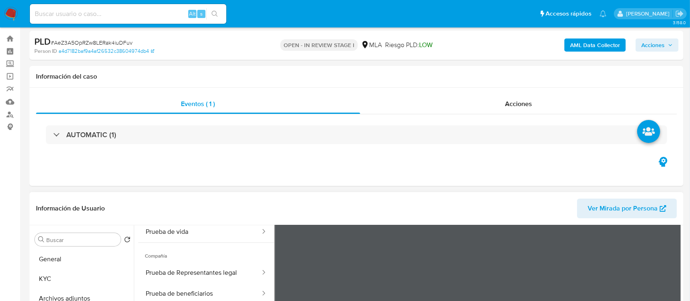
scroll to position [54, 0]
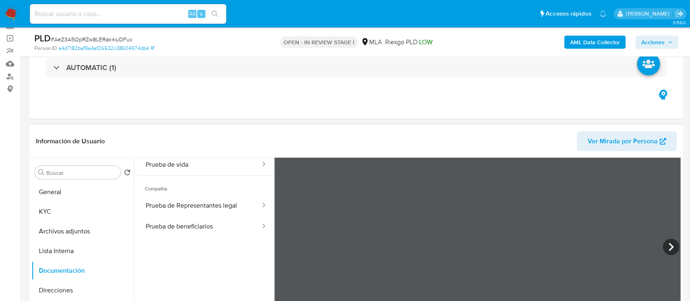
drag, startPoint x: 199, startPoint y: 165, endPoint x: 254, endPoint y: 176, distance: 56.2
click at [199, 164] on button "Prueba de vida" at bounding box center [199, 164] width 123 height 21
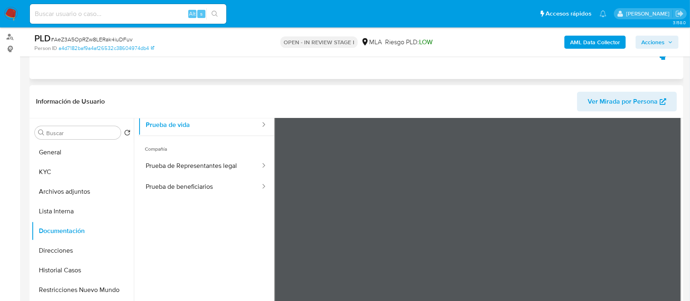
scroll to position [109, 0]
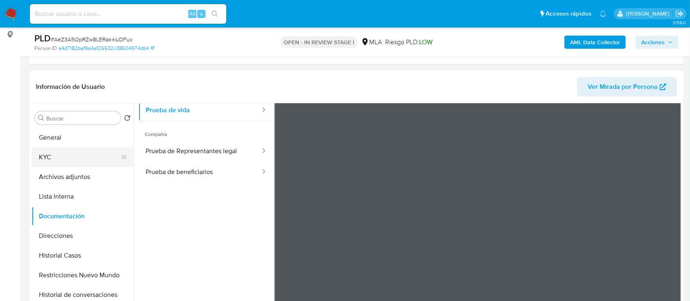
click at [50, 152] on button "KYC" at bounding box center [80, 157] width 96 height 20
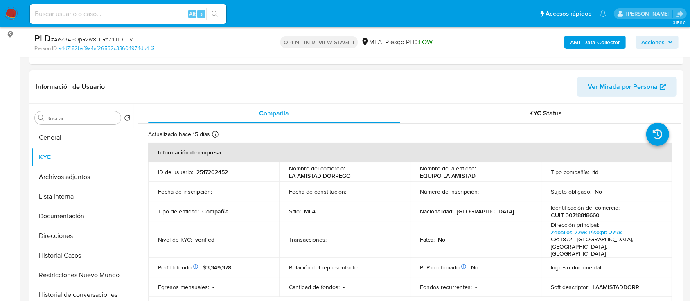
click at [581, 214] on p "CUIT 30718818660" at bounding box center [575, 214] width 49 height 7
copy p "30718818660"
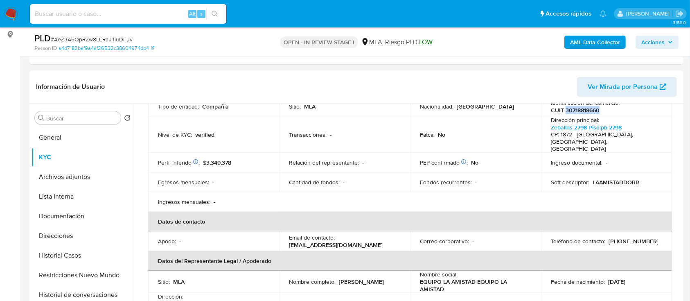
scroll to position [109, 0]
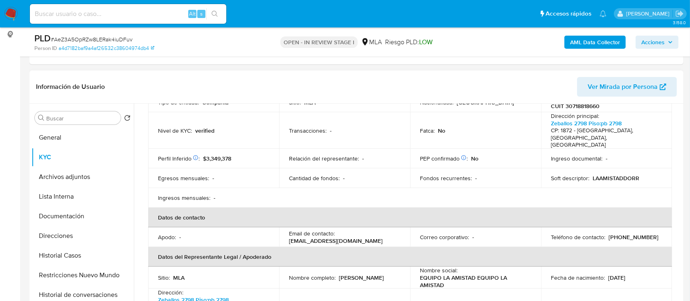
click at [622, 233] on p "(11) 64393733" at bounding box center [633, 236] width 50 height 7
copy p "64393733"
drag, startPoint x: 364, startPoint y: 235, endPoint x: 288, endPoint y: 236, distance: 76.1
click at [289, 236] on div "Email de contacto : dorregoamistad@gmail.com" at bounding box center [344, 237] width 111 height 15
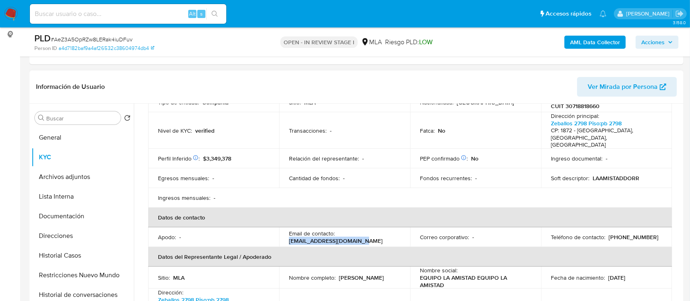
copy p "dorregoamistad@gmail.com"
click at [61, 135] on button "General" at bounding box center [80, 138] width 96 height 20
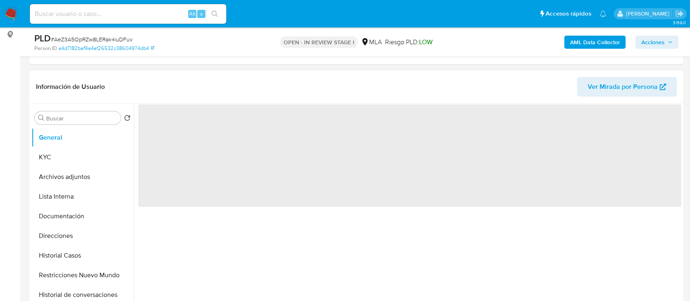
scroll to position [0, 0]
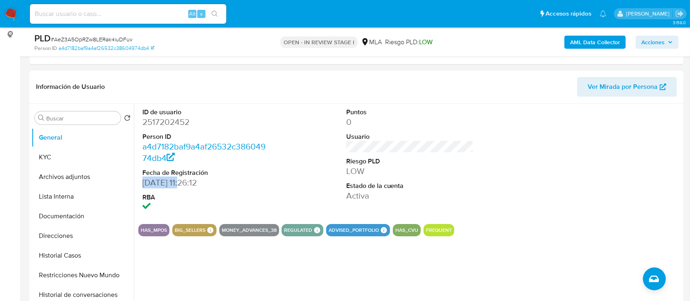
drag, startPoint x: 142, startPoint y: 182, endPoint x: 186, endPoint y: 185, distance: 43.9
click at [186, 185] on dd "[DATE] 11:26:12" at bounding box center [206, 182] width 128 height 11
copy dd "24/06/2025"
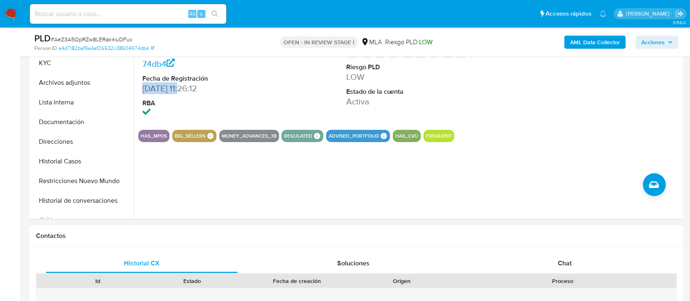
scroll to position [327, 0]
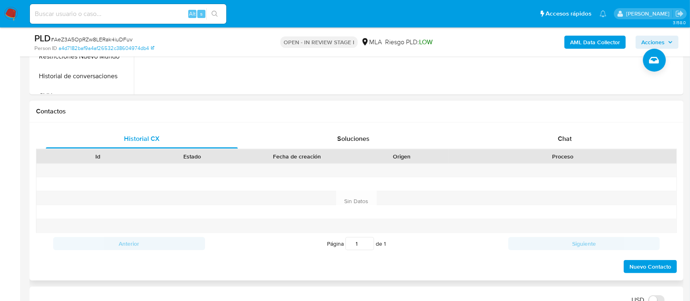
click at [565, 126] on div "Historial CX Soluciones Chat Id Estado Fecha de creación Origen Proceso Anterio…" at bounding box center [356, 201] width 654 height 158
click at [549, 139] on div "Chat" at bounding box center [565, 139] width 192 height 20
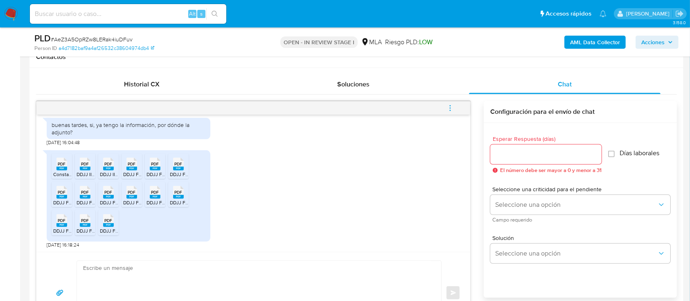
scroll to position [519, 0]
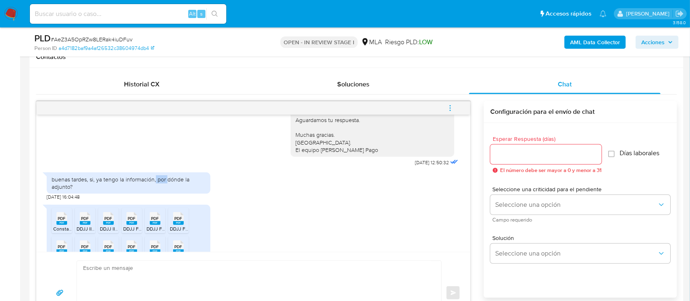
click at [168, 190] on div "buenas tardes, si, ya tengo la información, por dónde la adjunto?" at bounding box center [129, 183] width 154 height 15
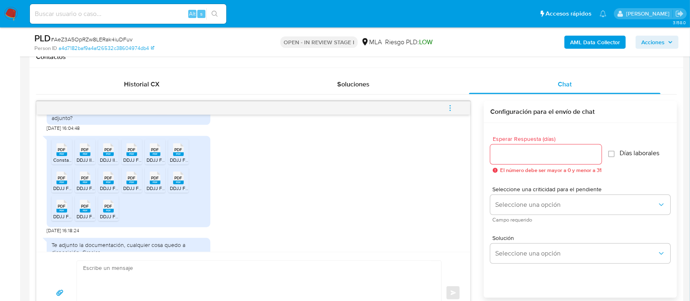
scroll to position [628, 0]
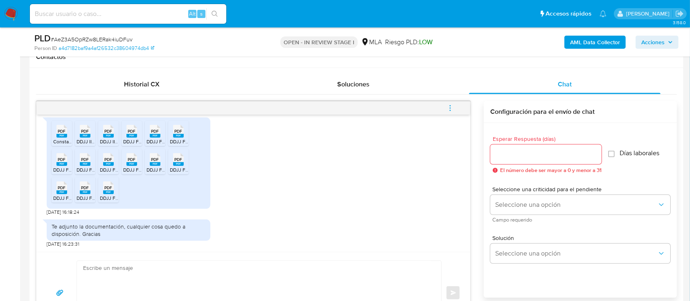
click at [143, 288] on textarea at bounding box center [257, 293] width 348 height 64
type textarea "("
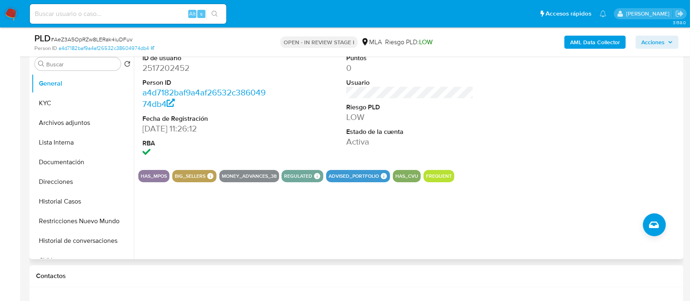
scroll to position [109, 0]
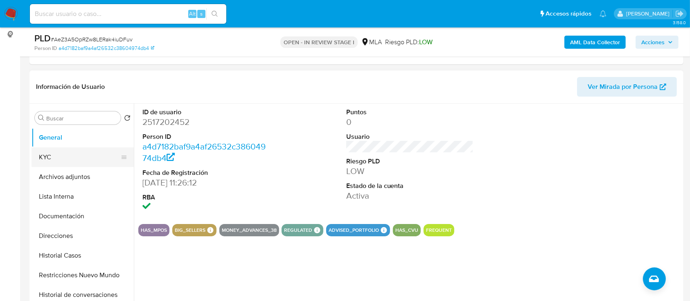
click at [36, 154] on button "KYC" at bounding box center [80, 157] width 96 height 20
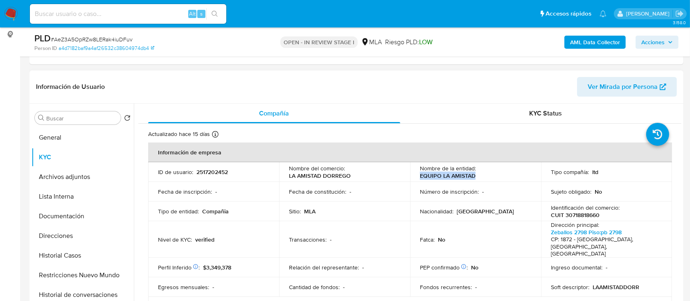
drag, startPoint x: 417, startPoint y: 178, endPoint x: 497, endPoint y: 180, distance: 79.8
click at [497, 180] on td "Nombre de la entidad : EQUIPO LA AMISTAD" at bounding box center [475, 172] width 131 height 20
copy p "EQUIPO LA AMISTAD"
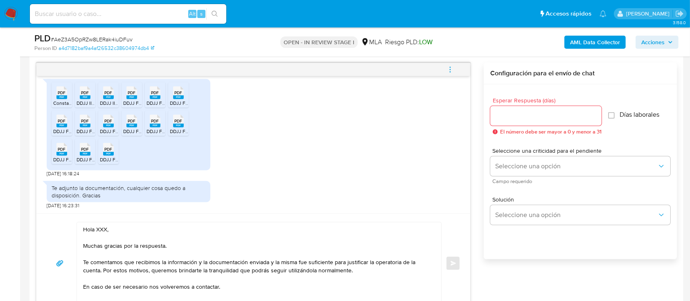
scroll to position [436, 0]
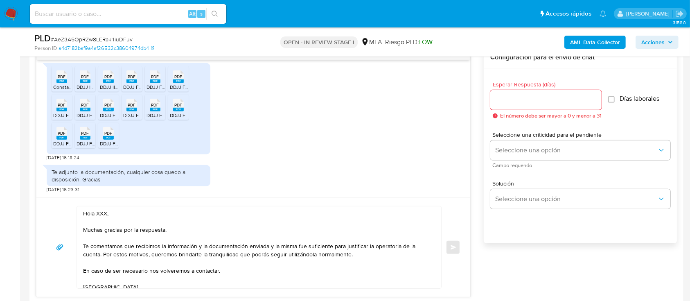
click at [103, 214] on textarea "Hola XXX, Muchas gracias por la respuesta. Te comentamos que recibimos la infor…" at bounding box center [257, 247] width 348 height 82
paste textarea "EQUIPO LA AMISTAD"
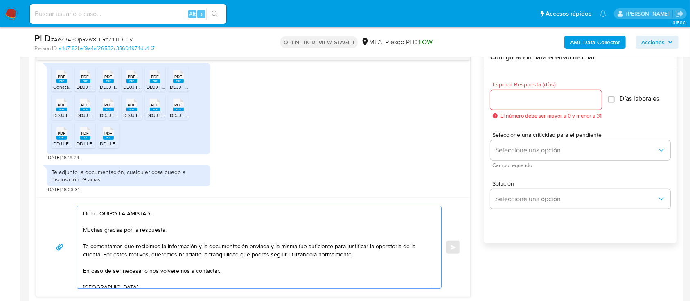
drag, startPoint x: 86, startPoint y: 231, endPoint x: 225, endPoint y: 236, distance: 138.8
click at [225, 236] on textarea "Hola EQUIPO LA AMISTAD, Muchas gracias por la respuesta. Te comentamos que reci…" at bounding box center [257, 247] width 348 height 82
click at [141, 248] on textarea "Hola EQUIPO LA AMISTAD, Muchas gracias por la respuesta. Te comentamos que reci…" at bounding box center [257, 247] width 348 height 82
click at [83, 244] on textarea "Hola EQUIPO LA AMISTAD, Muchas gracias por la respuesta. Te comentamos que reci…" at bounding box center [257, 247] width 348 height 82
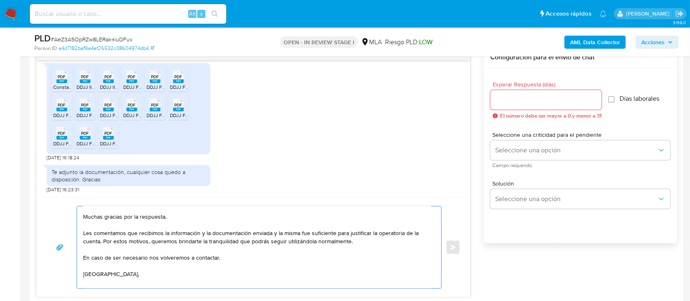
scroll to position [21, 0]
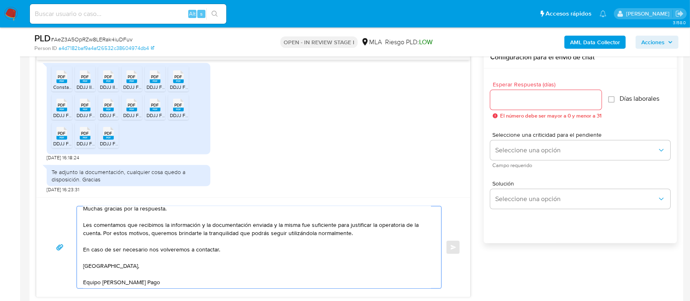
type textarea "Hola EQUIPO LA AMISTAD, Muchas gracias por la respuesta. Les comentamos que rec…"
click at [543, 97] on input "Esperar Respuesta (días)" at bounding box center [545, 100] width 111 height 11
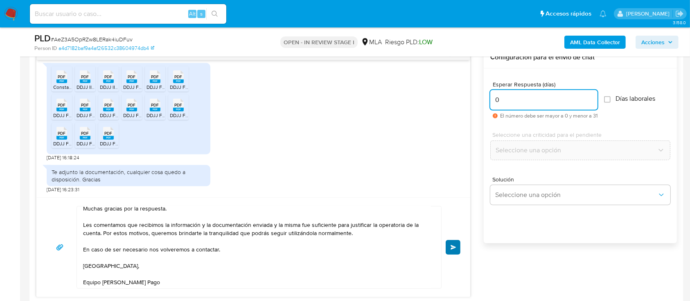
type input "0"
click at [451, 245] on span "Enviar" at bounding box center [453, 247] width 6 height 5
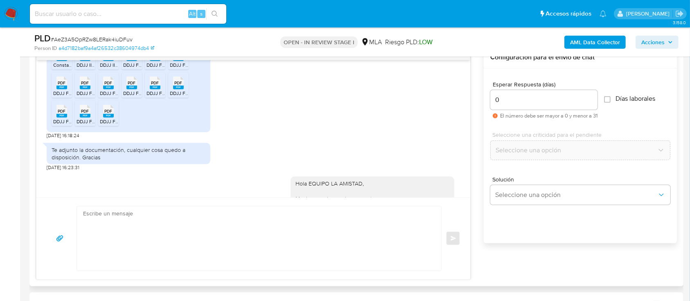
scroll to position [763, 0]
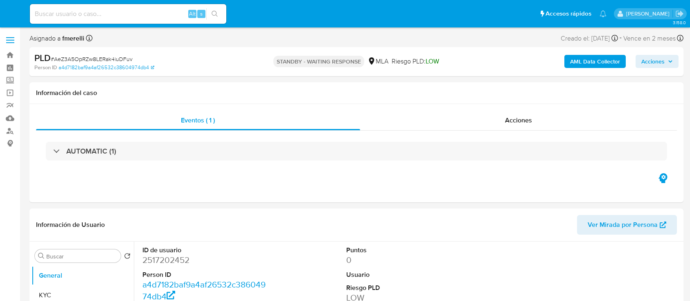
select select "10"
click at [11, 17] on img at bounding box center [11, 14] width 14 height 14
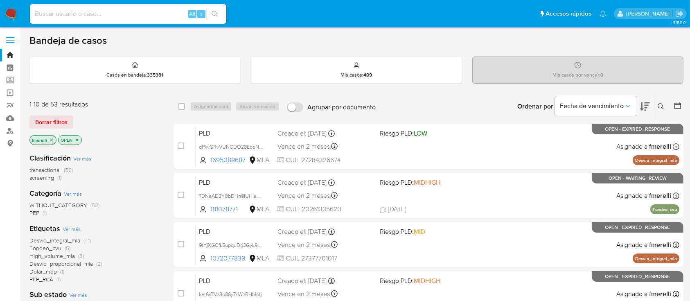
click at [658, 105] on icon at bounding box center [660, 106] width 6 height 6
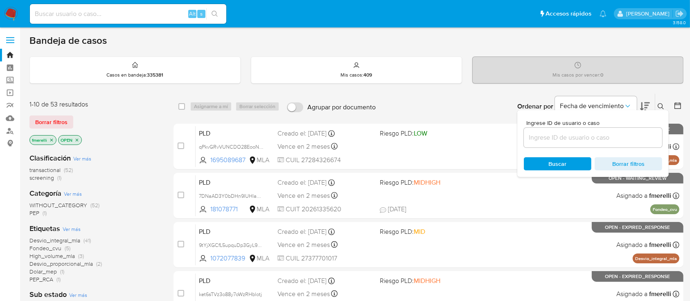
click at [623, 134] on input at bounding box center [593, 137] width 138 height 11
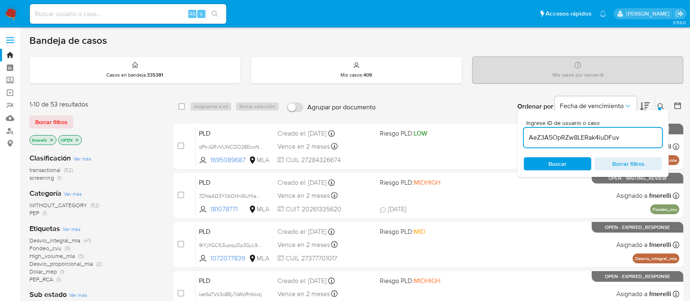
type input "AeZ3A5OpRZw8LERak4iuDFuv"
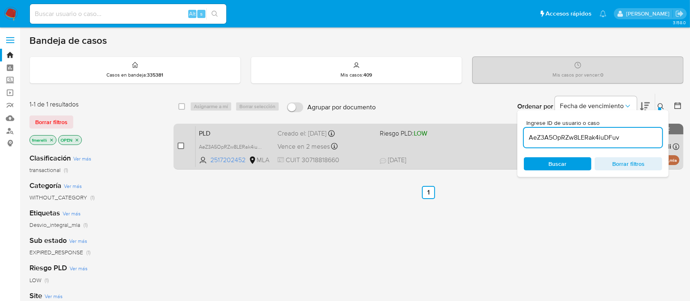
click at [182, 144] on input "checkbox" at bounding box center [181, 145] width 7 height 7
checkbox input "true"
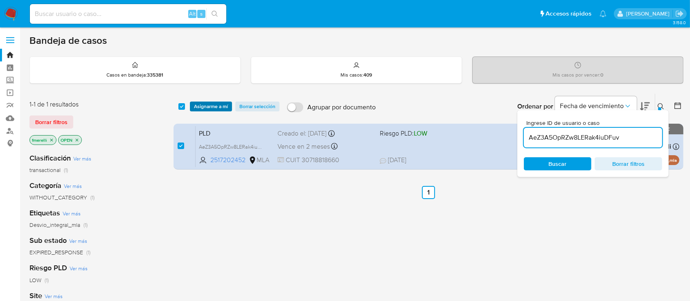
click at [221, 102] on span "Asignarme a mí" at bounding box center [211, 106] width 34 height 8
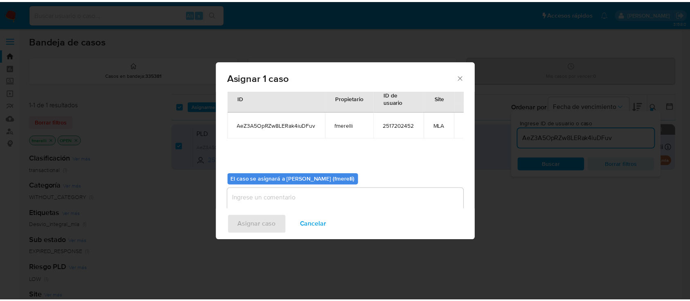
scroll to position [42, 0]
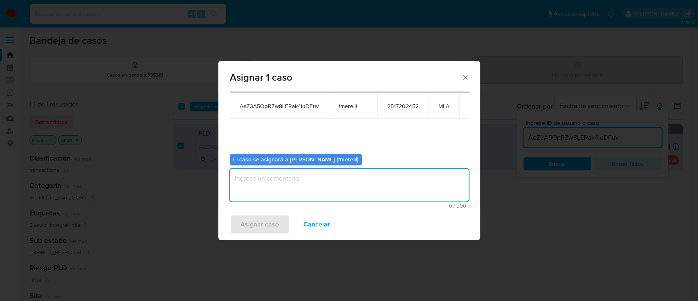
click at [319, 179] on textarea "assign-modal" at bounding box center [349, 185] width 239 height 33
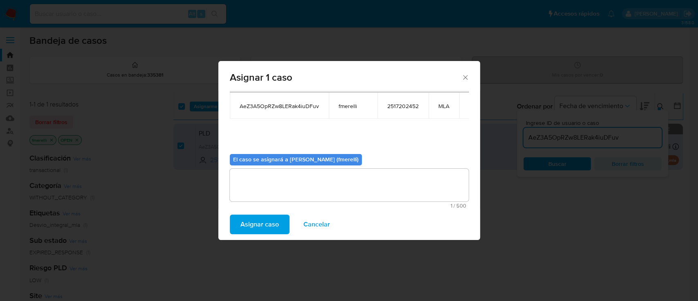
click at [233, 221] on button "Asignar caso" at bounding box center [260, 224] width 60 height 20
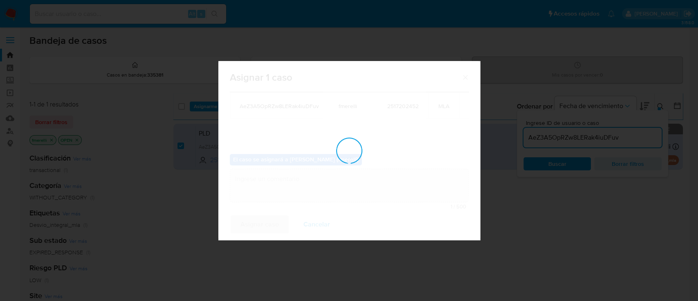
checkbox input "false"
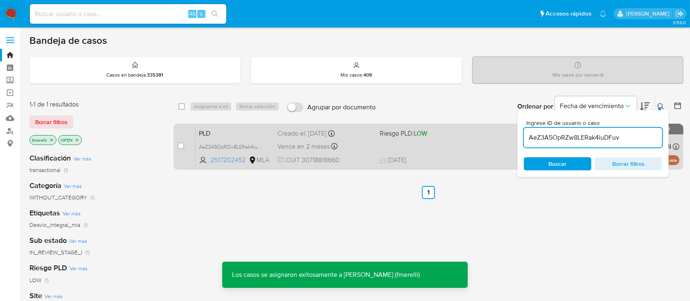
click at [388, 149] on div "PLD AeZ3A5OpRZw8LERak4iuDFuv 2517202452 MLA Riesgo PLD: LOW Creado el: 12/08/20…" at bounding box center [438, 146] width 484 height 41
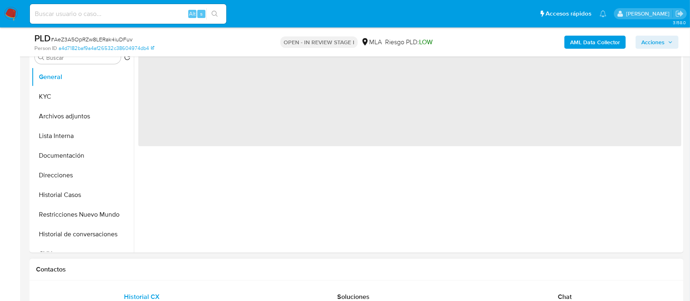
scroll to position [327, 0]
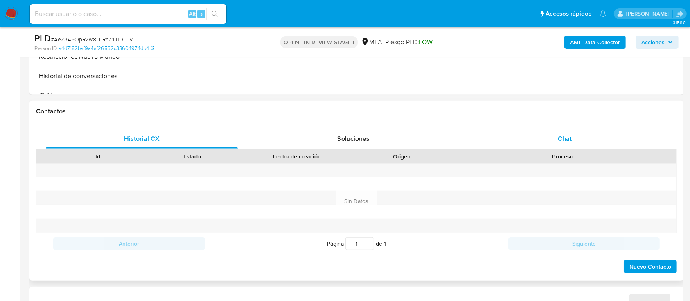
click at [579, 138] on div "Chat" at bounding box center [565, 139] width 192 height 20
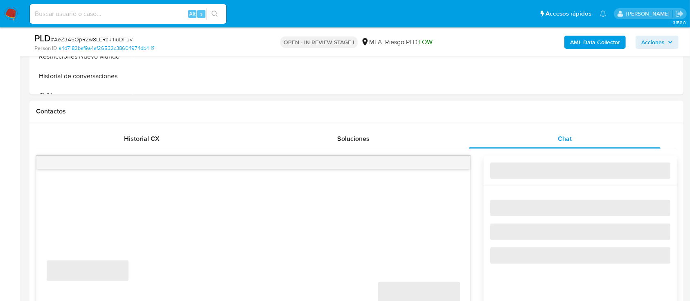
select select "10"
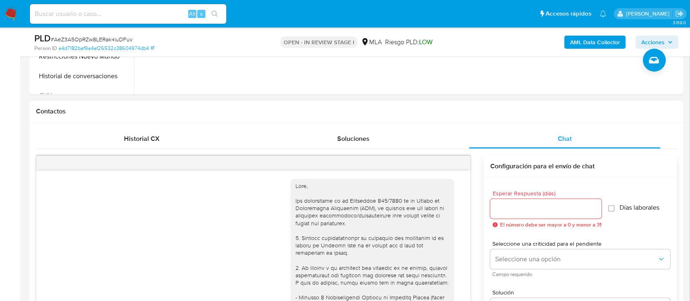
scroll to position [763, 0]
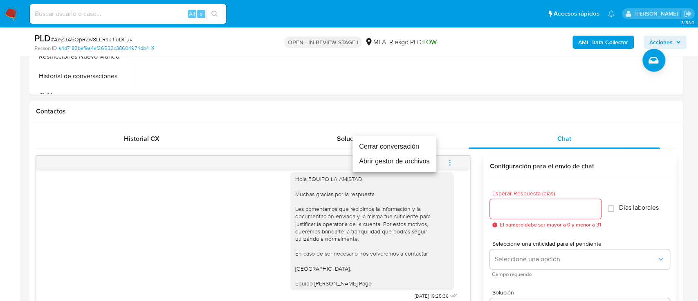
click at [388, 146] on li "Cerrar conversación" at bounding box center [395, 146] width 84 height 15
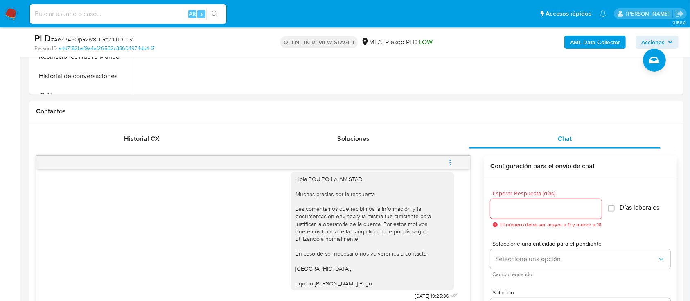
scroll to position [54, 0]
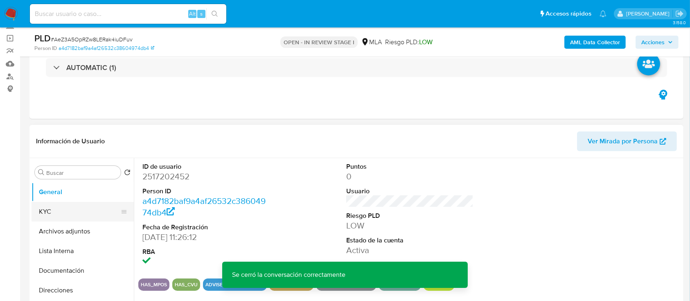
click at [56, 214] on button "KYC" at bounding box center [80, 212] width 96 height 20
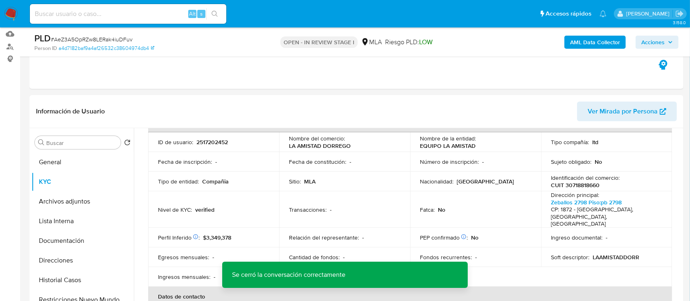
scroll to position [109, 0]
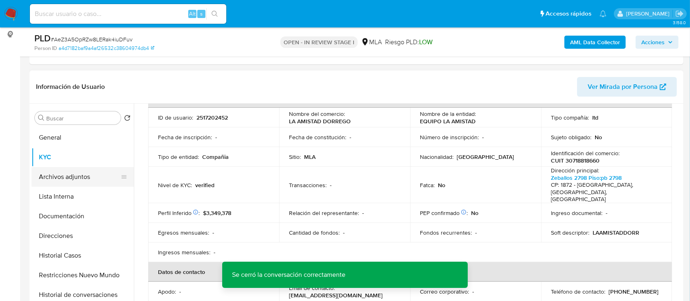
click at [62, 172] on button "Archivos adjuntos" at bounding box center [80, 177] width 96 height 20
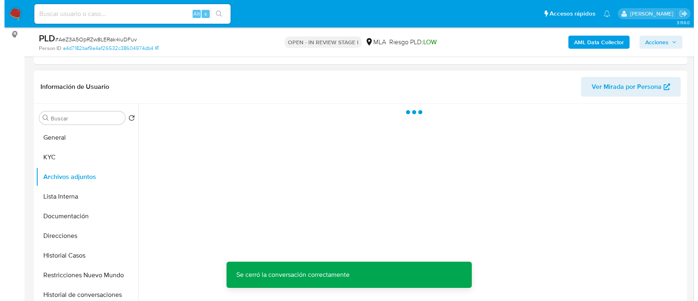
scroll to position [0, 0]
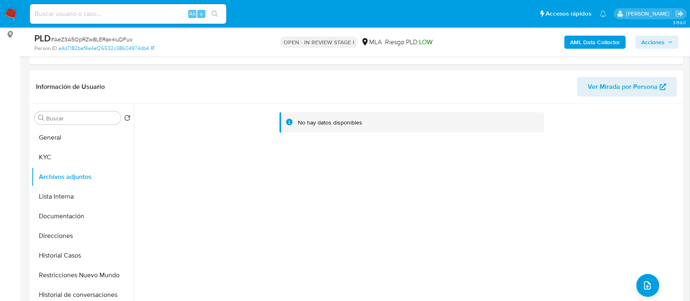
click at [589, 41] on b "AML Data Collector" at bounding box center [595, 42] width 50 height 13
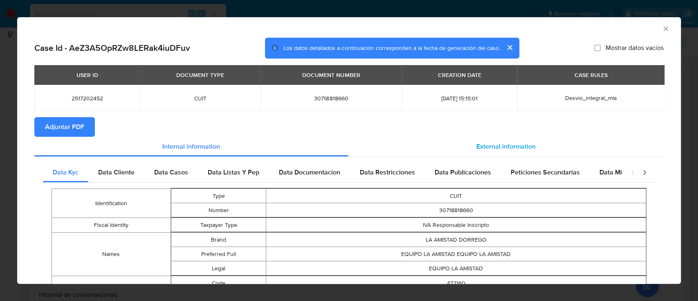
click at [466, 152] on div "External information" at bounding box center [507, 147] width 316 height 20
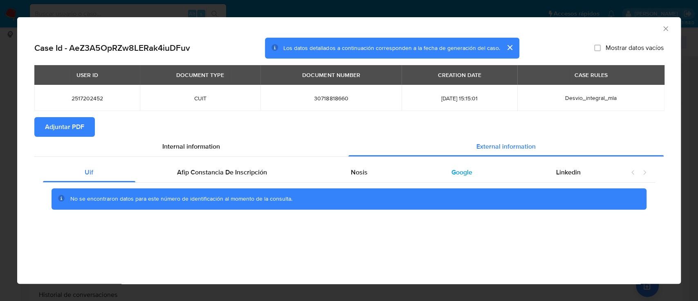
click at [454, 179] on div "Google" at bounding box center [462, 172] width 105 height 20
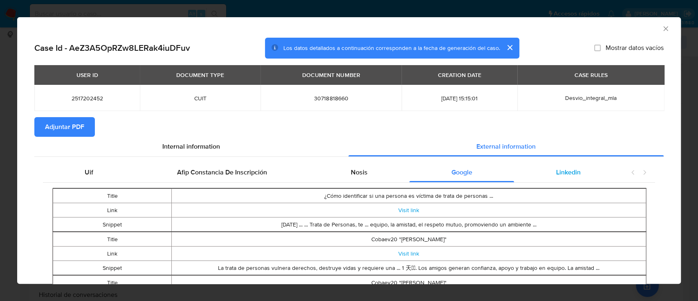
click at [565, 179] on div "Linkedin" at bounding box center [568, 172] width 108 height 20
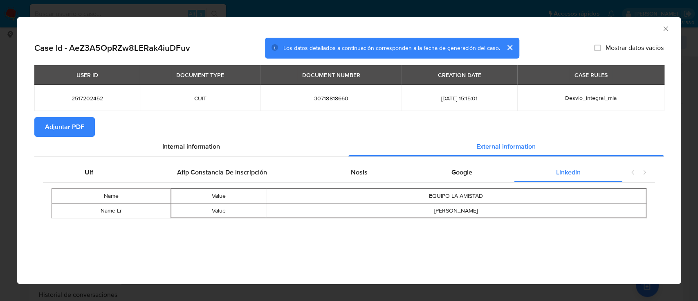
click at [86, 126] on button "Adjuntar PDF" at bounding box center [64, 127] width 61 height 20
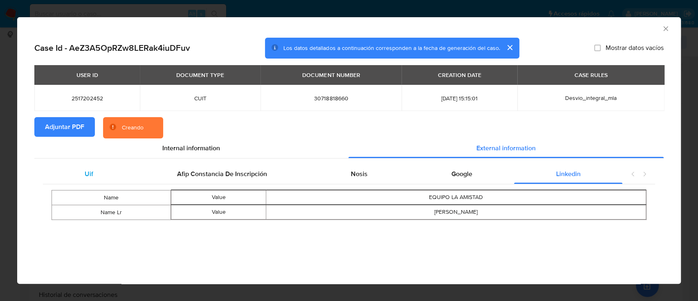
click at [116, 176] on div "Uif" at bounding box center [89, 174] width 92 height 20
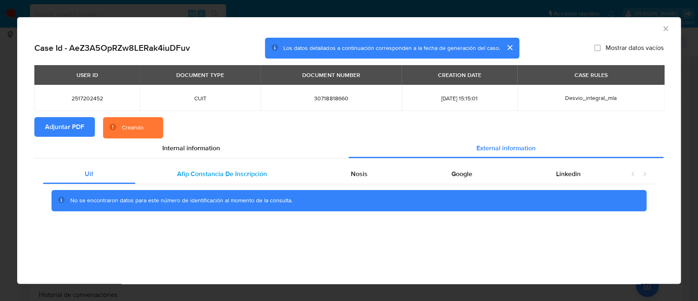
click at [249, 177] on span "Afip Constancia De Inscripción" at bounding box center [222, 173] width 90 height 9
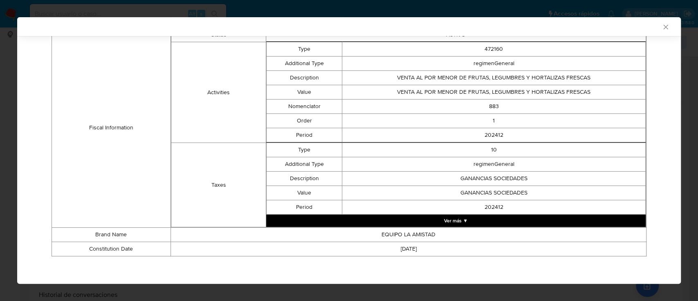
scroll to position [29, 0]
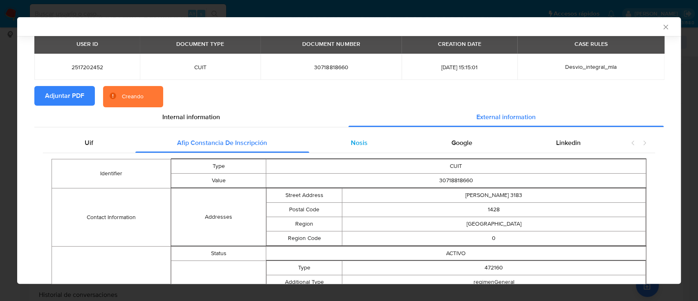
click at [330, 144] on div "Nosis" at bounding box center [359, 143] width 101 height 20
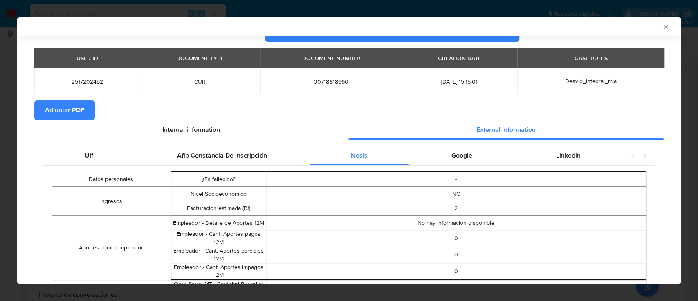
scroll to position [70, 0]
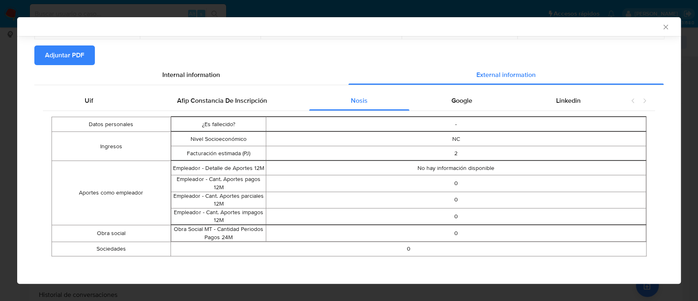
click at [220, 72] on div "Internal information" at bounding box center [191, 75] width 314 height 20
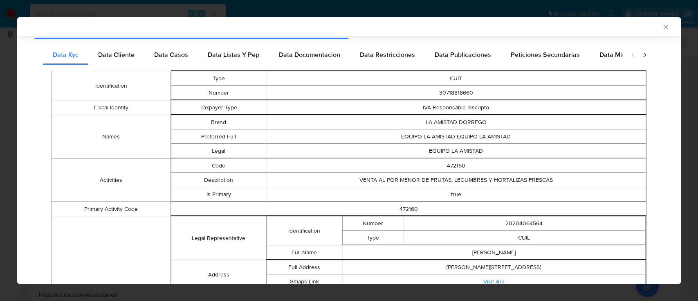
scroll to position [115, 0]
click at [122, 60] on span "Data Cliente" at bounding box center [116, 55] width 36 height 9
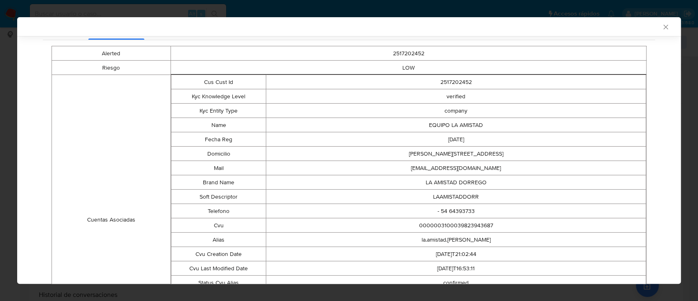
scroll to position [0, 0]
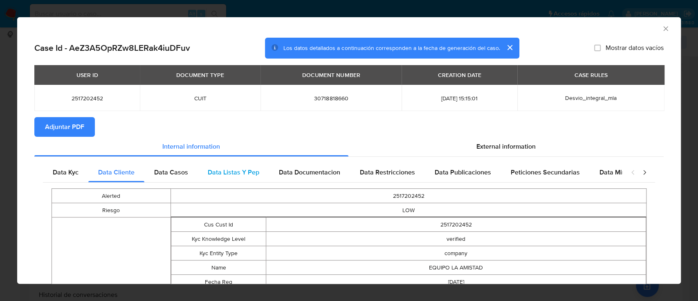
drag, startPoint x: 170, startPoint y: 175, endPoint x: 254, endPoint y: 182, distance: 83.7
click at [171, 175] on span "Data Casos" at bounding box center [171, 171] width 34 height 9
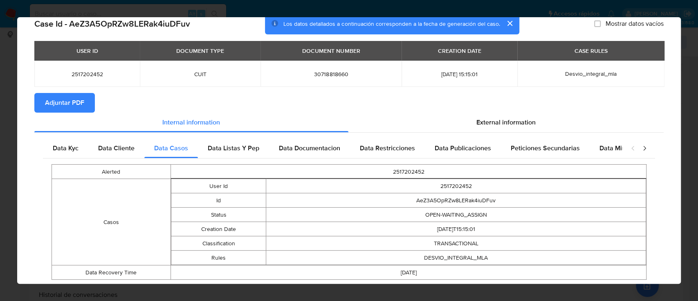
scroll to position [47, 0]
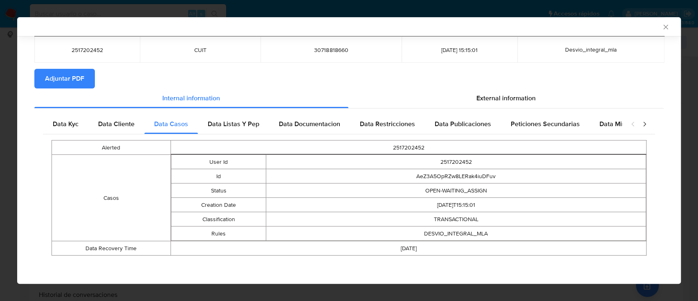
click at [237, 124] on span "Data Listas Y Pep" at bounding box center [234, 123] width 52 height 9
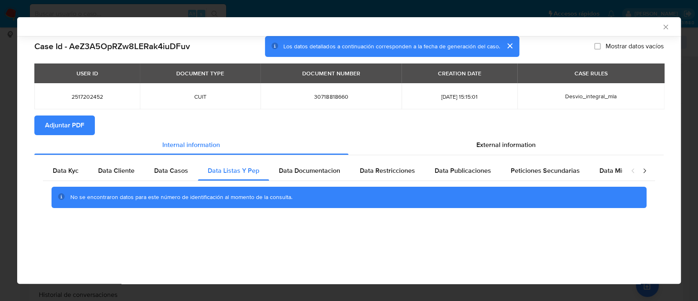
scroll to position [0, 0]
click at [303, 176] on div "Data Documentacion" at bounding box center [309, 171] width 81 height 20
click at [400, 179] on div "Data Restricciones" at bounding box center [387, 171] width 75 height 20
click at [475, 177] on div "Data Publicaciones" at bounding box center [463, 171] width 76 height 20
drag, startPoint x: 662, startPoint y: 30, endPoint x: 653, endPoint y: 34, distance: 9.9
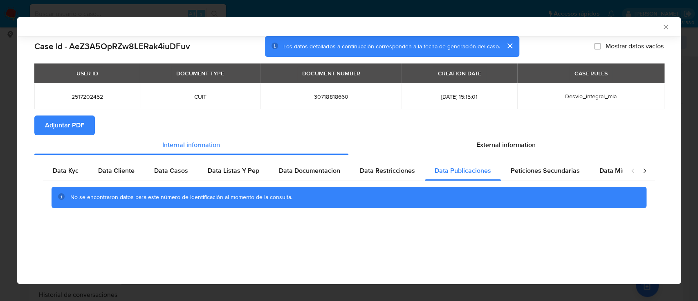
click at [662, 29] on icon "Cerrar ventana" at bounding box center [666, 27] width 8 height 8
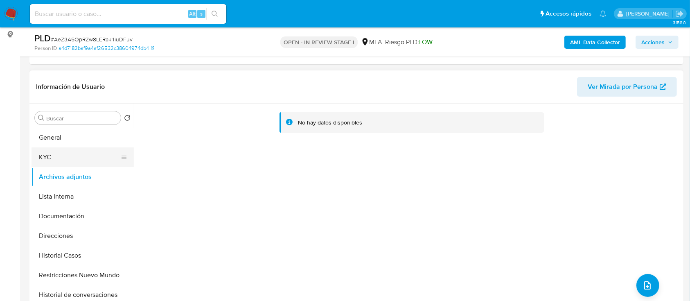
click at [55, 158] on button "KYC" at bounding box center [80, 157] width 96 height 20
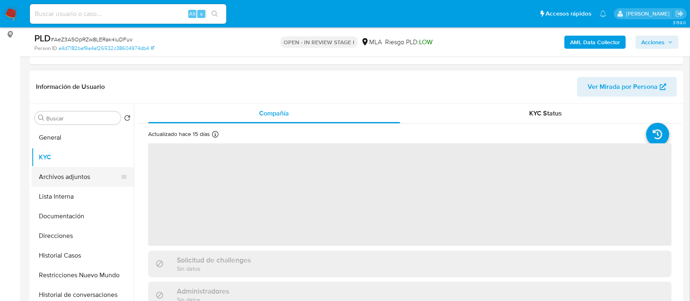
click at [59, 182] on button "Archivos adjuntos" at bounding box center [80, 177] width 96 height 20
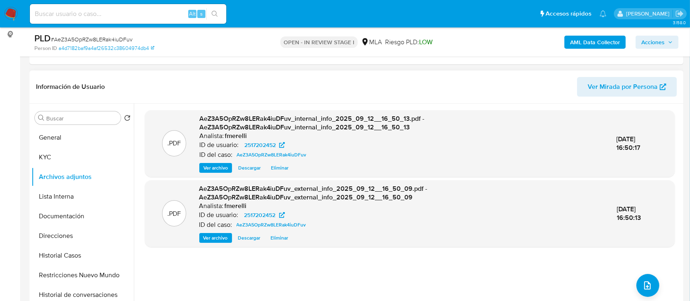
click at [218, 164] on span "Ver archivo" at bounding box center [215, 168] width 25 height 8
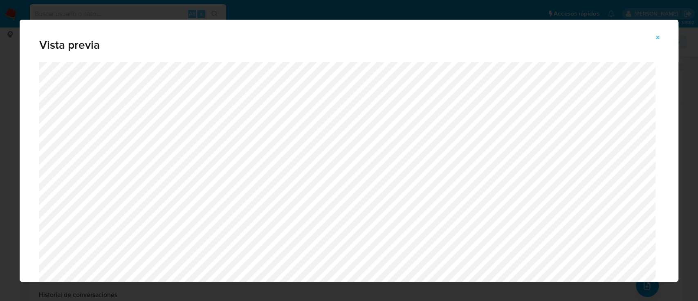
click at [656, 38] on icon "Attachment preview" at bounding box center [658, 37] width 7 height 7
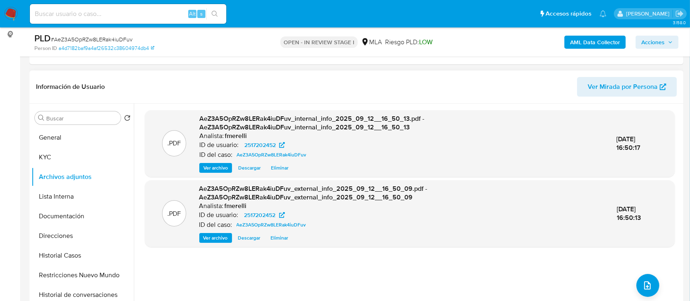
click at [217, 235] on span "Ver archivo" at bounding box center [215, 238] width 25 height 8
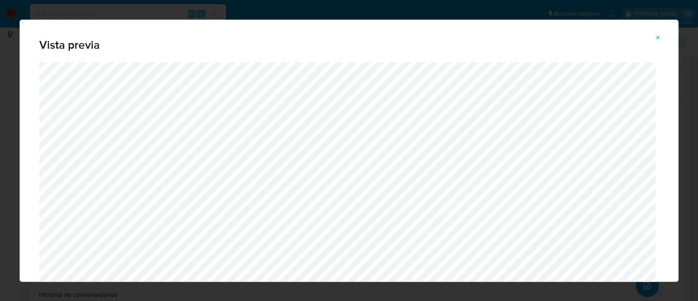
click at [657, 45] on div "Vista previa" at bounding box center [349, 41] width 659 height 43
drag, startPoint x: 662, startPoint y: 35, endPoint x: 661, endPoint y: 42, distance: 7.1
click at [662, 34] on button "Attachment preview" at bounding box center [658, 37] width 18 height 13
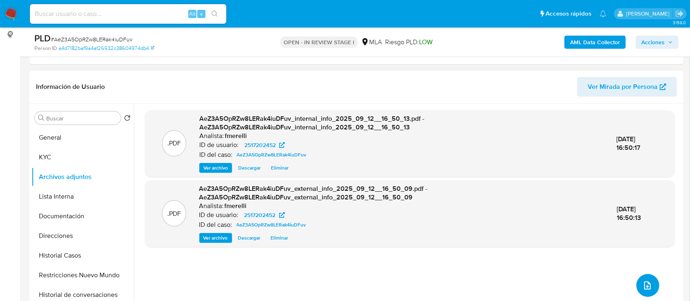
click at [642, 286] on icon "upload-file" at bounding box center [647, 285] width 10 height 10
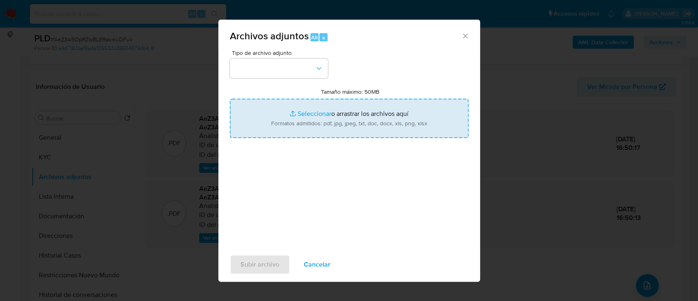
type input "C:\fakepath\NOSIS_Manager_InformeIndividual_30718818660_654927_20250910102931.p…"
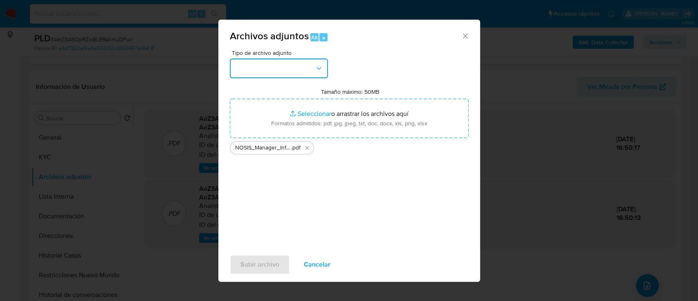
drag, startPoint x: 257, startPoint y: 122, endPoint x: 238, endPoint y: 76, distance: 49.9
click at [238, 76] on button "button" at bounding box center [279, 69] width 98 height 20
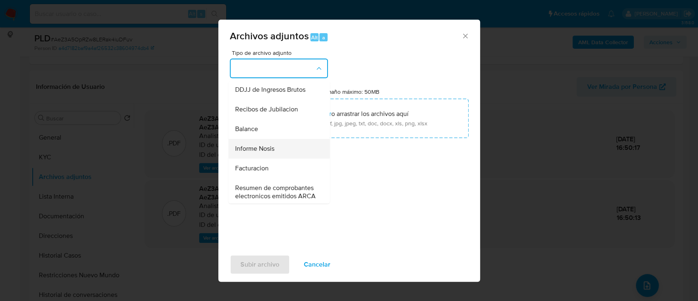
scroll to position [272, 0]
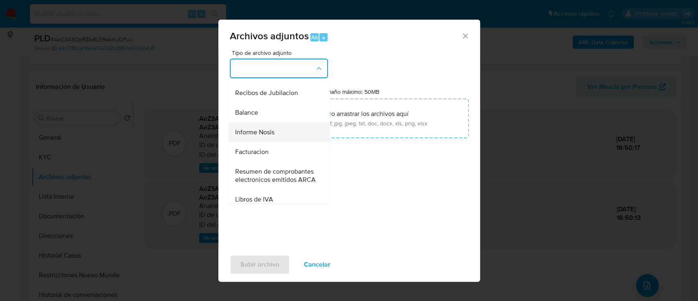
click at [273, 136] on span "Informe Nosis" at bounding box center [254, 132] width 39 height 8
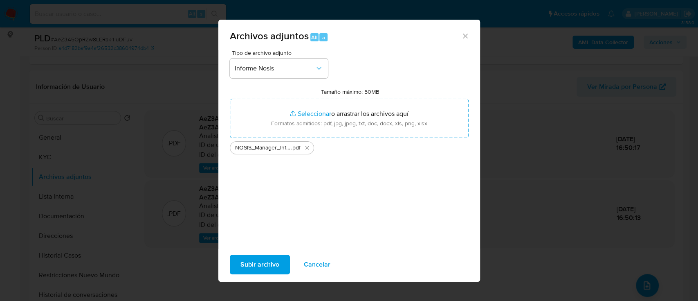
click at [266, 263] on span "Subir archivo" at bounding box center [260, 264] width 39 height 18
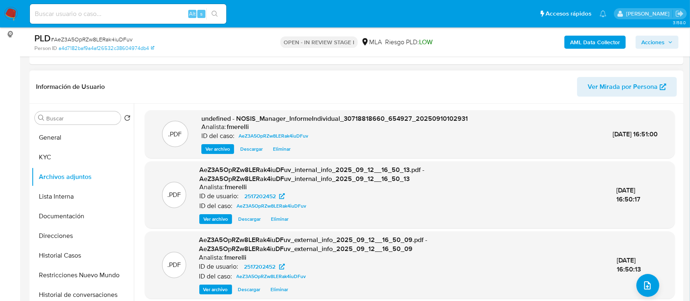
click at [219, 151] on span "Ver archivo" at bounding box center [217, 149] width 25 height 8
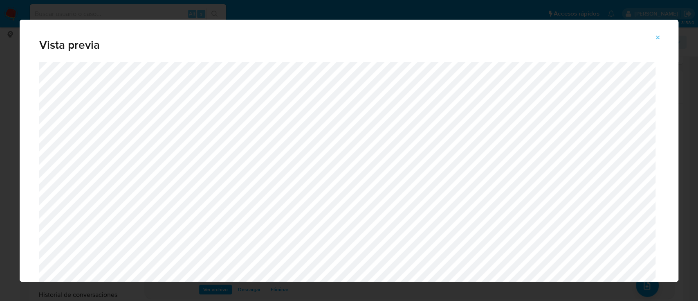
drag, startPoint x: 654, startPoint y: 38, endPoint x: 657, endPoint y: 42, distance: 4.9
click at [654, 38] on button "Attachment preview" at bounding box center [658, 37] width 18 height 13
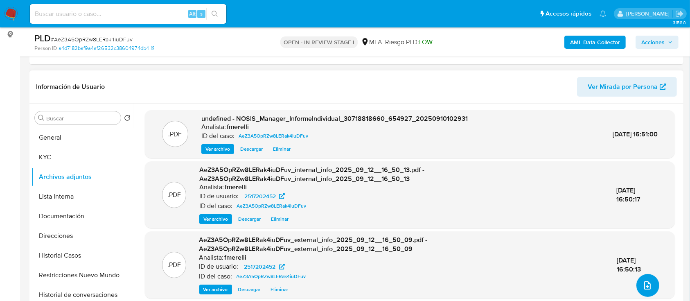
click at [644, 286] on icon "upload-file" at bounding box center [647, 285] width 7 height 8
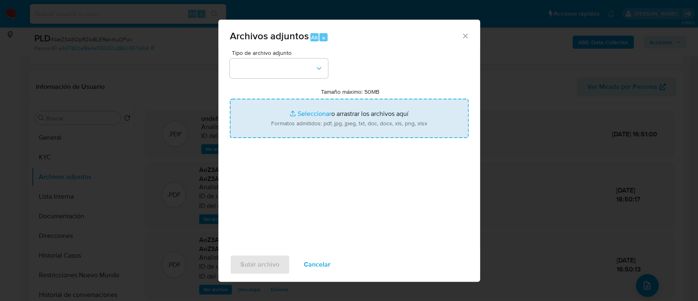
type input "C:\fakepath\DDJJ IVA febrero - julio 2025.pdf"
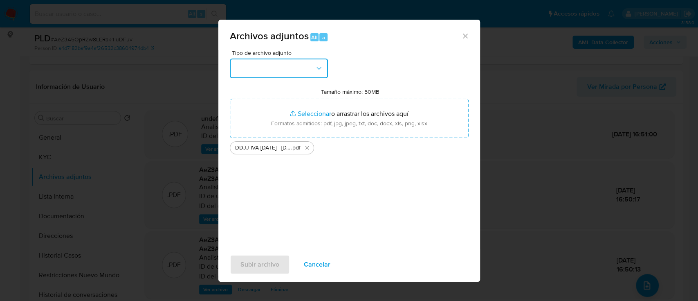
drag, startPoint x: 277, startPoint y: 66, endPoint x: 278, endPoint y: 72, distance: 5.9
click at [277, 65] on button "button" at bounding box center [279, 69] width 98 height 20
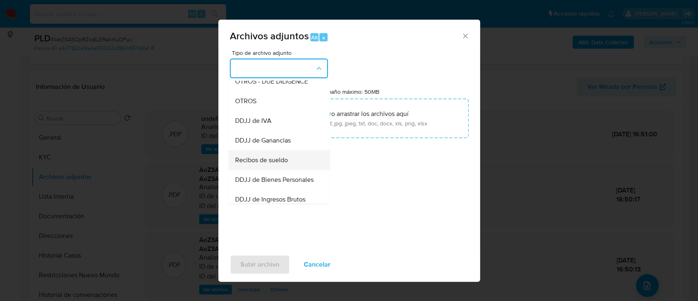
scroll to position [164, 0]
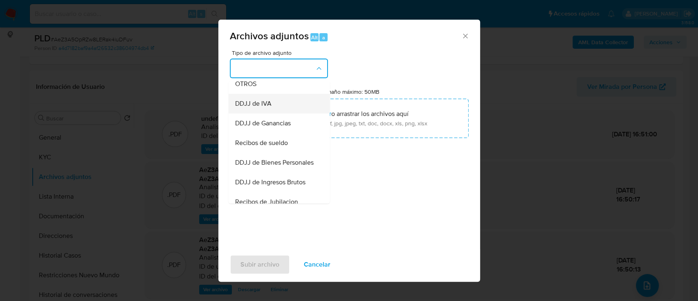
click at [272, 106] on div "DDJJ de IVA" at bounding box center [276, 104] width 83 height 20
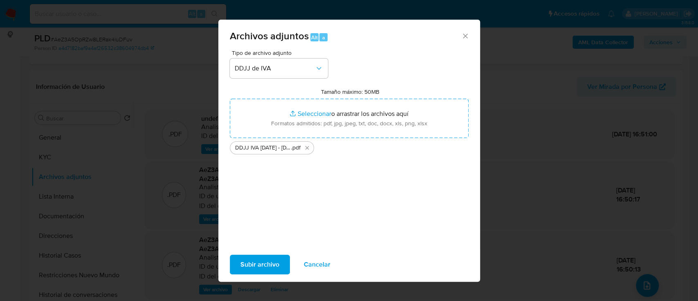
click at [257, 264] on span "Subir archivo" at bounding box center [260, 264] width 39 height 18
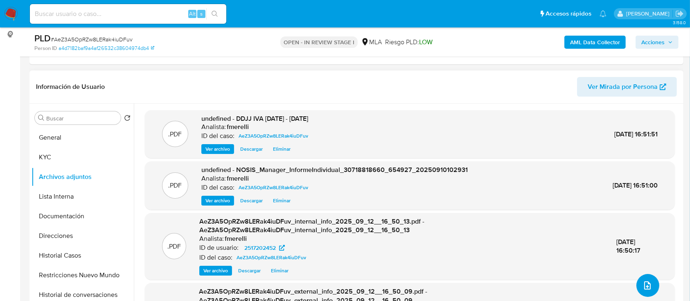
click at [651, 279] on button "upload-file" at bounding box center [647, 285] width 23 height 23
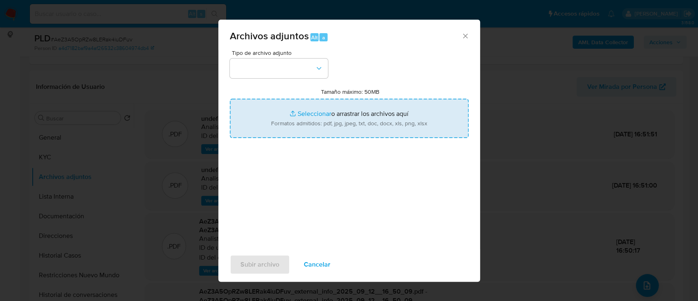
type input "C:\fakepath\IIBB julio 2025.pdf"
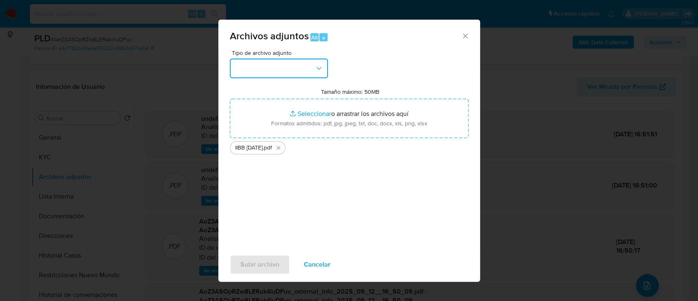
click at [279, 76] on button "button" at bounding box center [279, 69] width 98 height 20
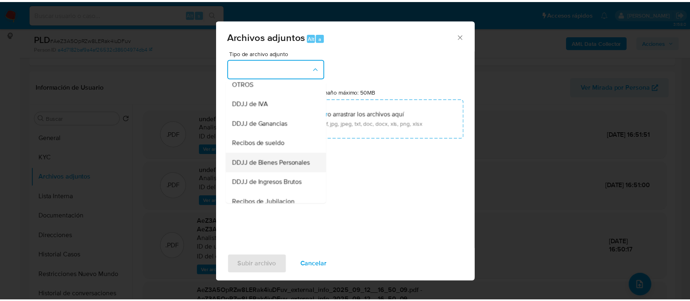
scroll to position [218, 0]
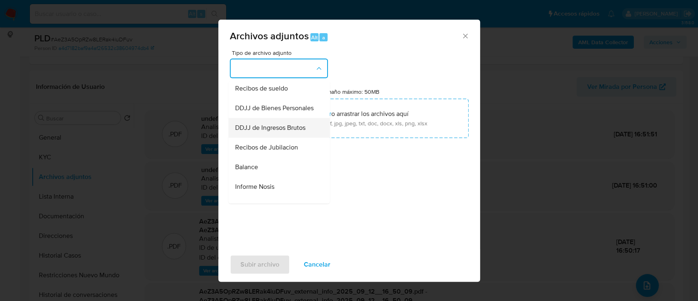
click at [288, 132] on span "DDJJ de Ingresos Brutos" at bounding box center [270, 128] width 70 height 8
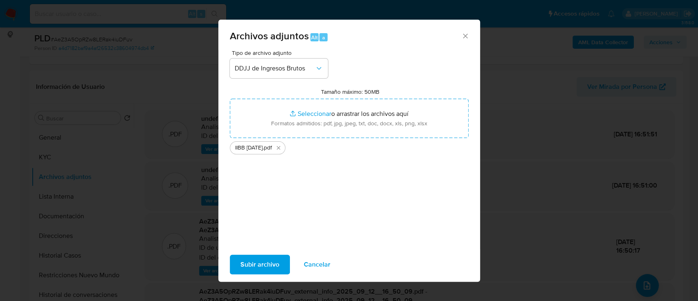
click at [249, 264] on span "Subir archivo" at bounding box center [260, 264] width 39 height 18
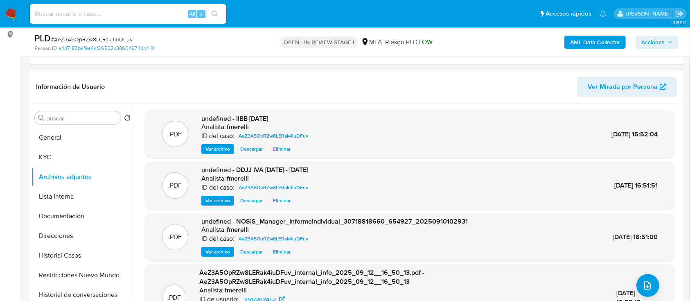
drag, startPoint x: 284, startPoint y: 90, endPoint x: 281, endPoint y: 103, distance: 13.1
click at [284, 90] on header "Información de Usuario Ver Mirada por Persona" at bounding box center [356, 87] width 641 height 20
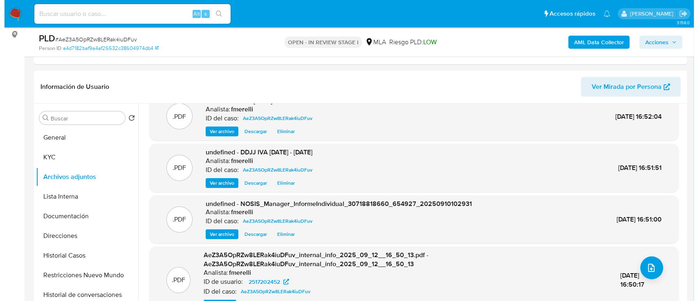
scroll to position [25, 0]
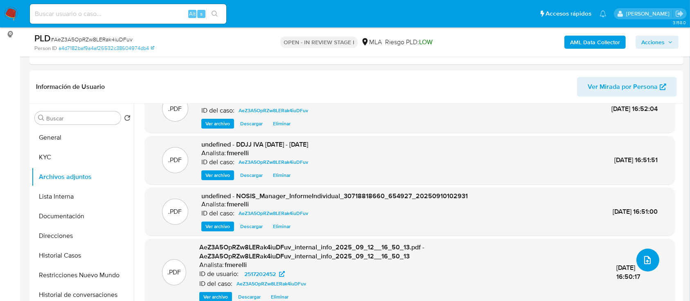
click at [642, 259] on icon "upload-file" at bounding box center [647, 260] width 10 height 10
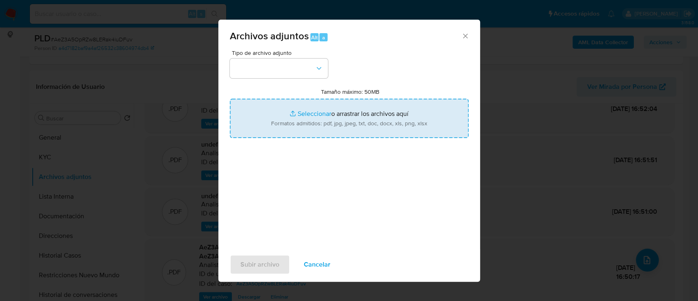
type input "C:\fakepath\Caselog AeZ3A5OpRZw8LERak4iuDFuv_2025_08_18_16_26_41.docx"
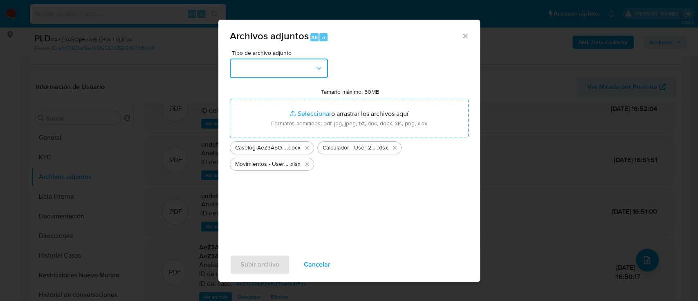
click at [257, 65] on button "button" at bounding box center [279, 69] width 98 height 20
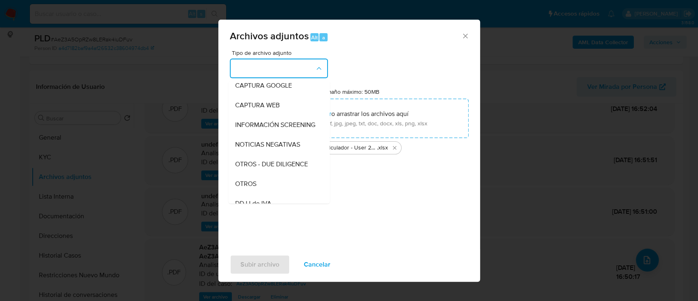
scroll to position [64, 0]
click at [258, 193] on div "OTROS" at bounding box center [276, 183] width 83 height 20
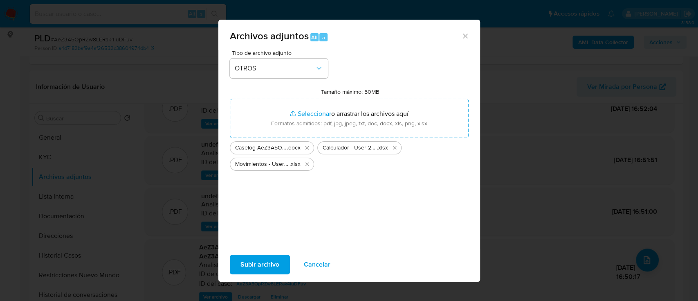
click at [244, 264] on span "Subir archivo" at bounding box center [260, 264] width 39 height 18
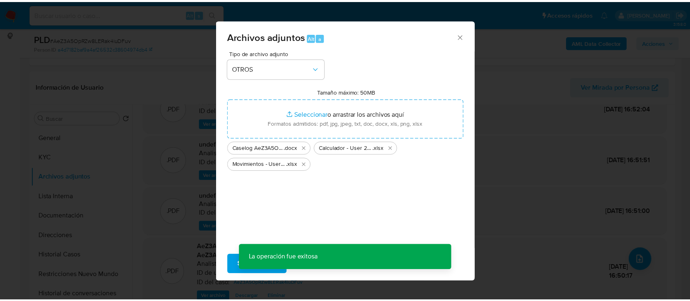
scroll to position [7, 0]
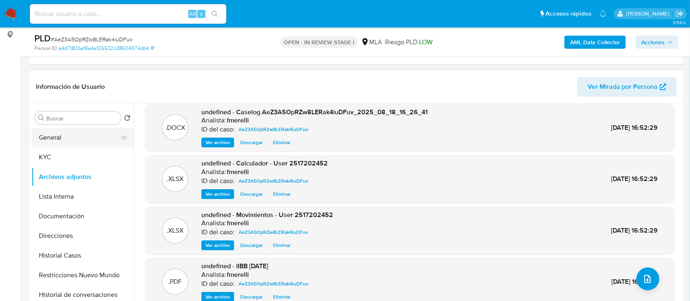
click at [84, 136] on button "General" at bounding box center [80, 138] width 96 height 20
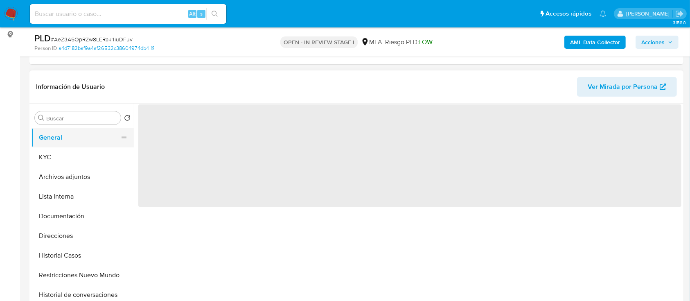
scroll to position [0, 0]
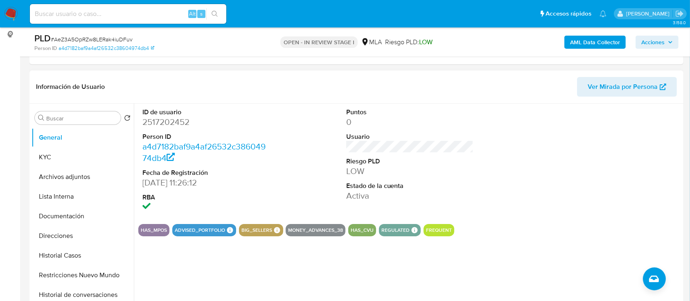
click at [170, 120] on dd "2517202452" at bounding box center [206, 121] width 128 height 11
click at [170, 119] on dd "2517202452" at bounding box center [206, 121] width 128 height 11
copy dd "2517202452"
click at [61, 180] on button "Archivos adjuntos" at bounding box center [80, 177] width 96 height 20
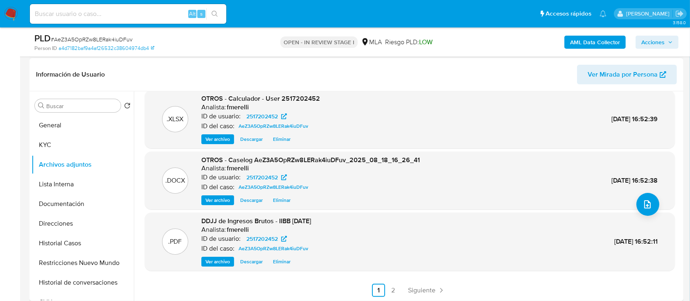
scroll to position [131, 0]
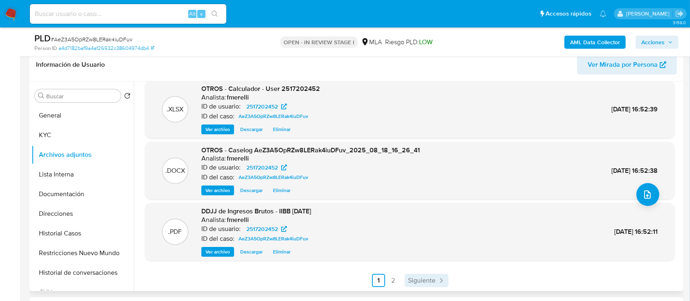
click at [421, 278] on span "Siguiente" at bounding box center [421, 280] width 27 height 7
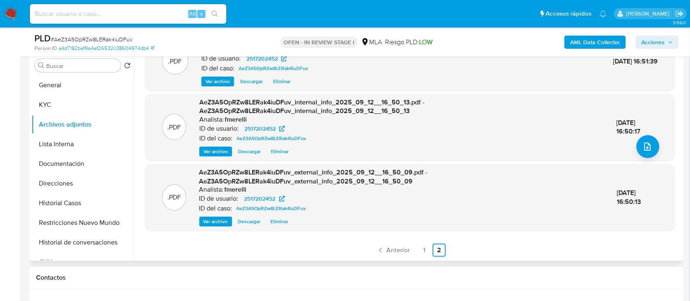
scroll to position [186, 0]
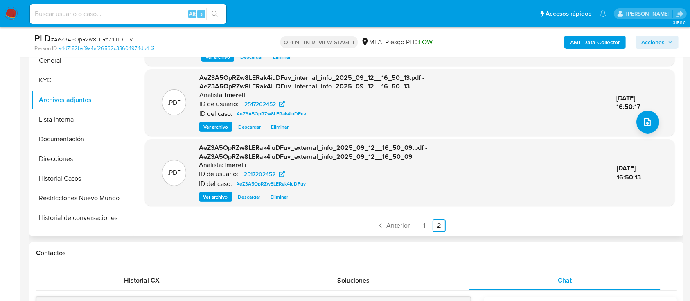
drag, startPoint x: 234, startPoint y: 240, endPoint x: 322, endPoint y: 229, distance: 88.2
click at [410, 226] on link "Anterior" at bounding box center [393, 225] width 40 height 13
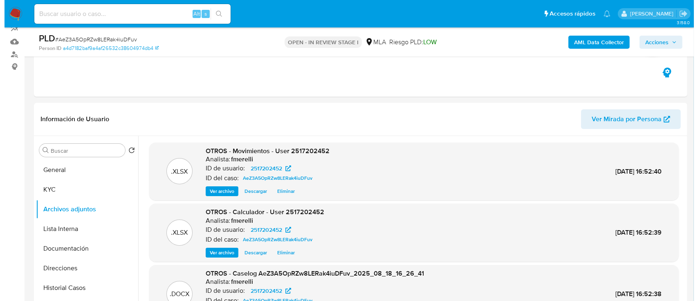
scroll to position [54, 0]
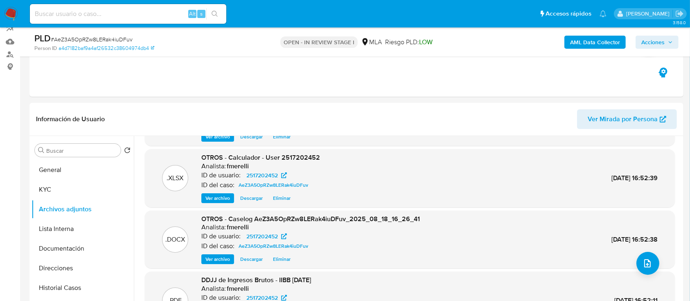
click at [216, 257] on span "Ver archivo" at bounding box center [217, 259] width 25 height 8
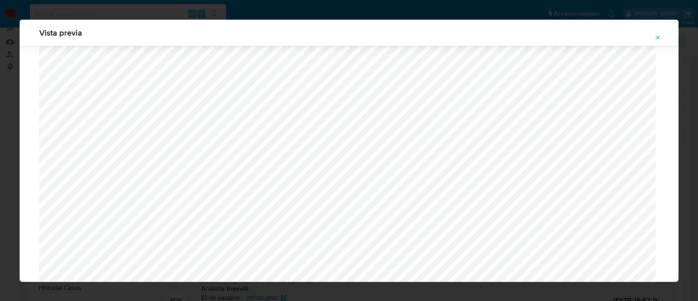
scroll to position [738, 0]
click at [657, 37] on icon "Attachment preview" at bounding box center [658, 37] width 7 height 7
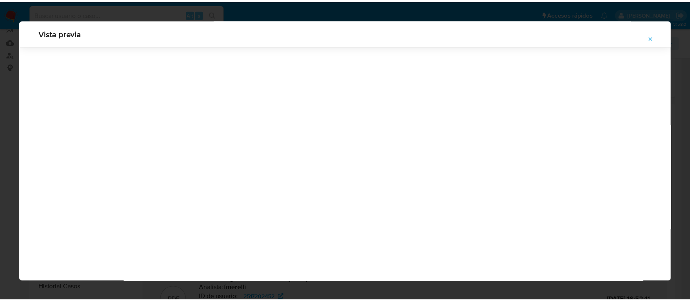
scroll to position [26, 0]
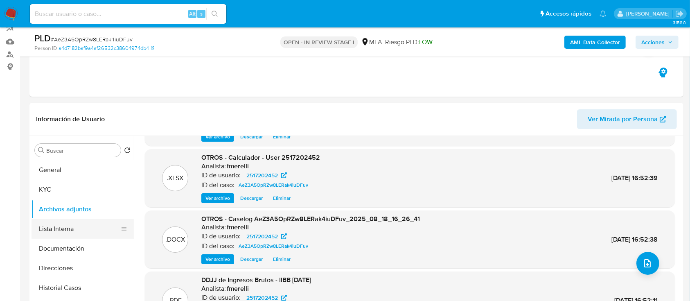
click at [76, 232] on button "Lista Interna" at bounding box center [80, 229] width 96 height 20
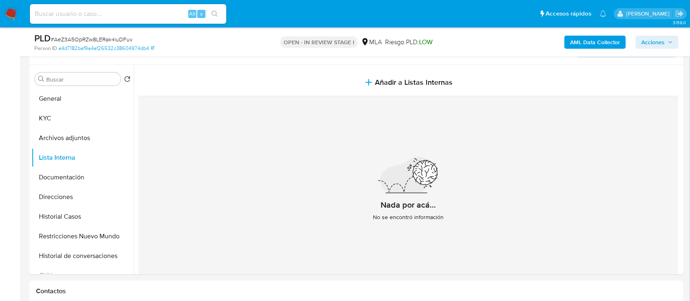
scroll to position [131, 0]
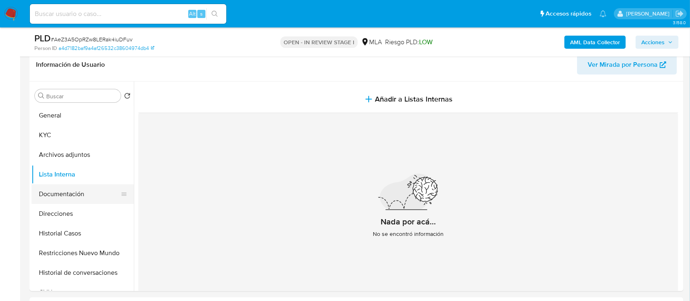
click at [69, 188] on button "Documentación" at bounding box center [80, 194] width 96 height 20
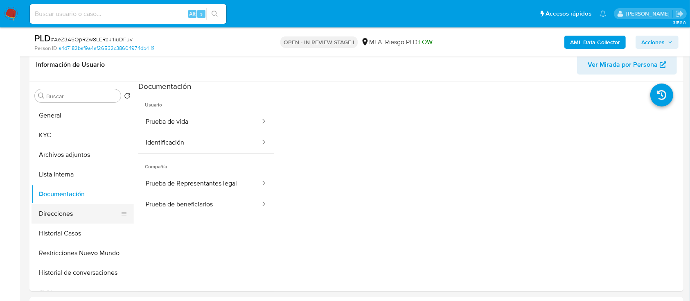
click at [82, 218] on button "Direcciones" at bounding box center [80, 214] width 96 height 20
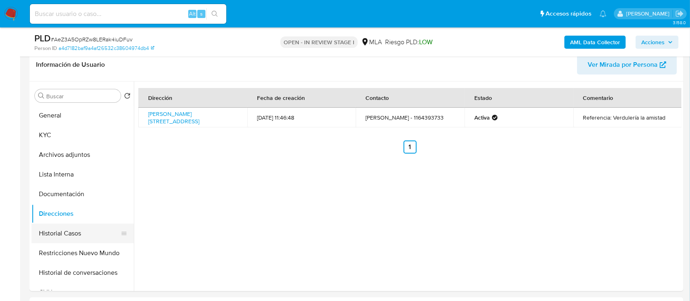
click at [82, 228] on button "Historial Casos" at bounding box center [80, 233] width 96 height 20
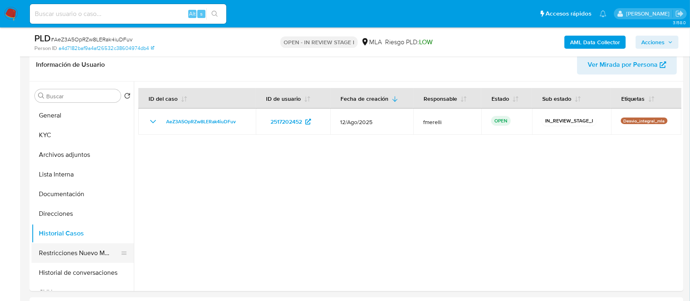
click at [89, 251] on button "Restricciones Nuevo Mundo" at bounding box center [80, 253] width 96 height 20
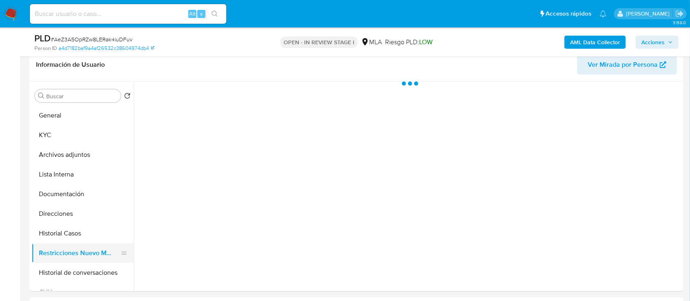
scroll to position [54, 0]
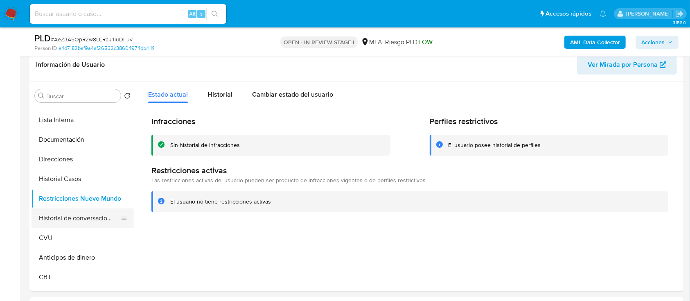
click at [59, 221] on button "Historial de conversaciones" at bounding box center [80, 218] width 96 height 20
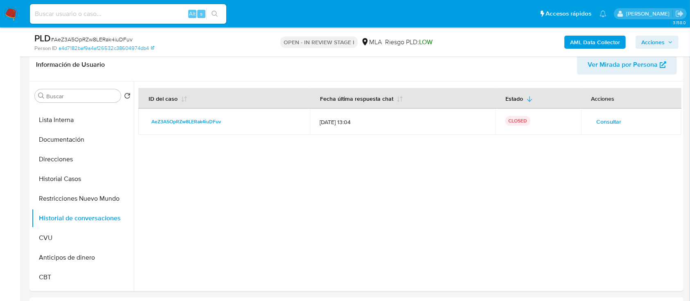
click at [656, 36] on span "Acciones" at bounding box center [652, 42] width 23 height 13
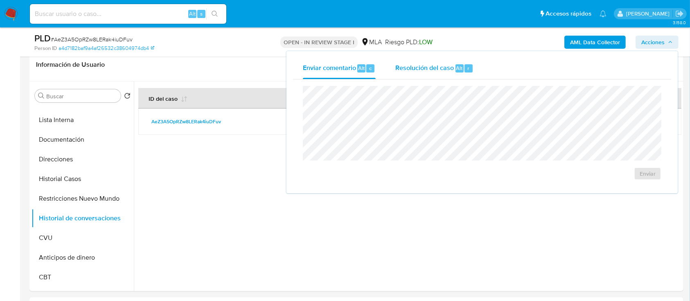
click at [385, 67] on button "Resolución del caso Alt r" at bounding box center [434, 68] width 98 height 21
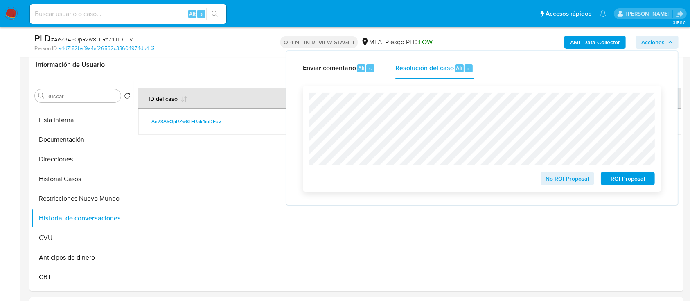
click at [551, 184] on span "No ROI Proposal" at bounding box center [567, 178] width 43 height 11
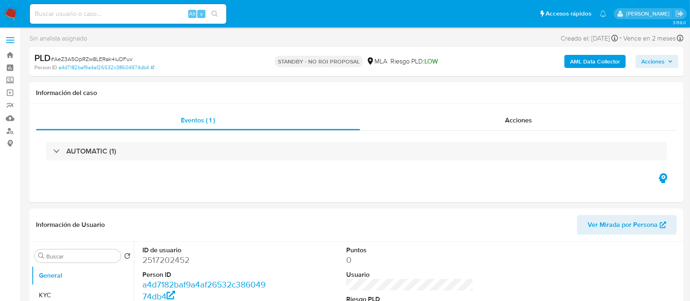
select select "10"
drag, startPoint x: 9, startPoint y: 15, endPoint x: 43, endPoint y: 52, distance: 50.4
click at [9, 15] on img at bounding box center [11, 14] width 14 height 14
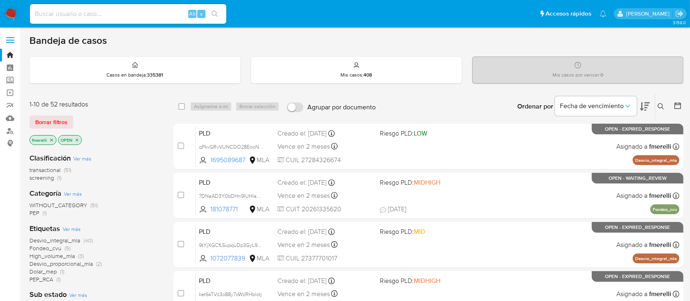
click at [127, 13] on input at bounding box center [128, 14] width 196 height 11
paste input "LaeGyQnbbtbQAQ3ruyWOdyrV"
type input "LaeGyQnbbtbQAQ3ruyWOdyrV"
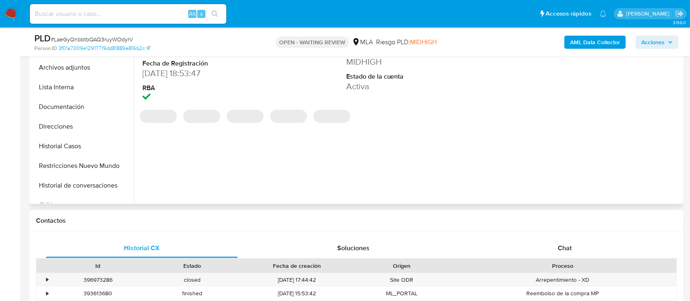
click at [540, 243] on div "Chat" at bounding box center [565, 248] width 192 height 20
select select "10"
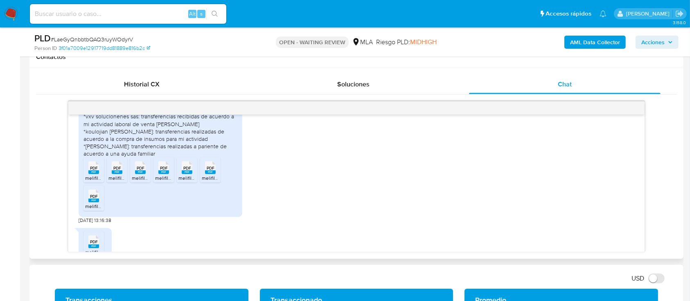
scroll to position [876, 0]
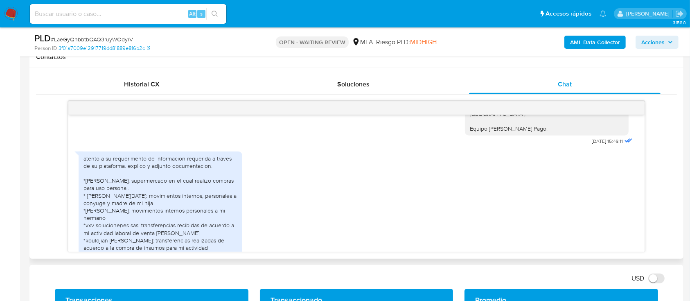
click at [292, 205] on div "atento a su requerimento de informacion requerida a traves de su plataforma. ex…" at bounding box center [356, 239] width 555 height 185
click at [80, 16] on input at bounding box center [128, 14] width 196 height 11
paste input "DQcL7lMa7Si9ALBmYofYBKpb"
type input "DQcL7lMa7Si9ALBmYofYBKpb"
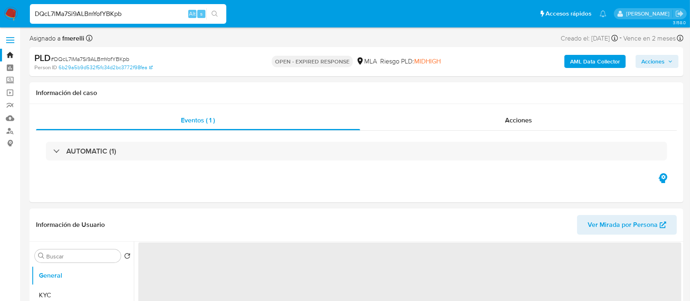
click at [12, 15] on img at bounding box center [11, 14] width 14 height 14
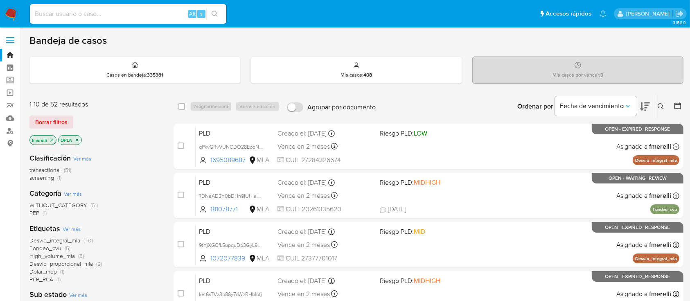
click at [664, 106] on icon at bounding box center [660, 106] width 7 height 7
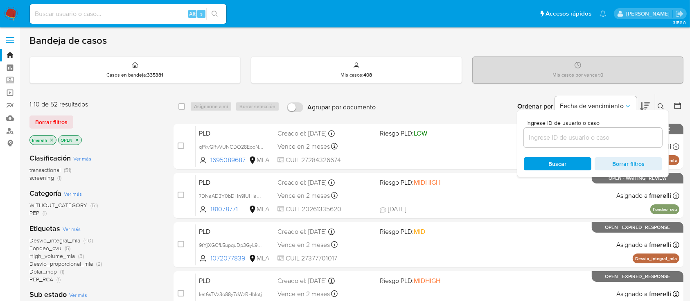
click at [596, 152] on div "Ingrese ID de usuario o caso Buscar Borrar filtros" at bounding box center [592, 143] width 151 height 67
click at [604, 140] on input at bounding box center [593, 137] width 138 height 11
paste input "DQcL7lMa7Si9ALBmYofYBKpb"
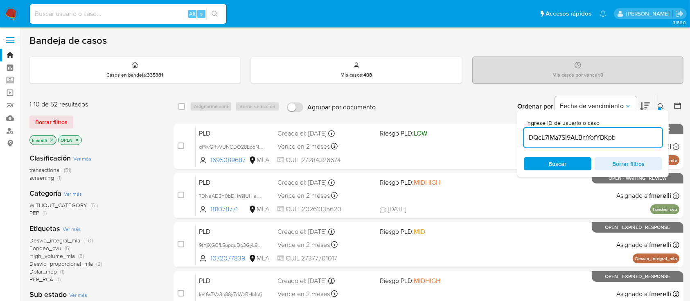
type input "DQcL7lMa7Si9ALBmYofYBKpb"
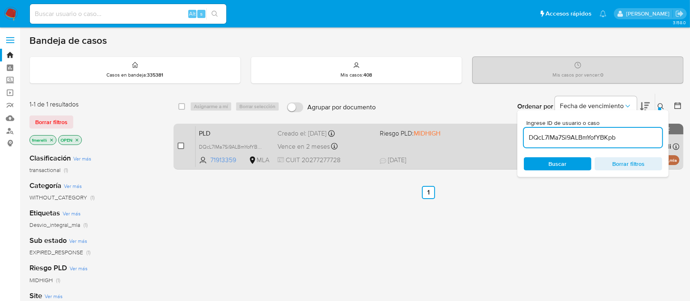
click at [180, 144] on input "checkbox" at bounding box center [181, 145] width 7 height 7
checkbox input "true"
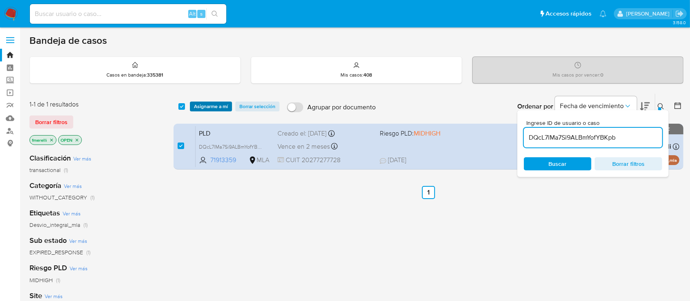
click at [210, 106] on span "Asignarme a mí" at bounding box center [211, 106] width 34 height 8
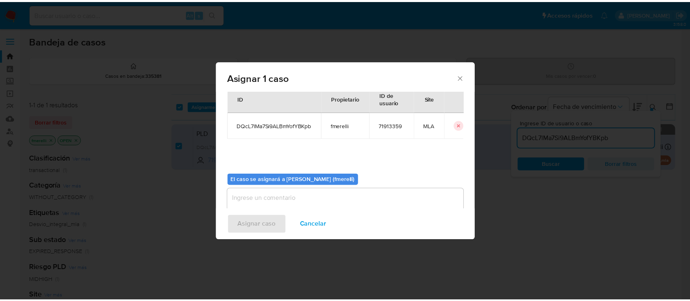
scroll to position [42, 0]
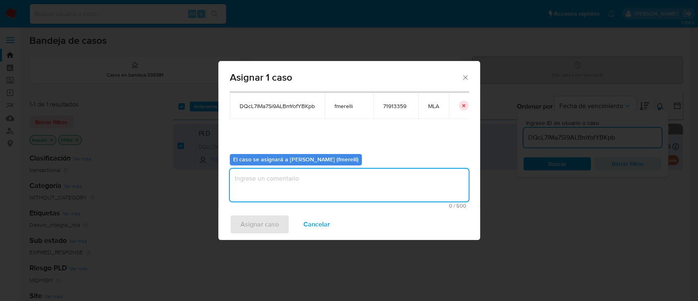
click at [243, 182] on textarea "assign-modal" at bounding box center [349, 185] width 239 height 33
click at [254, 224] on span "Asignar caso" at bounding box center [260, 224] width 38 height 18
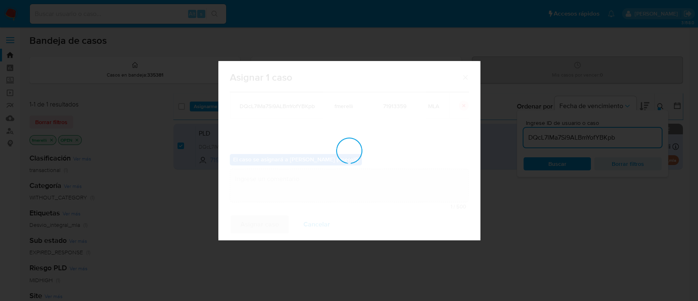
checkbox input "false"
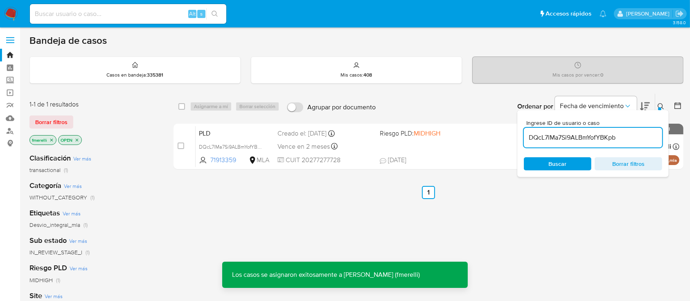
click at [370, 148] on div "Vence en 2 meses Vence el [DATE] 12:12:48" at bounding box center [324, 146] width 95 height 11
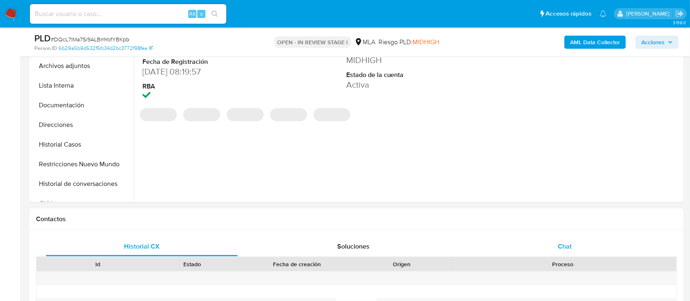
select select "10"
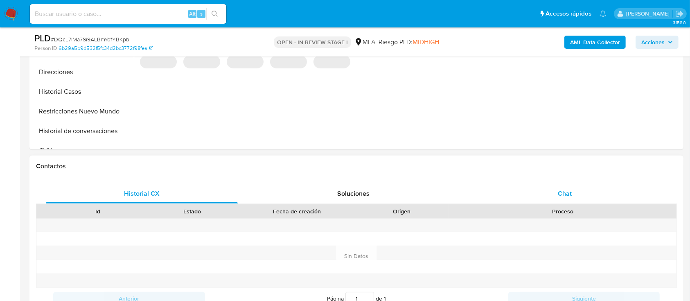
click at [559, 189] on span "Chat" at bounding box center [565, 193] width 14 height 9
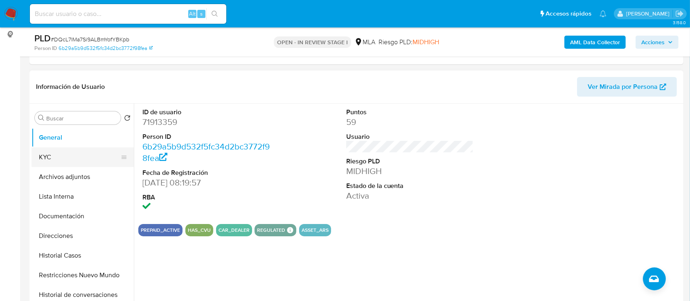
scroll to position [777, 0]
click at [68, 150] on button "KYC" at bounding box center [80, 157] width 96 height 20
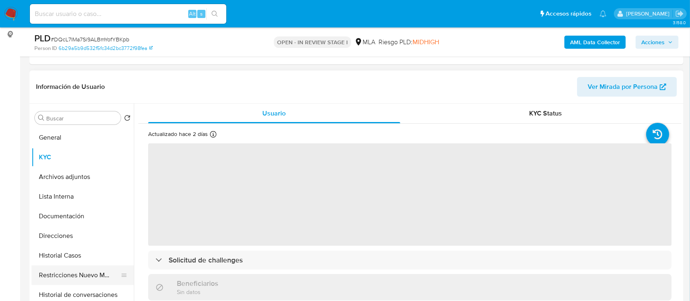
scroll to position [54, 0]
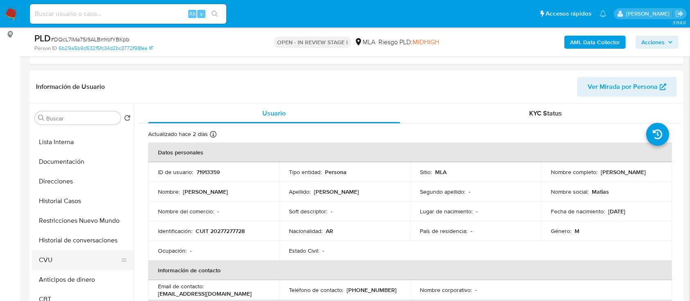
click at [67, 257] on button "CVU" at bounding box center [80, 260] width 96 height 20
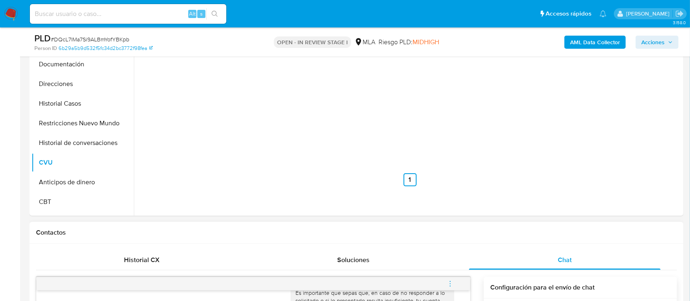
scroll to position [327, 0]
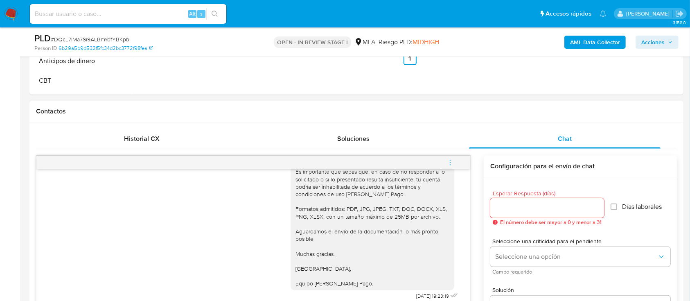
click at [444, 162] on button "menu-action" at bounding box center [450, 163] width 27 height 20
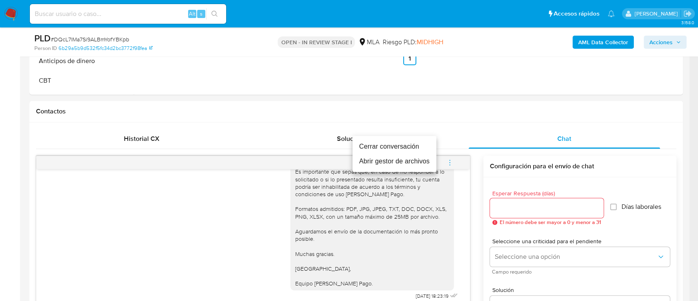
click at [388, 151] on li "Cerrar conversación" at bounding box center [395, 146] width 84 height 15
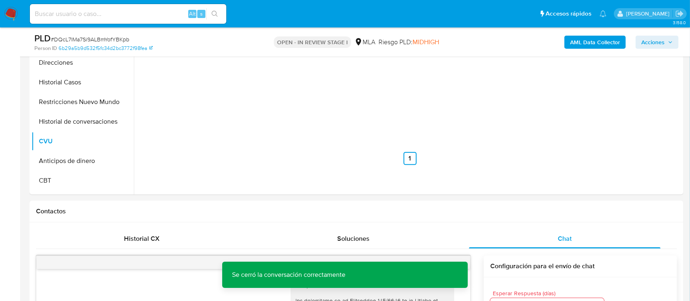
scroll to position [218, 0]
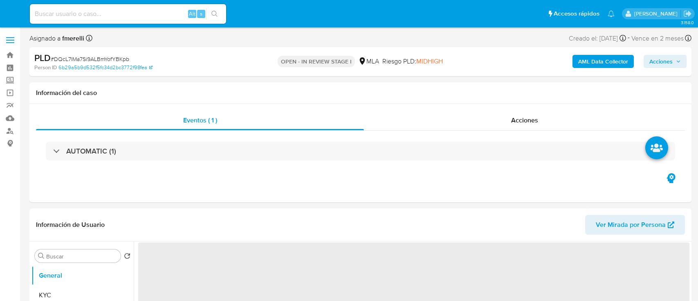
select select "10"
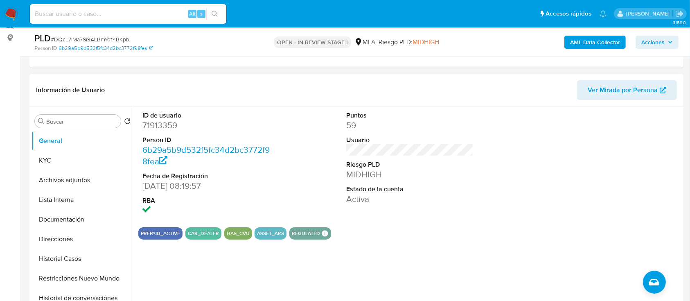
scroll to position [109, 0]
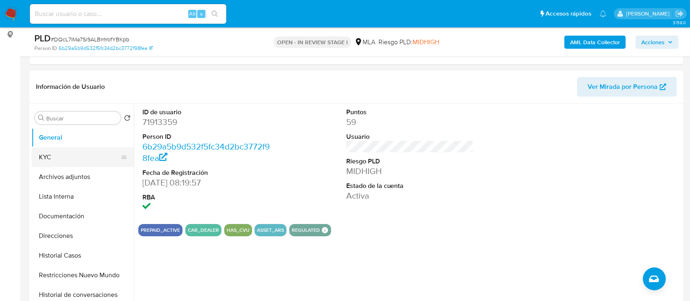
click at [75, 159] on button "KYC" at bounding box center [80, 157] width 96 height 20
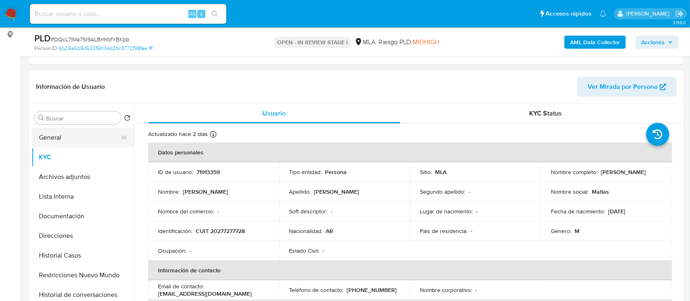
click at [98, 140] on button "General" at bounding box center [80, 138] width 96 height 20
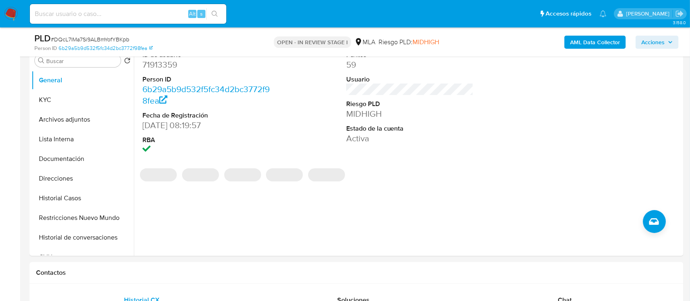
scroll to position [54, 0]
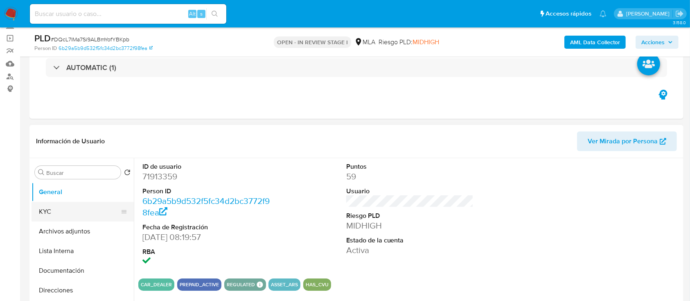
click at [76, 211] on button "KYC" at bounding box center [80, 212] width 96 height 20
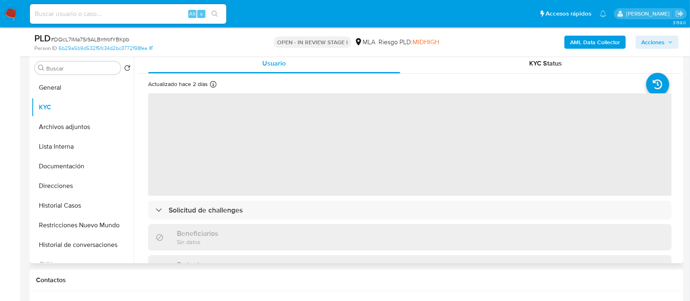
scroll to position [164, 0]
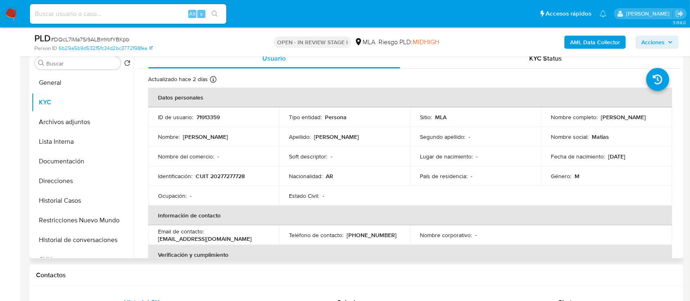
click at [230, 181] on td "Identificación : CUIT 20277277728" at bounding box center [213, 176] width 131 height 20
click at [234, 174] on p "CUIT 20277277728" at bounding box center [220, 175] width 49 height 7
copy p "20277277728"
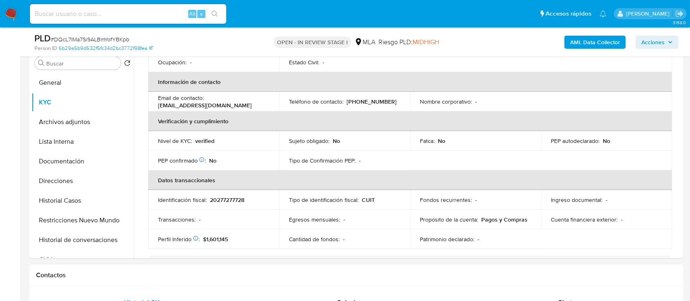
scroll to position [218, 0]
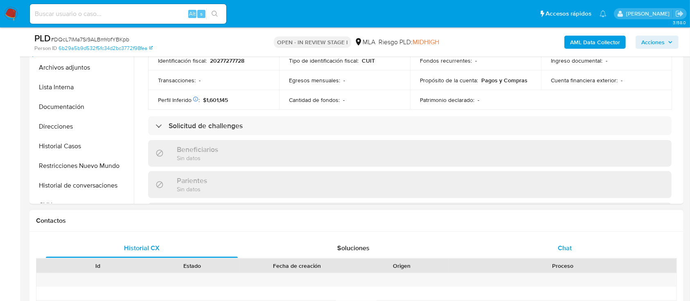
click at [547, 253] on div "Chat" at bounding box center [565, 248] width 192 height 20
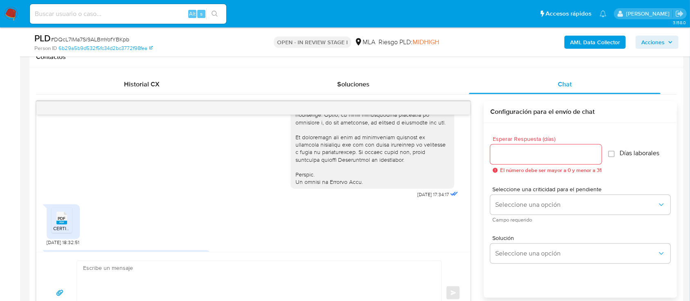
scroll to position [382, 0]
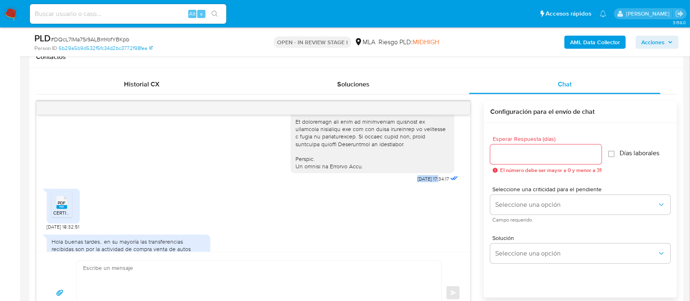
drag, startPoint x: 398, startPoint y: 194, endPoint x: 422, endPoint y: 196, distance: 24.3
copy span "[DATE]"
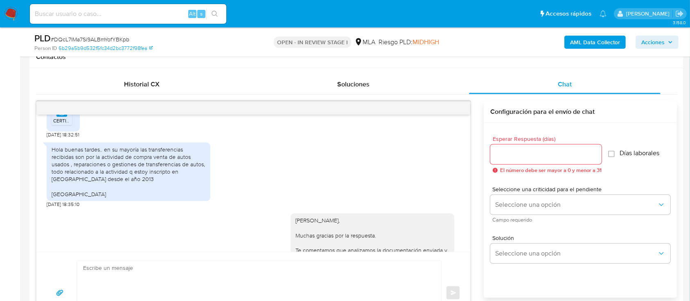
scroll to position [491, 0]
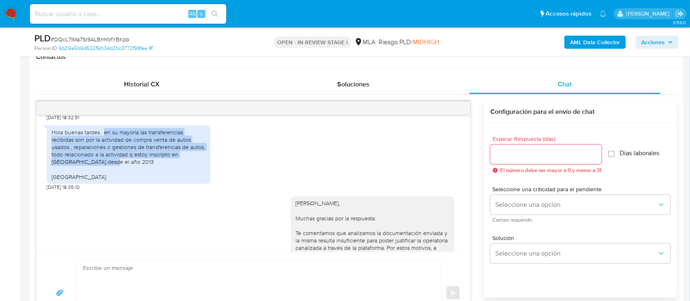
drag, startPoint x: 104, startPoint y: 147, endPoint x: 205, endPoint y: 175, distance: 104.1
click at [205, 175] on div "Hola buenas tardes.. en su mayoría las transferencias recibidas son por la acti…" at bounding box center [129, 154] width 154 height 52
copy div "en su mayoría las transferencias recibidas son por la actividad de compra venta…"
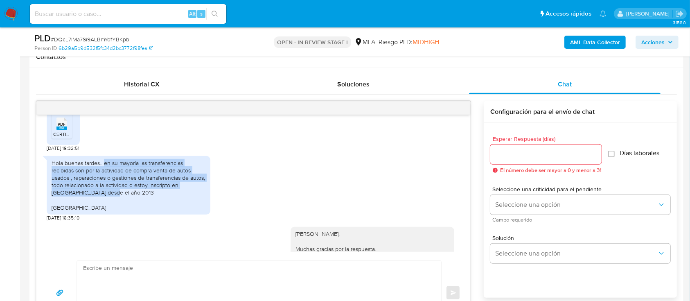
scroll to position [436, 0]
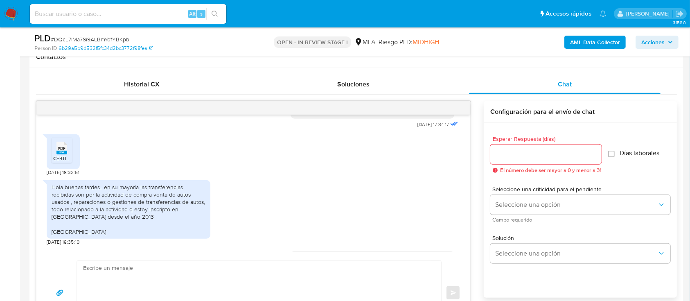
click at [68, 162] on span "CERTIFICACION [PERSON_NAME].pdf" at bounding box center [94, 158] width 83 height 7
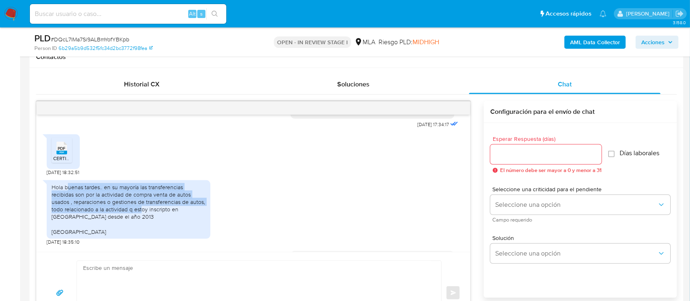
drag, startPoint x: 70, startPoint y: 206, endPoint x: 142, endPoint y: 226, distance: 75.2
click at [142, 226] on div "Hola buenas tardes.. en su mayoría las transferencias recibidas son por la acti…" at bounding box center [129, 209] width 154 height 52
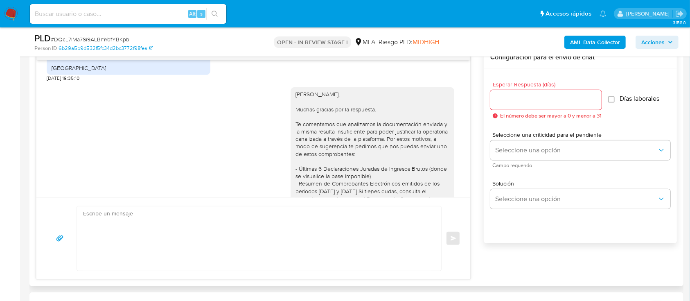
scroll to position [777, 0]
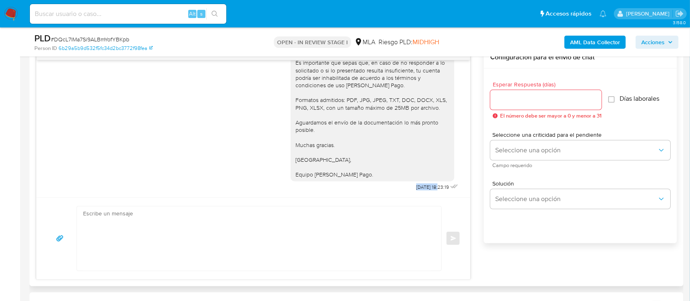
drag, startPoint x: 397, startPoint y: 187, endPoint x: 464, endPoint y: 196, distance: 67.8
click at [423, 187] on div "[PERSON_NAME], Muchas gracias por la respuesta. Te comentamos que analizamos la…" at bounding box center [374, 36] width 169 height 314
copy span "[DATE]"
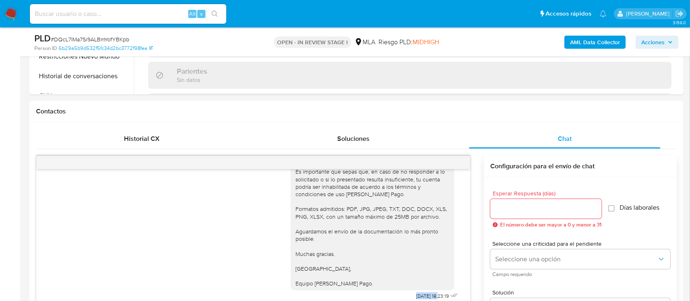
scroll to position [218, 0]
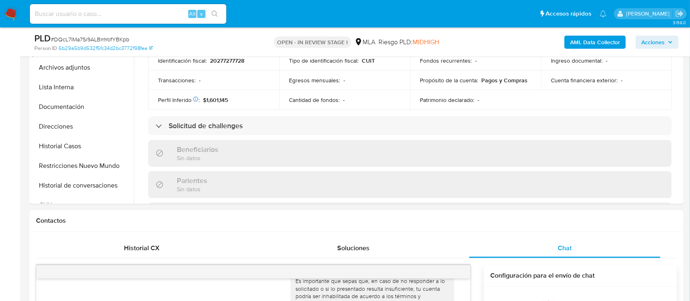
drag, startPoint x: 82, startPoint y: 140, endPoint x: 189, endPoint y: 224, distance: 136.4
click at [82, 140] on button "Historial Casos" at bounding box center [83, 146] width 102 height 20
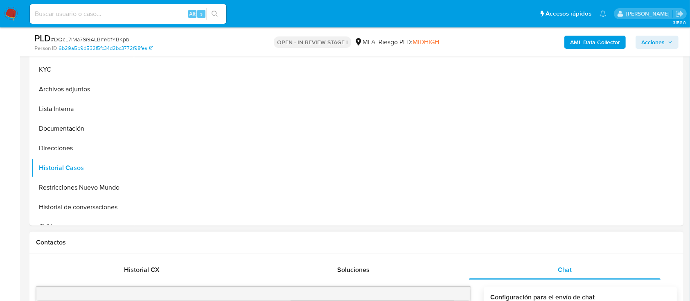
scroll to position [109, 0]
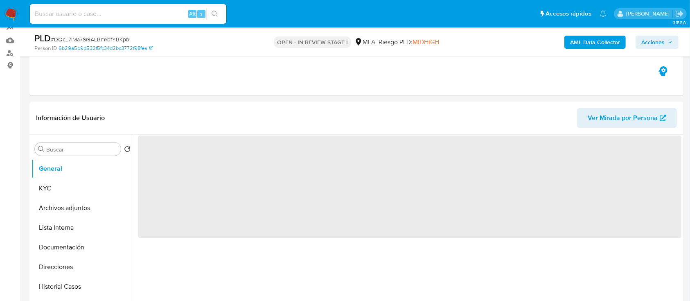
scroll to position [218, 0]
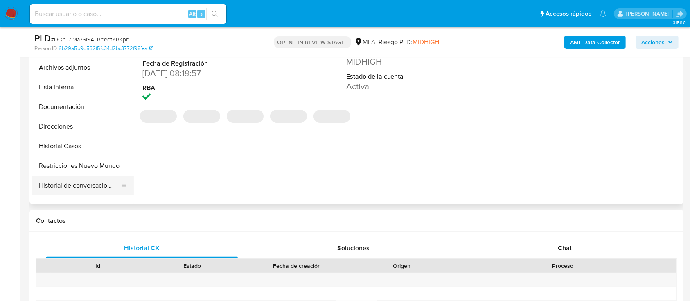
click at [69, 193] on button "Historial de conversaciones" at bounding box center [80, 186] width 96 height 20
select select "10"
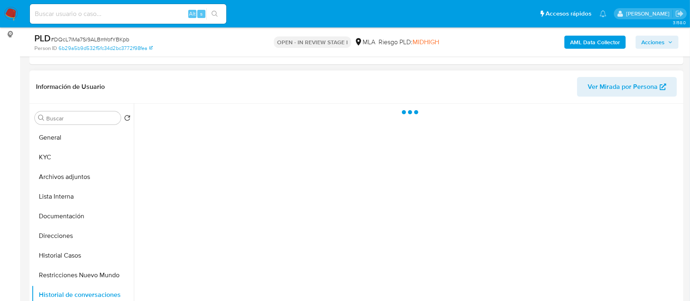
scroll to position [164, 0]
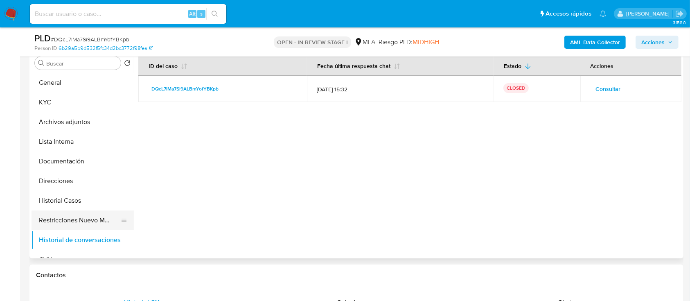
click at [76, 226] on button "Restricciones Nuevo Mundo" at bounding box center [80, 220] width 96 height 20
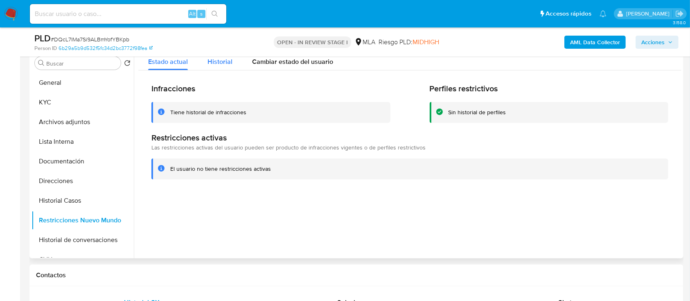
click at [224, 70] on div "Historial" at bounding box center [219, 60] width 25 height 22
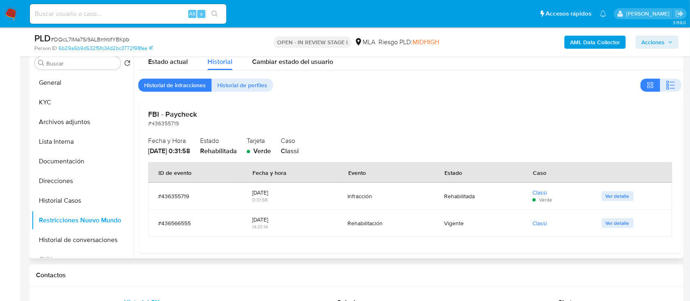
drag, startPoint x: 216, startPoint y: 7, endPoint x: 524, endPoint y: 79, distance: 316.1
click at [515, 107] on div "FBI - Paycheck #436355719 Fecha y Hora [DATE] 0:31:58 Estado Rehabilitada Tarje…" at bounding box center [409, 176] width 543 height 153
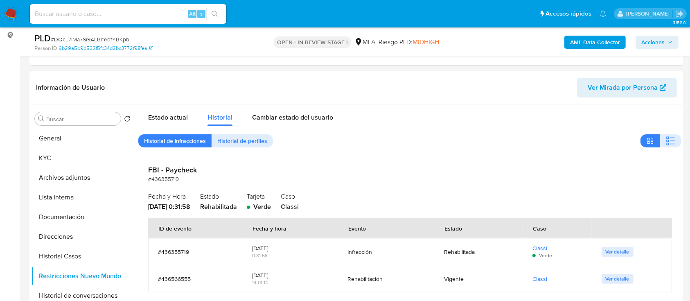
scroll to position [54, 0]
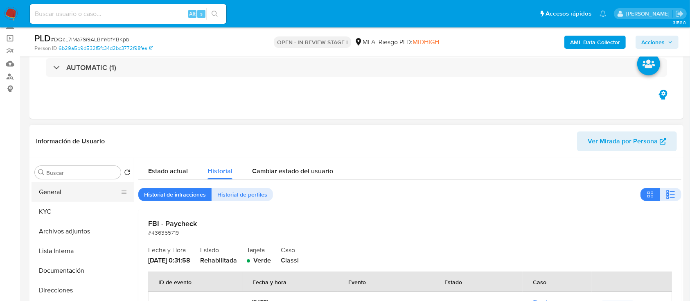
click at [52, 197] on button "General" at bounding box center [80, 192] width 96 height 20
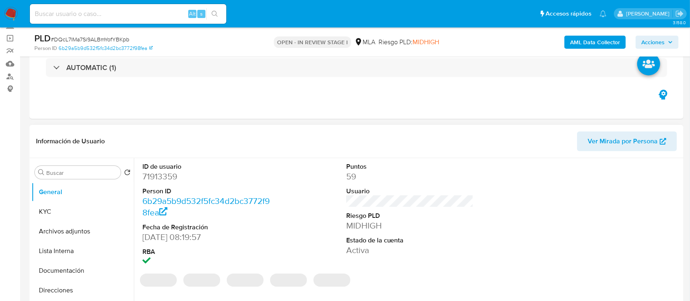
click at [164, 179] on dd "71913359" at bounding box center [206, 176] width 128 height 11
copy dd "71913359"
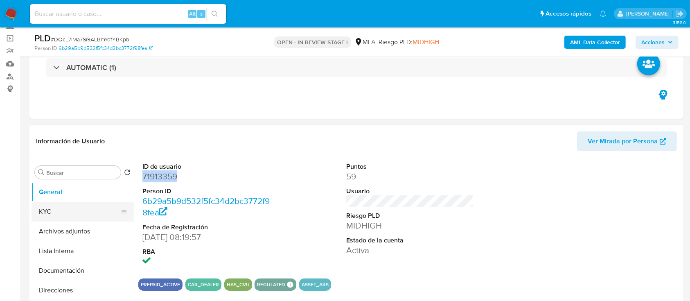
click at [52, 231] on button "Archivos adjuntos" at bounding box center [83, 231] width 102 height 20
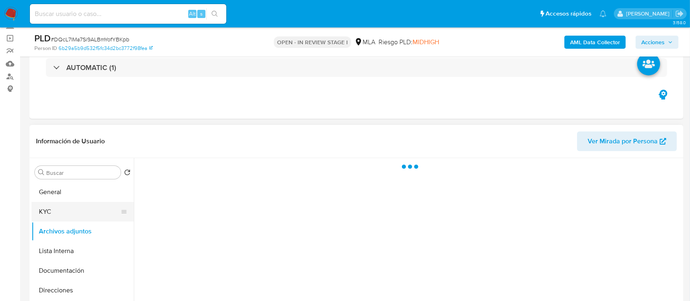
click at [52, 209] on button "KYC" at bounding box center [80, 212] width 96 height 20
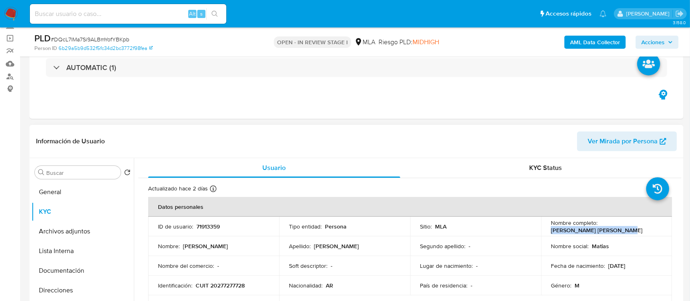
drag, startPoint x: 548, startPoint y: 234, endPoint x: 545, endPoint y: 232, distance: 4.2
click at [545, 232] on td "Nombre completo : [PERSON_NAME] [PERSON_NAME]" at bounding box center [606, 226] width 131 height 20
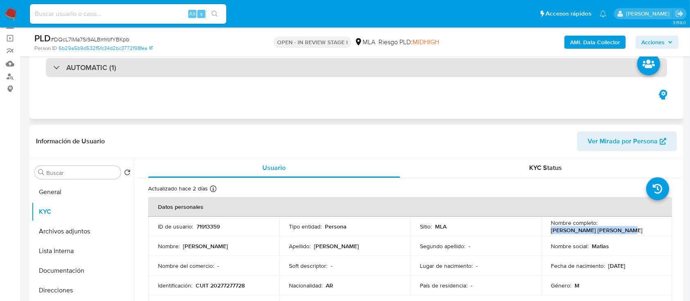
copy p "[PERSON_NAME] [PERSON_NAME]"
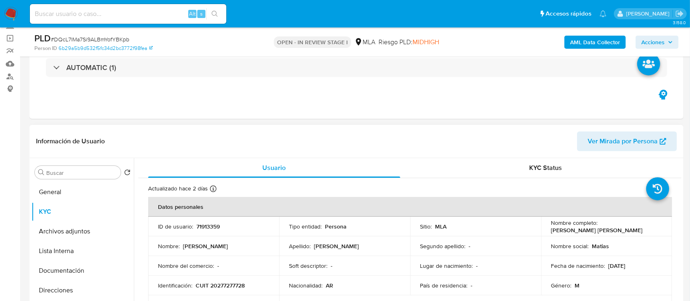
click at [220, 287] on p "CUIT 20277277728" at bounding box center [220, 284] width 49 height 7
copy p "20277277728"
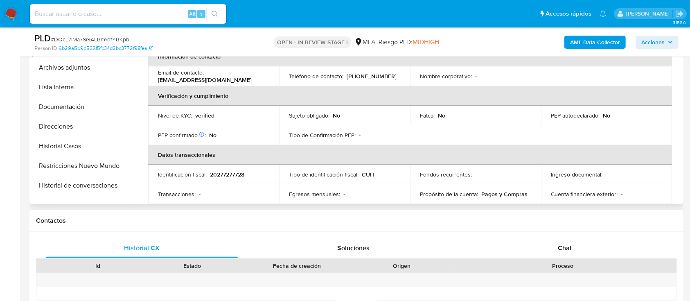
scroll to position [41, 0]
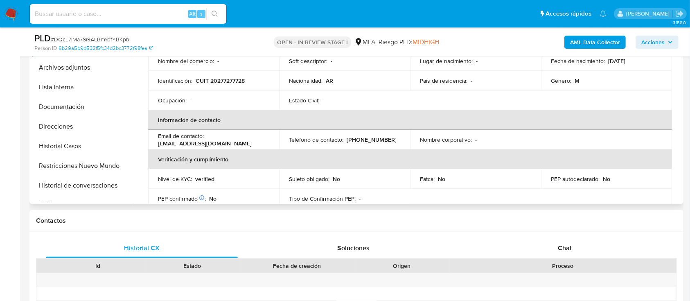
click at [230, 71] on td "Identificación : CUIT 20277277728" at bounding box center [213, 81] width 131 height 20
click at [223, 77] on p "CUIT 20277277728" at bounding box center [220, 80] width 49 height 7
copy p "20277277728"
click at [75, 180] on button "Historial de conversaciones" at bounding box center [80, 186] width 96 height 20
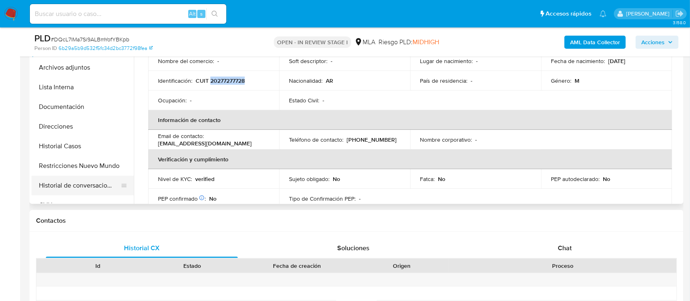
scroll to position [0, 0]
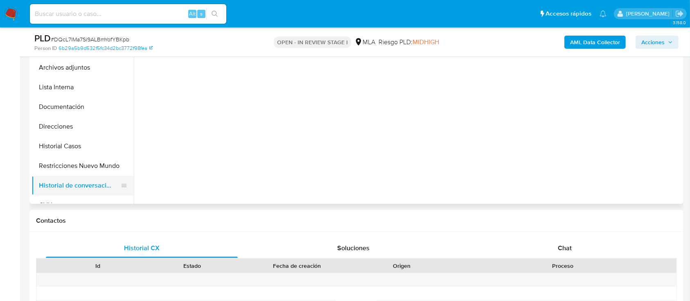
click at [75, 167] on button "Restricciones Nuevo Mundo" at bounding box center [83, 166] width 102 height 20
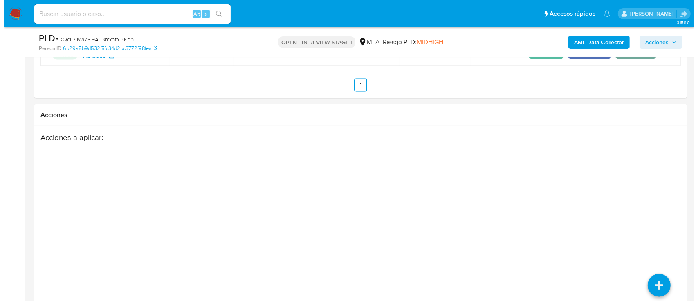
scroll to position [1332, 0]
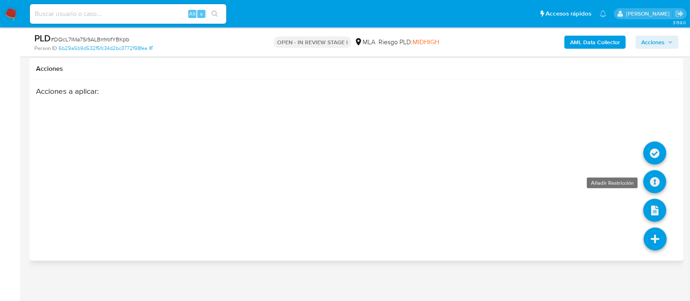
click at [652, 175] on icon at bounding box center [654, 181] width 23 height 23
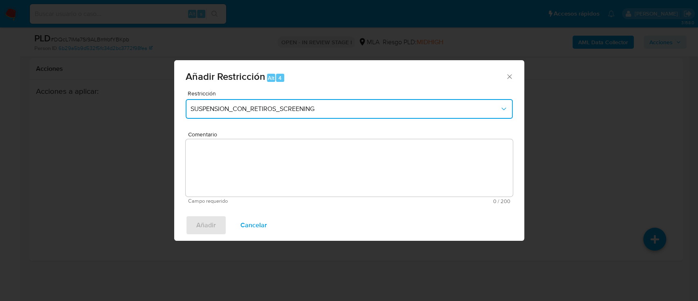
click at [240, 113] on span "SUSPENSION_CON_RETIROS_SCREENING" at bounding box center [345, 109] width 309 height 8
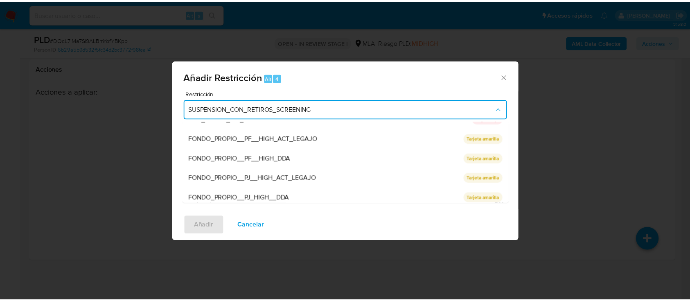
scroll to position [164, 0]
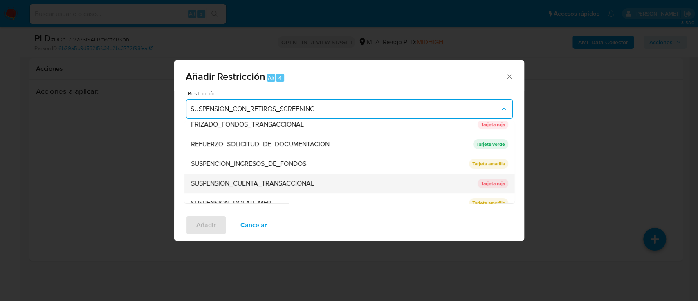
click at [267, 180] on span "SUSPENSION_CUENTA_TRANSACCIONAL" at bounding box center [252, 183] width 123 height 8
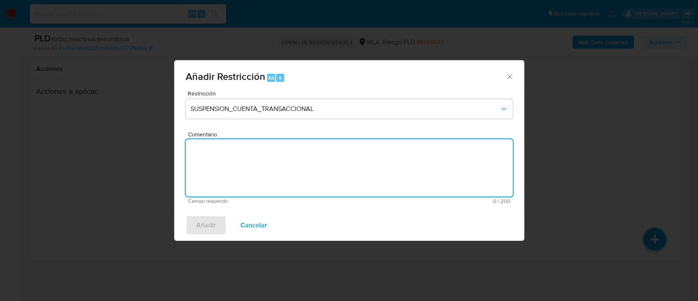
click at [250, 179] on textarea "Comentario" at bounding box center [349, 167] width 327 height 57
type textarea "AML"
click at [197, 225] on span "Añadir" at bounding box center [206, 225] width 20 height 18
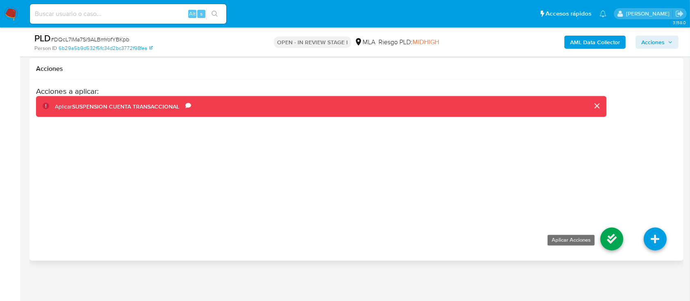
click at [610, 244] on icon at bounding box center [611, 238] width 23 height 23
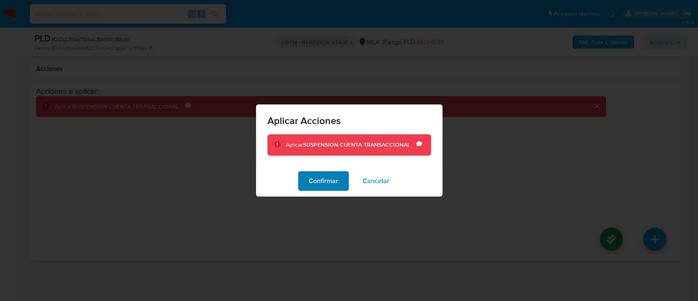
click at [337, 176] on span "Confirmar" at bounding box center [323, 181] width 29 height 18
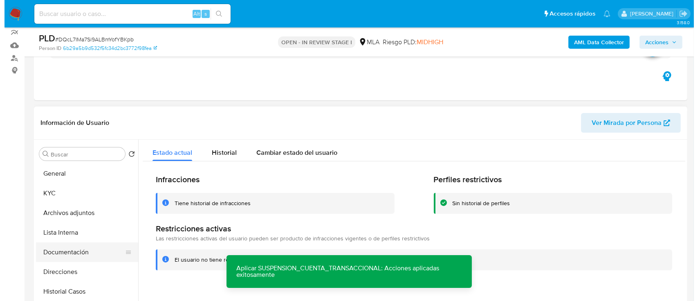
scroll to position [133, 0]
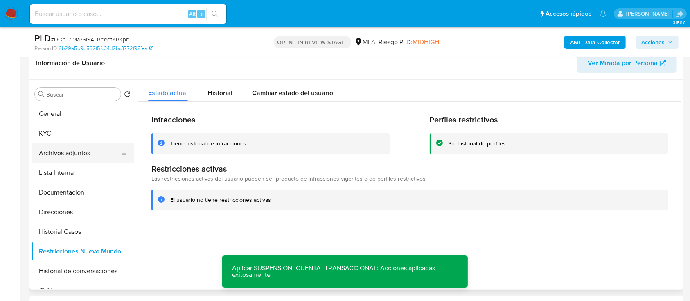
click at [75, 151] on button "Archivos adjuntos" at bounding box center [80, 153] width 96 height 20
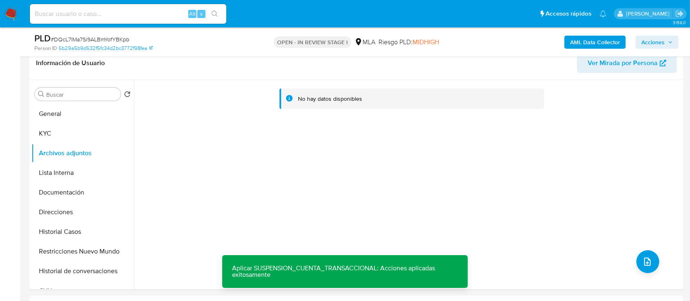
click at [590, 43] on b "AML Data Collector" at bounding box center [595, 42] width 50 height 13
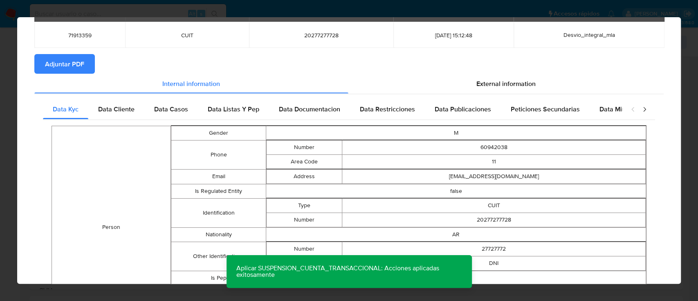
scroll to position [0, 0]
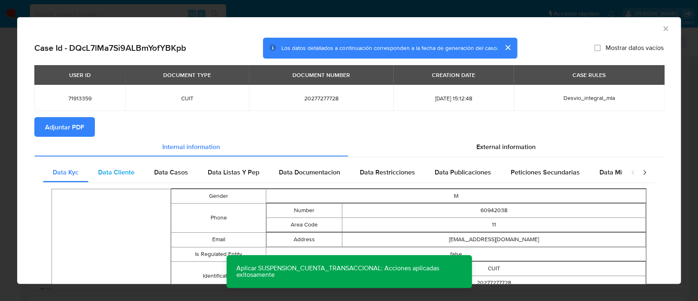
click at [115, 171] on span "Data Cliente" at bounding box center [116, 171] width 36 height 9
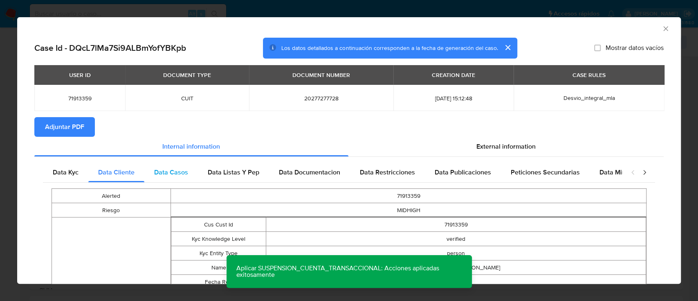
click at [180, 169] on span "Data Casos" at bounding box center [171, 171] width 34 height 9
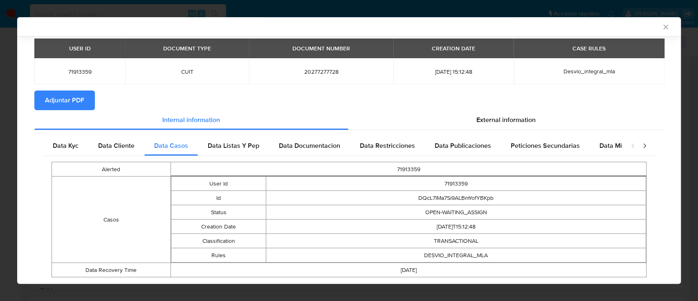
scroll to position [46, 0]
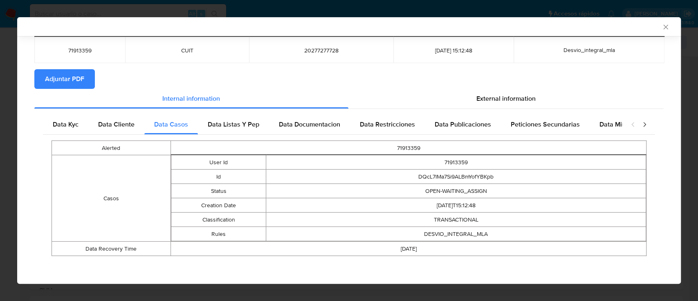
click at [244, 122] on span "Data Listas Y Pep" at bounding box center [234, 123] width 52 height 9
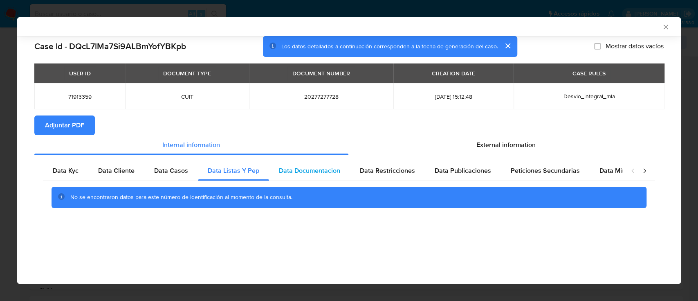
click at [321, 172] on span "Data Documentacion" at bounding box center [309, 170] width 61 height 9
click at [403, 176] on div "Data Restricciones" at bounding box center [387, 171] width 75 height 20
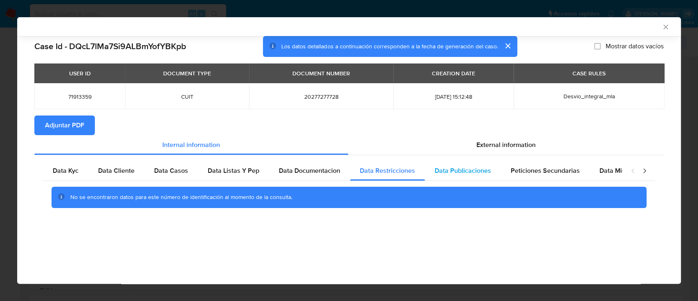
click at [482, 174] on span "Data Publicaciones" at bounding box center [463, 170] width 56 height 9
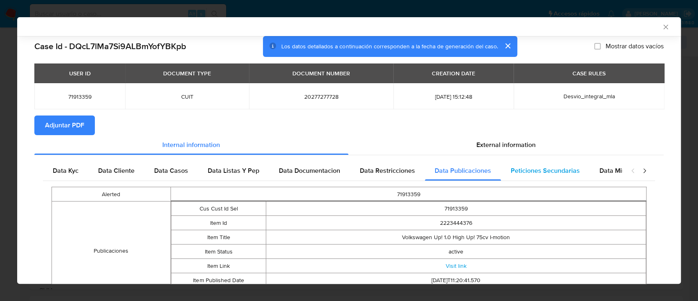
click at [530, 174] on span "Peticiones Secundarias" at bounding box center [545, 170] width 69 height 9
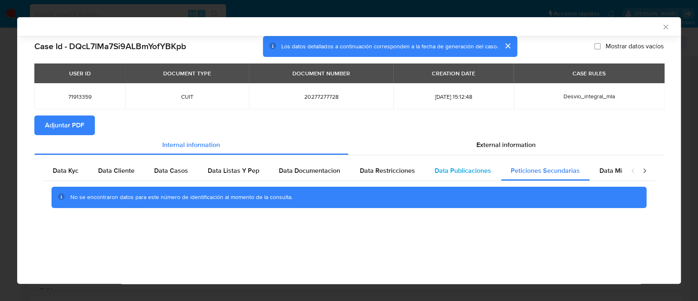
click at [477, 172] on span "Data Publicaciones" at bounding box center [463, 170] width 56 height 9
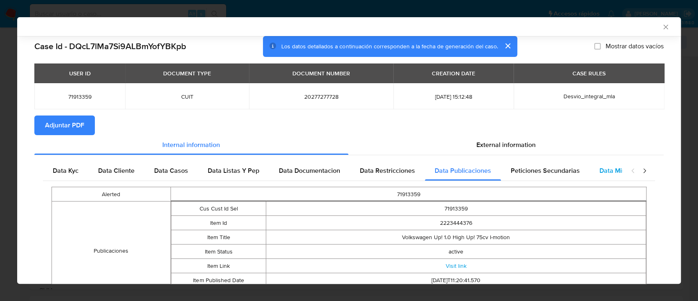
click at [547, 178] on div "Peticiones Secundarias" at bounding box center [545, 171] width 89 height 20
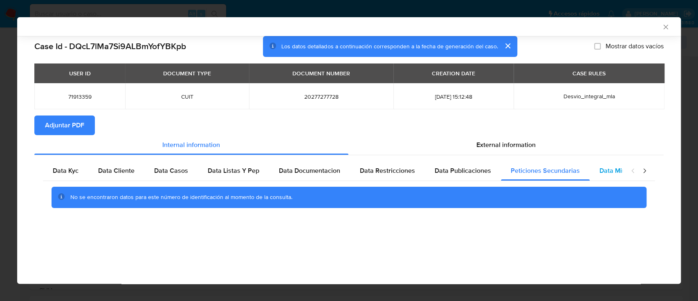
click at [607, 173] on span "Data Minoridad" at bounding box center [622, 170] width 45 height 9
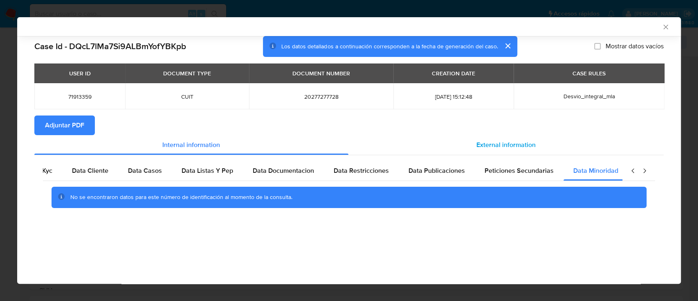
scroll to position [0, 27]
click at [497, 145] on span "External information" at bounding box center [506, 144] width 59 height 9
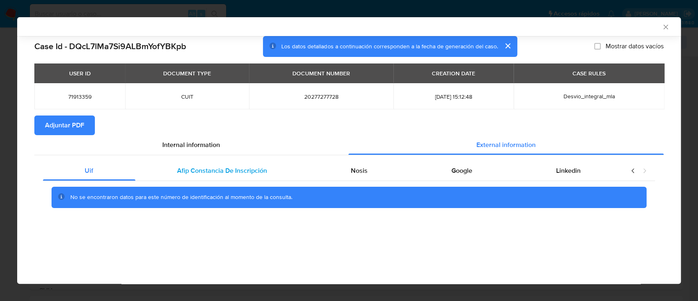
scroll to position [0, 0]
drag, startPoint x: 193, startPoint y: 160, endPoint x: 210, endPoint y: 173, distance: 21.4
click at [193, 160] on div "Uif Afip Constancia De Inscripción Nosis Google Linkedin No se encontraron dato…" at bounding box center [349, 187] width 630 height 64
click at [210, 173] on span "Afip Constancia De Inscripción" at bounding box center [222, 170] width 90 height 9
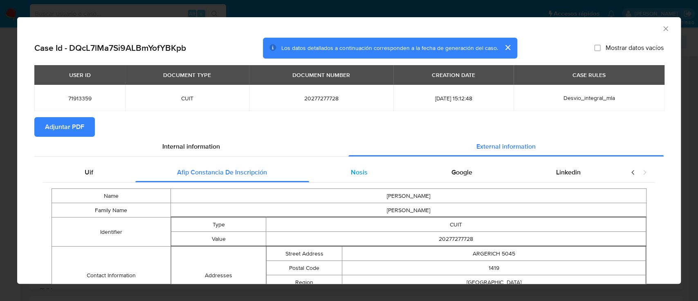
drag, startPoint x: 377, startPoint y: 178, endPoint x: 383, endPoint y: 178, distance: 5.7
click at [378, 178] on div "Nosis" at bounding box center [359, 172] width 101 height 20
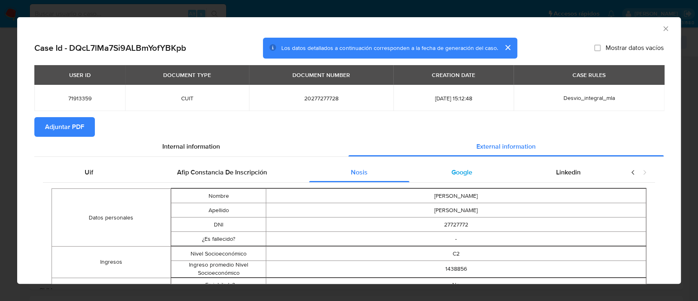
click at [452, 175] on span "Google" at bounding box center [462, 171] width 21 height 9
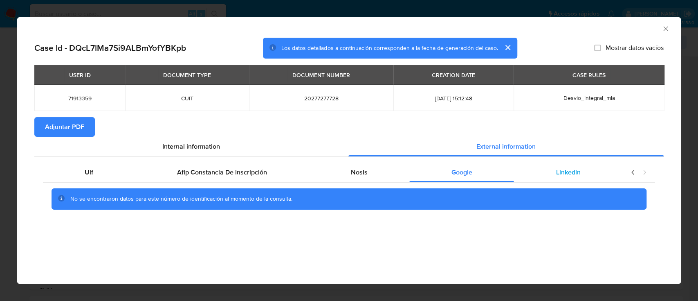
click at [562, 174] on span "Linkedin" at bounding box center [568, 171] width 25 height 9
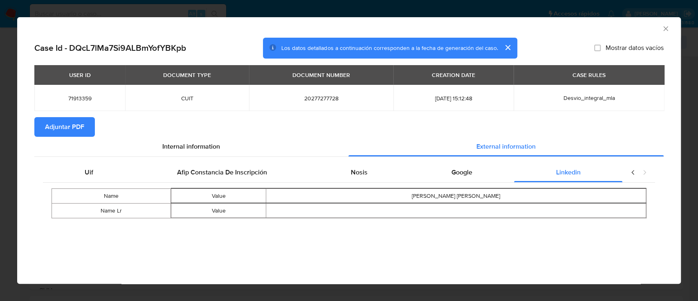
click at [71, 133] on span "Adjuntar PDF" at bounding box center [64, 127] width 39 height 18
drag, startPoint x: 668, startPoint y: 30, endPoint x: 619, endPoint y: 38, distance: 49.7
click at [668, 29] on icon "Cerrar ventana" at bounding box center [666, 29] width 8 height 8
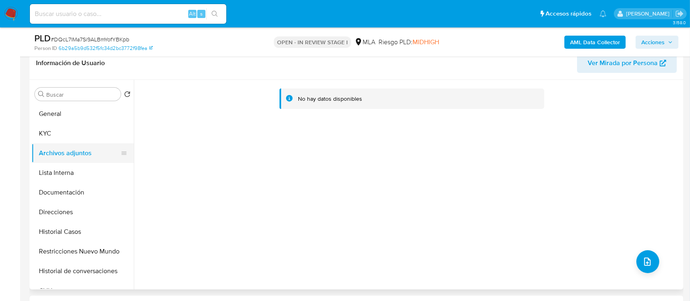
click at [75, 134] on button "KYC" at bounding box center [83, 134] width 102 height 20
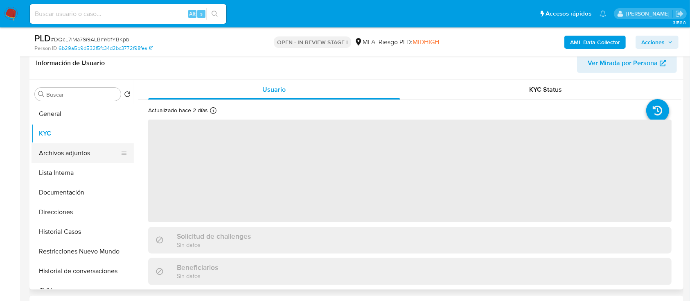
click at [56, 153] on button "Archivos adjuntos" at bounding box center [80, 153] width 96 height 20
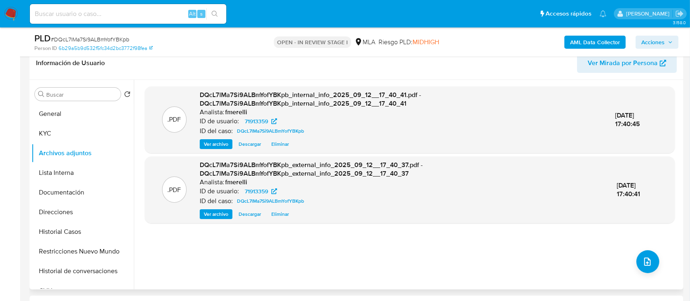
click at [212, 146] on span "Ver archivo" at bounding box center [216, 144] width 25 height 8
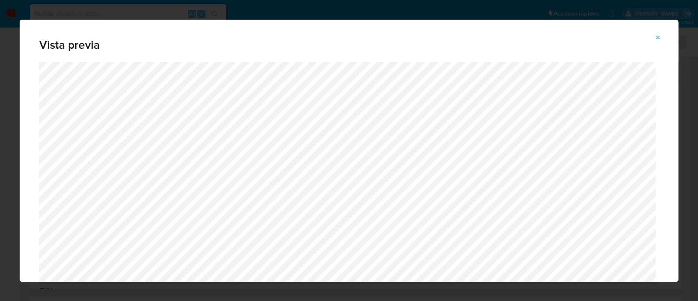
click at [657, 36] on icon "Attachment preview" at bounding box center [658, 37] width 7 height 7
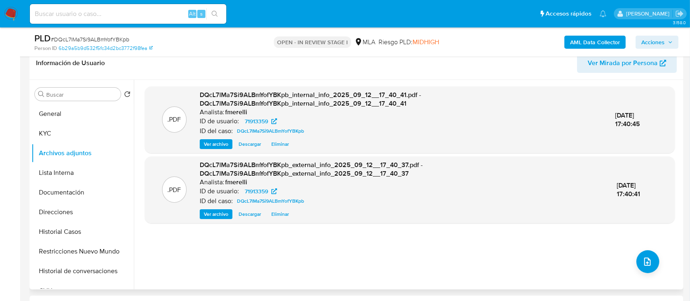
click at [216, 145] on span "Ver archivo" at bounding box center [216, 144] width 25 height 8
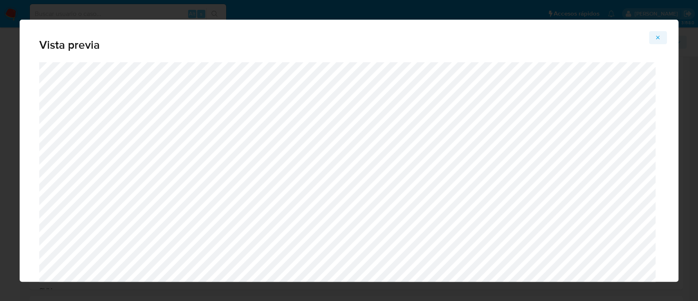
click at [655, 40] on span "Attachment preview" at bounding box center [658, 37] width 7 height 11
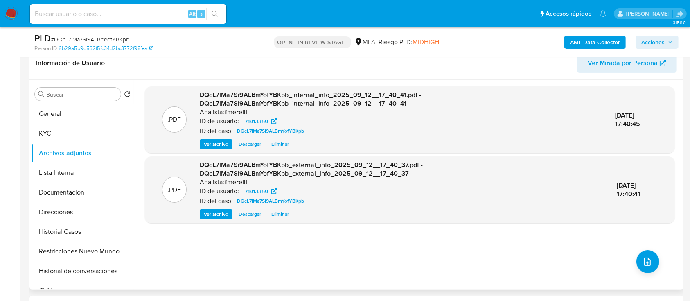
click at [220, 214] on span "Ver archivo" at bounding box center [216, 214] width 25 height 8
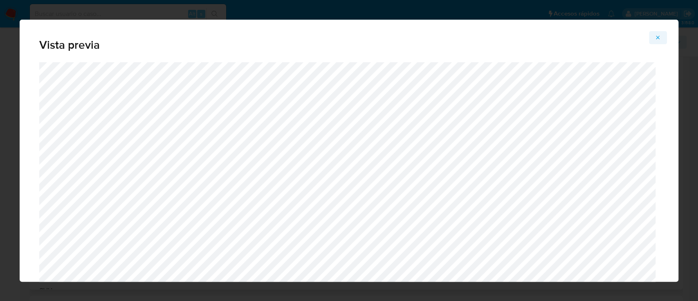
click at [657, 37] on icon "Attachment preview" at bounding box center [659, 38] width 4 height 4
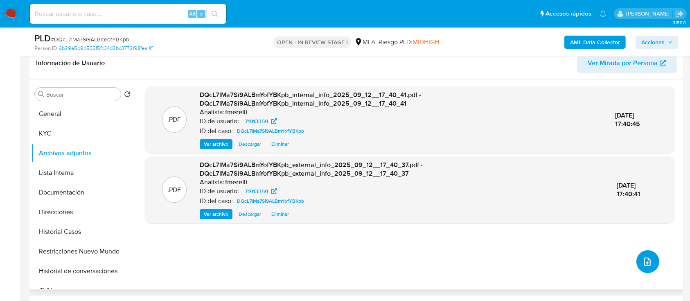
click at [639, 253] on button "upload-file" at bounding box center [647, 261] width 23 height 23
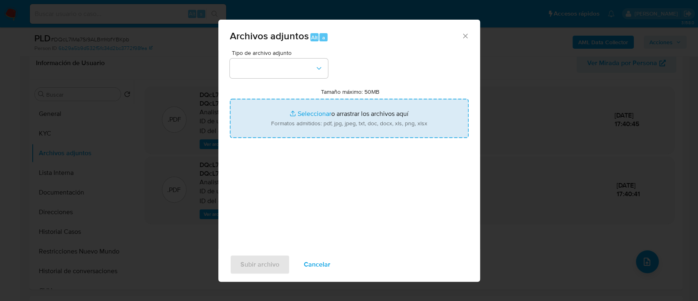
type input "C:\fakepath\NOSIS_Manager_InformeIndividual_20277277728_654927_20250910131537.p…"
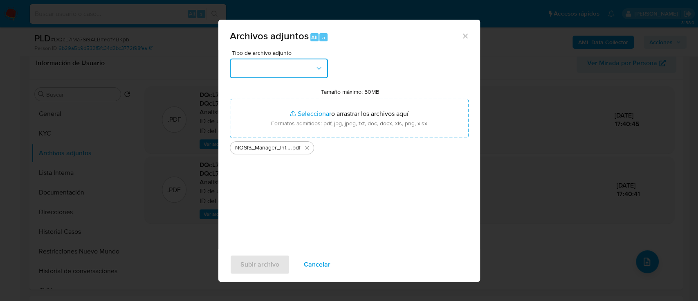
click at [308, 75] on button "button" at bounding box center [279, 69] width 98 height 20
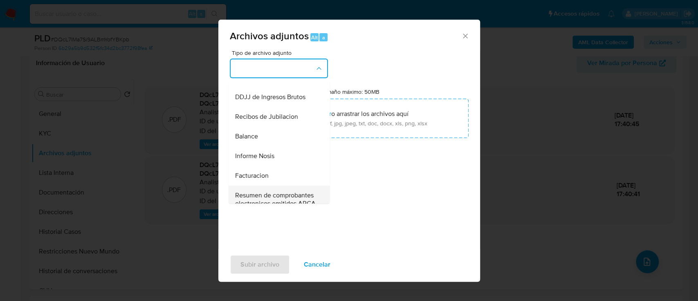
scroll to position [272, 0]
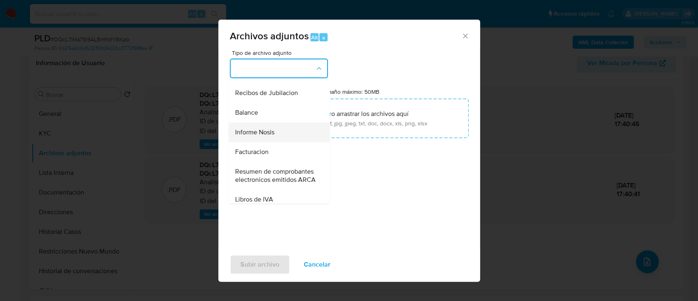
click at [279, 142] on div "Informe Nosis" at bounding box center [276, 132] width 83 height 20
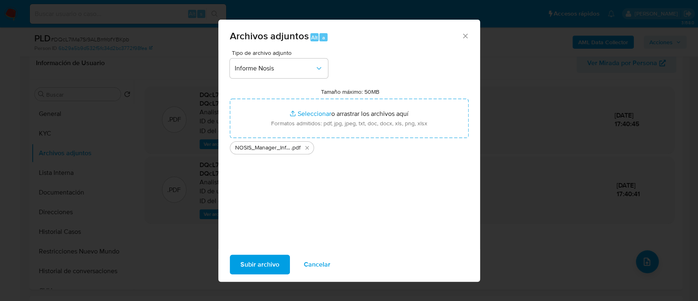
click at [266, 270] on span "Subir archivo" at bounding box center [260, 264] width 39 height 18
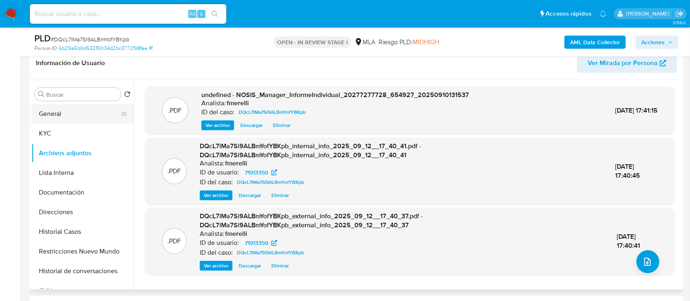
drag, startPoint x: 56, startPoint y: 110, endPoint x: 64, endPoint y: 113, distance: 8.4
click at [55, 111] on button "General" at bounding box center [80, 114] width 96 height 20
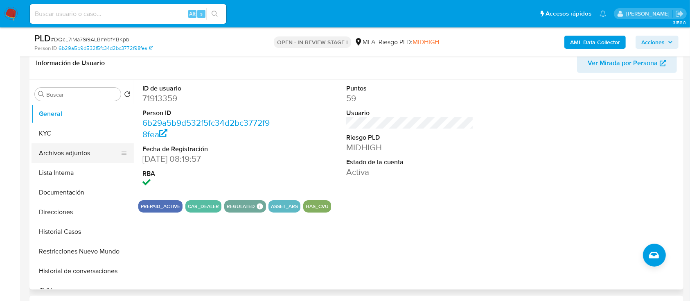
click at [65, 148] on button "Archivos adjuntos" at bounding box center [80, 153] width 96 height 20
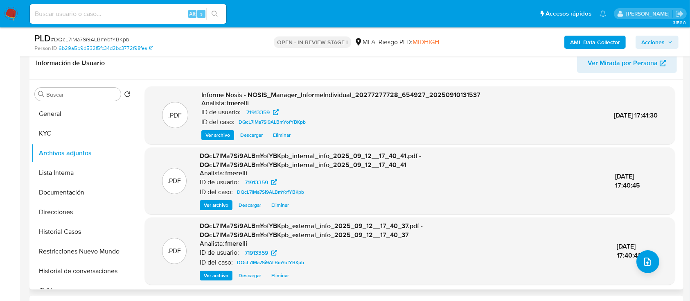
click at [218, 135] on span "Ver archivo" at bounding box center [217, 135] width 25 height 8
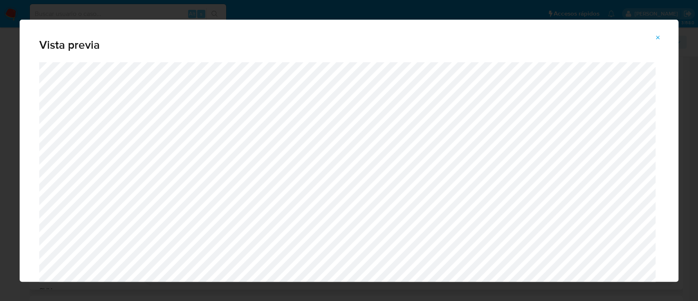
drag, startPoint x: 661, startPoint y: 39, endPoint x: 661, endPoint y: 44, distance: 5.3
click at [661, 38] on icon "Attachment preview" at bounding box center [658, 37] width 7 height 7
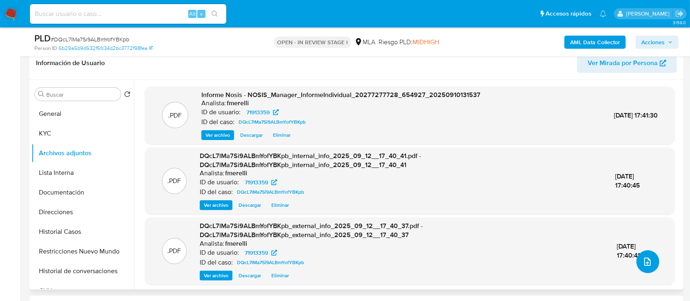
click at [642, 263] on icon "upload-file" at bounding box center [647, 262] width 10 height 10
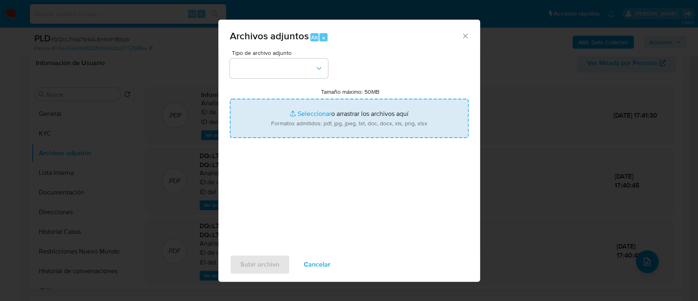
type input "C:\fakepath\Certificación de ingresos junio - agosto 2024.pdf"
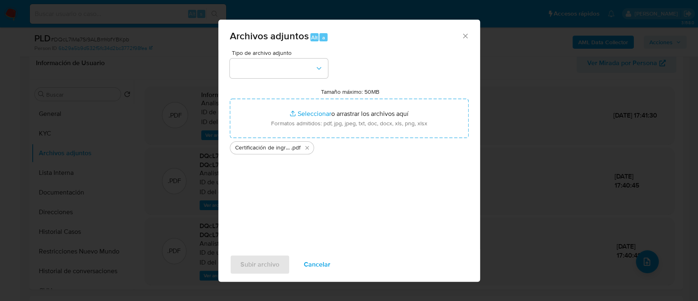
drag, startPoint x: 344, startPoint y: 195, endPoint x: 458, endPoint y: 239, distance: 121.7
click at [458, 239] on div "Tipo de archivo adjunto Tamaño máximo: 50MB Seleccionar archivos Seleccionar o …" at bounding box center [349, 146] width 239 height 193
click at [260, 65] on button "button" at bounding box center [279, 69] width 98 height 20
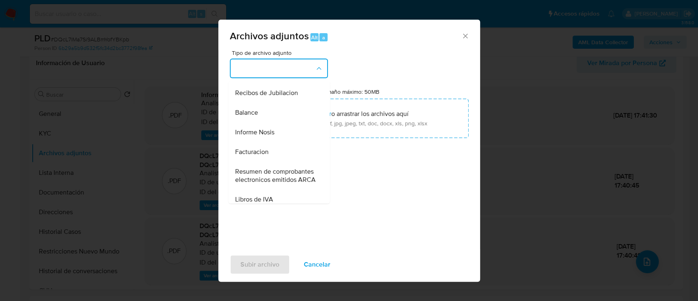
click at [279, 142] on div "Informe Nosis" at bounding box center [276, 132] width 83 height 20
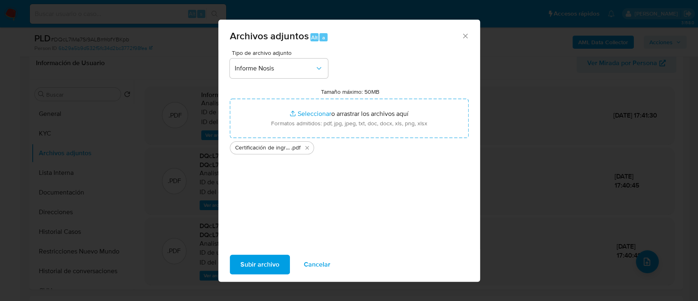
click at [275, 269] on span "Subir archivo" at bounding box center [260, 264] width 39 height 18
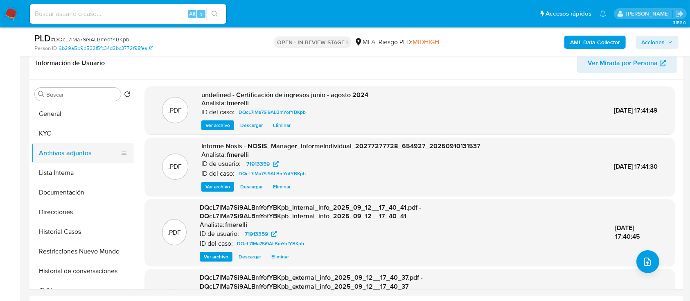
click at [62, 136] on button "KYC" at bounding box center [83, 134] width 102 height 20
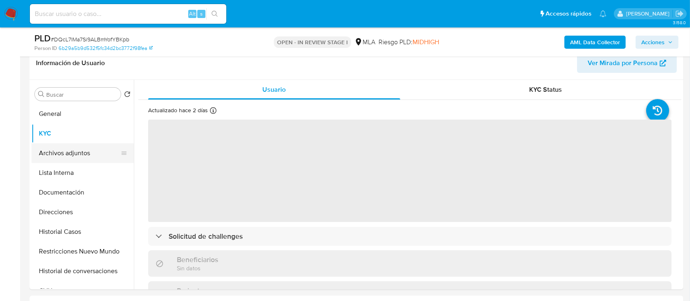
click at [66, 149] on button "Archivos adjuntos" at bounding box center [80, 153] width 96 height 20
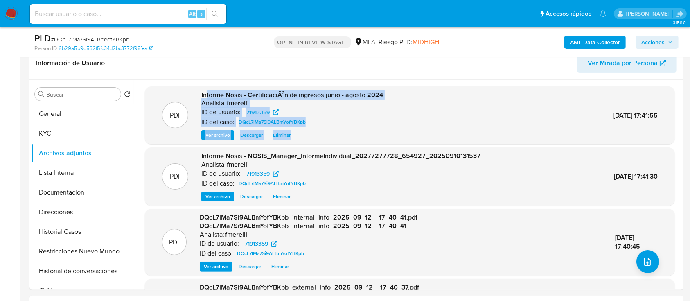
drag, startPoint x: 209, startPoint y: 95, endPoint x: 341, endPoint y: 137, distance: 138.8
click at [341, 137] on div "Informe Nosis - CertificaciÃ³n de ingresos junio - agosto 2024 Analista: fmerel…" at bounding box center [292, 115] width 182 height 50
click at [225, 99] on p "Analista:" at bounding box center [213, 103] width 25 height 8
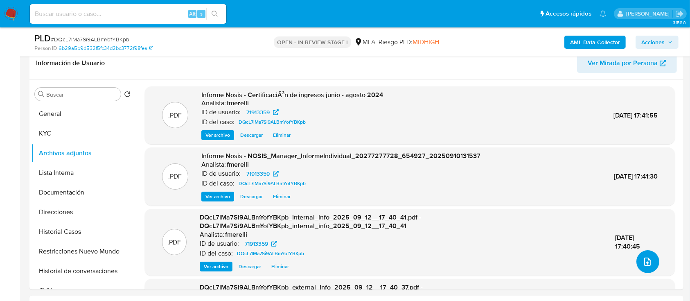
click at [642, 261] on icon "upload-file" at bounding box center [647, 262] width 10 height 10
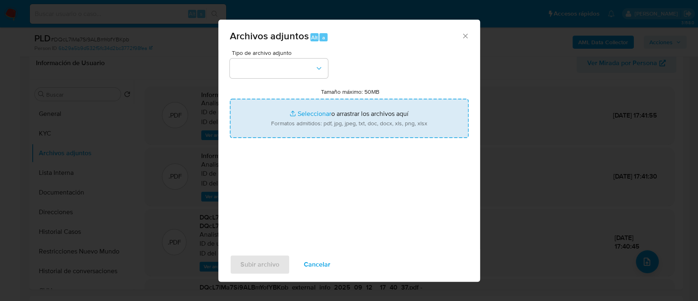
type input "C:\fakepath\Caselog DQcL7lMa7Si9ALBmYofYBKpb_2025_08_19_03_18_01.docx"
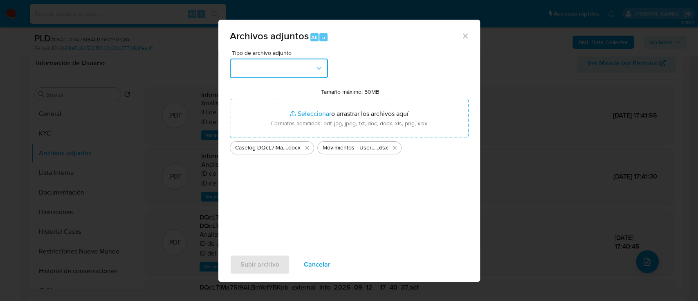
click at [299, 68] on button "button" at bounding box center [279, 69] width 98 height 20
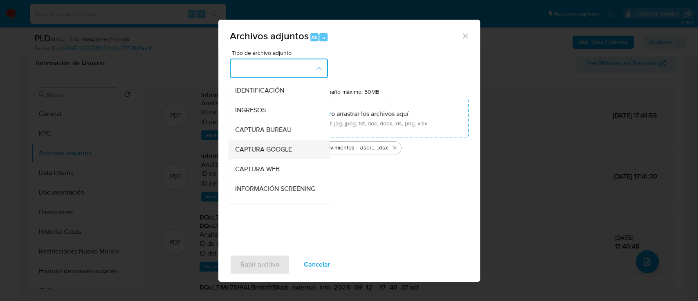
scroll to position [54, 0]
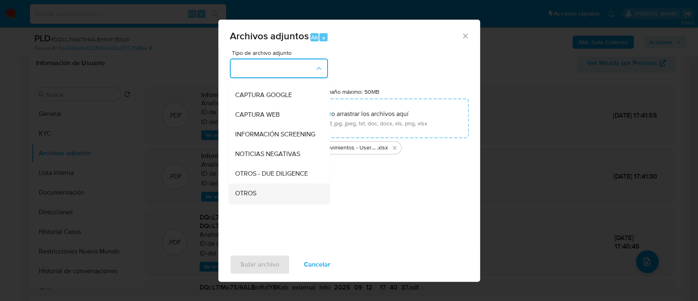
click at [245, 197] on span "OTROS" at bounding box center [245, 193] width 21 height 8
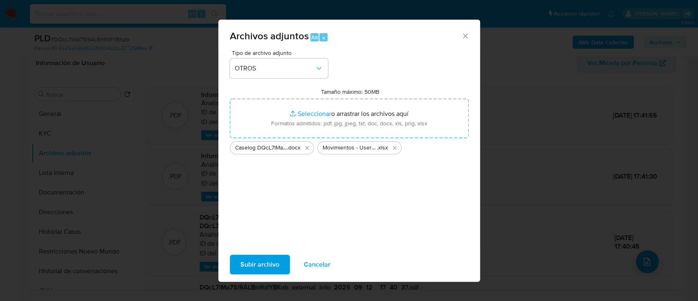
click at [259, 263] on span "Subir archivo" at bounding box center [260, 264] width 39 height 18
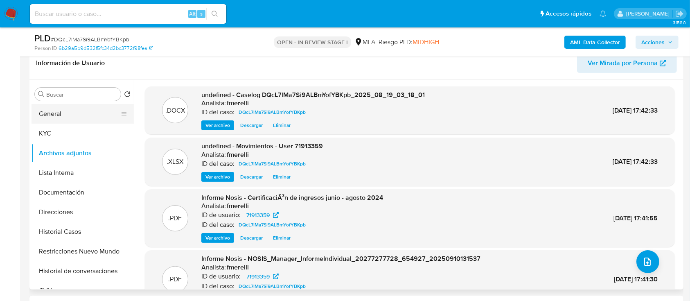
click at [43, 115] on button "General" at bounding box center [80, 114] width 96 height 20
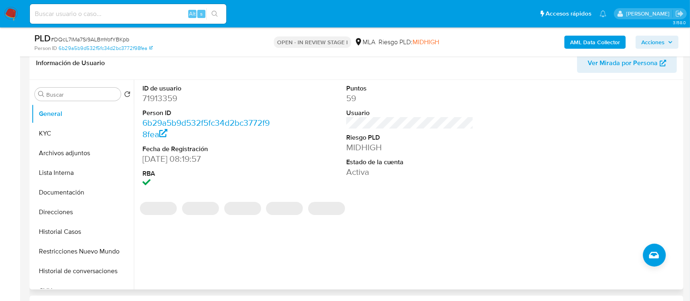
click at [143, 99] on dd "71913359" at bounding box center [206, 97] width 128 height 11
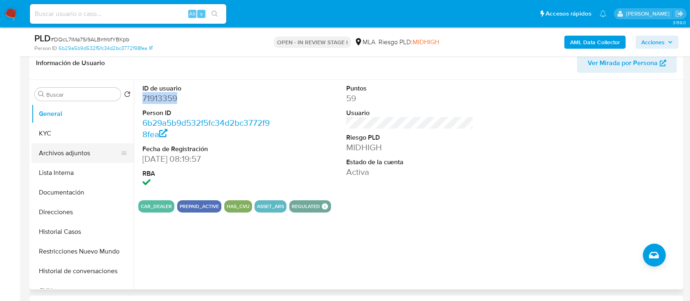
copy dd "71913359"
click at [92, 157] on button "Archivos adjuntos" at bounding box center [80, 153] width 96 height 20
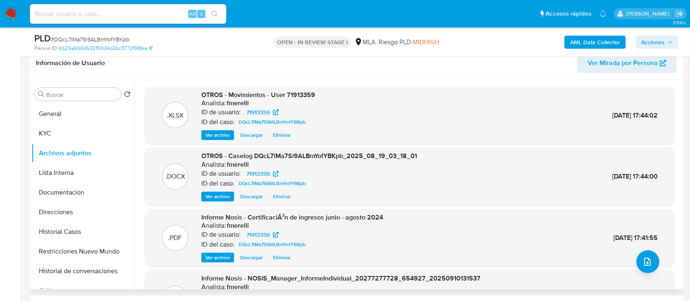
click at [210, 198] on span "Ver archivo" at bounding box center [217, 196] width 25 height 8
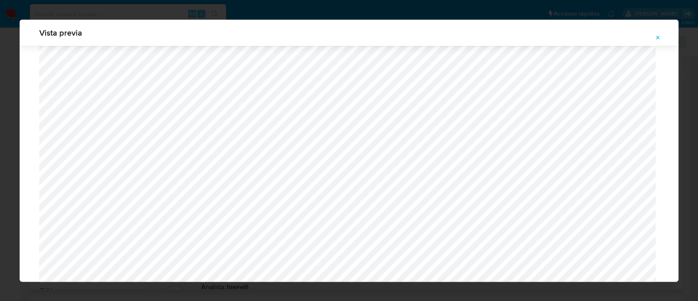
scroll to position [800, 0]
click at [657, 37] on icon "Attachment preview" at bounding box center [658, 37] width 7 height 7
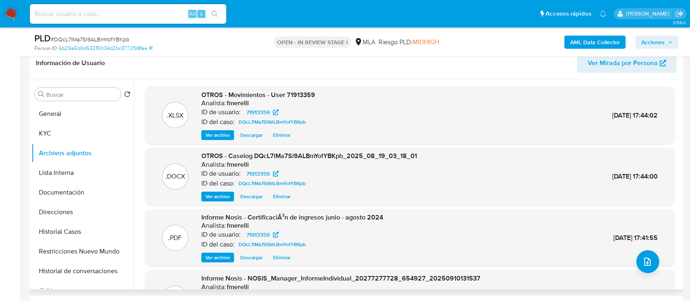
scroll to position [69, 0]
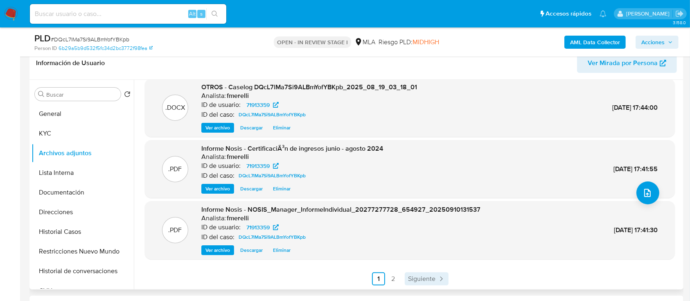
click at [429, 281] on span "Siguiente" at bounding box center [421, 278] width 27 height 7
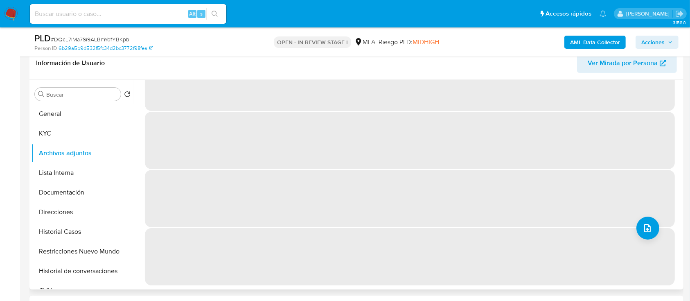
scroll to position [0, 0]
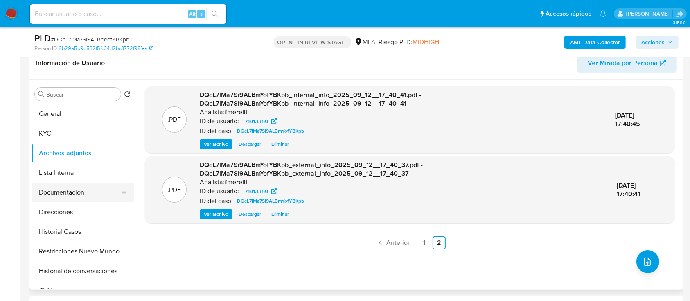
drag, startPoint x: 76, startPoint y: 173, endPoint x: 70, endPoint y: 190, distance: 18.1
click at [76, 173] on button "Lista Interna" at bounding box center [83, 173] width 102 height 20
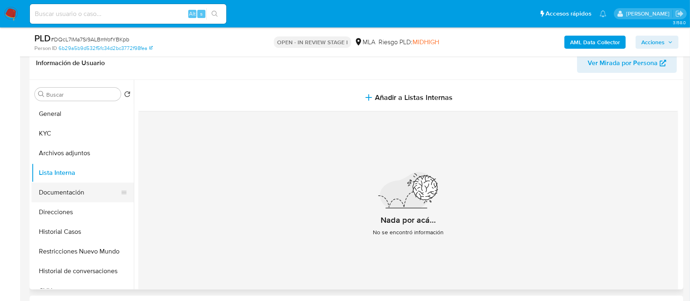
click at [70, 190] on button "Documentación" at bounding box center [80, 192] width 96 height 20
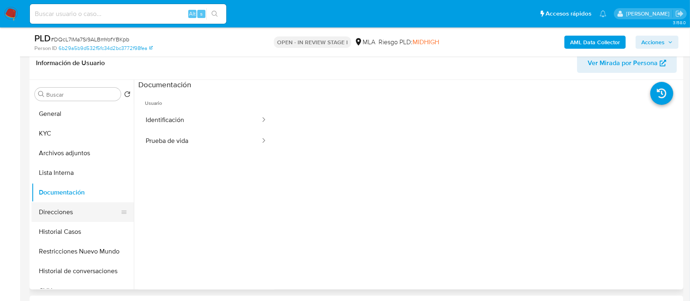
click at [77, 207] on button "Direcciones" at bounding box center [80, 212] width 96 height 20
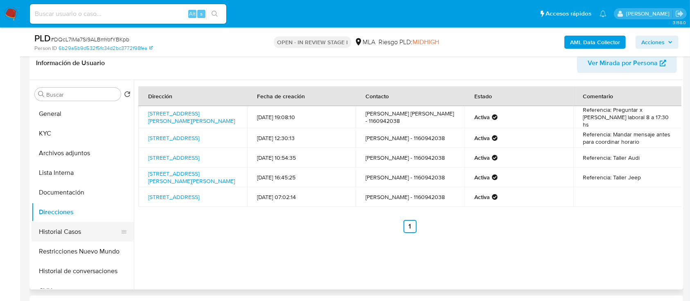
click at [89, 228] on button "Historial Casos" at bounding box center [80, 232] width 96 height 20
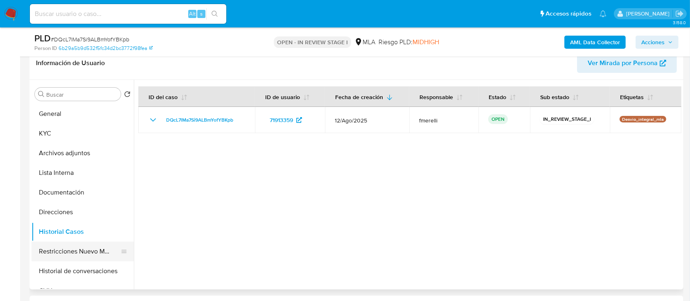
click at [67, 252] on button "Restricciones Nuevo Mundo" at bounding box center [80, 251] width 96 height 20
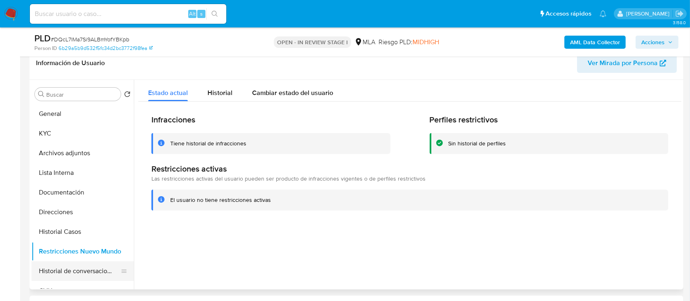
click at [81, 274] on button "Historial de conversaciones" at bounding box center [80, 271] width 96 height 20
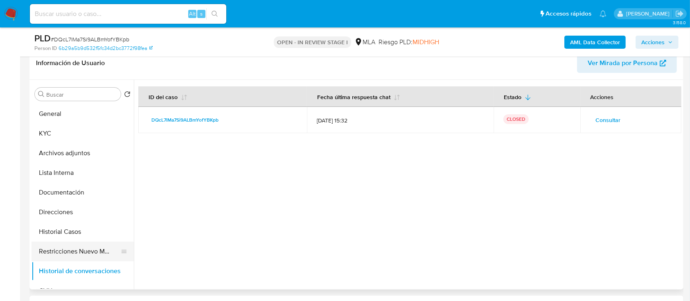
click at [82, 253] on button "Restricciones Nuevo Mundo" at bounding box center [80, 251] width 96 height 20
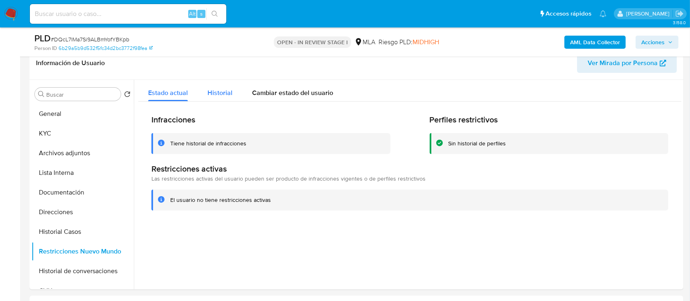
click at [221, 97] on span "Historial" at bounding box center [219, 92] width 25 height 9
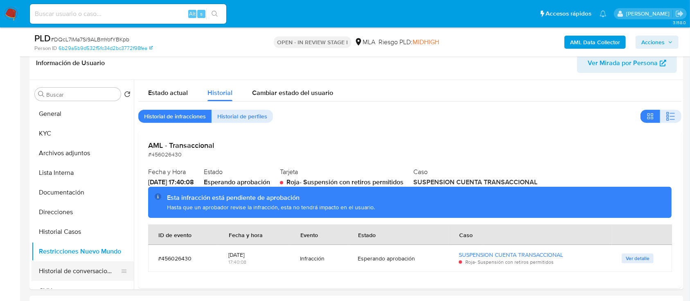
click at [90, 273] on button "Historial de conversaciones" at bounding box center [80, 271] width 96 height 20
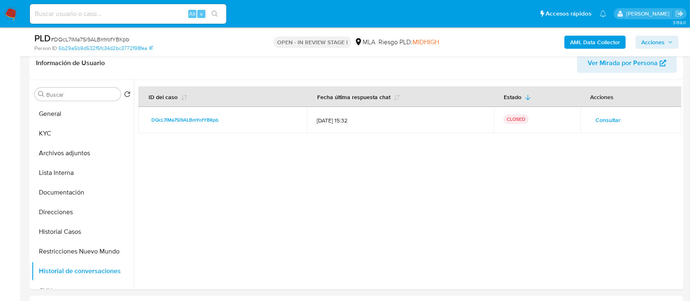
click at [93, 103] on div "Buscar Volver al orden por defecto General KYC Archivos adjuntos Lista Interna …" at bounding box center [83, 185] width 102 height 208
click at [87, 111] on button "General" at bounding box center [80, 114] width 96 height 20
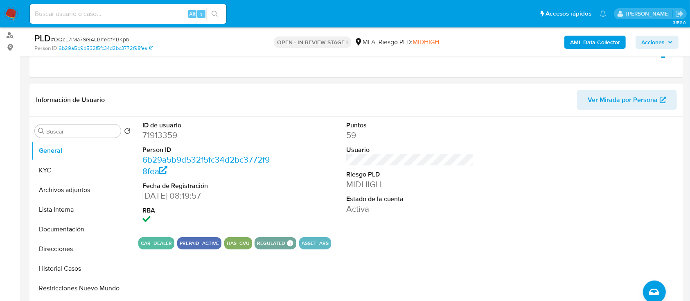
scroll to position [133, 0]
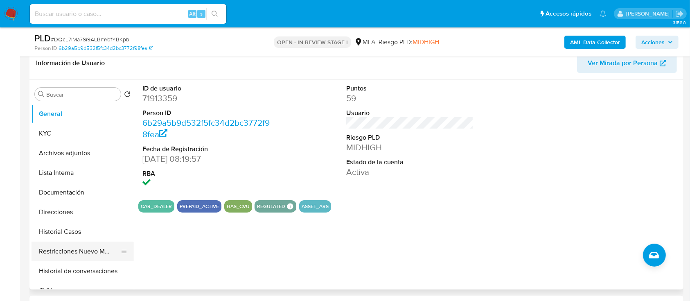
click at [87, 248] on button "Restricciones Nuevo Mundo" at bounding box center [80, 251] width 96 height 20
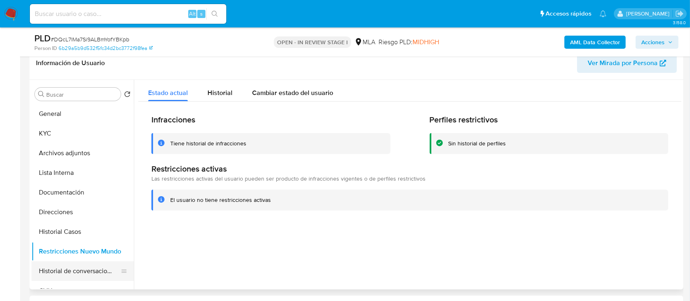
click at [81, 268] on button "Historial de conversaciones" at bounding box center [80, 271] width 96 height 20
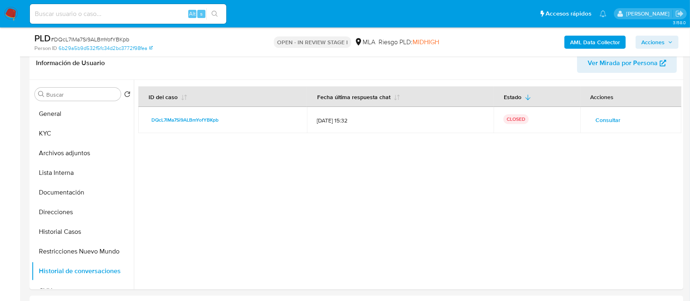
click at [652, 40] on span "Acciones" at bounding box center [652, 42] width 23 height 13
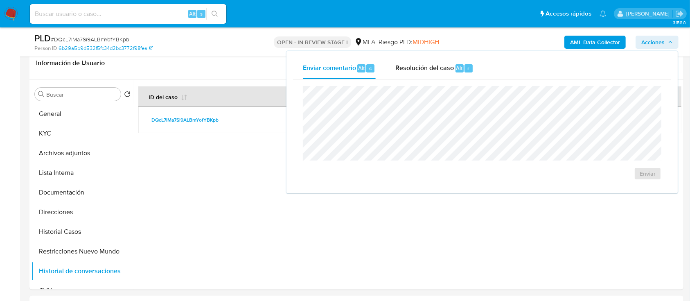
click at [410, 79] on div "Enviar comentario Alt c Resolución del caso Alt r Enviar" at bounding box center [482, 122] width 378 height 129
click at [414, 75] on div "Resolución del caso Alt r" at bounding box center [434, 68] width 78 height 21
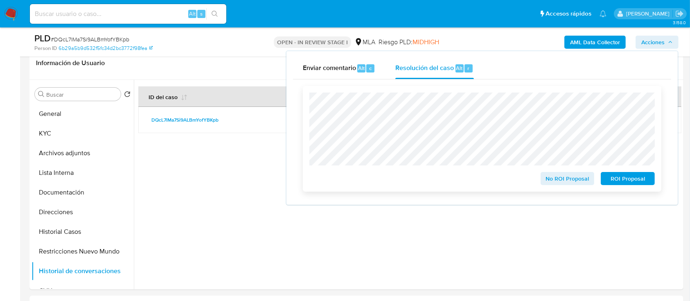
click at [639, 181] on span "ROI Proposal" at bounding box center [627, 178] width 43 height 11
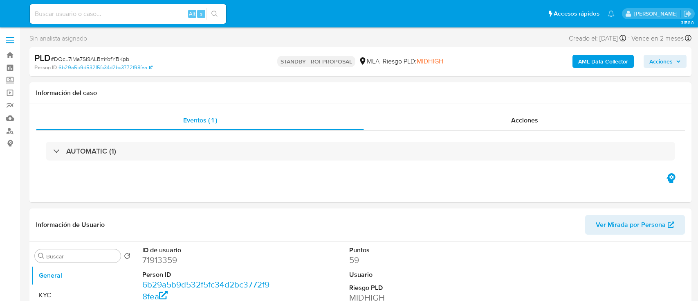
select select "10"
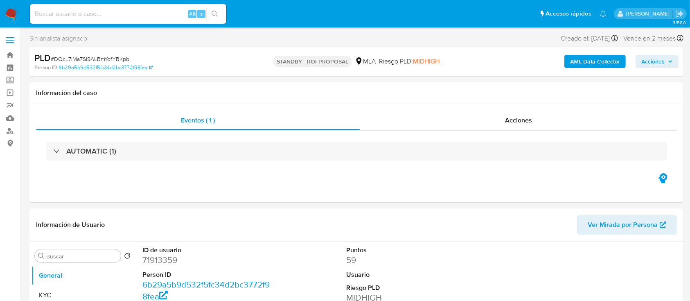
select select "10"
drag, startPoint x: 9, startPoint y: 14, endPoint x: 32, endPoint y: 41, distance: 35.4
click at [9, 14] on img at bounding box center [11, 14] width 14 height 14
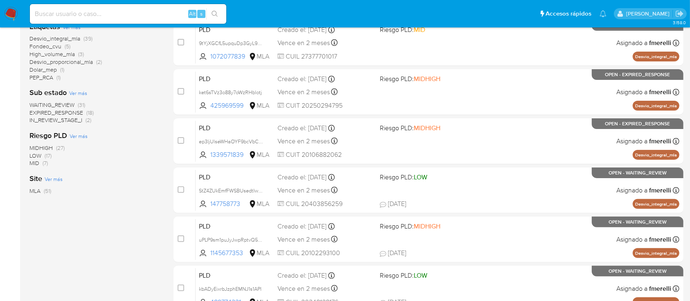
scroll to position [374, 0]
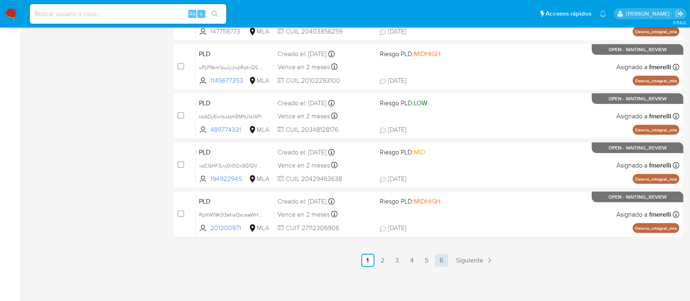
click at [439, 257] on link "6" at bounding box center [441, 260] width 13 height 13
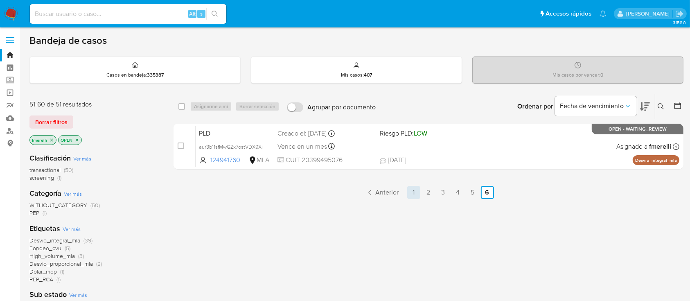
click at [414, 190] on link "1" at bounding box center [413, 192] width 13 height 13
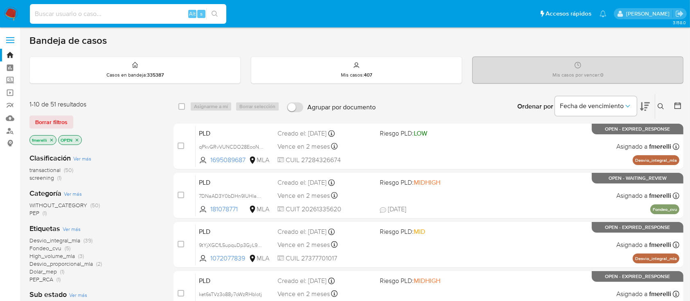
click at [164, 11] on input at bounding box center [128, 14] width 196 height 11
paste input "LaeGyQnbbtbQAQ3ruyWOdyrV"
type input "LaeGyQnbbtbQAQ3ruyWOdyrV"
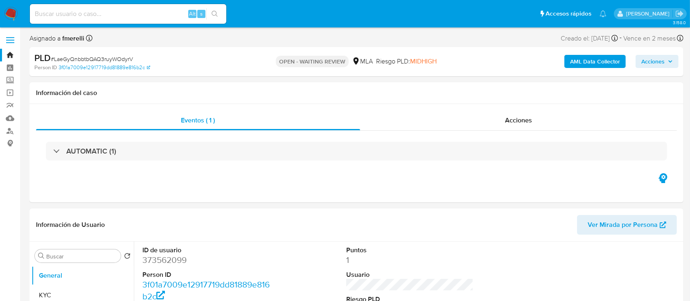
select select "10"
click at [13, 18] on img at bounding box center [11, 14] width 14 height 14
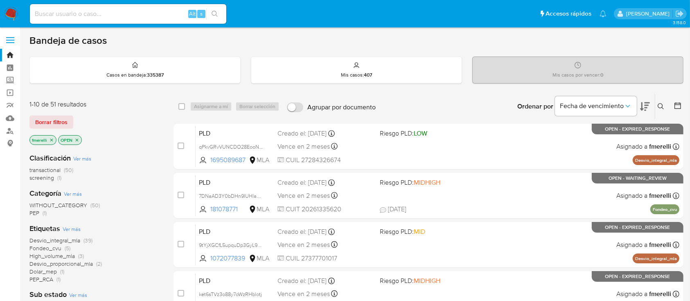
click at [51, 137] on icon "close-filter" at bounding box center [51, 139] width 5 height 5
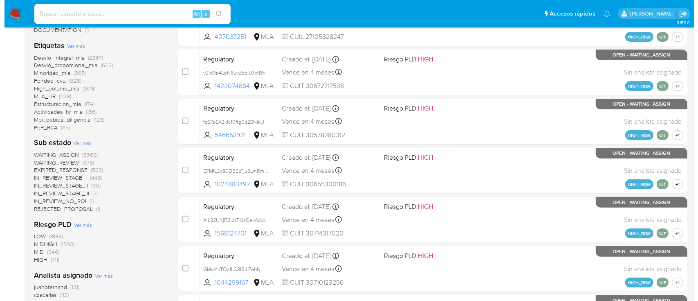
scroll to position [272, 0]
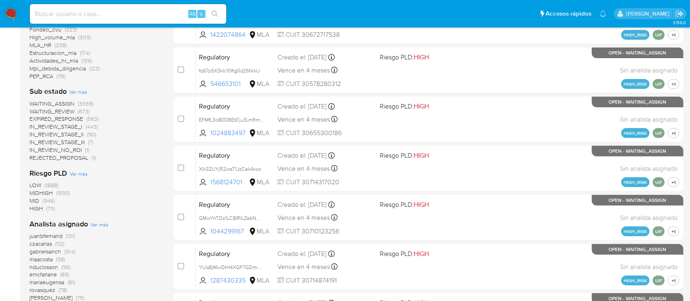
click at [104, 223] on span "Ver más" at bounding box center [99, 224] width 18 height 7
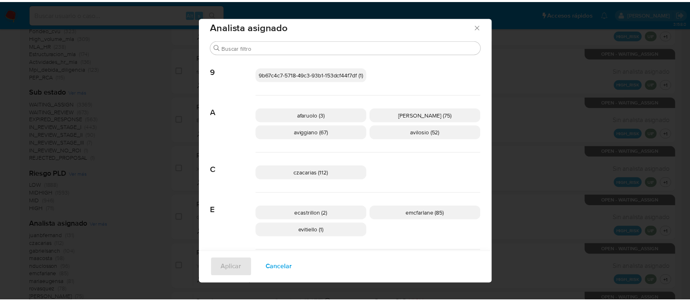
scroll to position [0, 0]
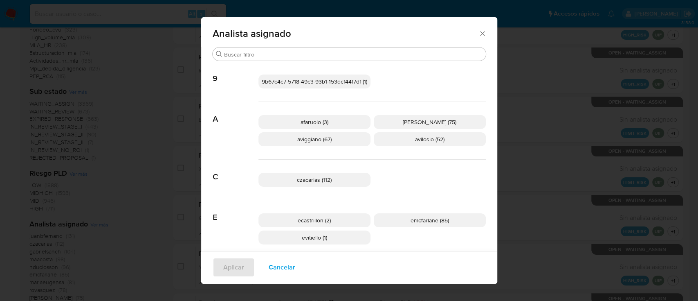
click at [269, 266] on span "Cancelar" at bounding box center [282, 267] width 27 height 18
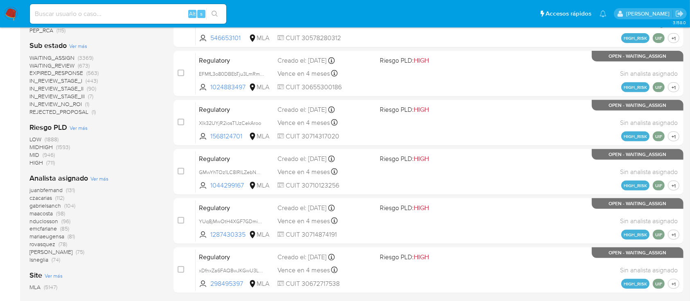
scroll to position [382, 0]
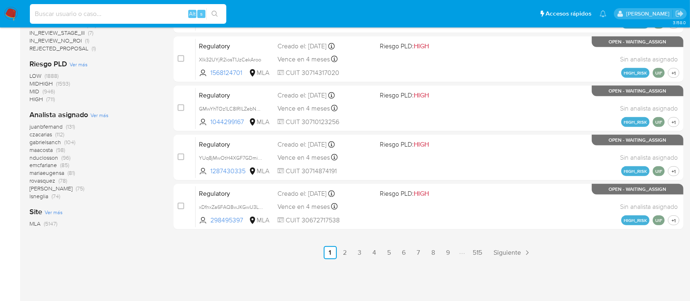
click at [121, 16] on input at bounding box center [128, 14] width 196 height 11
paste input "YEz4ab80IbxazdY2PaBbOe9V"
type input "YEz4ab80IbxazdY2PaBbOe9V"
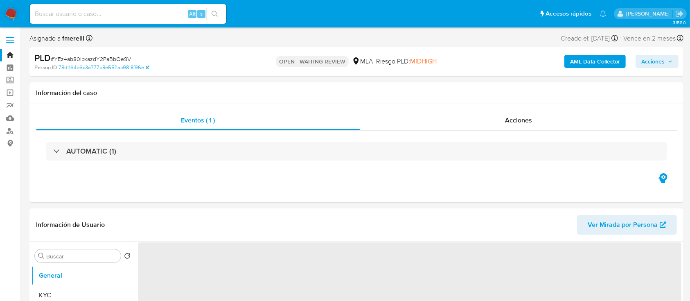
click at [10, 17] on img at bounding box center [11, 14] width 14 height 14
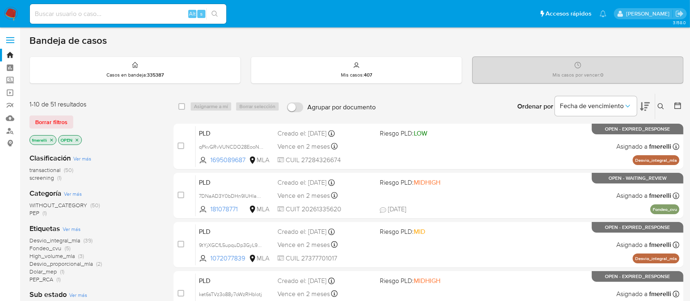
click at [663, 107] on icon at bounding box center [660, 106] width 7 height 7
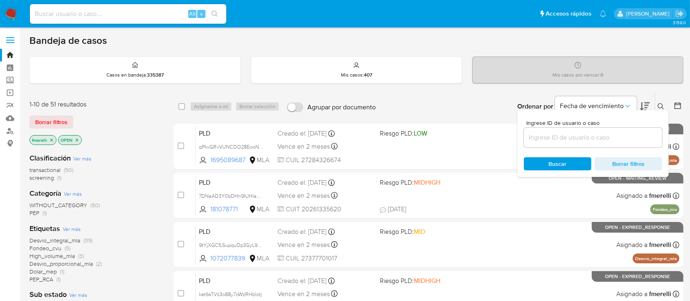
click at [612, 135] on input at bounding box center [593, 137] width 138 height 11
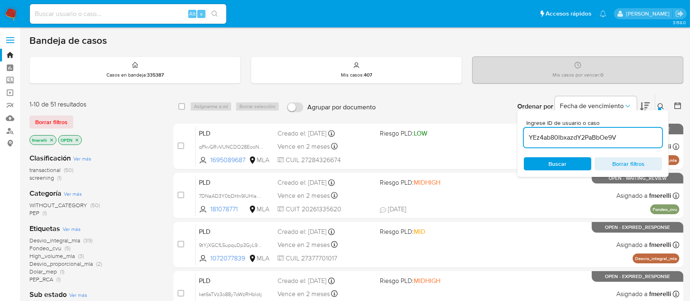
type input "YEz4ab80IbxazdY2PaBbOe9V"
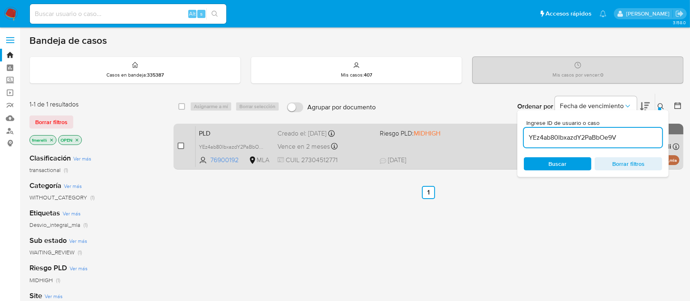
click at [179, 143] on input "checkbox" at bounding box center [181, 145] width 7 height 7
checkbox input "true"
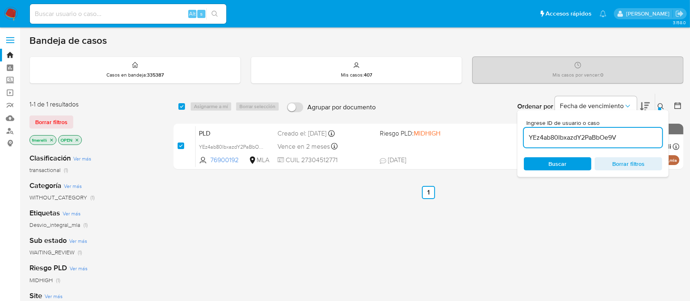
checkbox input "true"
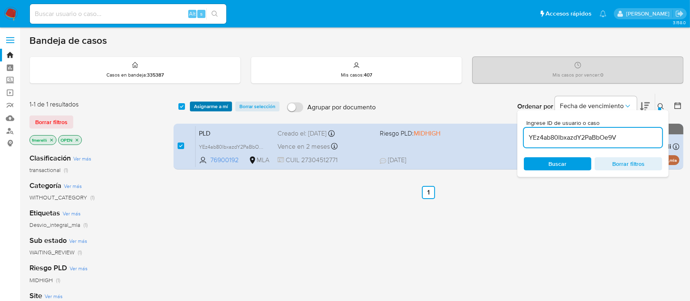
click at [208, 104] on span "Asignarme a mí" at bounding box center [211, 106] width 34 height 8
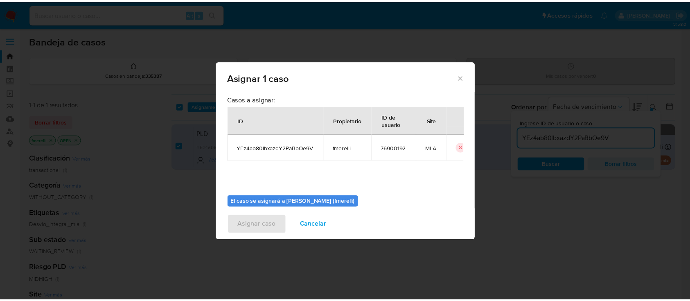
scroll to position [42, 0]
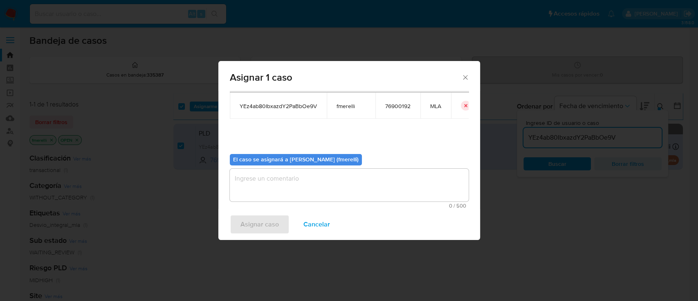
click at [274, 191] on textarea "assign-modal" at bounding box center [349, 185] width 239 height 33
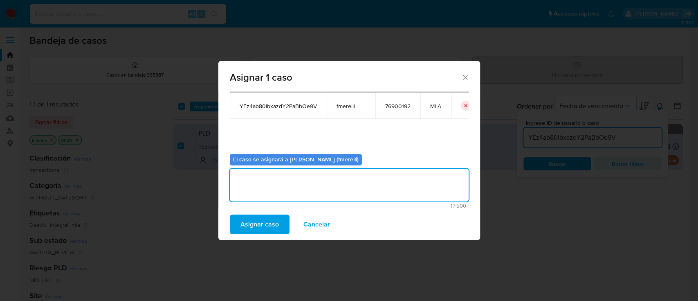
click at [251, 227] on span "Asignar caso" at bounding box center [260, 224] width 38 height 18
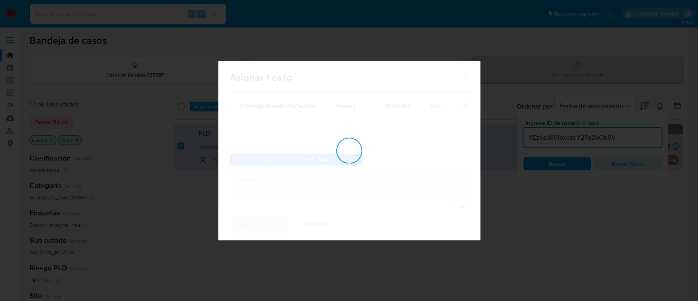
checkbox input "false"
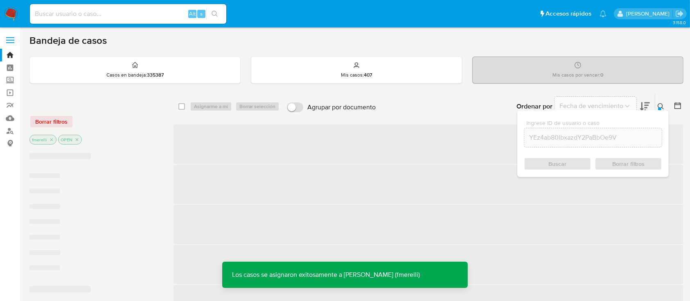
click at [417, 159] on span "‌" at bounding box center [428, 143] width 510 height 39
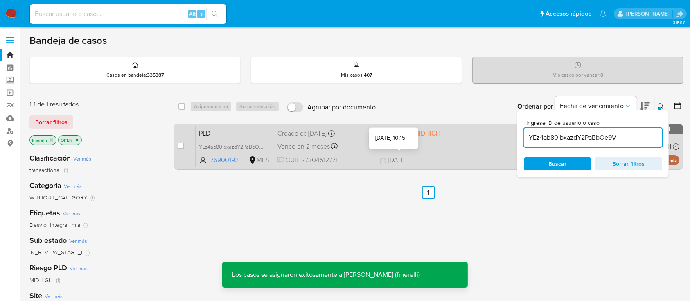
click at [392, 160] on span "11/09/2025" at bounding box center [393, 159] width 27 height 9
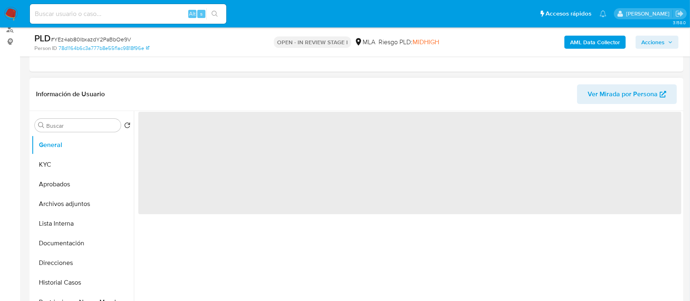
scroll to position [218, 0]
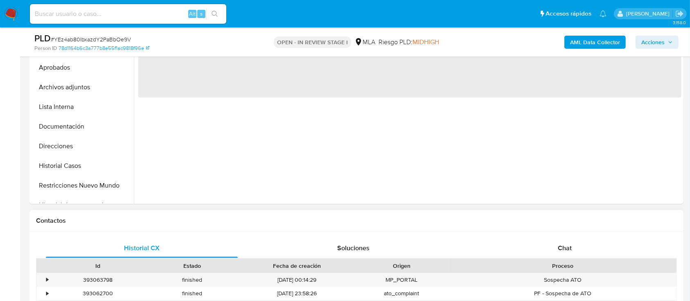
click at [542, 245] on div "Chat" at bounding box center [565, 248] width 192 height 20
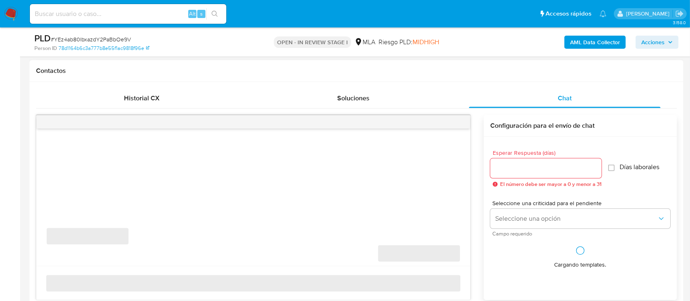
select select "10"
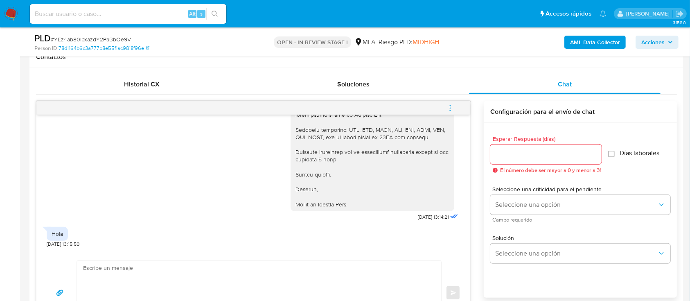
scroll to position [835, 0]
drag, startPoint x: 285, startPoint y: 129, endPoint x: 376, endPoint y: 209, distance: 120.6
click at [376, 209] on div "Hola Elvira Soraya Morales, Muchas gracias por la respuesta. En esta oportunida…" at bounding box center [372, 3] width 164 height 416
copy div "Hola Elvira Soraya Morales, Muchas gracias por la respuesta. En esta oportunida…"
click at [315, 282] on textarea at bounding box center [257, 293] width 348 height 64
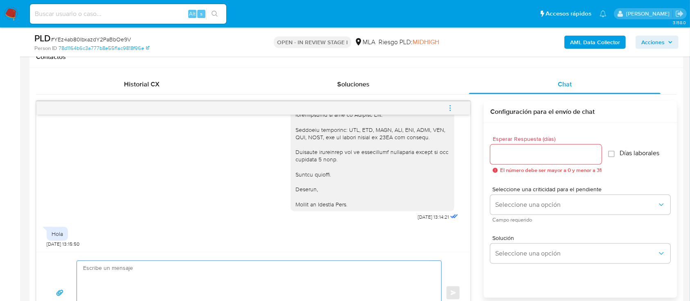
paste textarea "Hola Elvira Soraya Morales, Muchas gracias por la respuesta. En esta oportunida…"
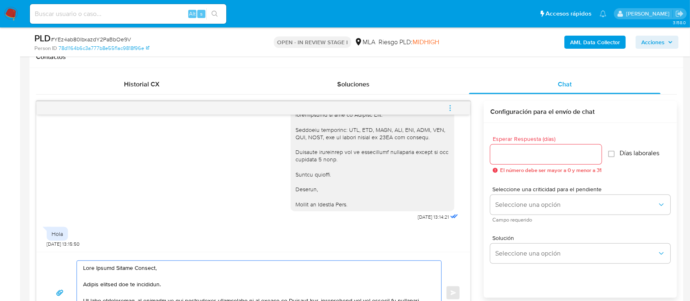
scroll to position [423, 0]
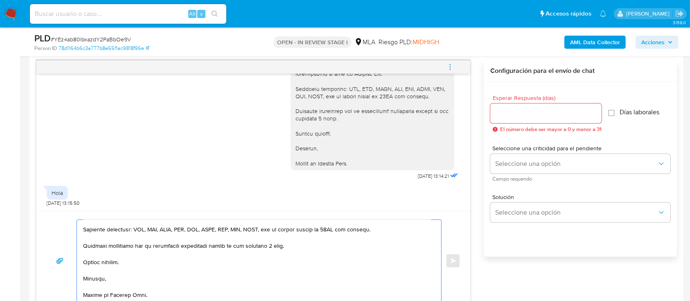
click at [173, 245] on textarea at bounding box center [257, 261] width 348 height 82
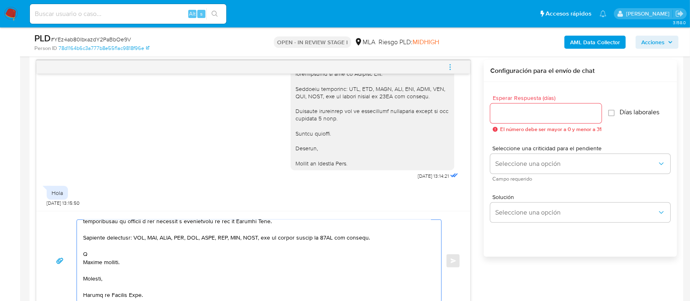
scroll to position [259, 0]
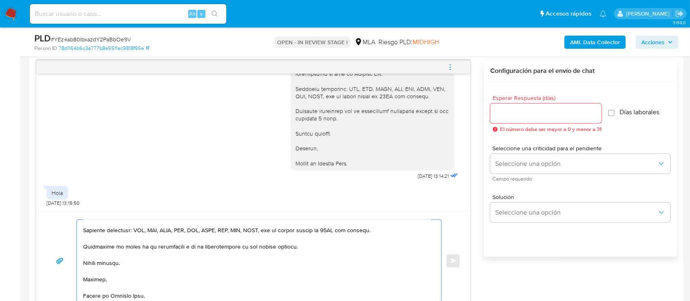
type textarea "Hola Elvira Soraya Morales, Muchas gracias por la respuesta. En esta oportunida…"
click at [513, 108] on input "Esperar Respuesta (días)" at bounding box center [545, 113] width 111 height 11
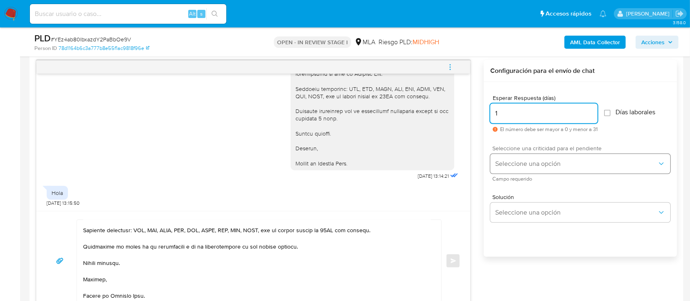
type input "1"
click at [514, 155] on button "Seleccione una opción" at bounding box center [580, 164] width 180 height 20
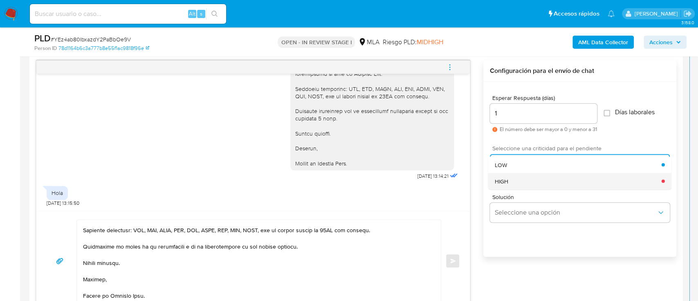
click at [511, 176] on div "HIGH" at bounding box center [578, 181] width 167 height 16
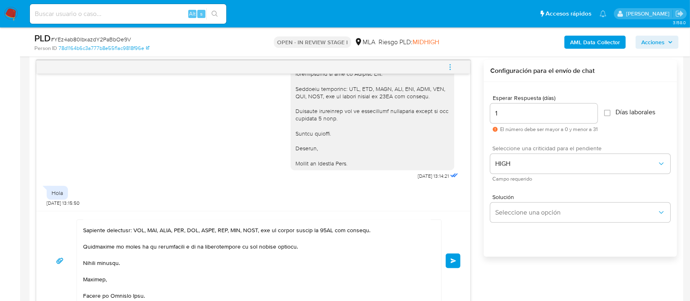
click at [459, 258] on button "Enviar" at bounding box center [453, 260] width 15 height 15
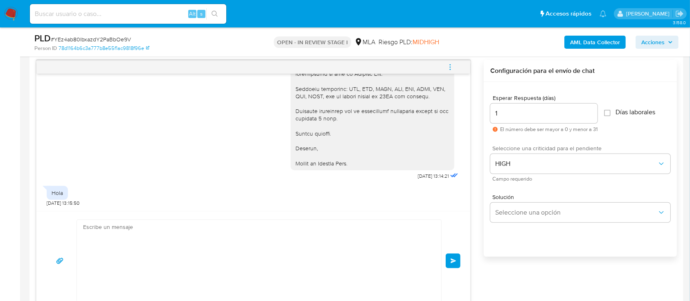
scroll to position [1271, 0]
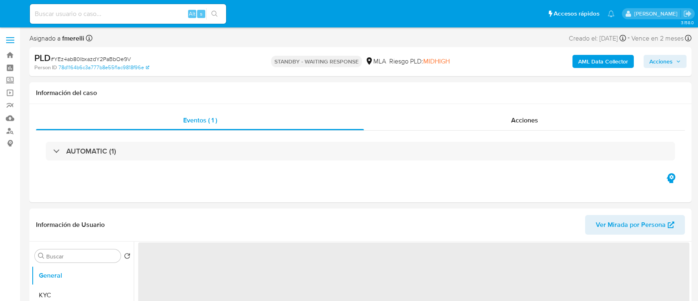
select select "10"
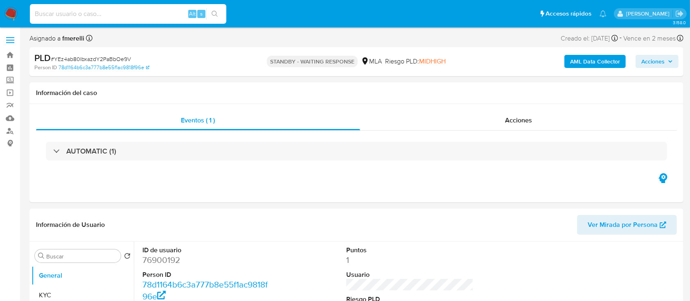
click at [137, 9] on input at bounding box center [128, 14] width 196 height 11
paste input "YPpxaKwvsR3XqE6eUhNhQwkP"
type input "YPpxaKwvsR3XqE6eUhNhQwkP"
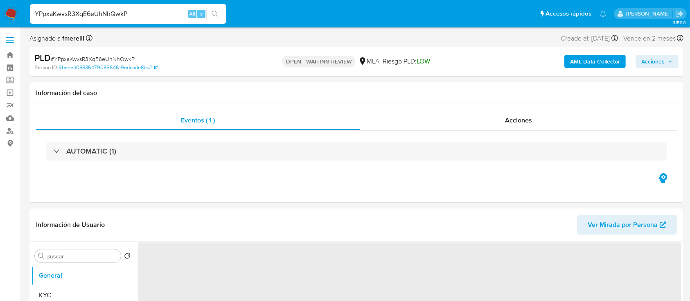
select select "10"
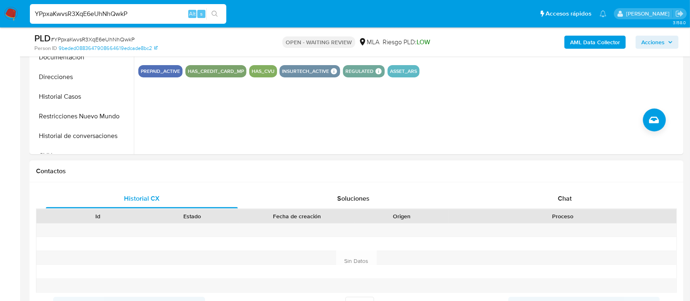
scroll to position [272, 0]
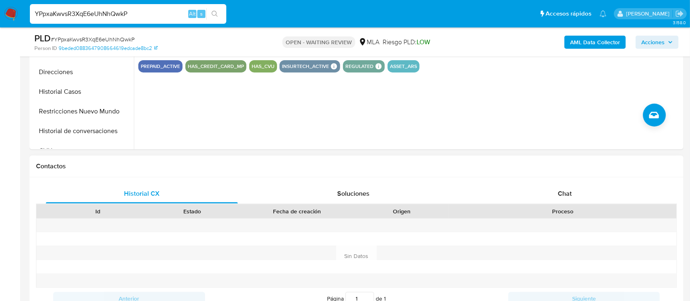
click at [548, 179] on div "Historial CX Soluciones Chat Id Estado Fecha de creación Origen Proceso Anterio…" at bounding box center [356, 246] width 654 height 138
click at [529, 191] on div "Chat" at bounding box center [565, 194] width 192 height 20
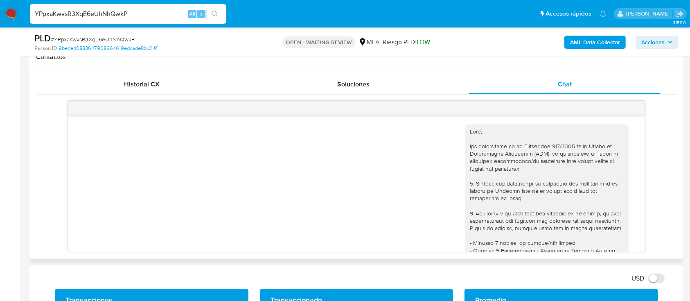
scroll to position [560, 0]
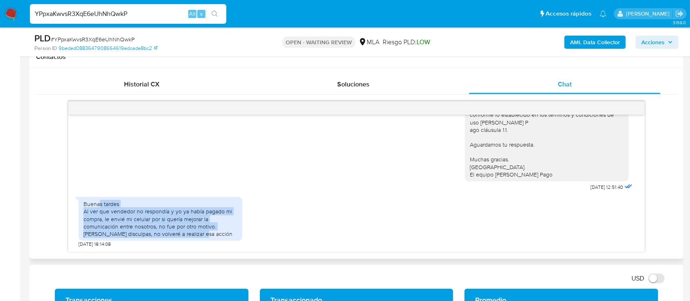
drag, startPoint x: 99, startPoint y: 206, endPoint x: 230, endPoint y: 227, distance: 132.7
click at [213, 233] on div "Buenas tardes Al ver que vendedor no respondía y yo ya había pagado mi compra, …" at bounding box center [160, 218] width 154 height 37
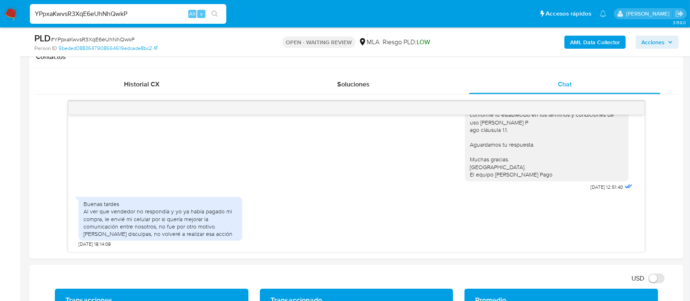
click at [126, 13] on input "YPpxaKwvsR3XqE6eUhNhQwkP" at bounding box center [128, 14] width 196 height 11
paste input "nmvJEz0AY5UdHqZ7b2qytZhi"
type input "nmvJEz0AY5UdHqZ7b2qytZhi"
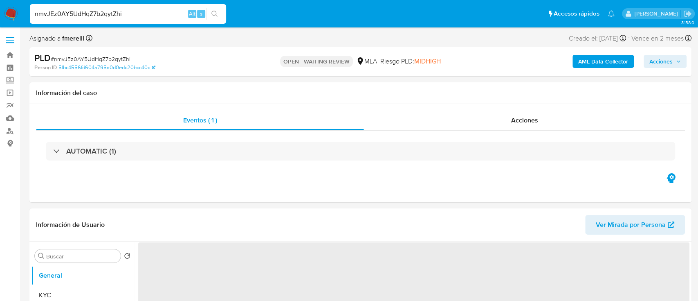
select select "10"
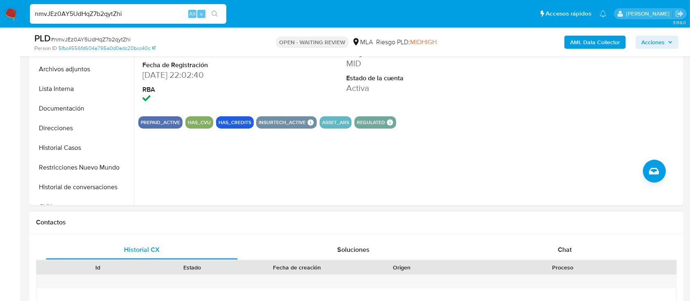
scroll to position [218, 0]
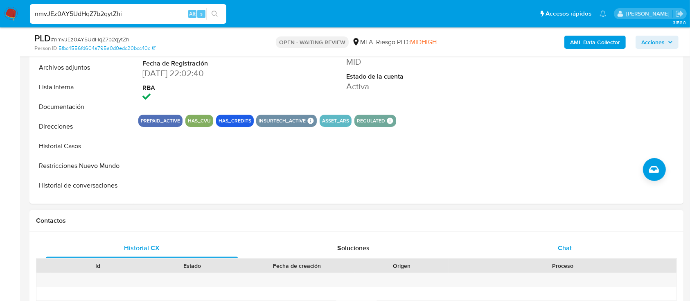
click at [548, 252] on div "Chat" at bounding box center [565, 248] width 192 height 20
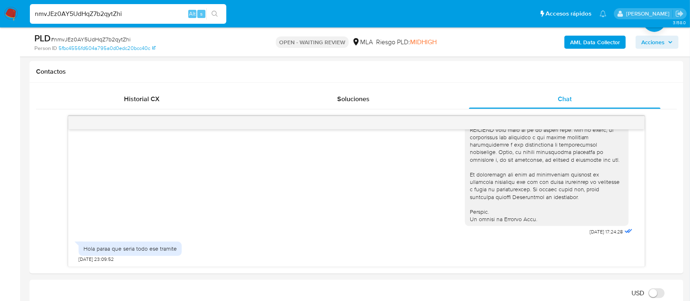
scroll to position [382, 0]
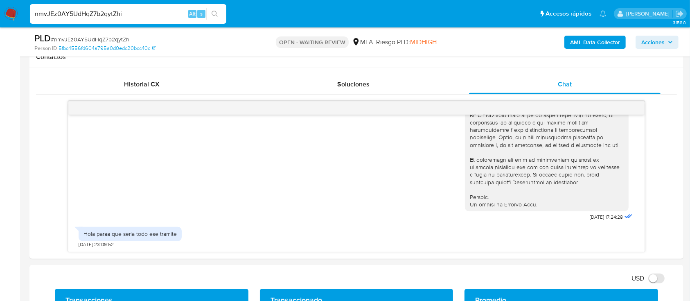
click at [166, 11] on input "nmvJEz0AY5UdHqZ7b2qytZhi" at bounding box center [128, 14] width 196 height 11
paste input "vqCGHF3yvj0r0Ox9QlQVHgZd"
type input "vqCGHF3yvj0r0Ox9QlQVHgZd"
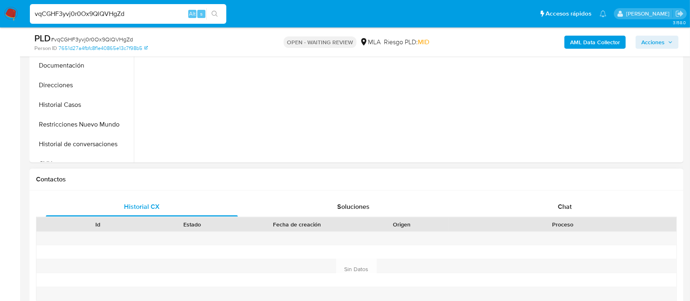
scroll to position [272, 0]
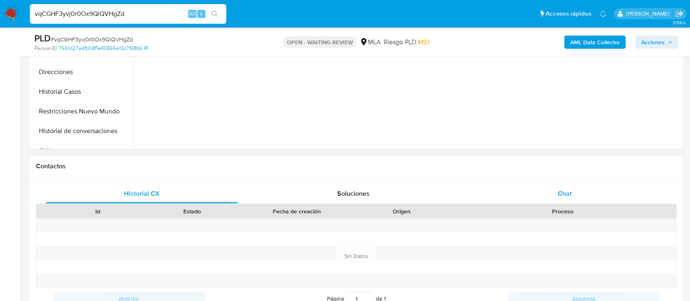
click at [560, 194] on span "Chat" at bounding box center [565, 193] width 14 height 9
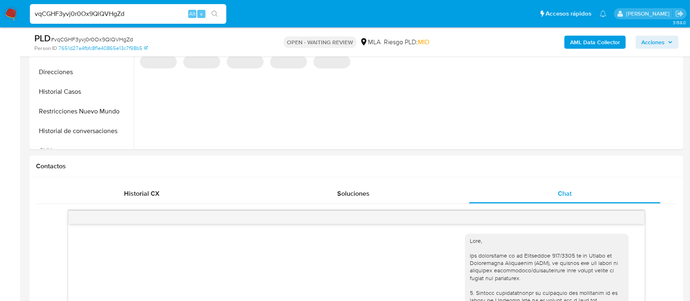
scroll to position [493, 0]
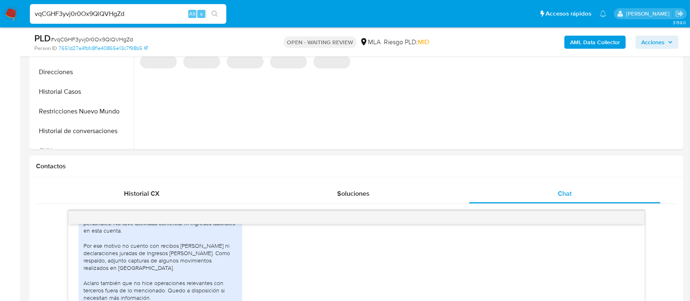
select select "10"
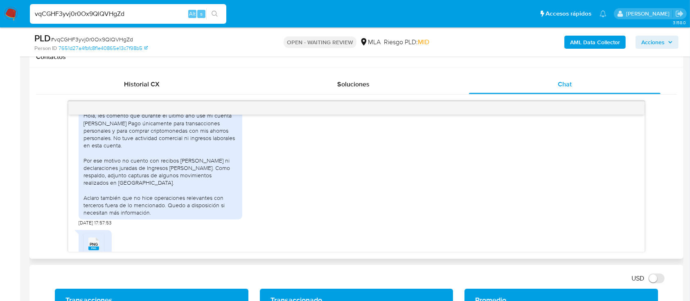
scroll to position [439, 0]
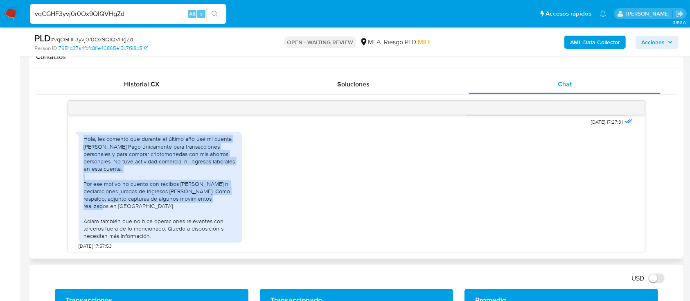
drag, startPoint x: 115, startPoint y: 156, endPoint x: 222, endPoint y: 212, distance: 119.9
click at [222, 212] on div "Hola, les comento que durante el último año usé mi cuenta de Mercado Pago única…" at bounding box center [161, 187] width 164 height 111
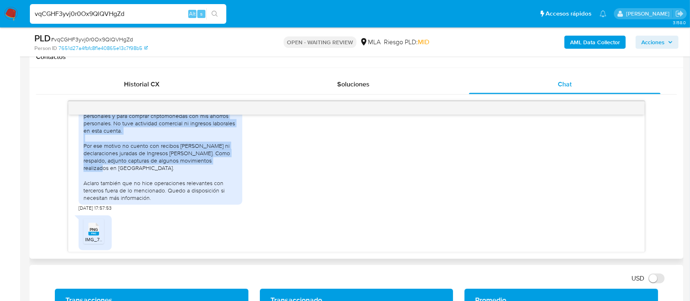
scroll to position [493, 0]
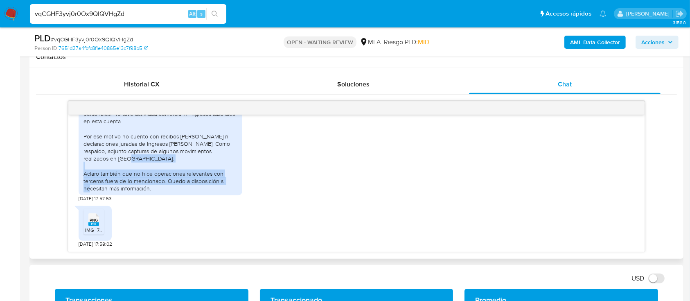
drag, startPoint x: 108, startPoint y: 171, endPoint x: 209, endPoint y: 191, distance: 103.1
click at [209, 191] on div "Hola, les comento que durante el último año usé mi cuenta de Mercado Pago única…" at bounding box center [160, 140] width 154 height 104
click at [13, 11] on img at bounding box center [11, 14] width 14 height 14
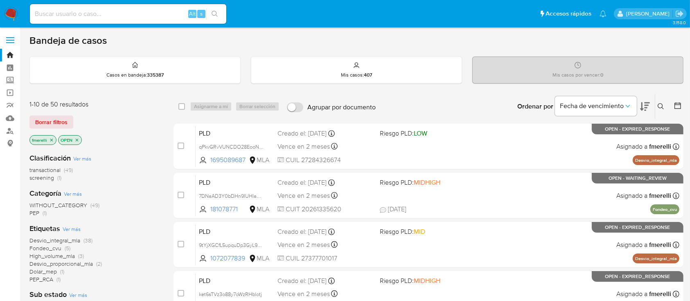
click at [143, 178] on div "transactional (49) screening (1)" at bounding box center [94, 174] width 131 height 16
